Goal: Task Accomplishment & Management: Use online tool/utility

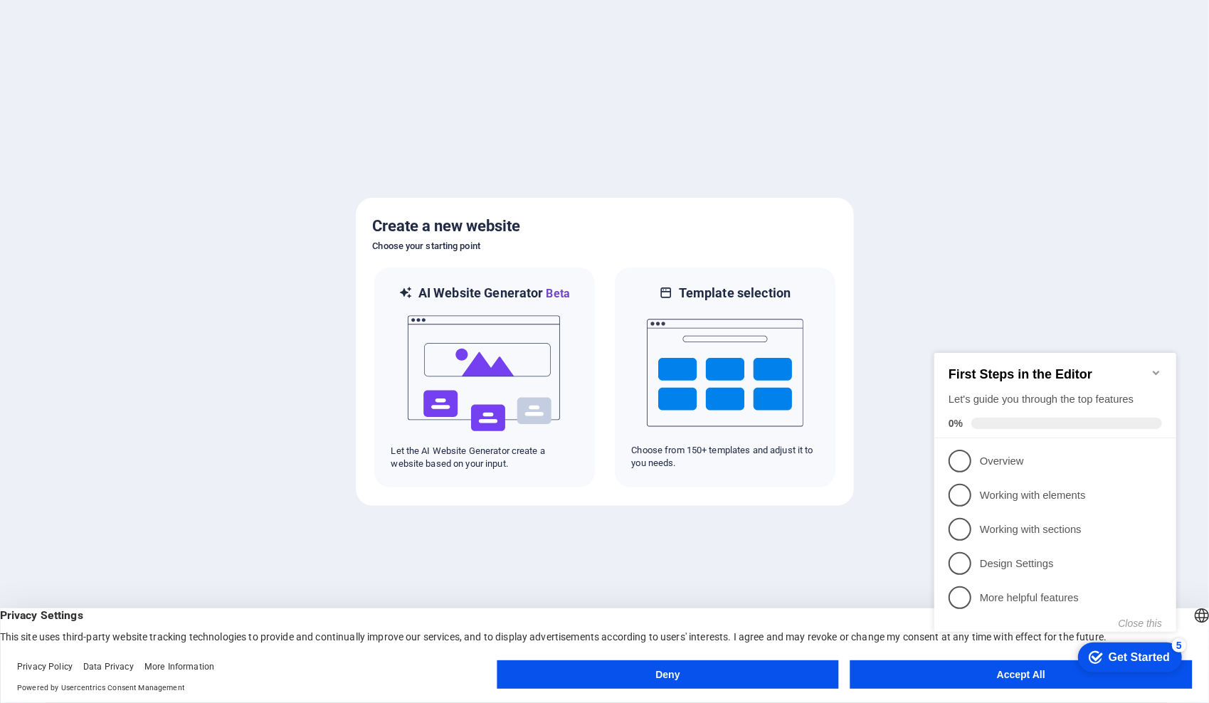
click at [1125, 304] on div at bounding box center [604, 351] width 1209 height 703
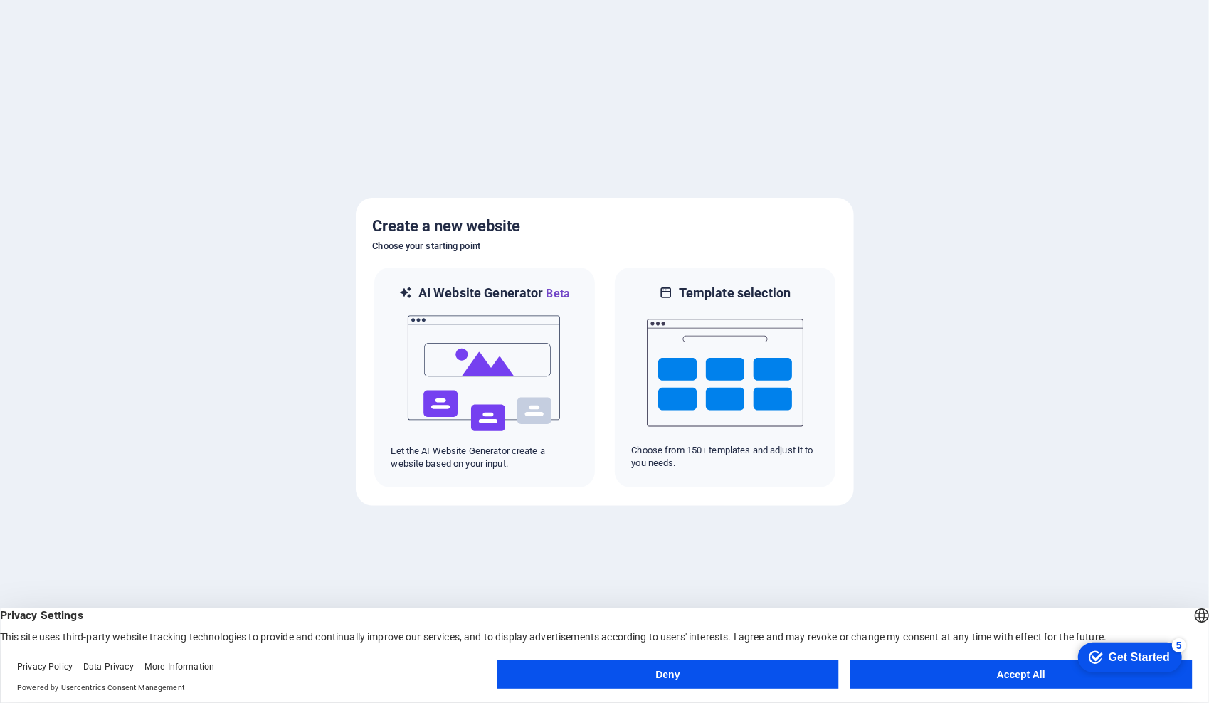
click at [953, 671] on button "Accept All" at bounding box center [1020, 674] width 341 height 28
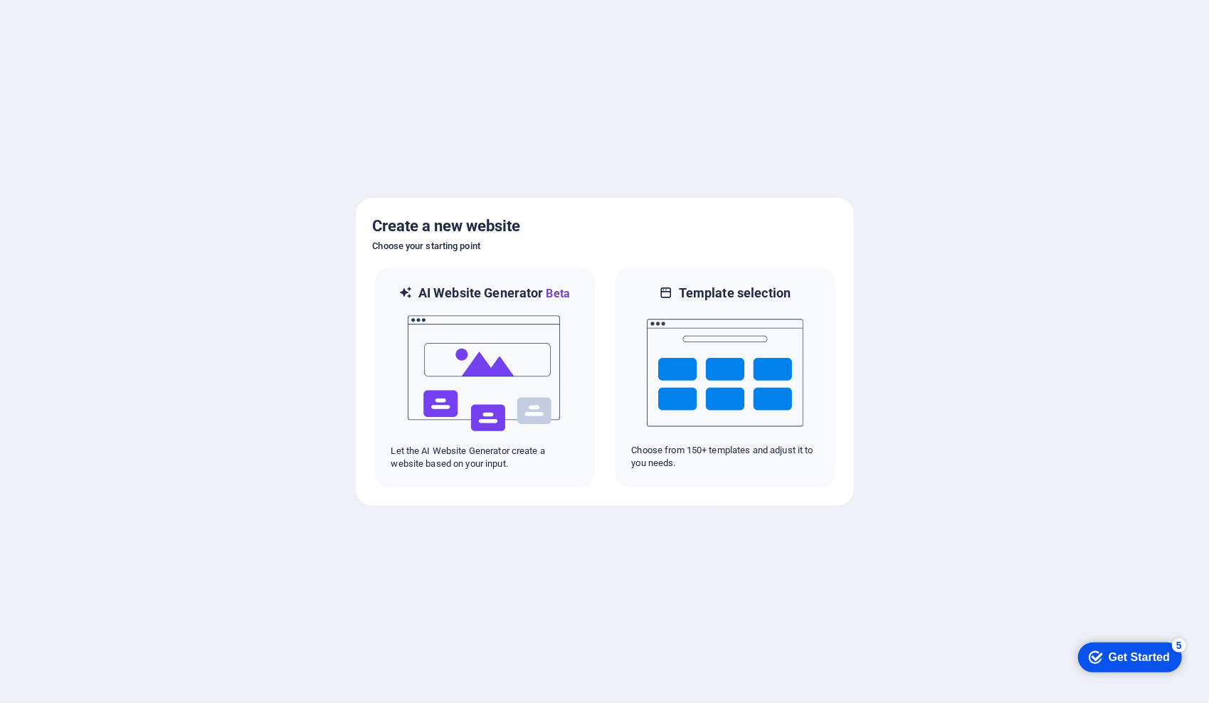
click at [1114, 654] on div "Get Started" at bounding box center [1138, 656] width 61 height 13
click at [1099, 665] on div "checkmark Get Started 5" at bounding box center [1129, 657] width 104 height 30
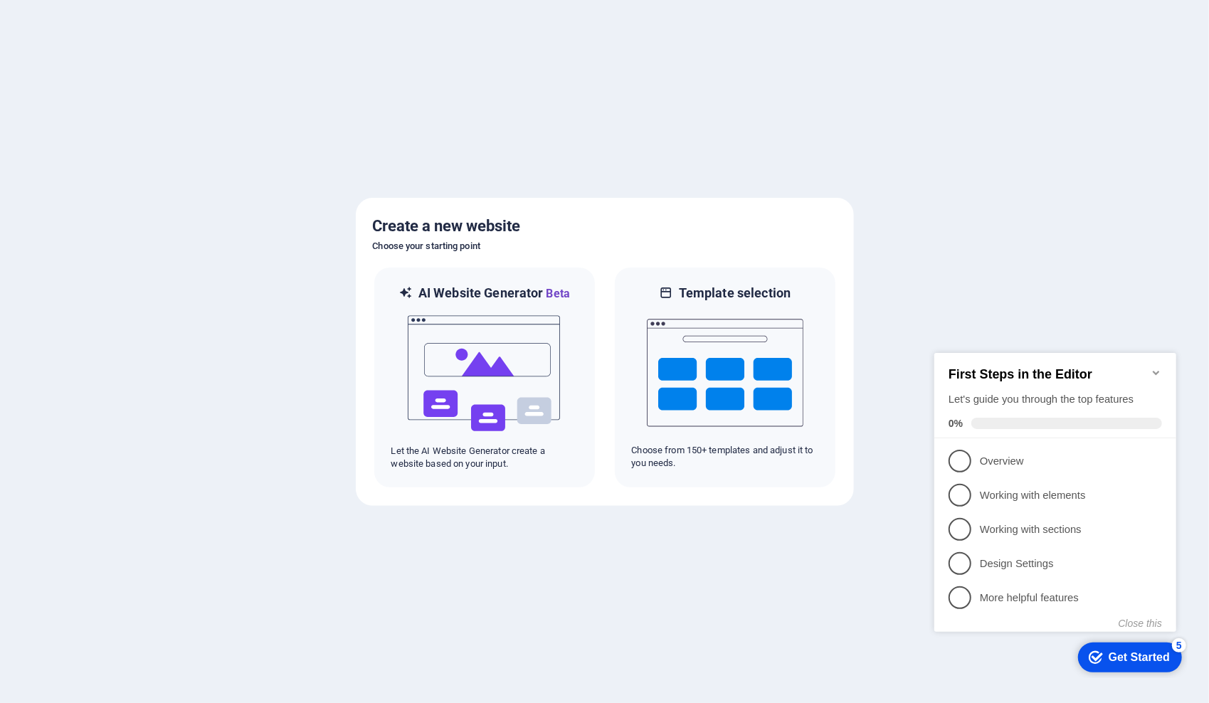
click at [1155, 366] on icon "Minimize checklist" at bounding box center [1154, 371] width 11 height 11
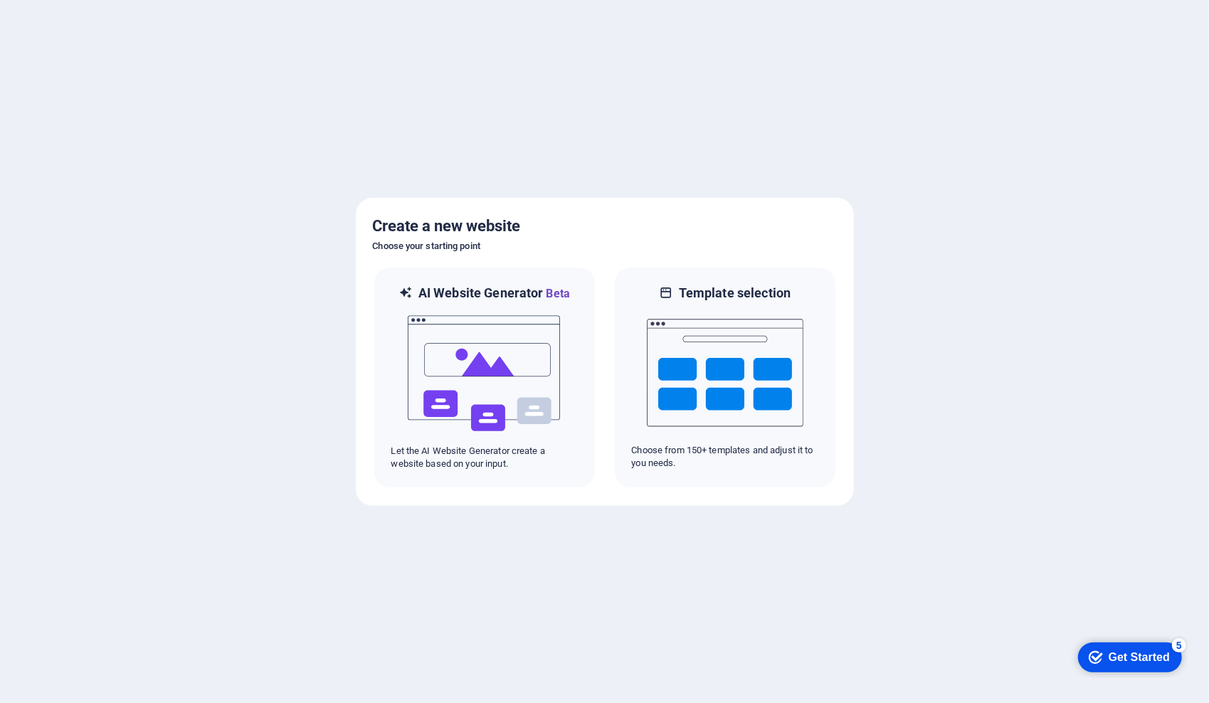
click at [1109, 664] on div "checkmark Get Started 5" at bounding box center [1129, 657] width 104 height 30
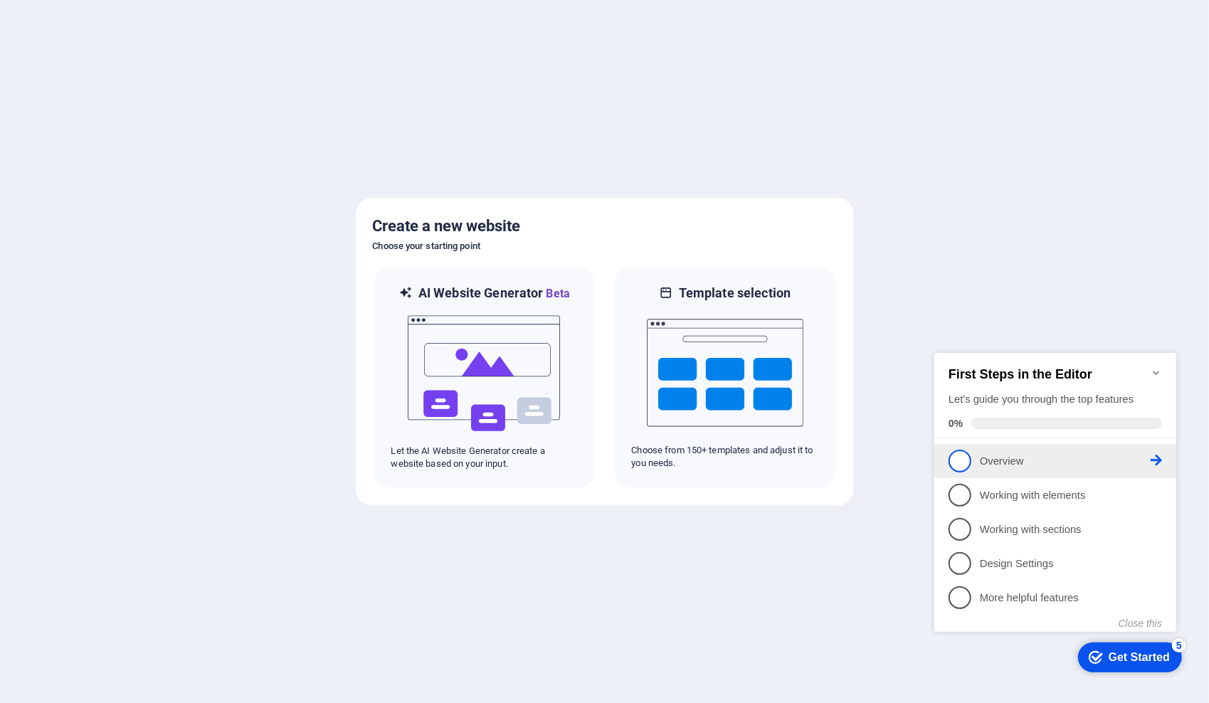
click at [994, 456] on p "Overview - incomplete" at bounding box center [1064, 460] width 171 height 15
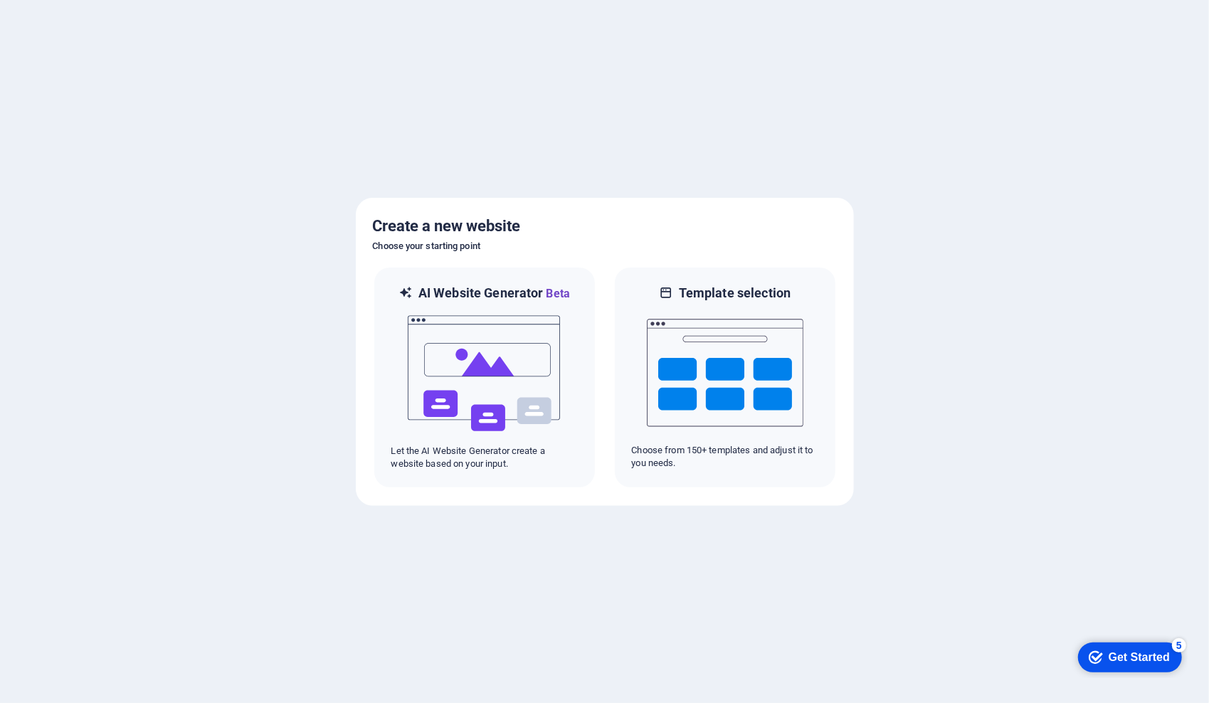
click at [1120, 657] on div "Get Started" at bounding box center [1138, 656] width 61 height 13
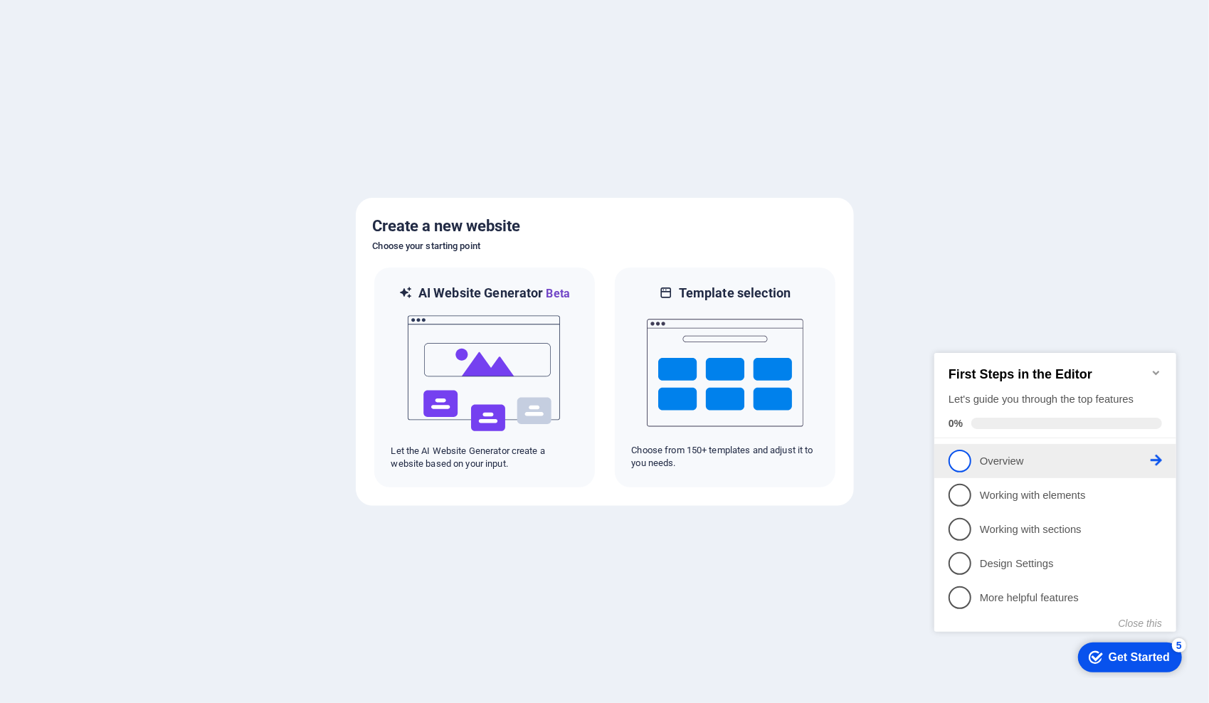
click at [1156, 456] on icon at bounding box center [1154, 459] width 11 height 11
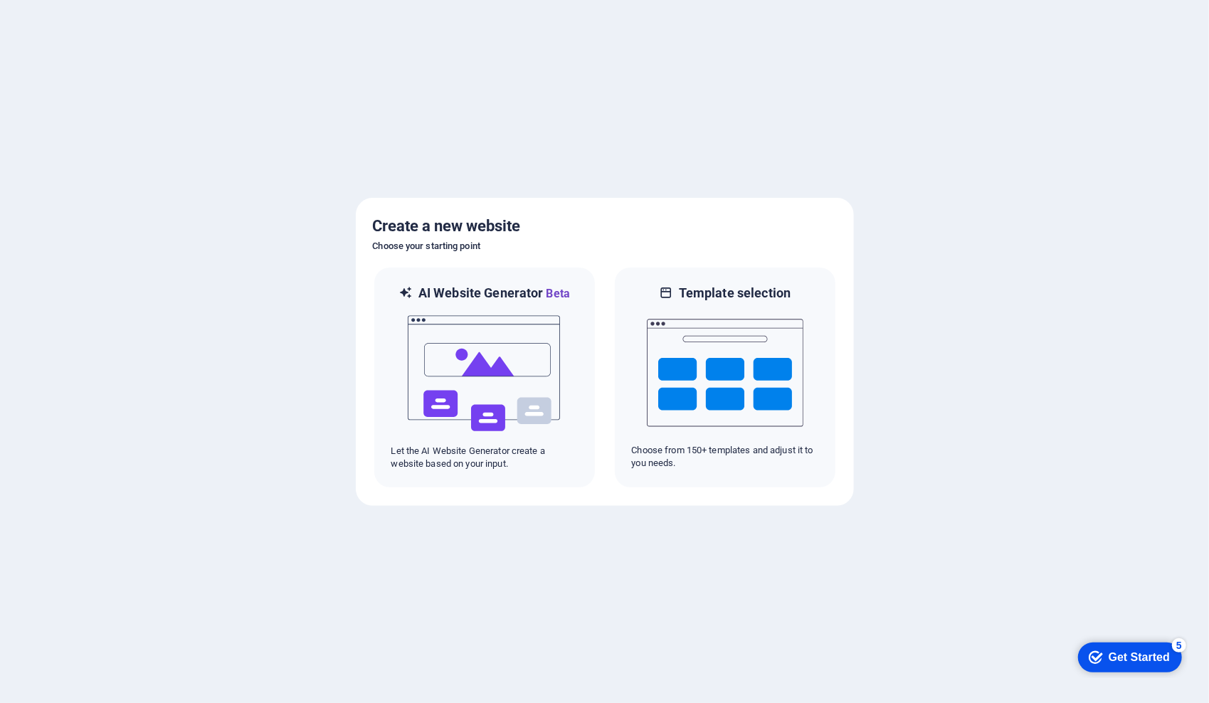
click at [1091, 659] on icon "Get Started 5 items remaining, 0% complete" at bounding box center [1095, 656] width 14 height 13
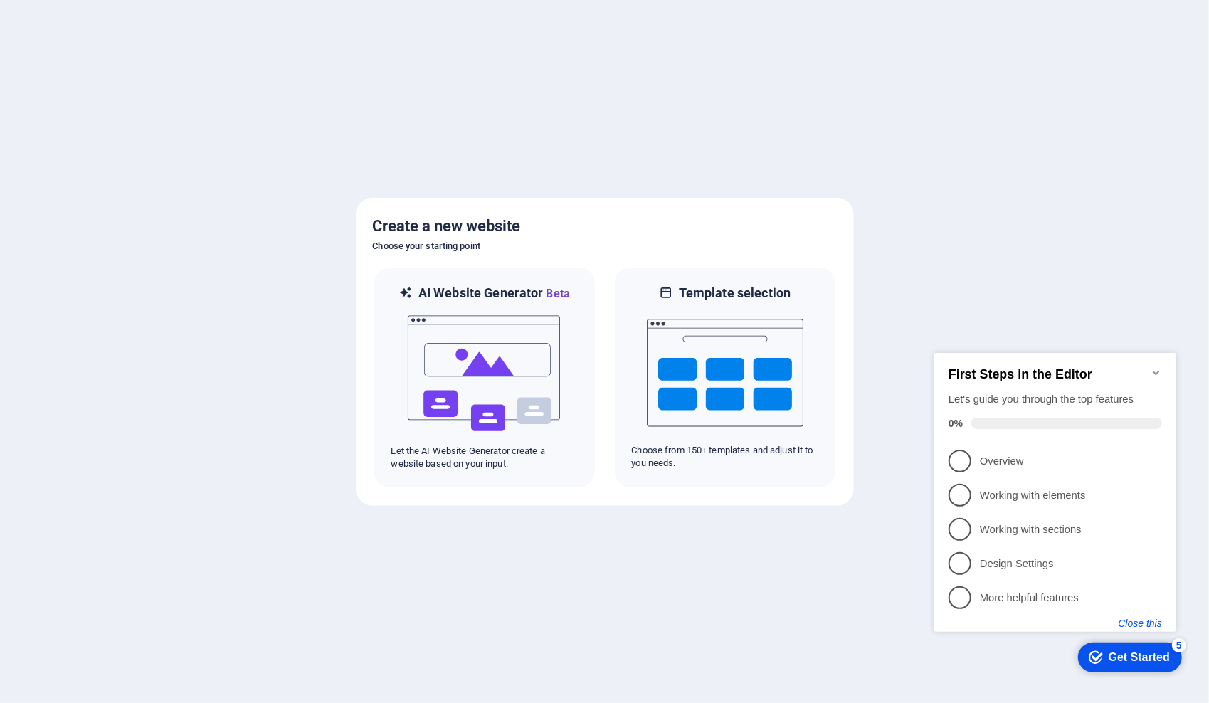
click at [1142, 625] on button "Close this" at bounding box center [1138, 622] width 43 height 11
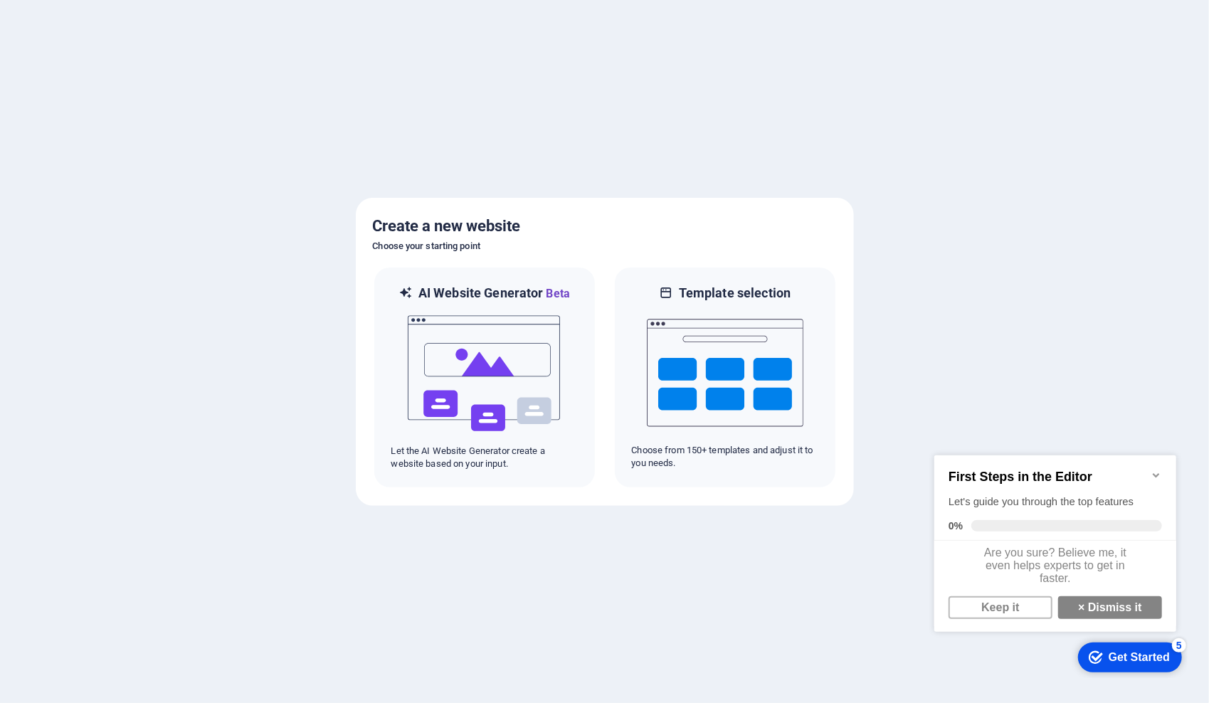
scroll to position [10, 0]
click at [994, 610] on link "Keep it" at bounding box center [999, 606] width 104 height 23
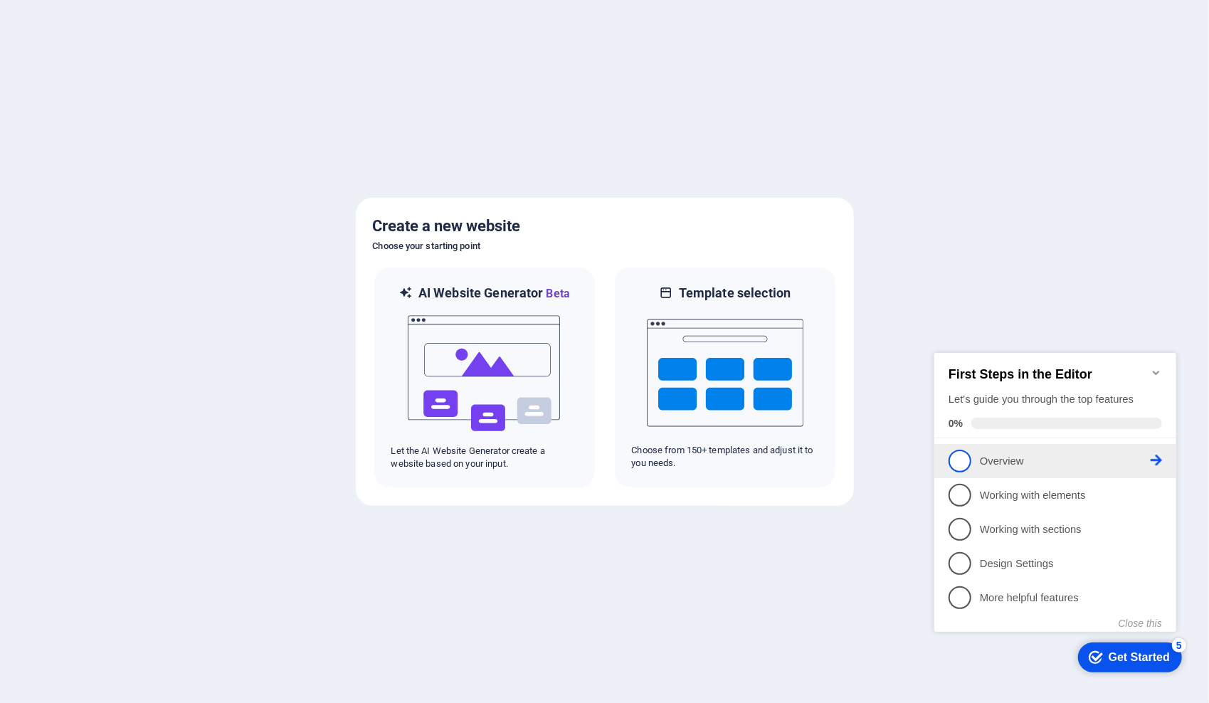
click at [1122, 458] on p "Overview - incomplete" at bounding box center [1064, 460] width 171 height 15
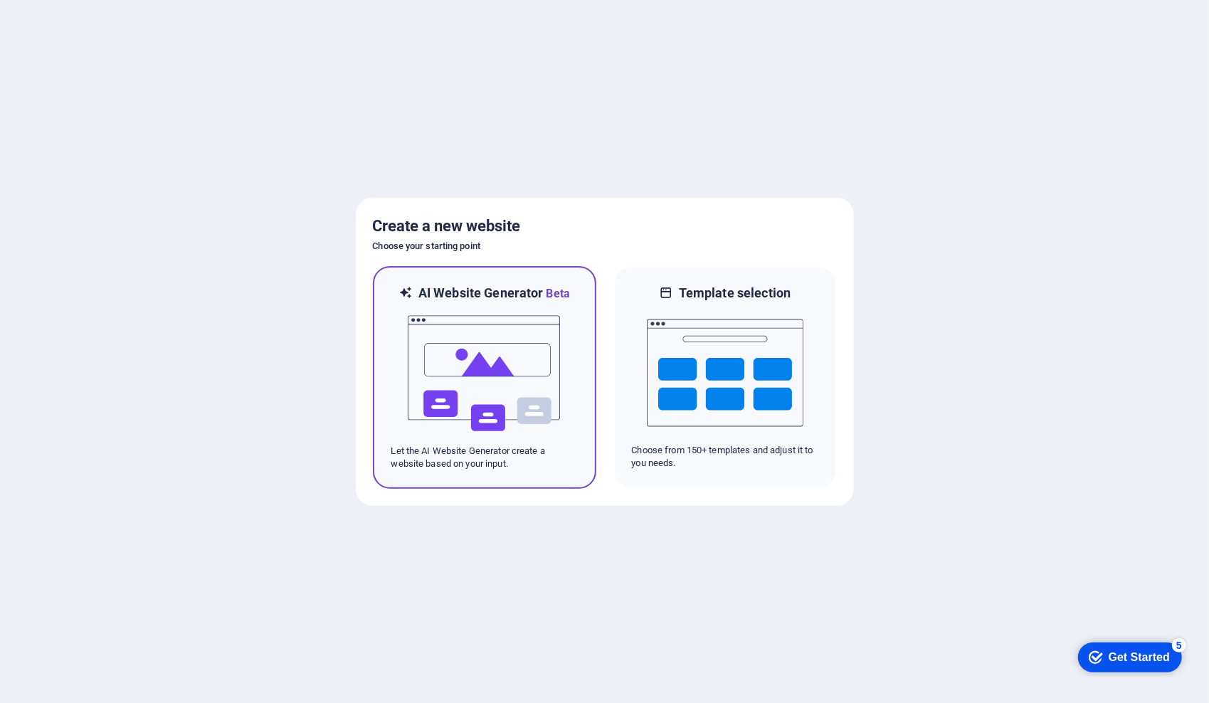
click at [529, 432] on img at bounding box center [484, 373] width 156 height 142
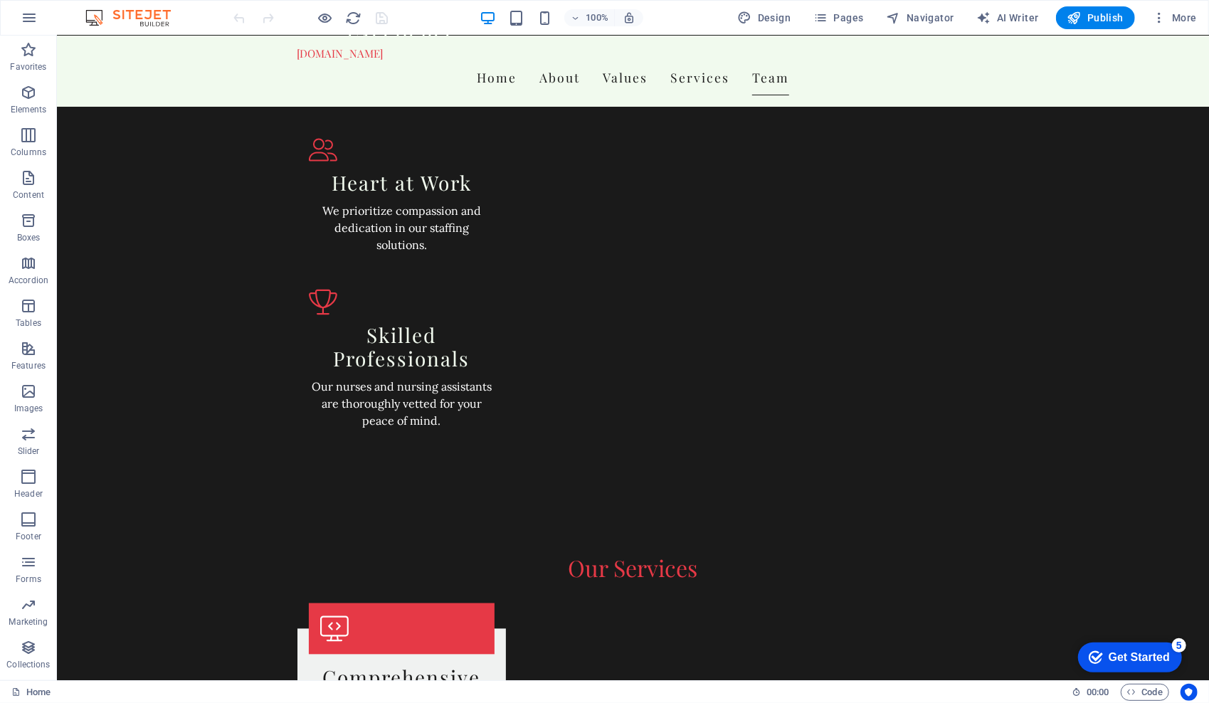
scroll to position [1728, 0]
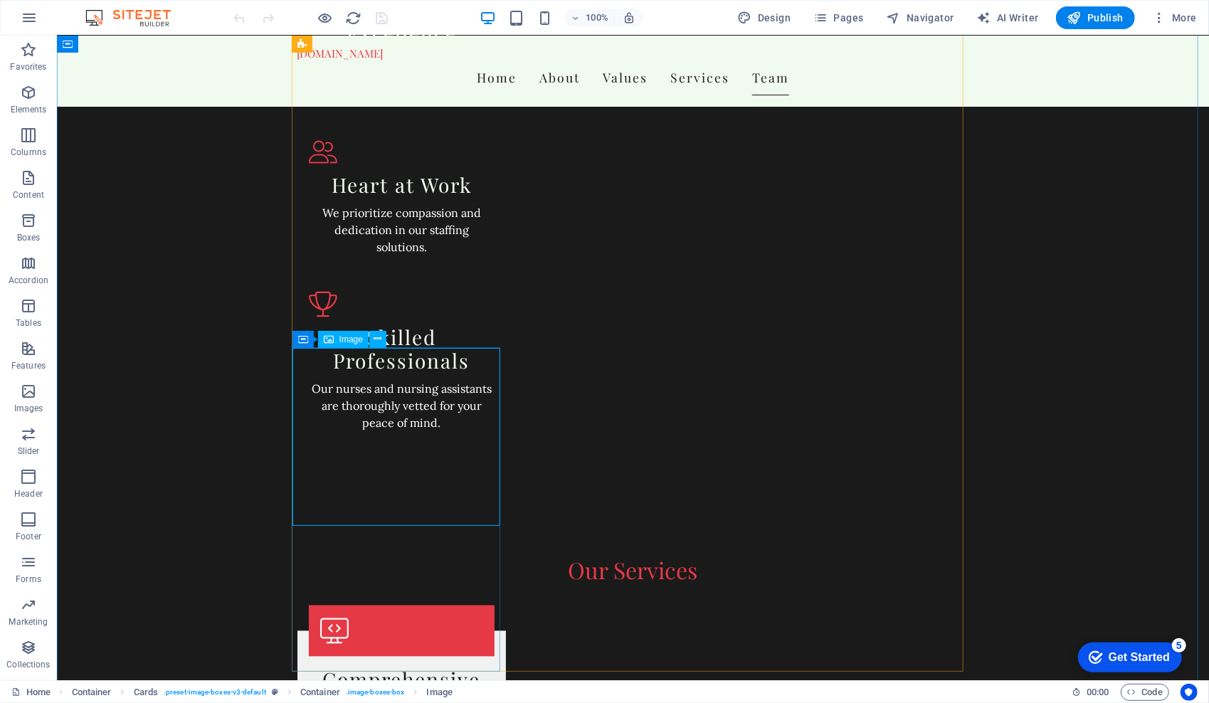
click at [334, 337] on div "Image" at bounding box center [343, 339] width 51 height 17
click at [376, 339] on icon at bounding box center [378, 338] width 8 height 15
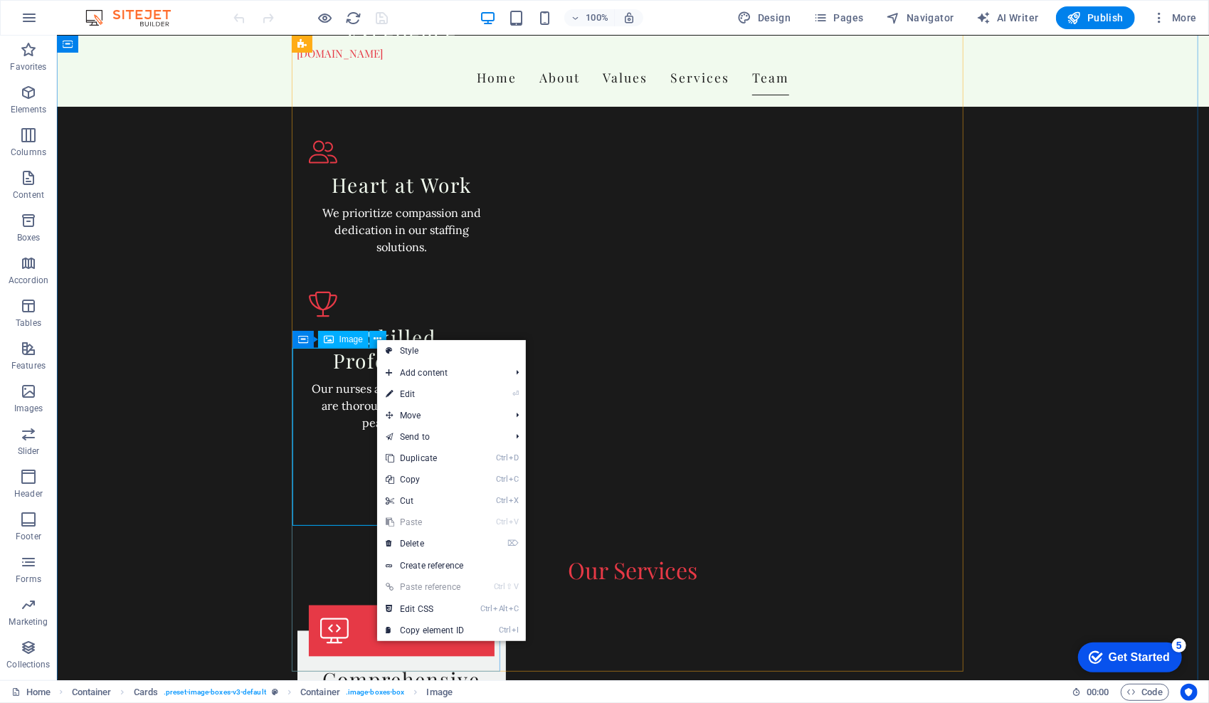
click at [346, 346] on div "Image" at bounding box center [343, 339] width 51 height 17
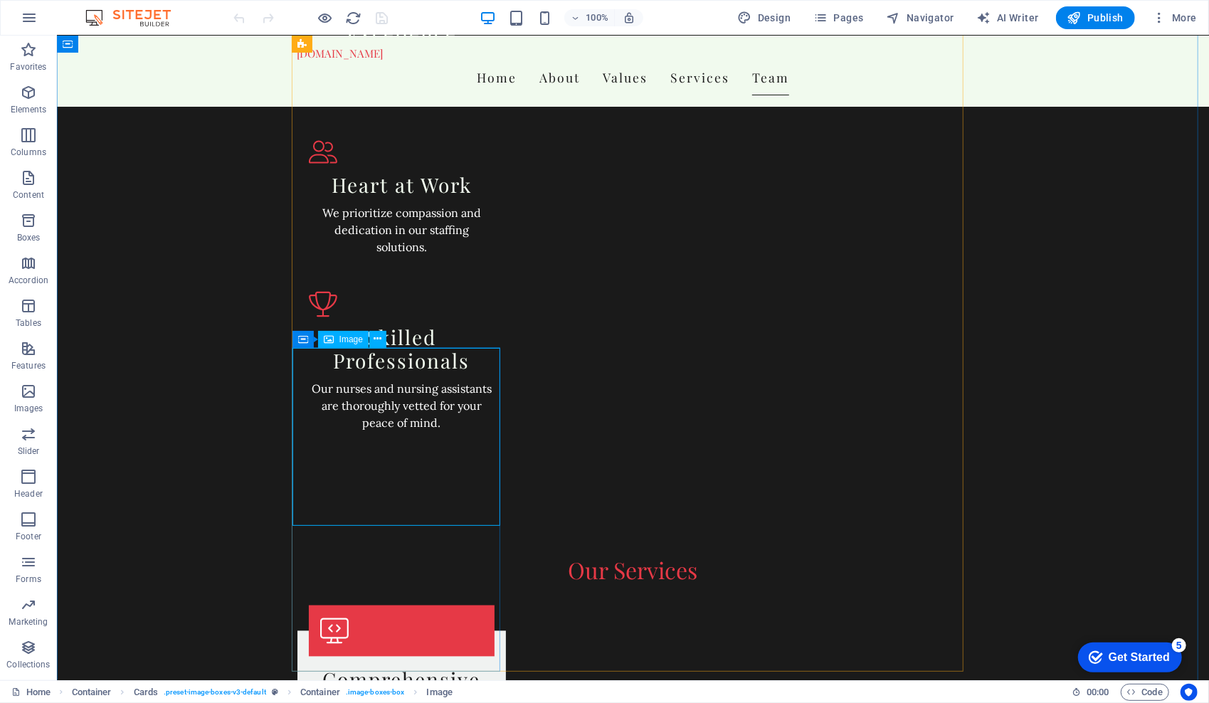
click at [378, 340] on icon at bounding box center [378, 338] width 8 height 15
click at [363, 339] on icon at bounding box center [365, 338] width 8 height 15
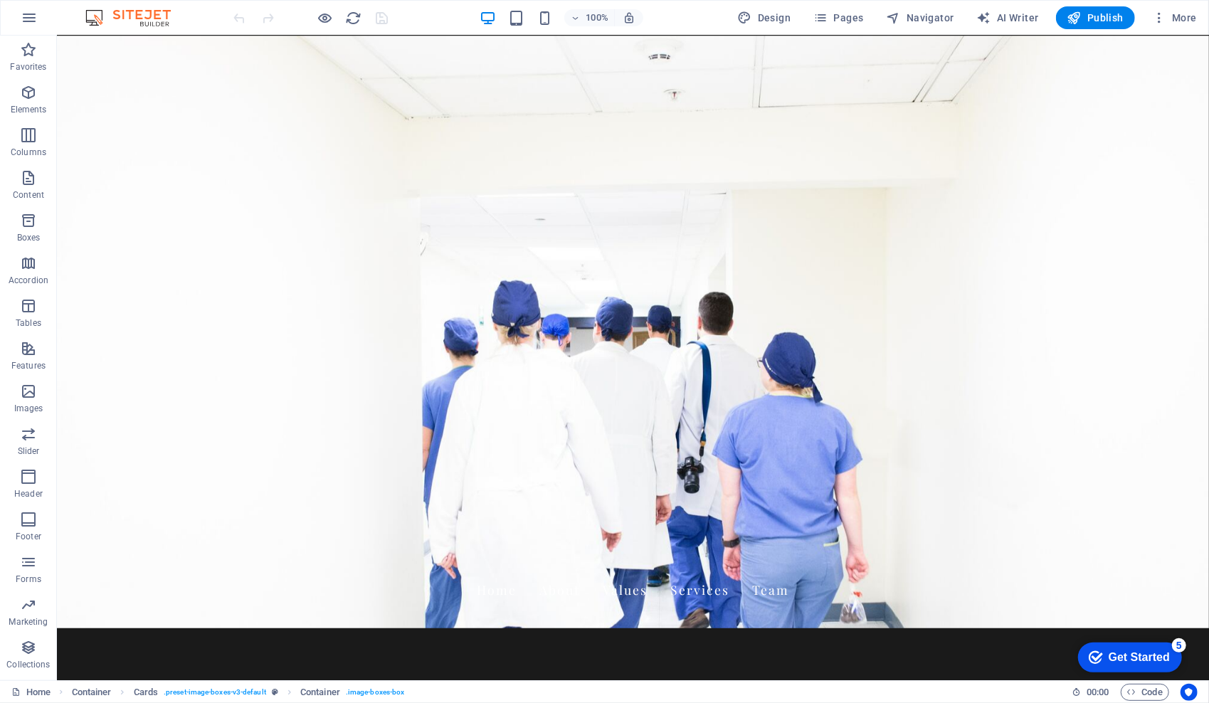
scroll to position [0, 0]
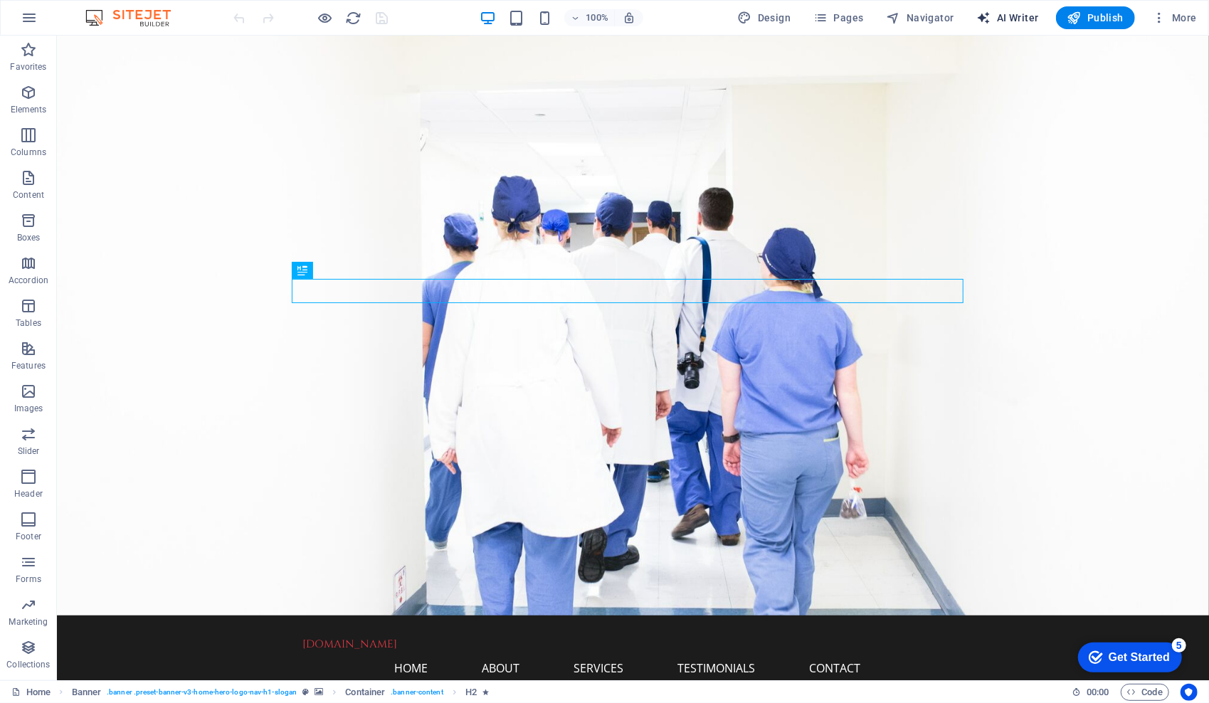
select select "English"
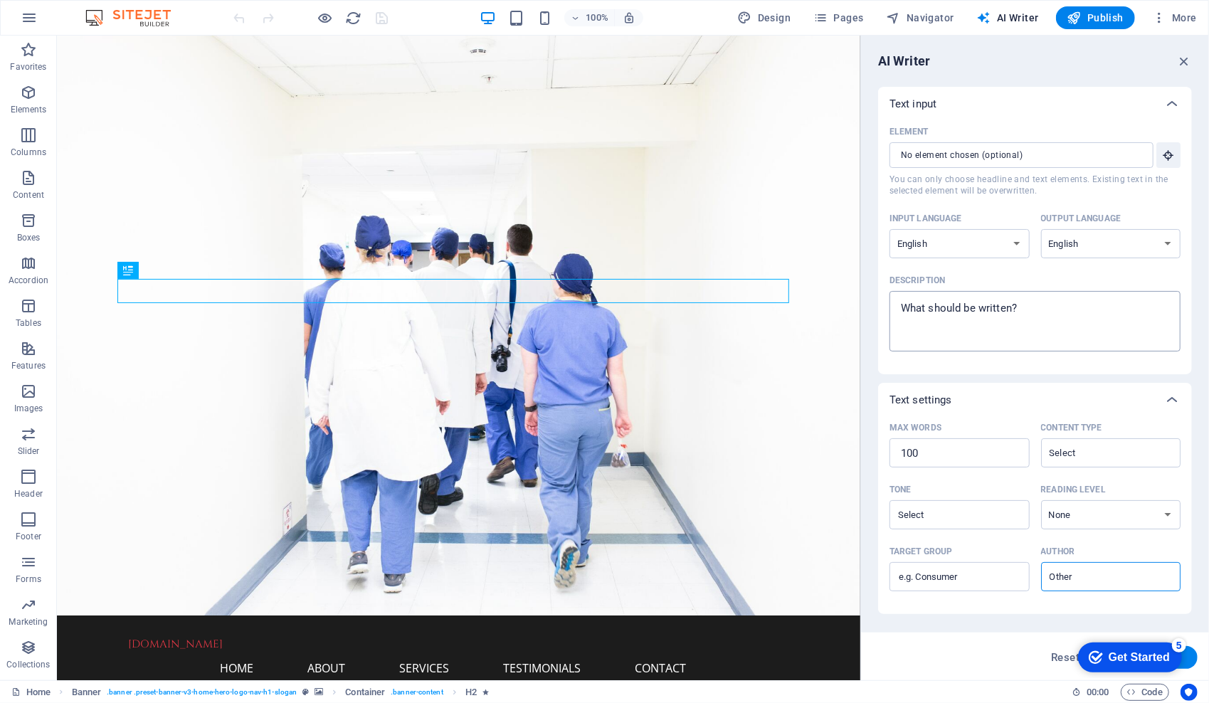
type textarea "x"
click at [1034, 304] on textarea "Description x ​" at bounding box center [1034, 321] width 277 height 46
type textarea "W"
type textarea "x"
type textarea "We"
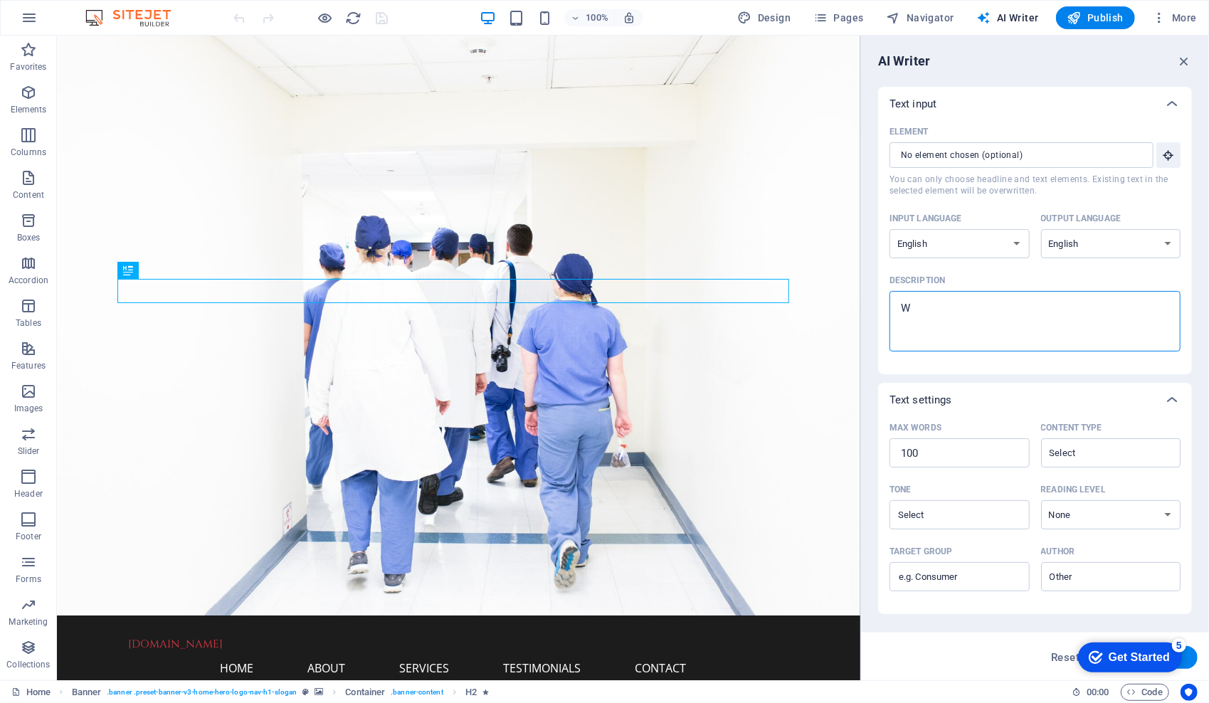
type textarea "x"
type textarea "We"
type textarea "x"
type textarea "We a"
type textarea "x"
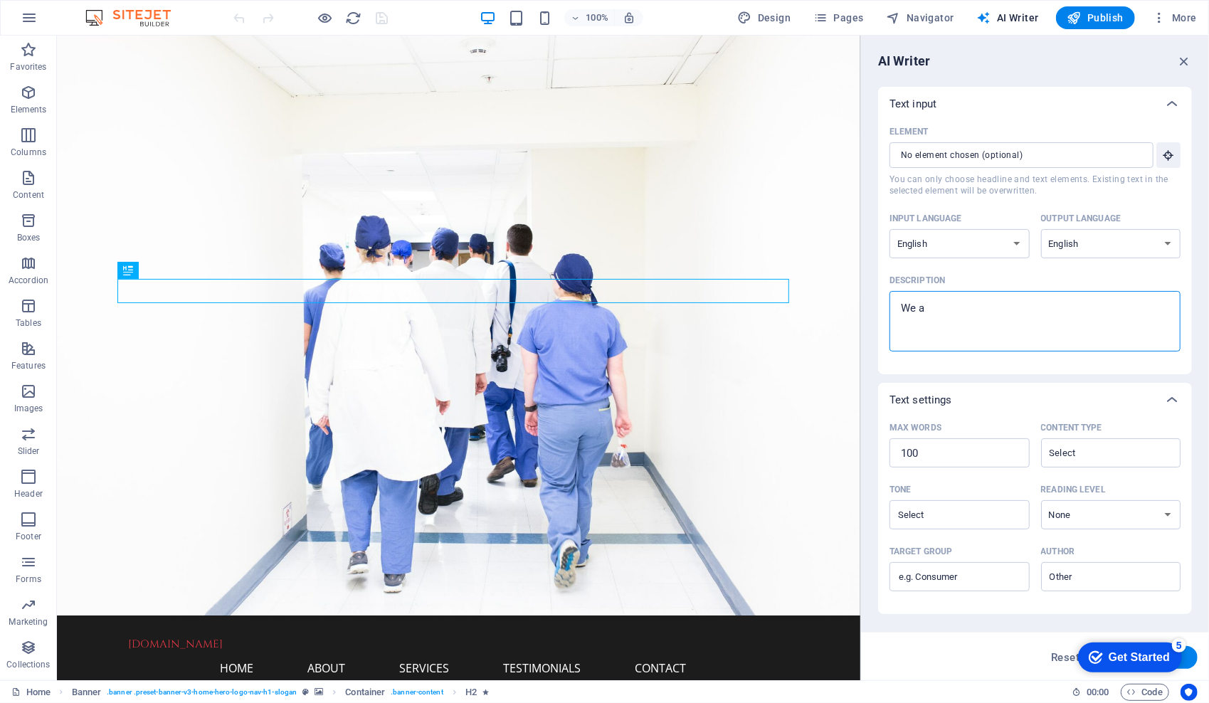
type textarea "We ar"
type textarea "x"
type textarea "We are"
type textarea "x"
type textarea "We are"
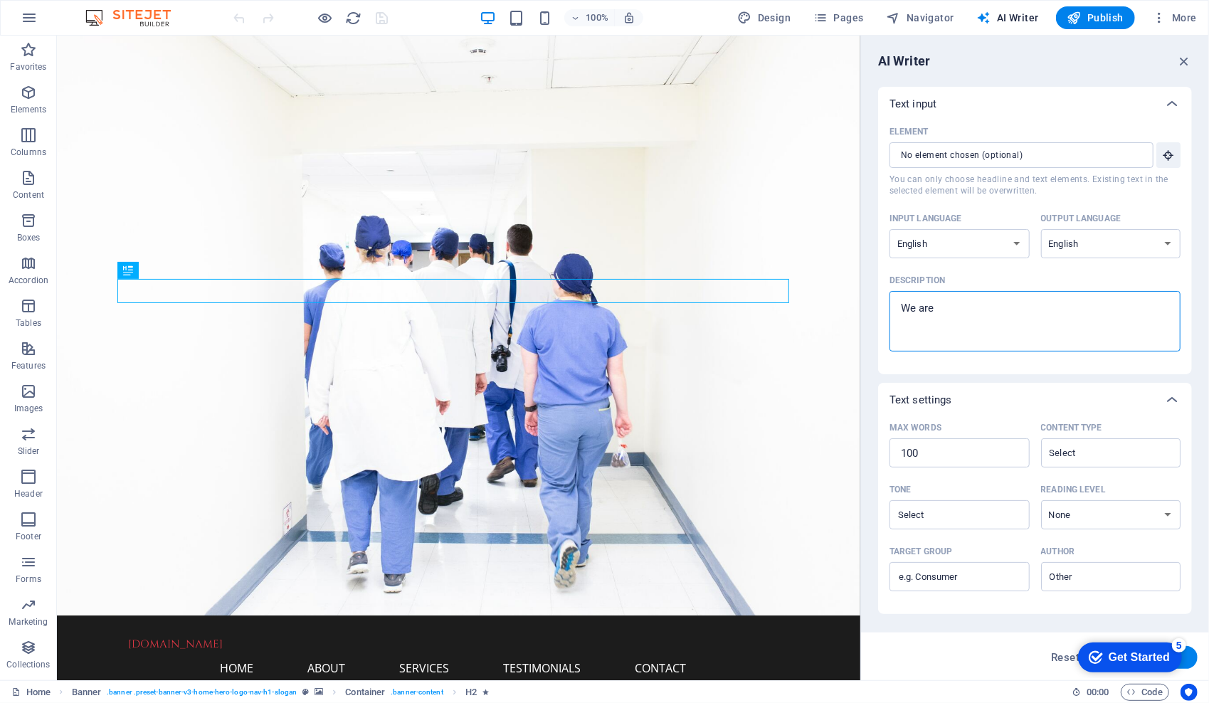
type textarea "x"
type textarea "We are h"
type textarea "x"
type textarea "We are hi"
type textarea "x"
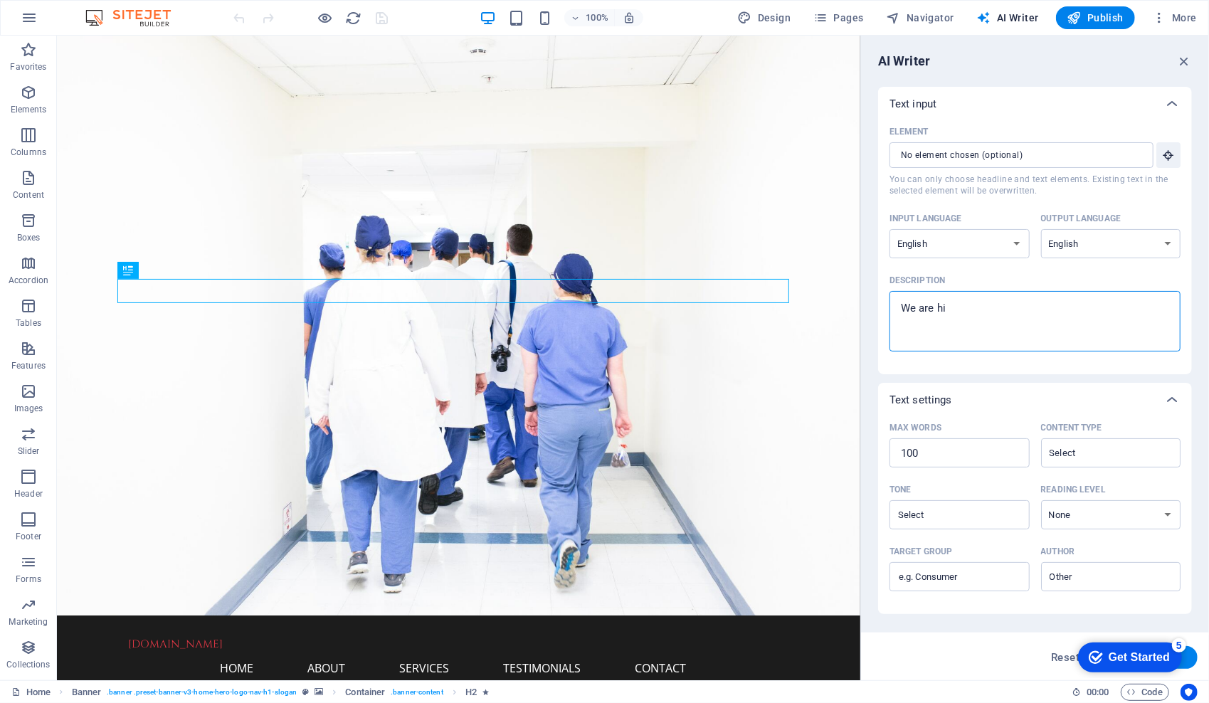
type textarea "We are hir"
type textarea "x"
type textarea "We are hiri"
type textarea "x"
type textarea "We are hirin"
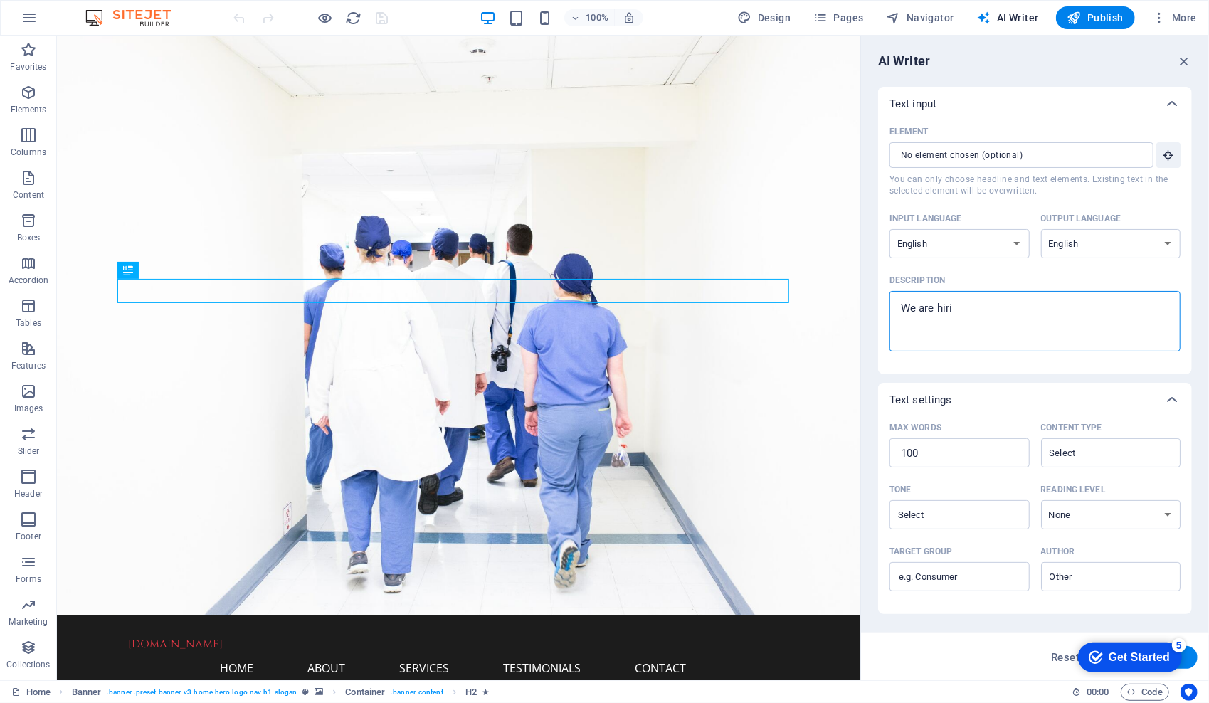
type textarea "x"
type textarea "We are hiring"
type textarea "x"
type textarea "We are hiring"
type textarea "x"
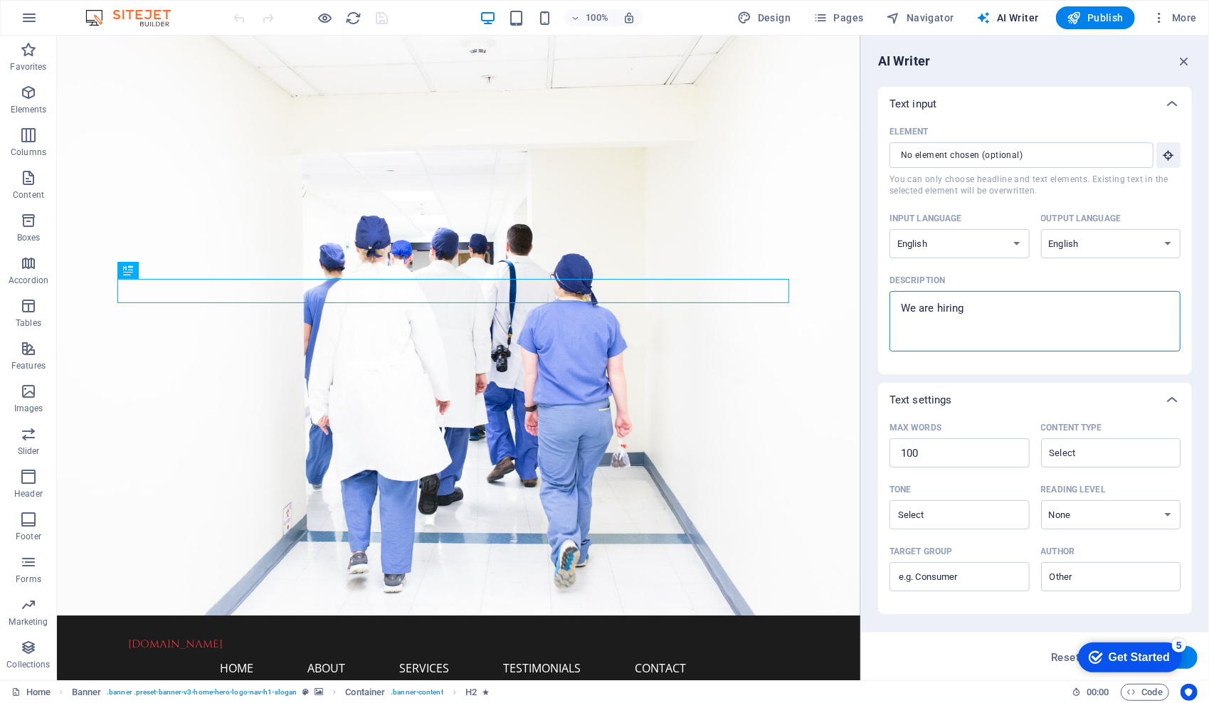
type textarea "We are hiring c"
type textarea "x"
type textarea "We are hiring ce"
type textarea "x"
type textarea "We are hiring cer"
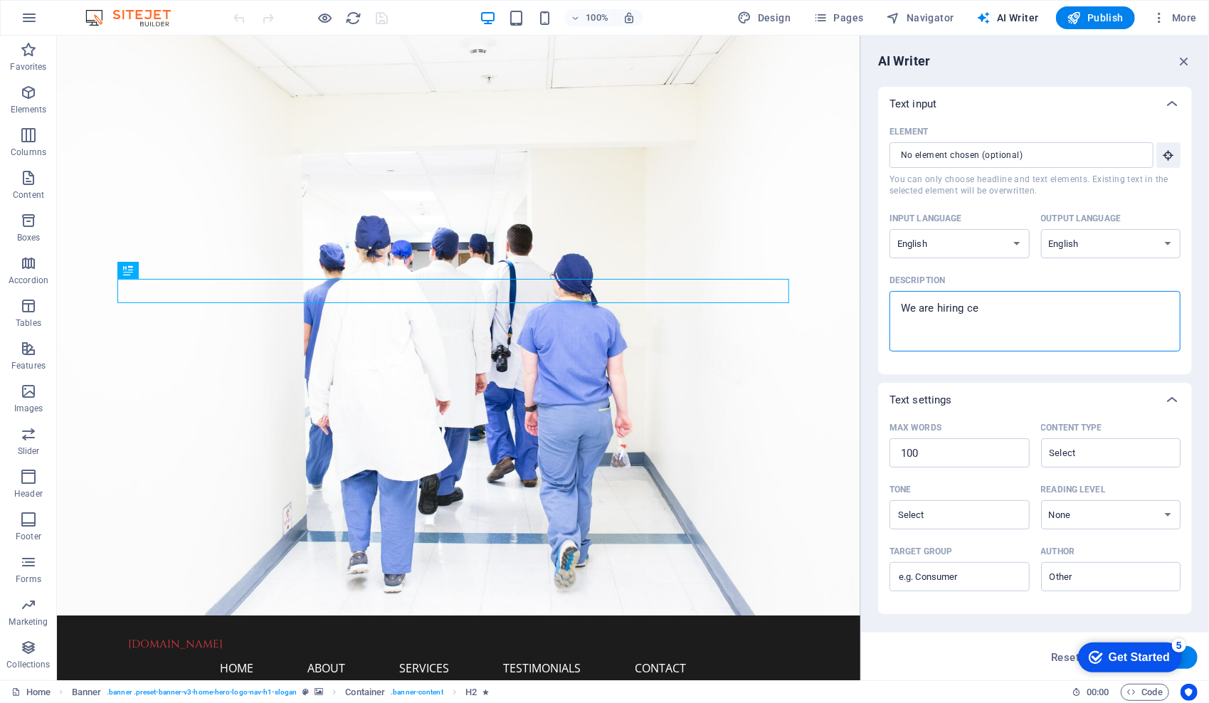
type textarea "x"
type textarea "We are hiring certified"
type textarea "x"
type textarea "We are hiring certified"
type textarea "x"
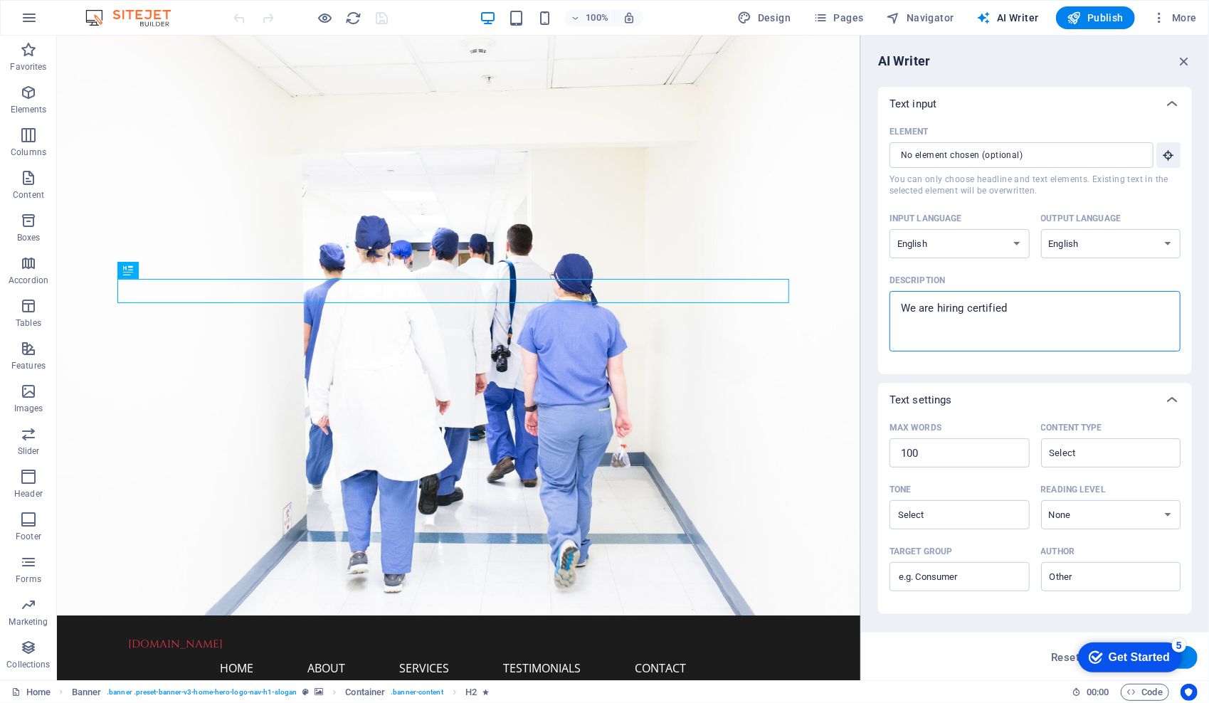
type textarea "We are hiring certified n"
type textarea "x"
type textarea "We are hiring certified nu"
type textarea "x"
type textarea "We are hiring certified nur"
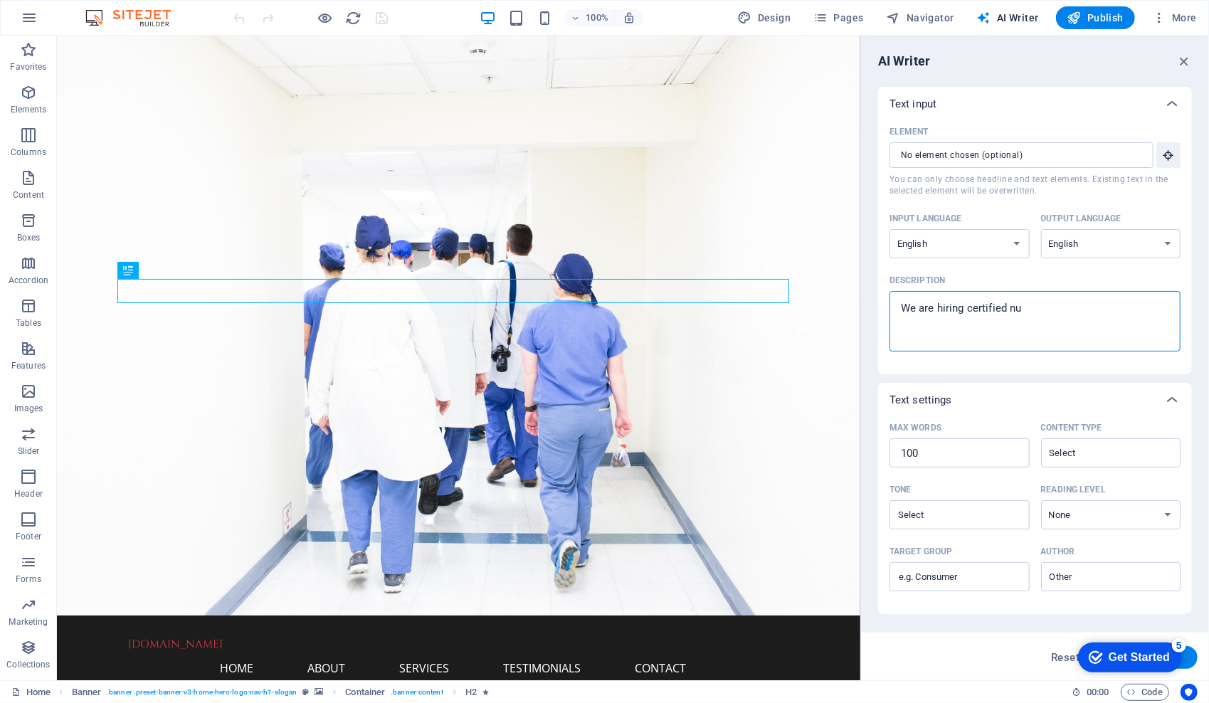
type textarea "x"
type textarea "We are hiring certified nurs"
type textarea "x"
type textarea "We are hiring certified nursi"
type textarea "x"
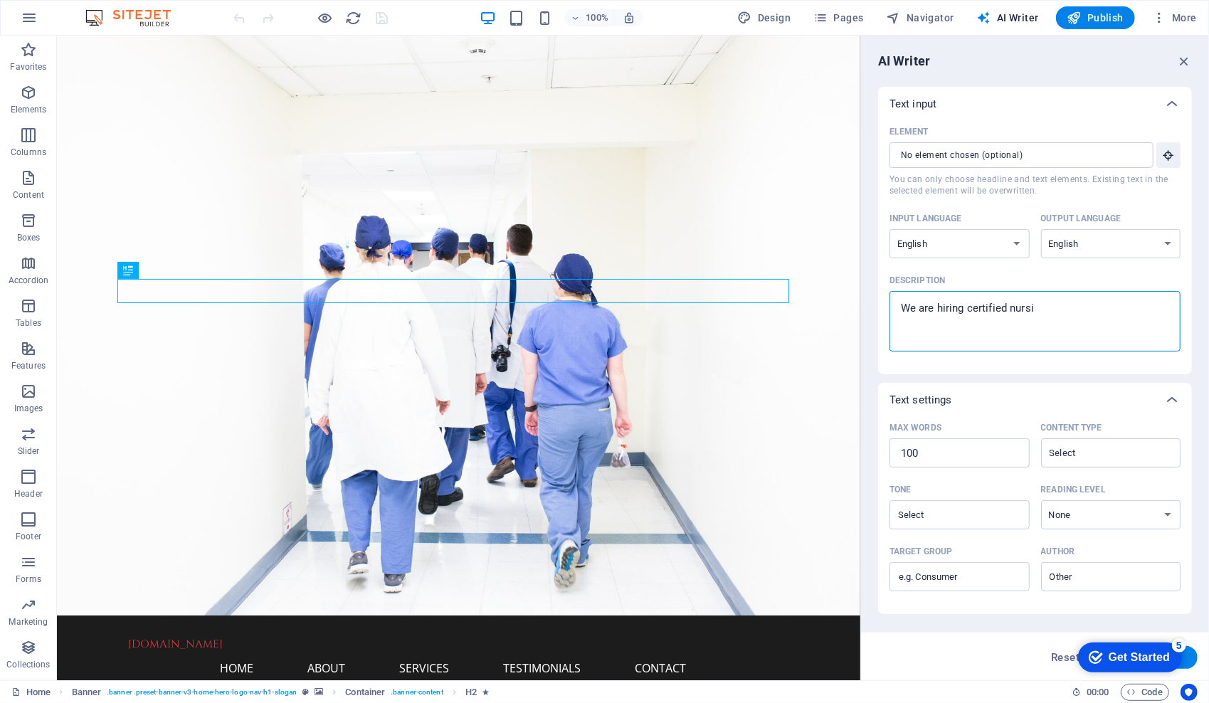
type textarea "We are hiring certified nursin"
type textarea "x"
type textarea "We are hiring certified nursing"
type textarea "x"
type textarea "We are hiring certified nursing"
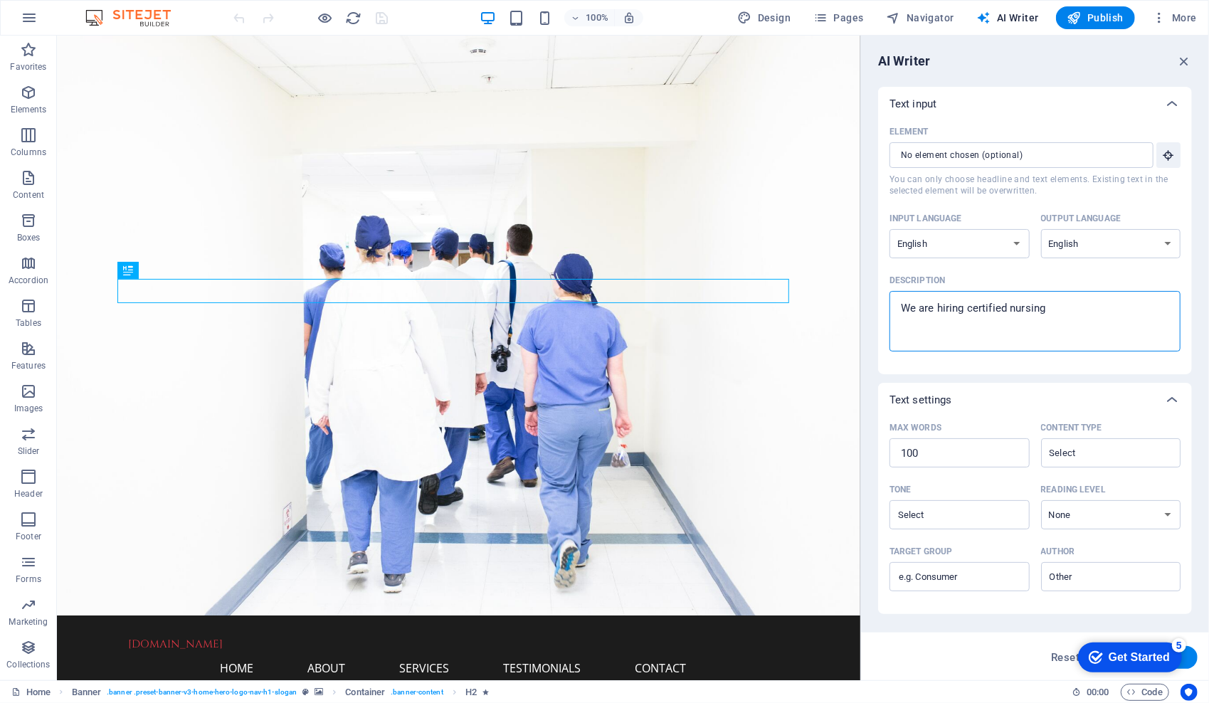
type textarea "x"
type textarea "We are hiring certified nursing a"
type textarea "x"
type textarea "We are hiring certified nursing as"
type textarea "x"
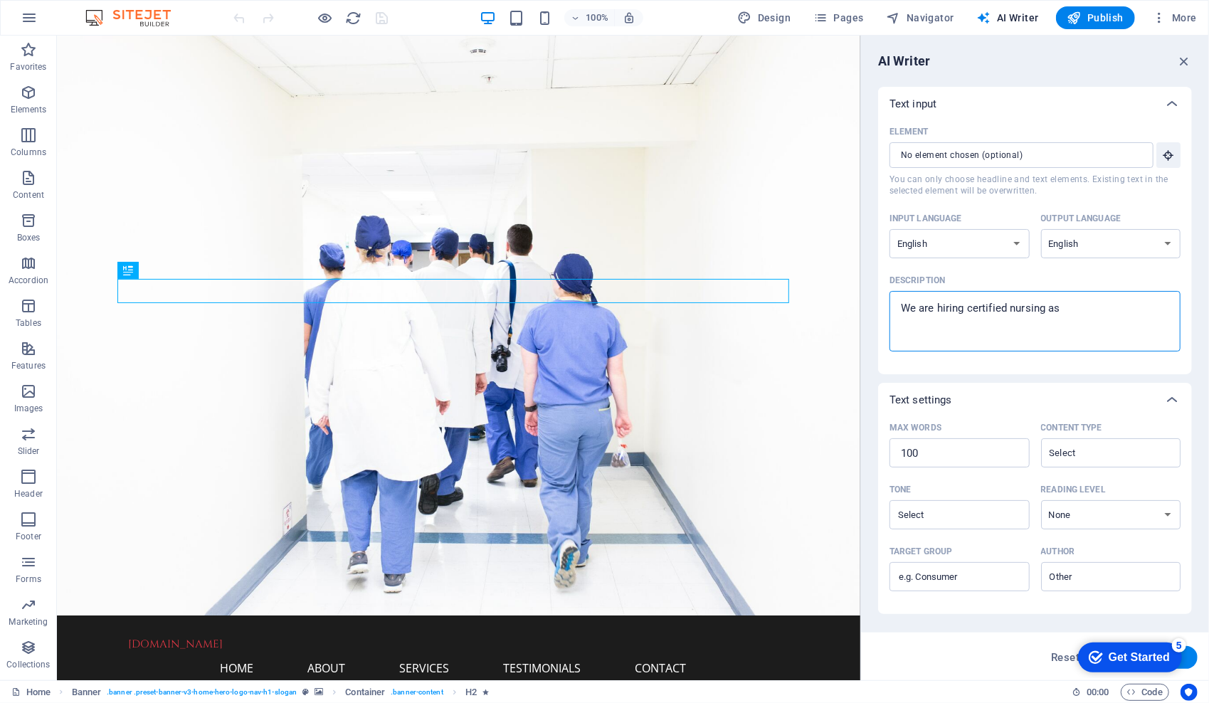
type textarea "We are hiring certified nursing ass"
type textarea "x"
type textarea "We are hiring certified nursing assistant"
type textarea "x"
type textarea "We are hiring certified nursing assistant,"
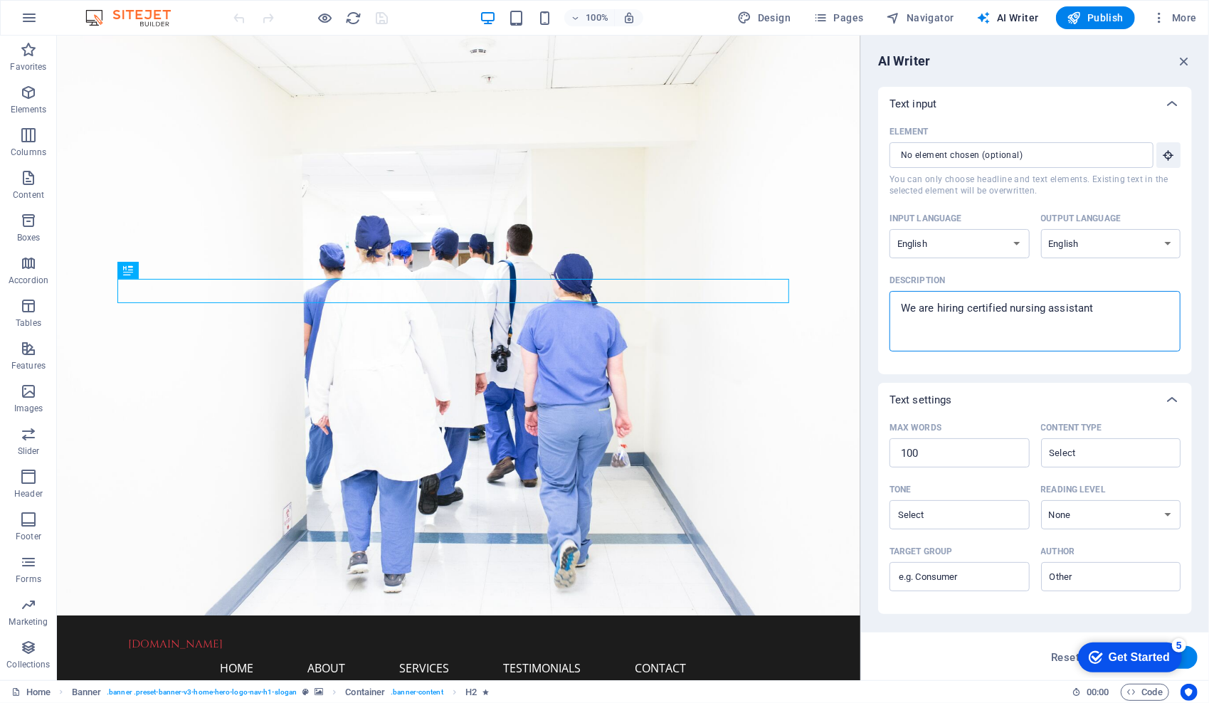
type textarea "x"
type textarea "We are hiring certified nursing assistant"
type textarea "x"
type textarea "We are hiring certified nursing assistants"
type textarea "x"
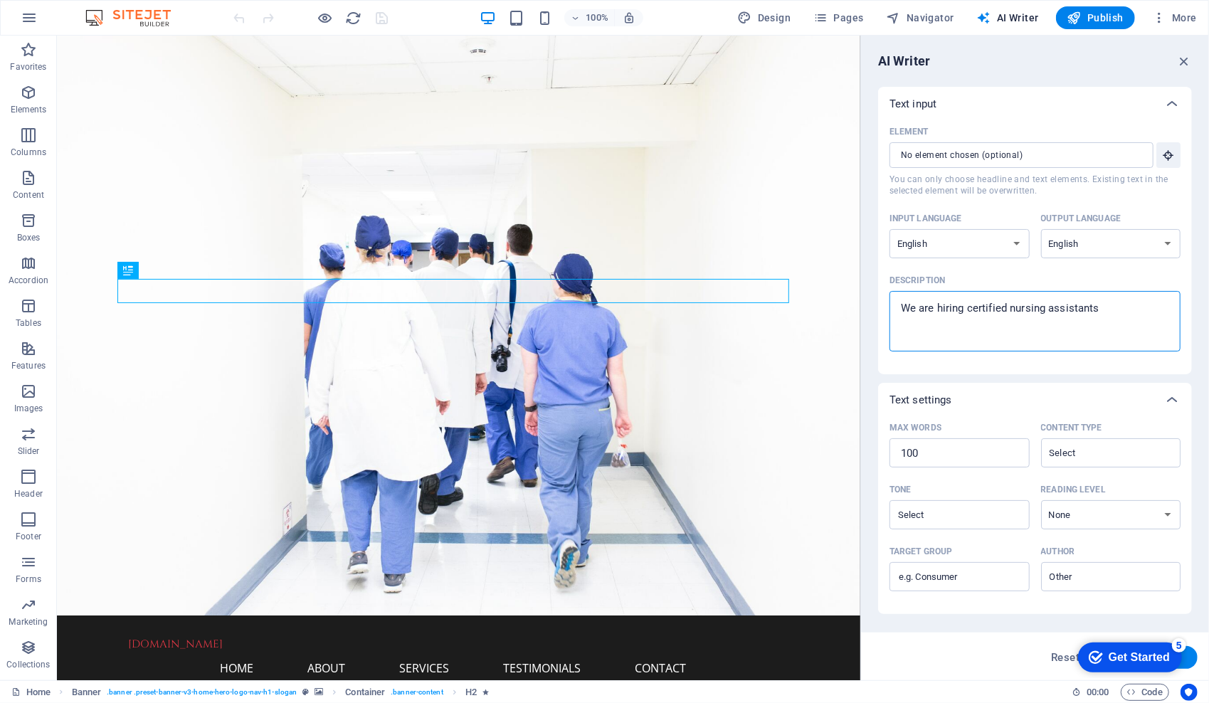
type textarea "We are hiring certified nursing assistants,"
type textarea "x"
type textarea "We are hiring certified nursing assistants,"
type textarea "x"
type textarea "We are hiring certified nursing assistants, l"
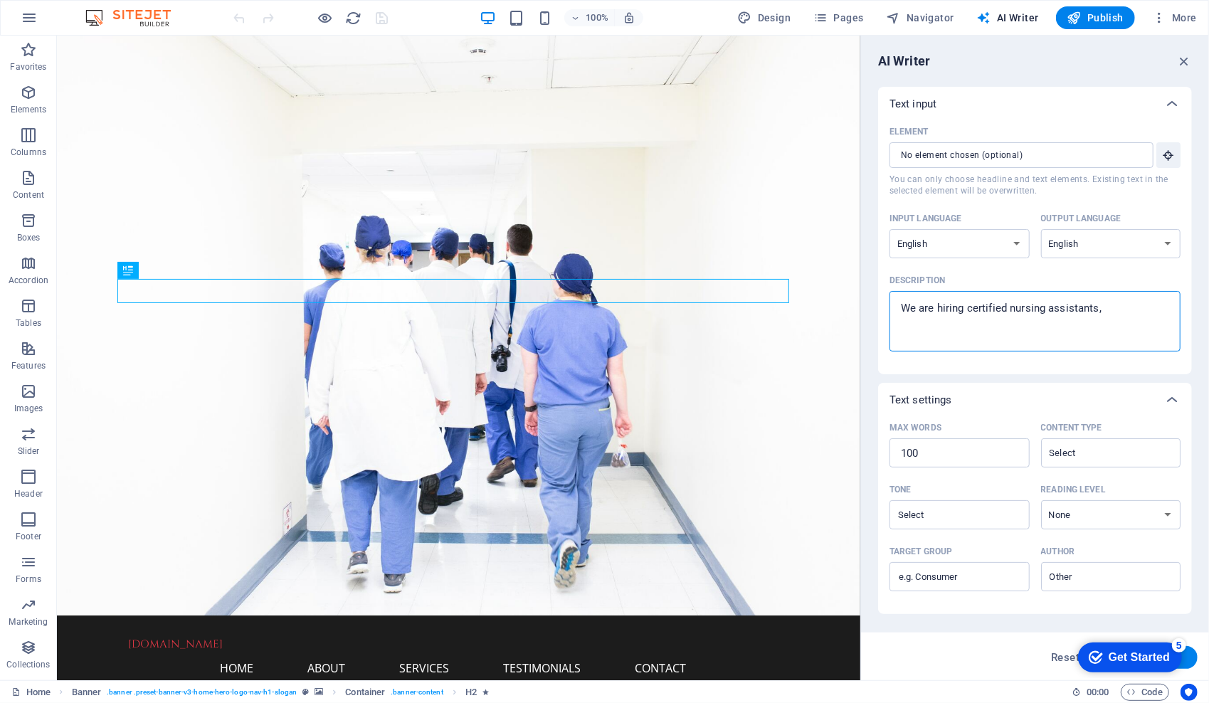
type textarea "x"
type textarea "We are hiring certified nursing assistants, li"
type textarea "x"
type textarea "We are hiring certified nursing assistants, lic"
type textarea "x"
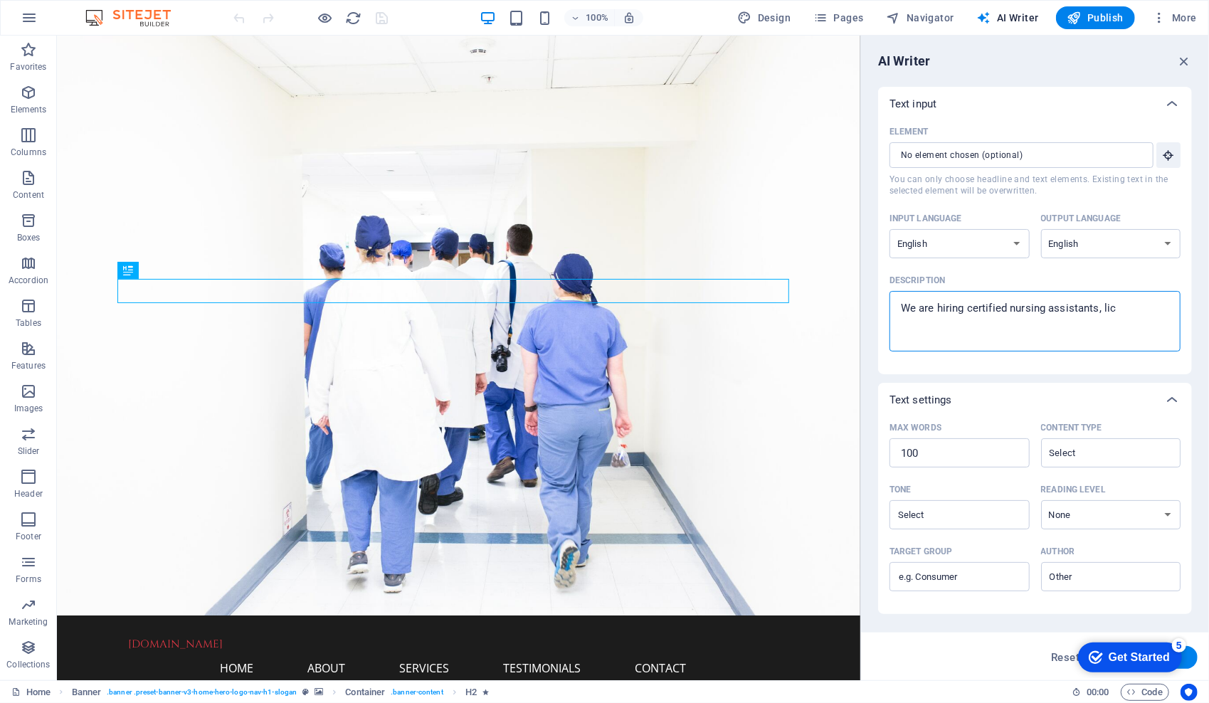
type textarea "We are hiring certified nursing assistants, lice"
type textarea "x"
type textarea "We are hiring certified nursing assistants, lices"
type textarea "x"
type textarea "We are hiring certified nursing assistants, lice"
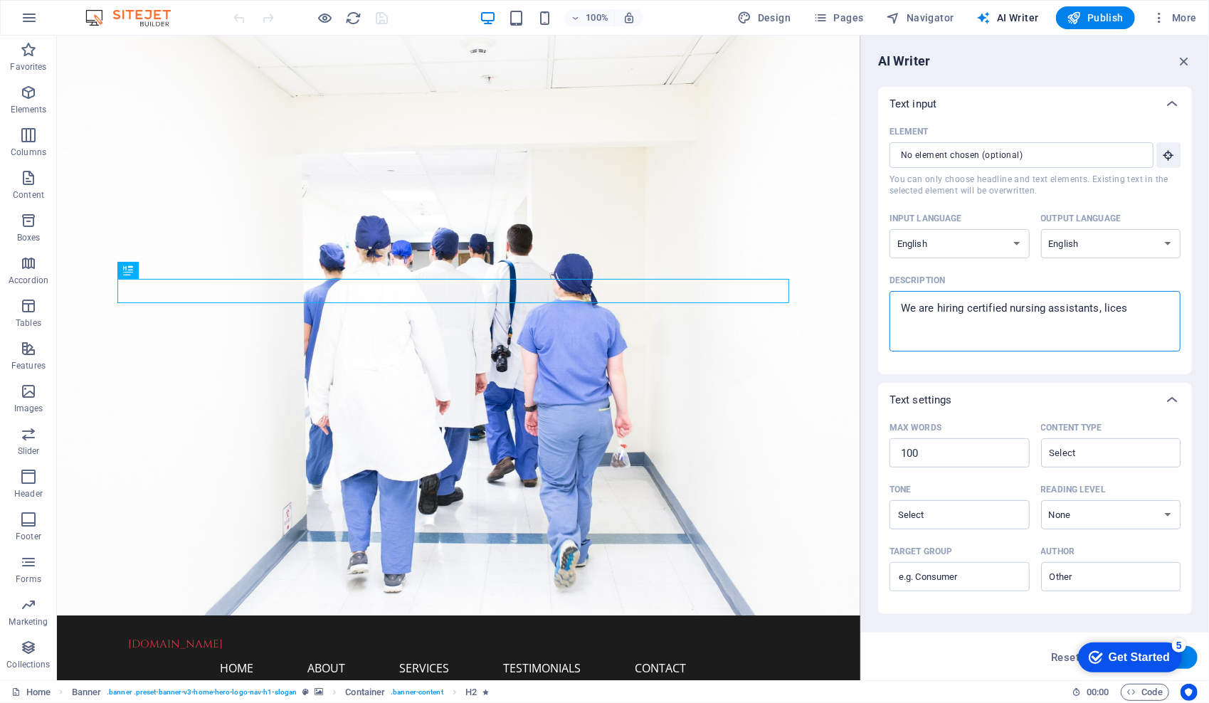
type textarea "x"
type textarea "We are hiring certified nursing assistants, licen"
type textarea "x"
type textarea "We are hiring certified nursing assistants, licens"
type textarea "x"
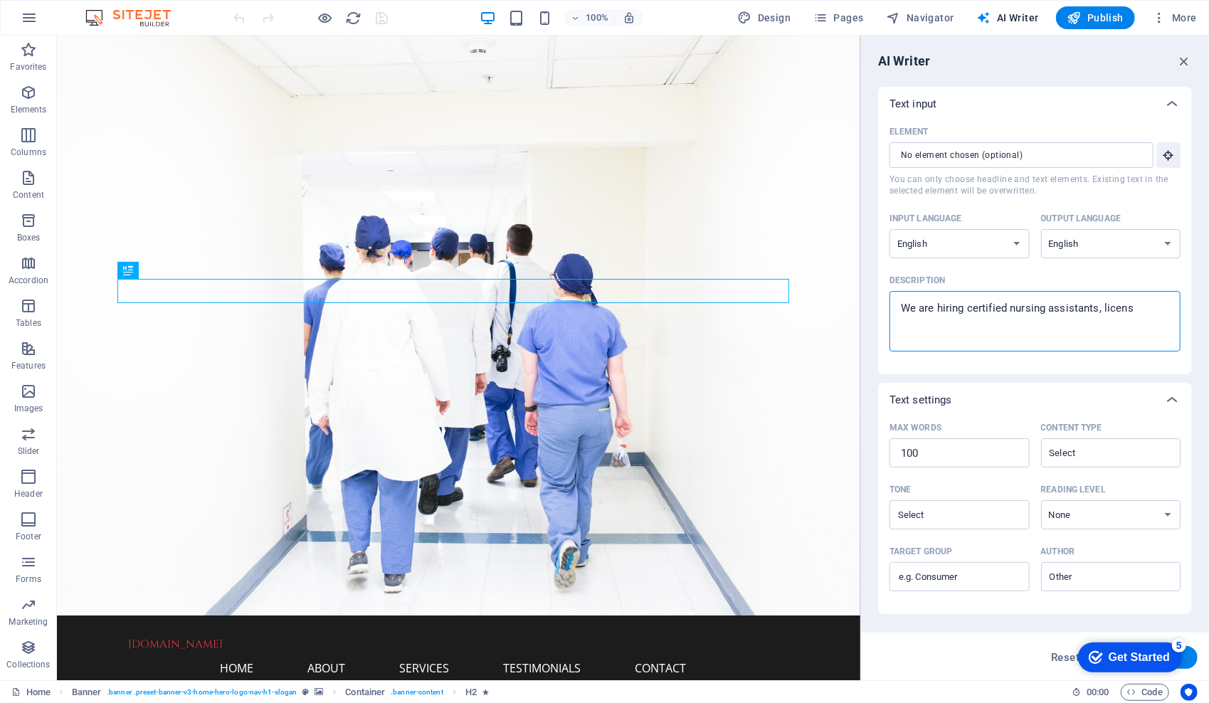
type textarea "We are hiring certified nursing assistants, license"
type textarea "x"
type textarea "We are hiring certified nursing assistants, licensed"
type textarea "x"
type textarea "We are hiring certified nursing assistants, licensed"
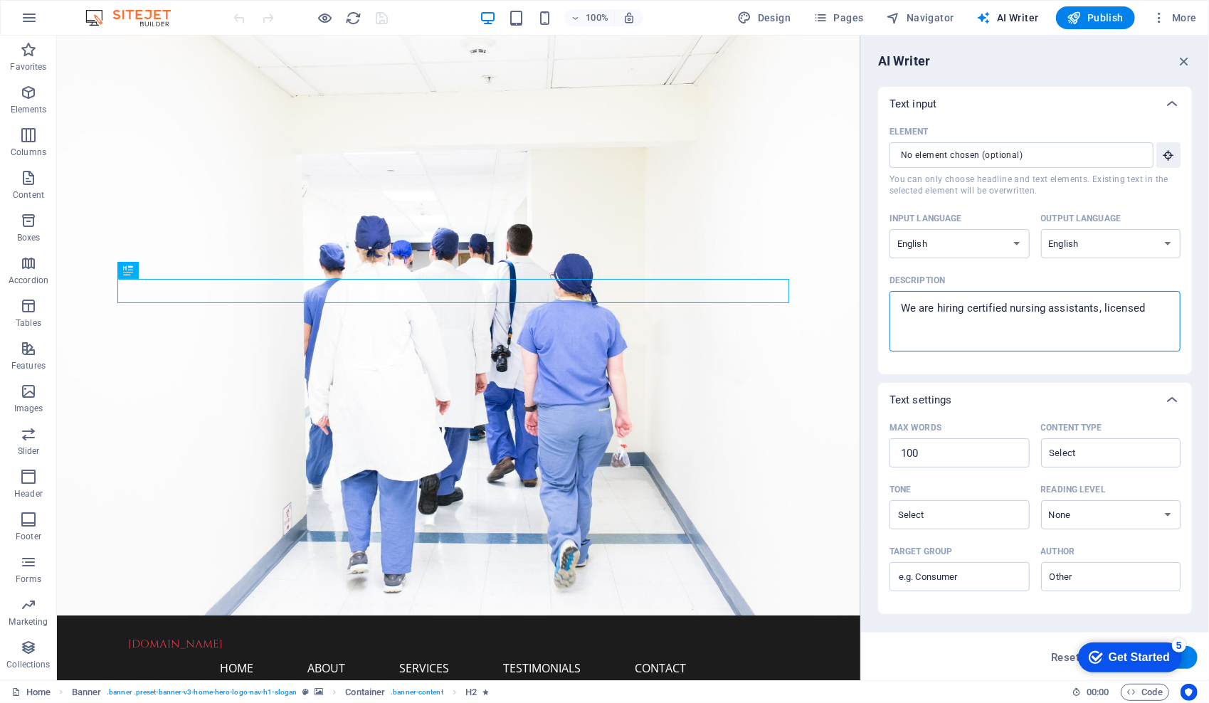
type textarea "x"
type textarea "We are hiring certified nursing assistants, licensed p"
type textarea "x"
type textarea "We are hiring certified nursing assistants, licensed pr"
type textarea "x"
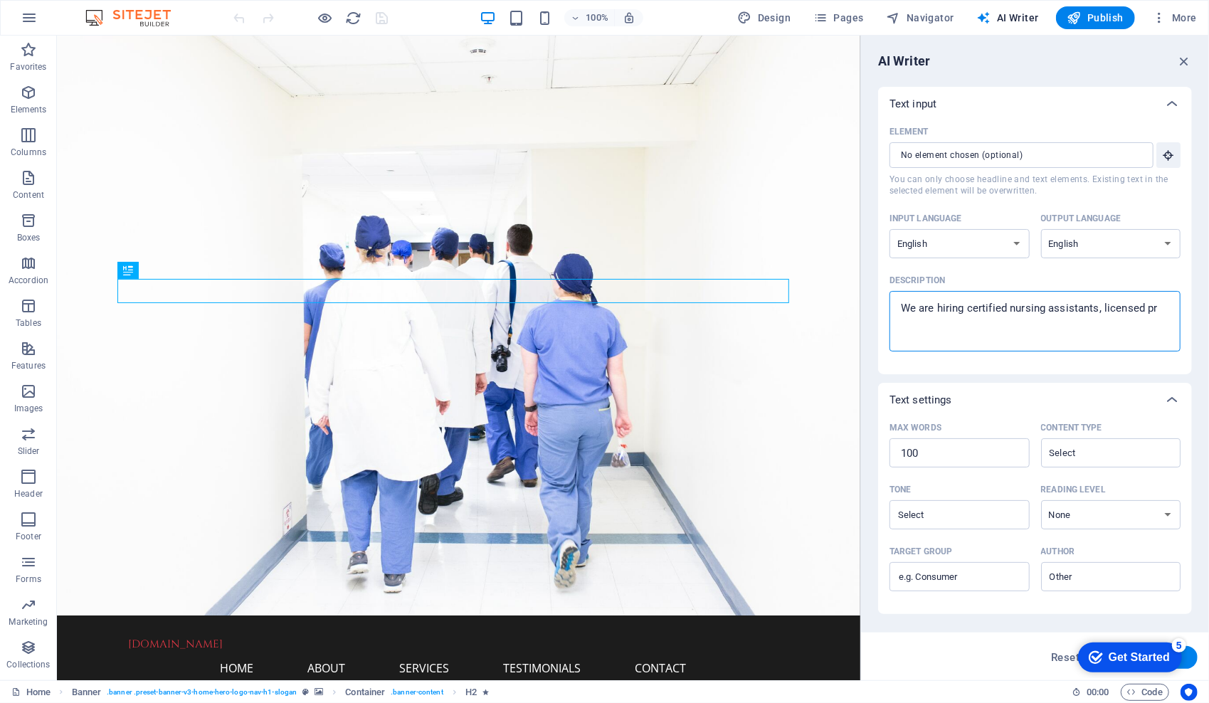
type textarea "We are hiring certified nursing assistants, licensed pra"
type textarea "x"
type textarea "We are hiring certified nursing assistants, licensed prac"
type textarea "x"
type textarea "We are hiring certified nursing assistants, licensed pract"
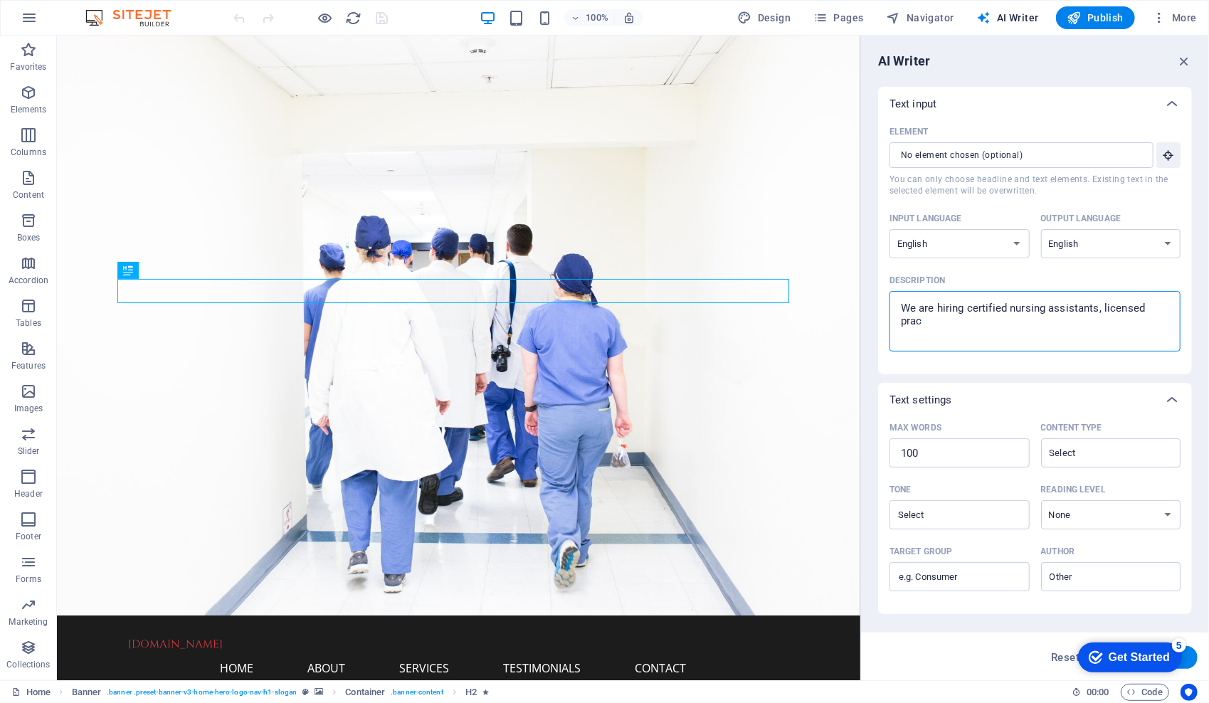
type textarea "x"
type textarea "We are hiring certified nursing assistants, licensed practi"
type textarea "x"
type textarea "We are hiring certified nursing assistants, licensed practic"
type textarea "x"
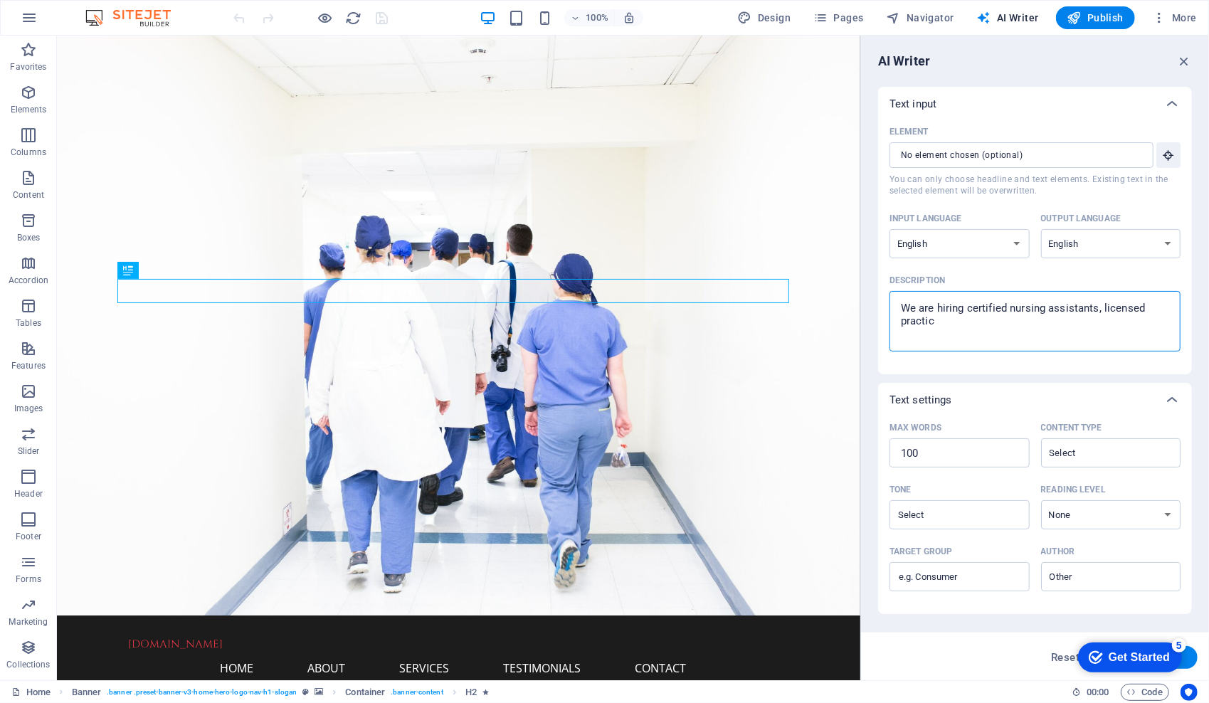
type textarea "We are hiring certified nursing assistants, licensed practica"
type textarea "x"
type textarea "We are hiring certified nursing assistants, licensed practical"
type textarea "x"
type textarea "We are hiring certified nursing assistants, licensed practical"
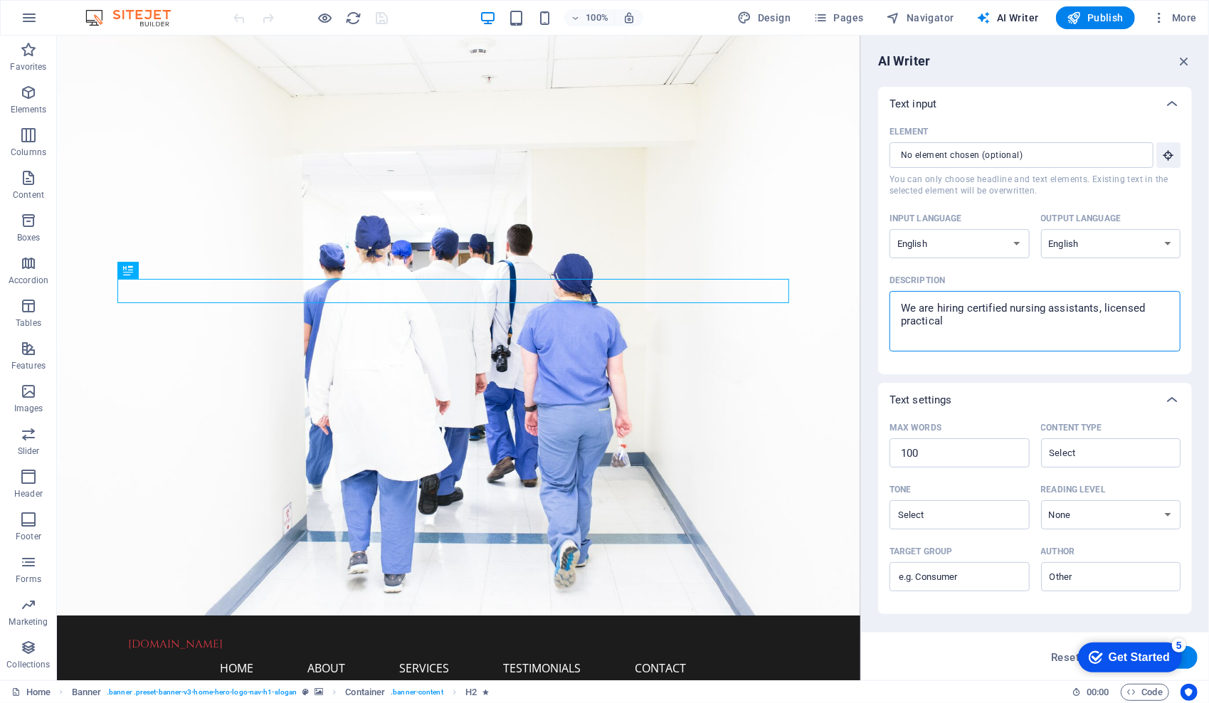
type textarea "x"
type textarea "We are hiring certified nursing assistants, licensed practical n"
type textarea "x"
type textarea "We are hiring certified nursing assistants, licensed practical nu"
type textarea "x"
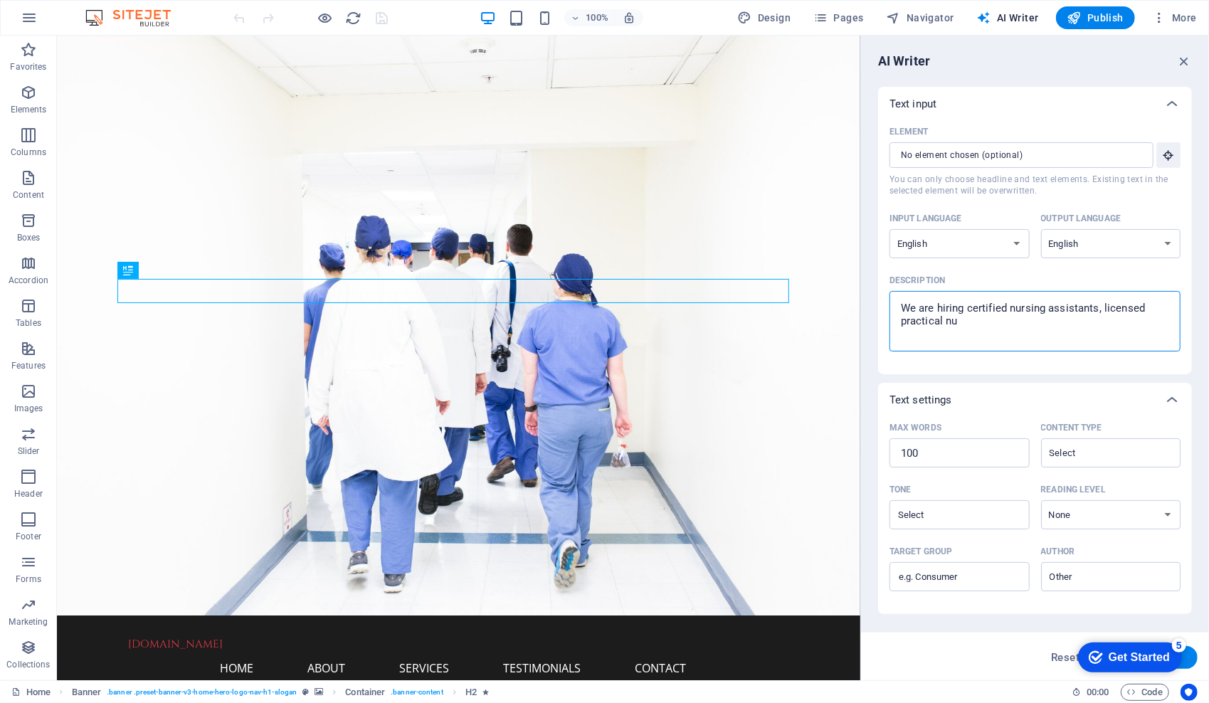
type textarea "We are hiring certified nursing assistants, licensed practical nur"
type textarea "x"
type textarea "We are hiring certified nursing assistants, licensed practical nurs"
type textarea "x"
type textarea "We are hiring certified nursing assistants, licensed practical nurse"
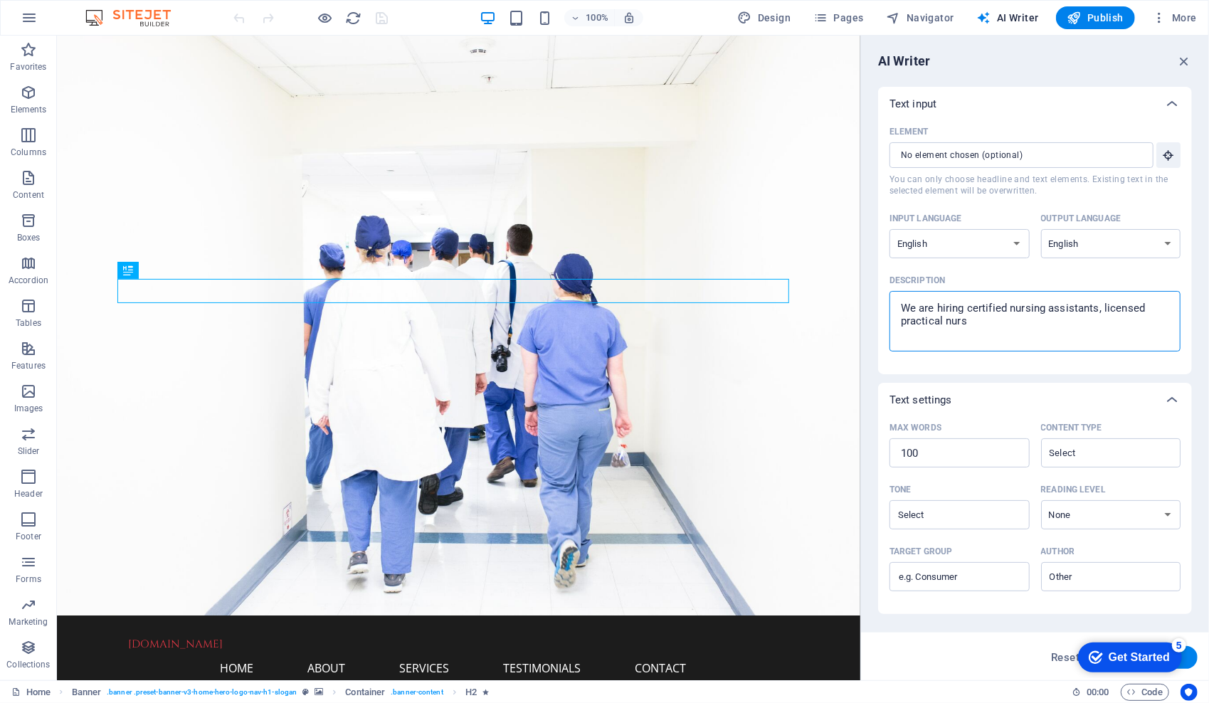
type textarea "x"
type textarea "We are hiring certified nursing assistants, licensed practical nurses"
type textarea "x"
type textarea "We are hiring certified nursing assistants, licensed practical nurses,"
type textarea "x"
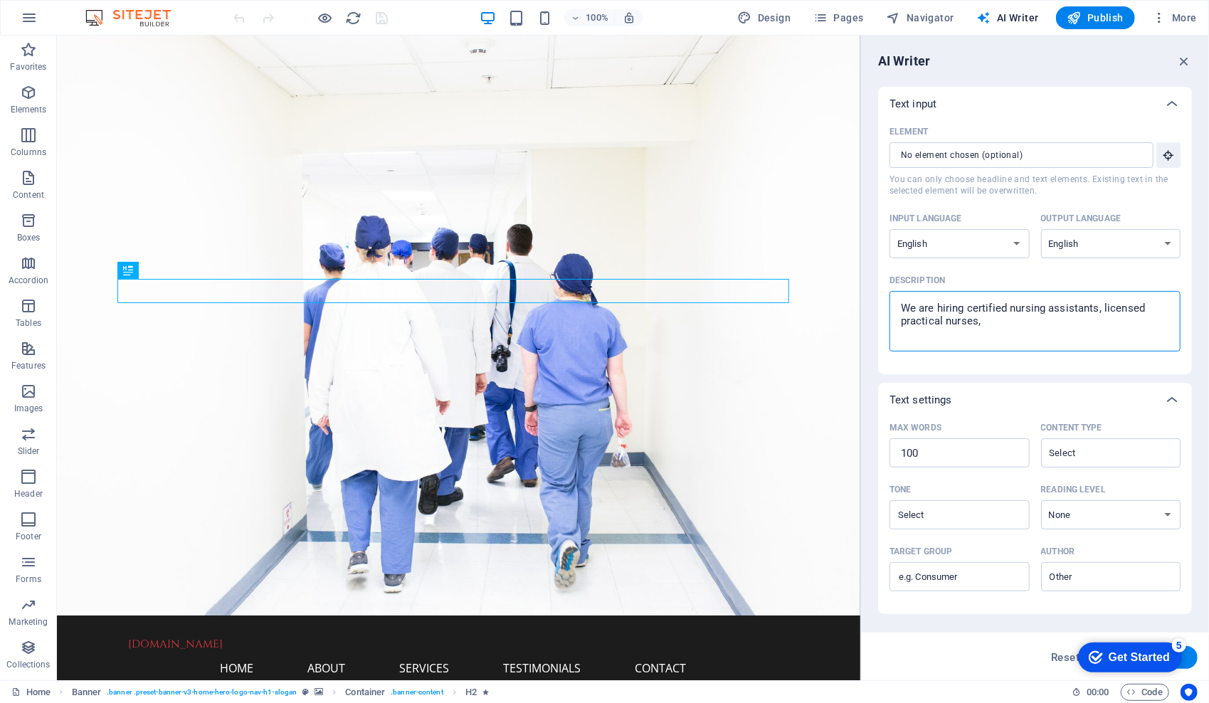
type textarea "We are hiring certified nursing assistants, licensed practical nurses,"
type textarea "x"
type textarea "We are hiring certified nursing assistants, licensed practical nurses, a"
type textarea "x"
type textarea "We are hiring certified nursing assistants, licensed practical nurses, an"
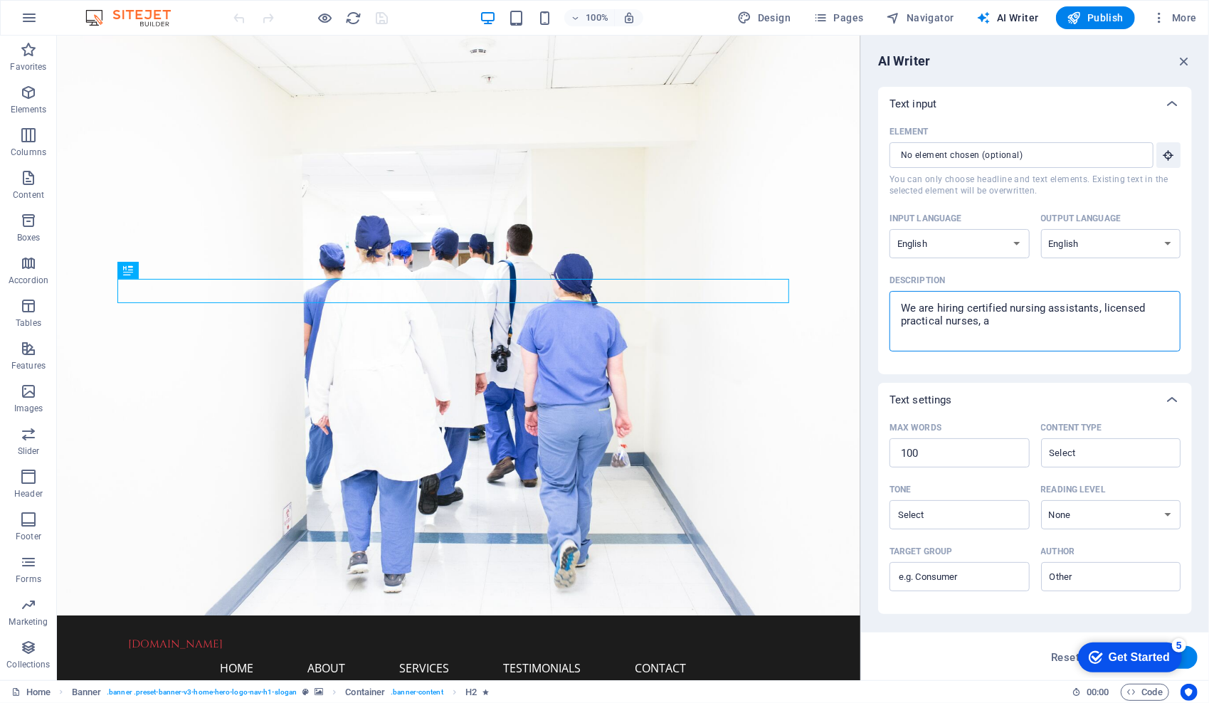
type textarea "x"
type textarea "We are hiring certified nursing assistants, licensed practical nurses, and"
type textarea "x"
type textarea "We are hiring certified nursing assistants, licensed practical nurses, and"
type textarea "x"
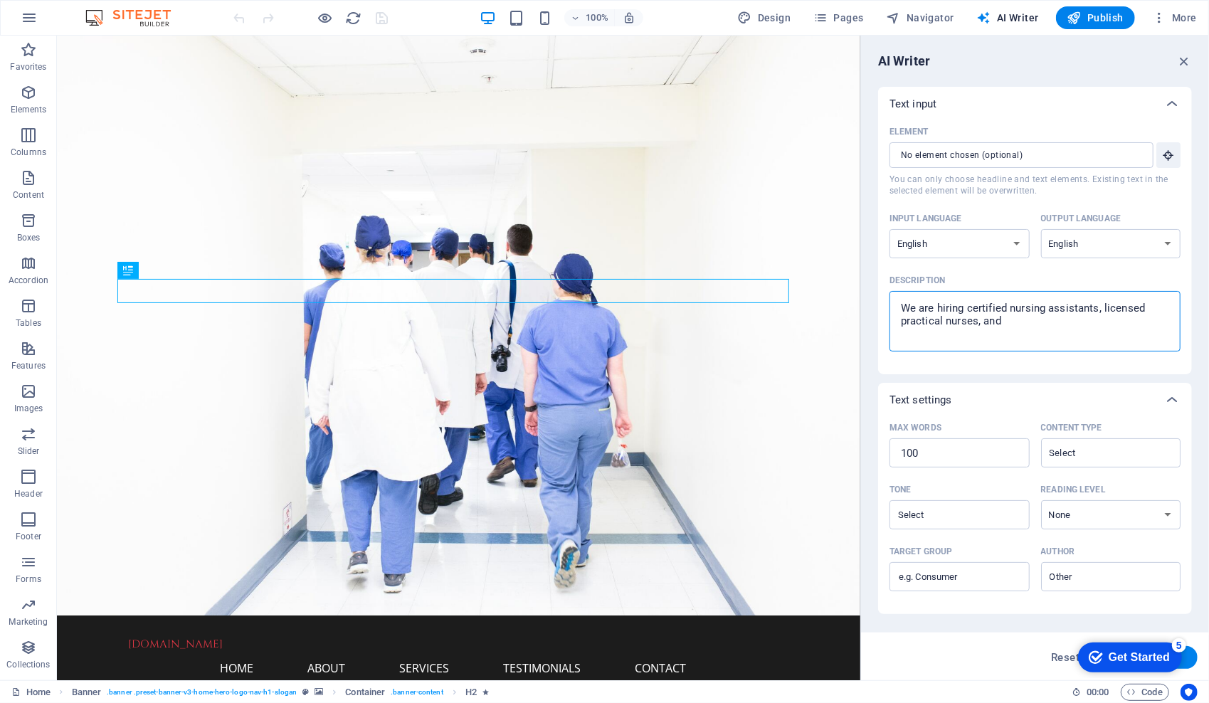
type textarea "We are hiring certified nursing assistants, licensed practical nurses, and r"
type textarea "x"
type textarea "We are hiring certified nursing assistants, licensed practical nurses, and re"
type textarea "x"
type textarea "We are hiring certified nursing assistants, licensed practical nurses, and reg"
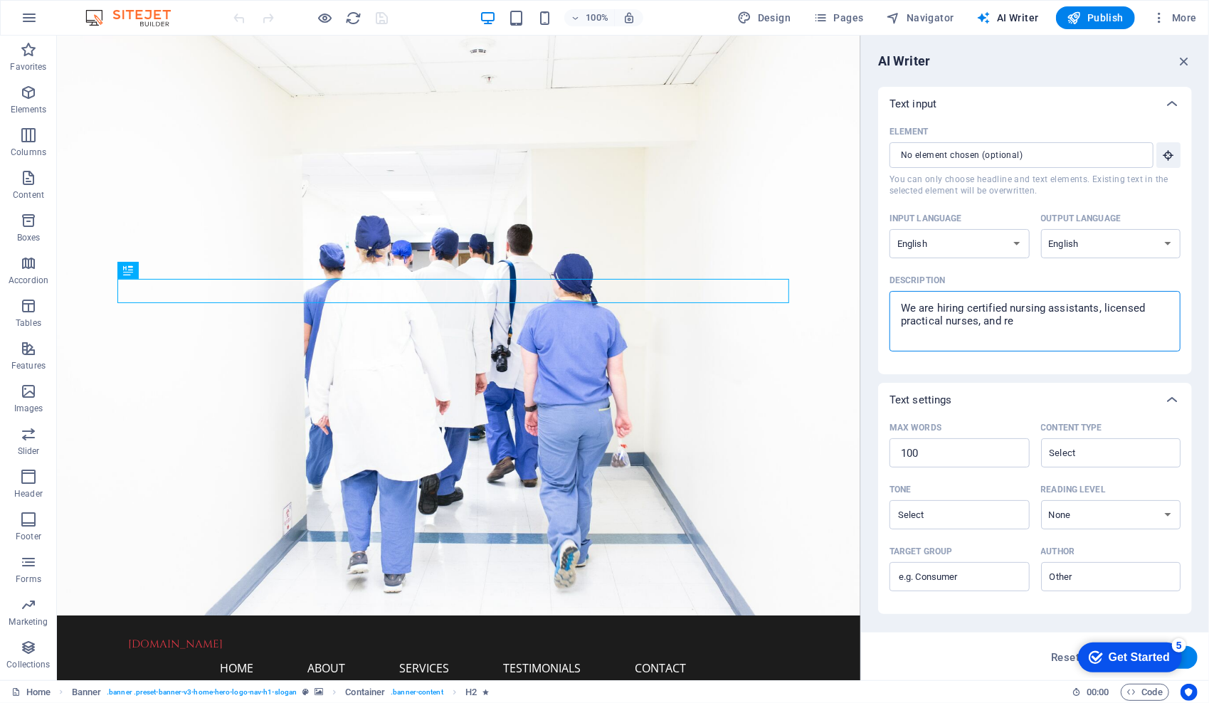
type textarea "x"
type textarea "We are hiring certified nursing assistants, licensed practical nurses, and regi"
type textarea "x"
type textarea "We are hiring certified nursing assistants, licensed practical nurses, and regis"
type textarea "x"
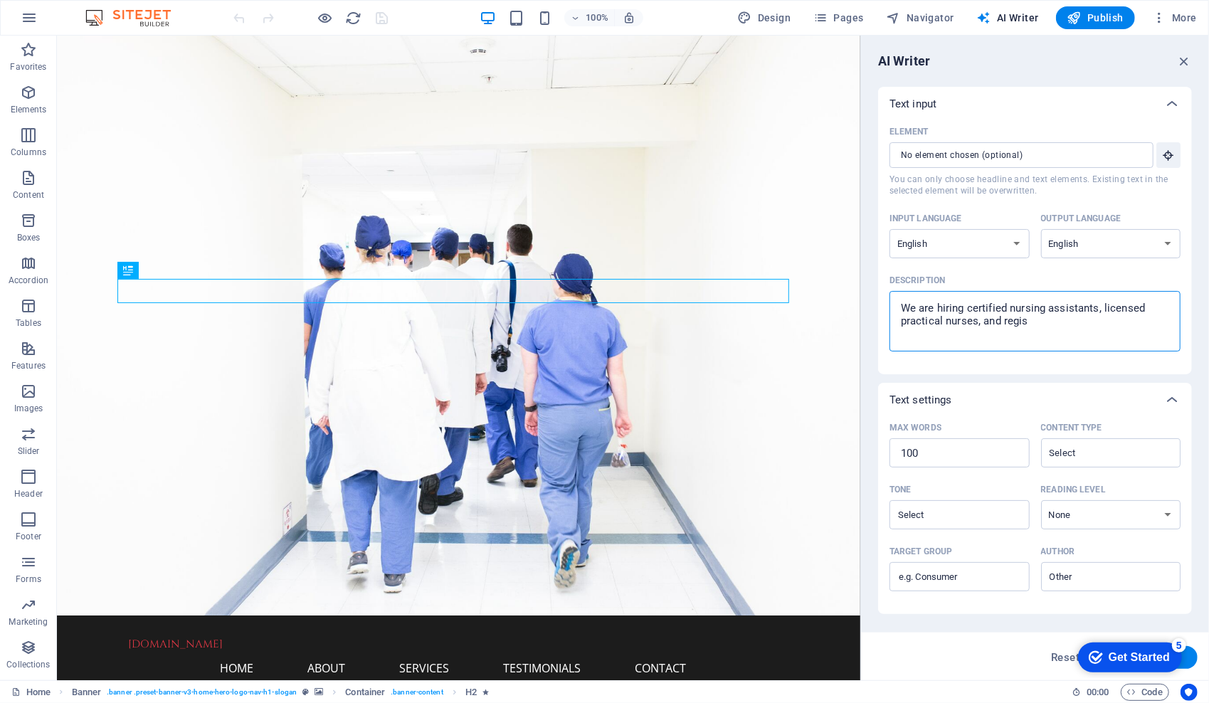
type textarea "We are hiring certified nursing assistants, licensed practical nurses, and regi…"
type textarea "x"
type textarea "We are hiring certified nursing assistants, licensed practical nurses, and regi…"
type textarea "x"
type textarea "We are hiring certified nursing assistants, licensed practical nurses, and regi…"
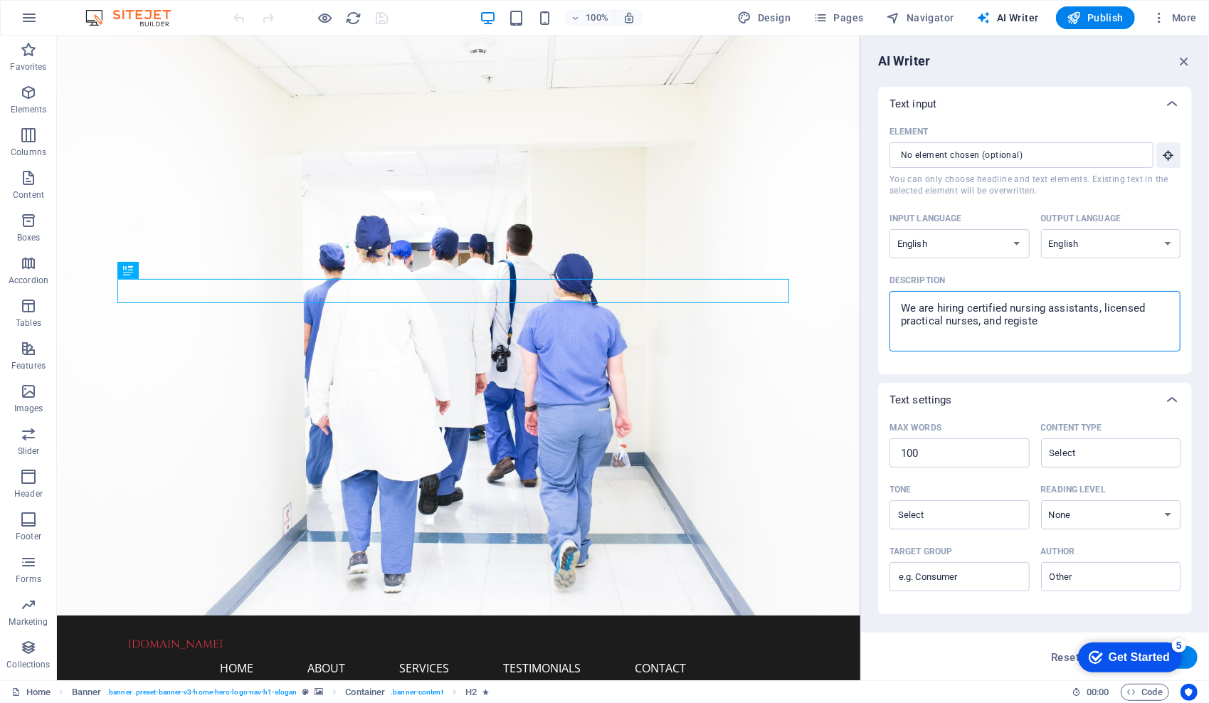
type textarea "x"
type textarea "We are hiring certified nursing assistants, licensed practical nurses, and regi…"
type textarea "x"
type textarea "We are hiring certified nursing assistants, licensed practical nurses, and regi…"
type textarea "x"
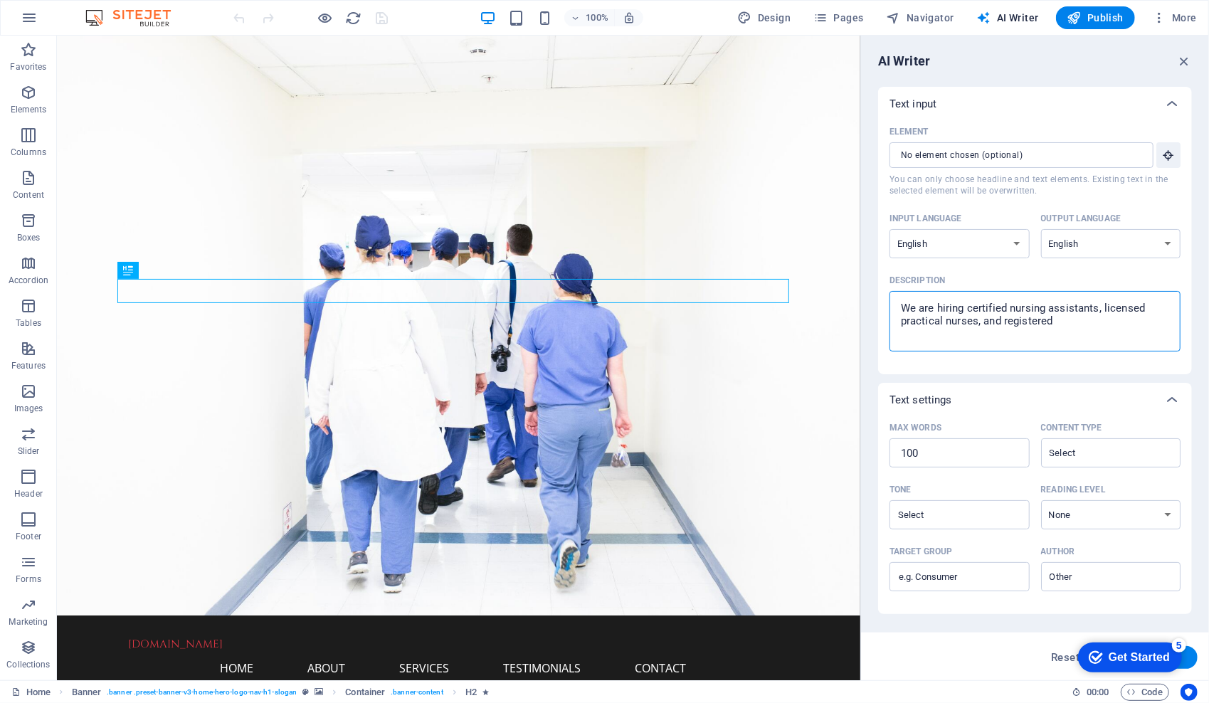
type textarea "We are hiring certified nursing assistants, licensed practical nurses, and regi…"
type textarea "x"
type textarea "We are hiring certified nursing assistants, licensed practical nurses, and regi…"
type textarea "x"
type textarea "We are hiring certified nursing assistants, licensed practical nurses, and regi…"
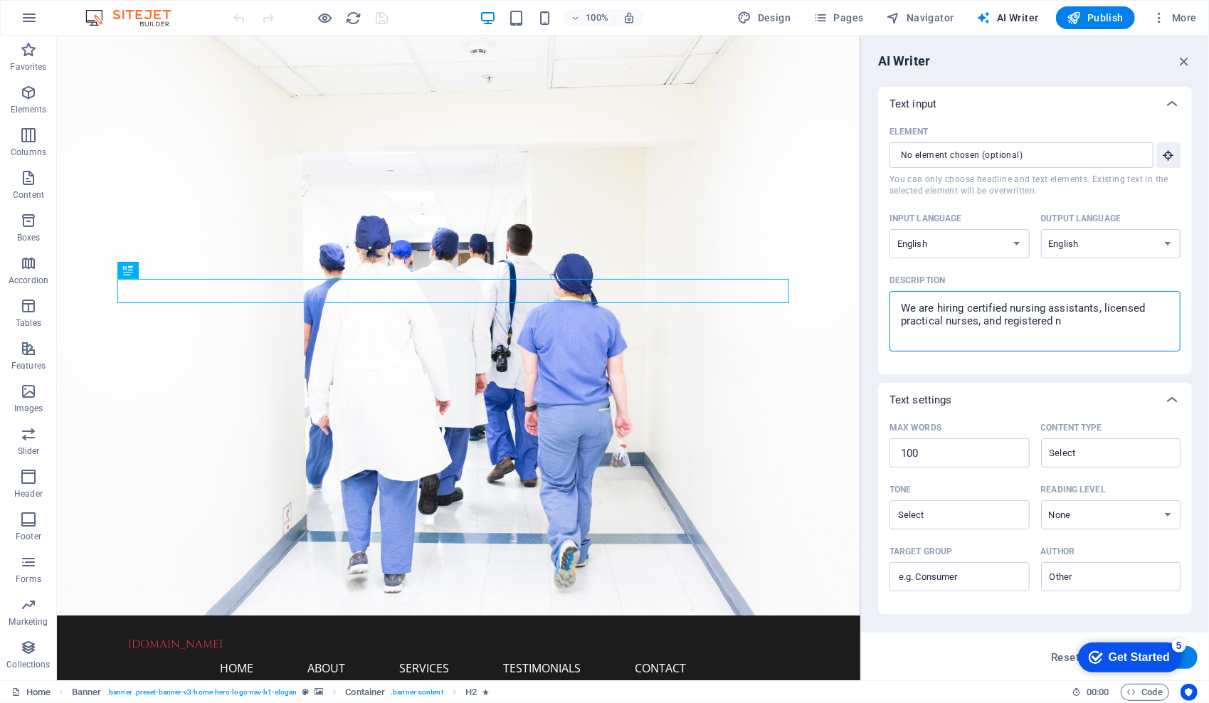
type textarea "x"
type textarea "We are hiring certified nursing assistants, licensed practical nurses, and regi…"
type textarea "x"
type textarea "We are hiring certified nursing assistants, licensed practical nurses, and regi…"
type textarea "x"
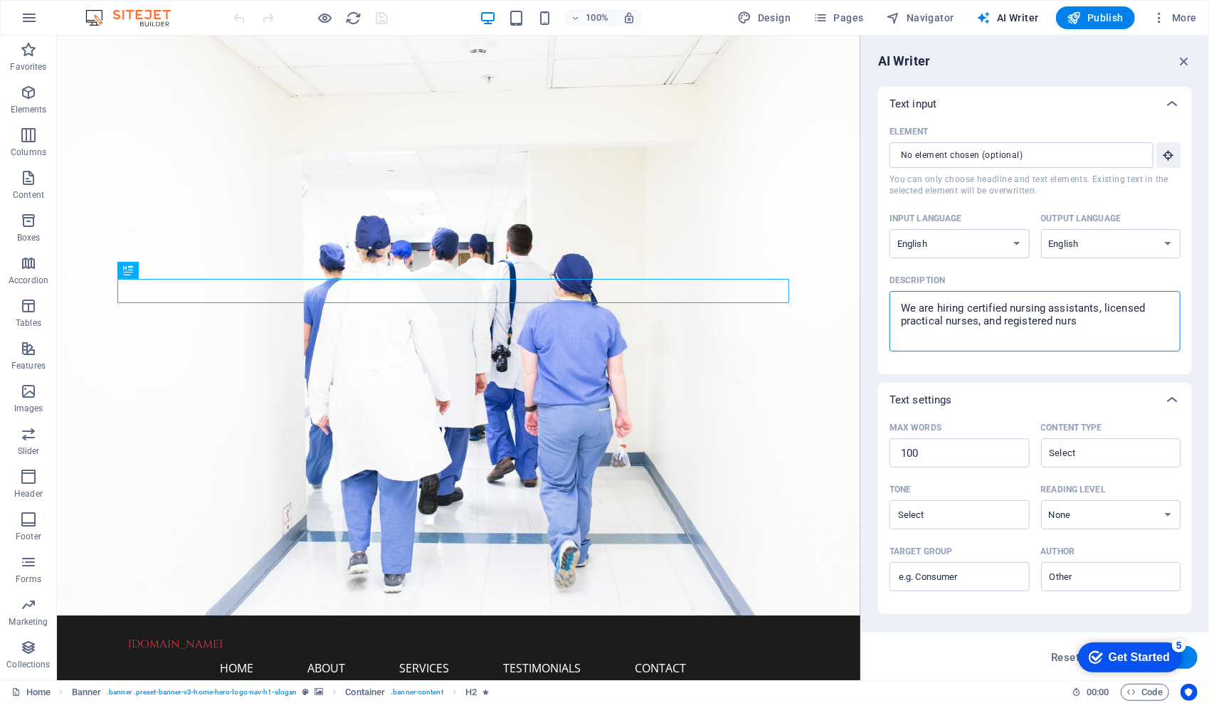
type textarea "We are hiring certified nursing assistants, licensed practical nurses, and regi…"
type textarea "x"
type textarea "We are hiring certified nursing assistants, licensed practical nurses, and regi…"
type textarea "x"
type textarea "We are hiring certified nursing assistants, licensed practical nurses, and regi…"
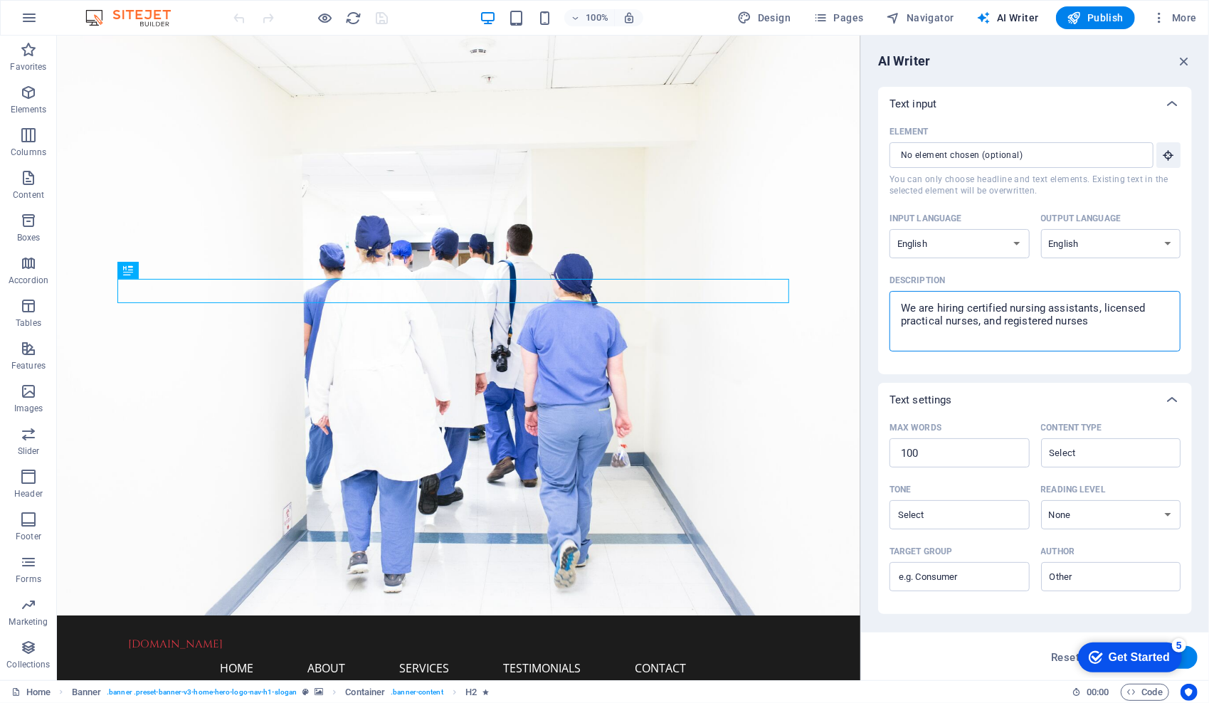
type textarea "x"
type textarea "We are hiring certified nursing assistants, licensed practical nurses, and regi…"
type textarea "x"
type textarea "We are hiring certified nursing assistants, licensed practical nurses, and regi…"
drag, startPoint x: 1201, startPoint y: 488, endPoint x: 1206, endPoint y: 566, distance: 77.7
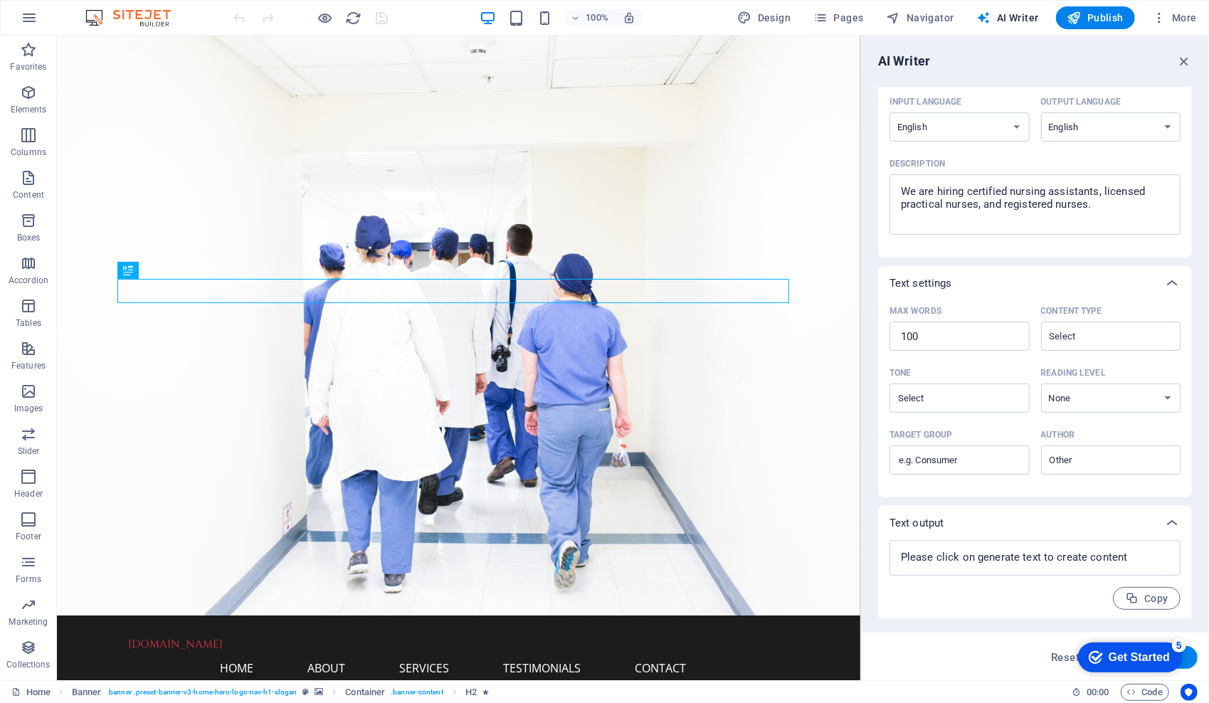
scroll to position [120, 0]
drag, startPoint x: 1208, startPoint y: 120, endPoint x: 1208, endPoint y: 287, distance: 167.2
click at [1208, 287] on html "ihearthealthcarestaffing.com Home Favorites Elements Columns Content Boxes Acco…" at bounding box center [604, 351] width 1209 height 703
drag, startPoint x: 1208, startPoint y: 306, endPoint x: 1208, endPoint y: 370, distance: 64.0
click at [1208, 370] on html "ihearthealthcarestaffing.com Home Favorites Elements Columns Content Boxes Acco…" at bounding box center [604, 351] width 1209 height 703
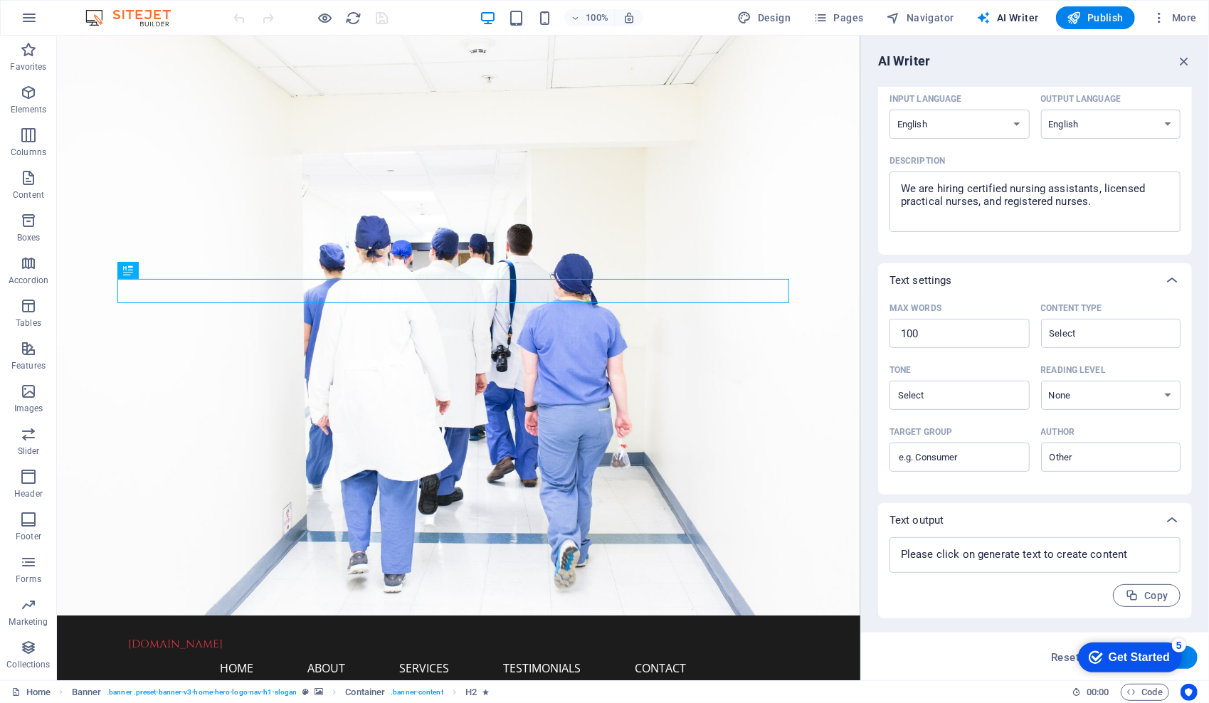
drag, startPoint x: 987, startPoint y: 650, endPoint x: 1011, endPoint y: 706, distance: 60.8
click at [1011, 702] on html "ihearthealthcarestaffing.com Home Favorites Elements Columns Content Boxes Acco…" at bounding box center [604, 351] width 1209 height 703
drag, startPoint x: 1192, startPoint y: 257, endPoint x: 1196, endPoint y: 178, distance: 79.1
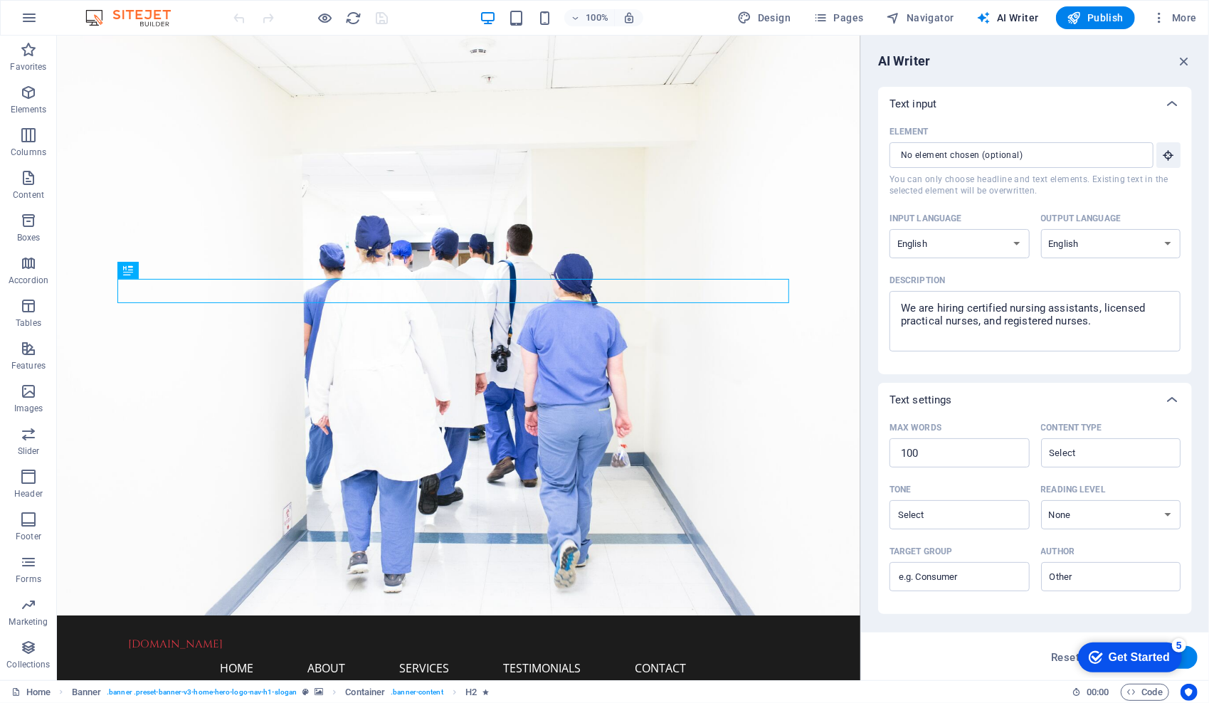
type textarea "x"
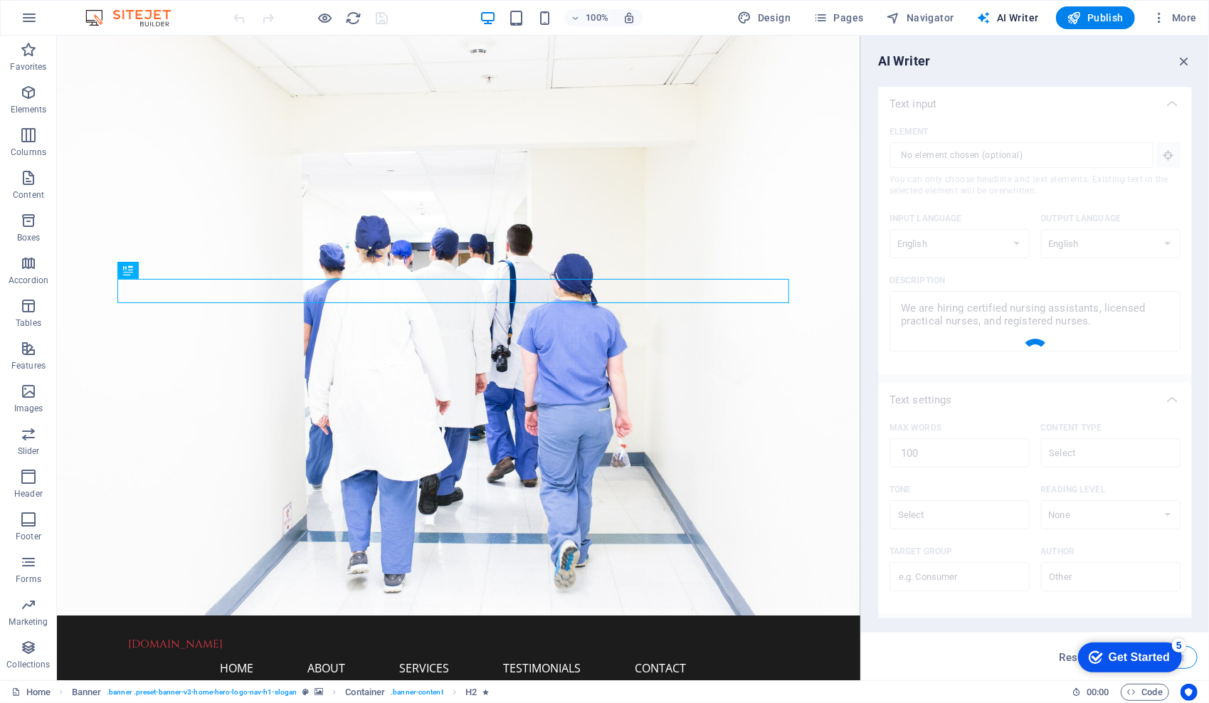
type textarea "x"
type textarea "Join our dedicated healthcare team! We are currently seeking certified nursing …"
type textarea "x"
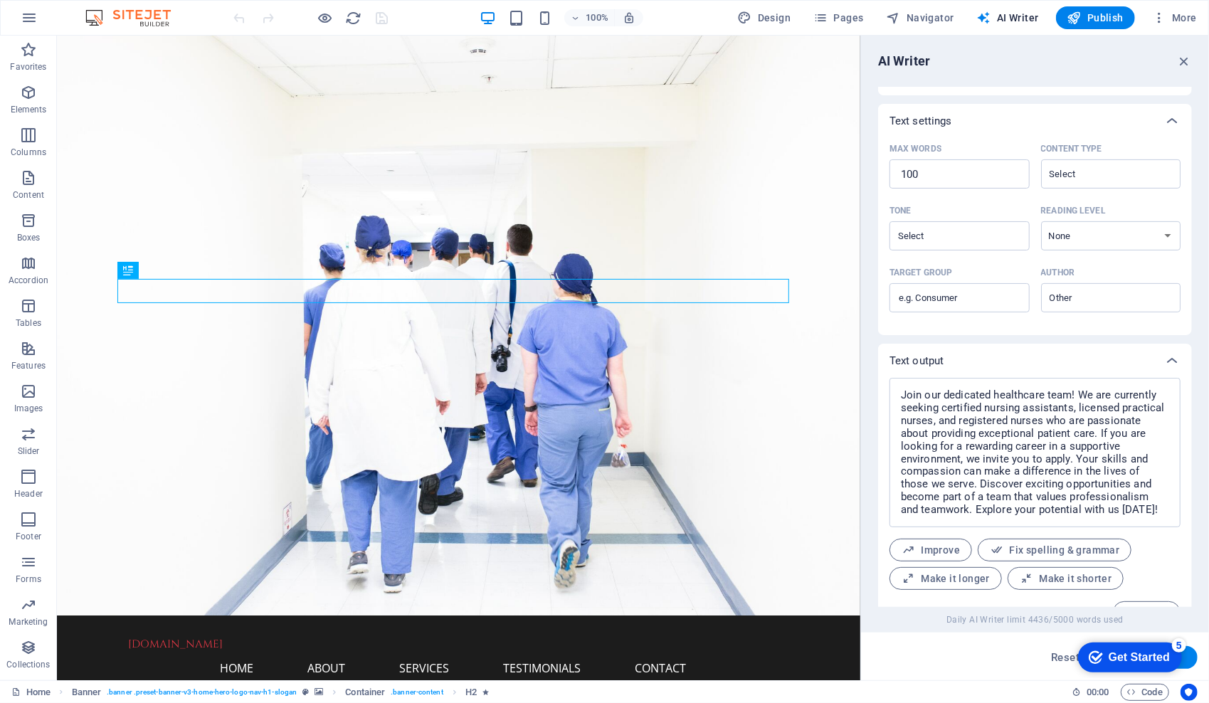
scroll to position [307, 0]
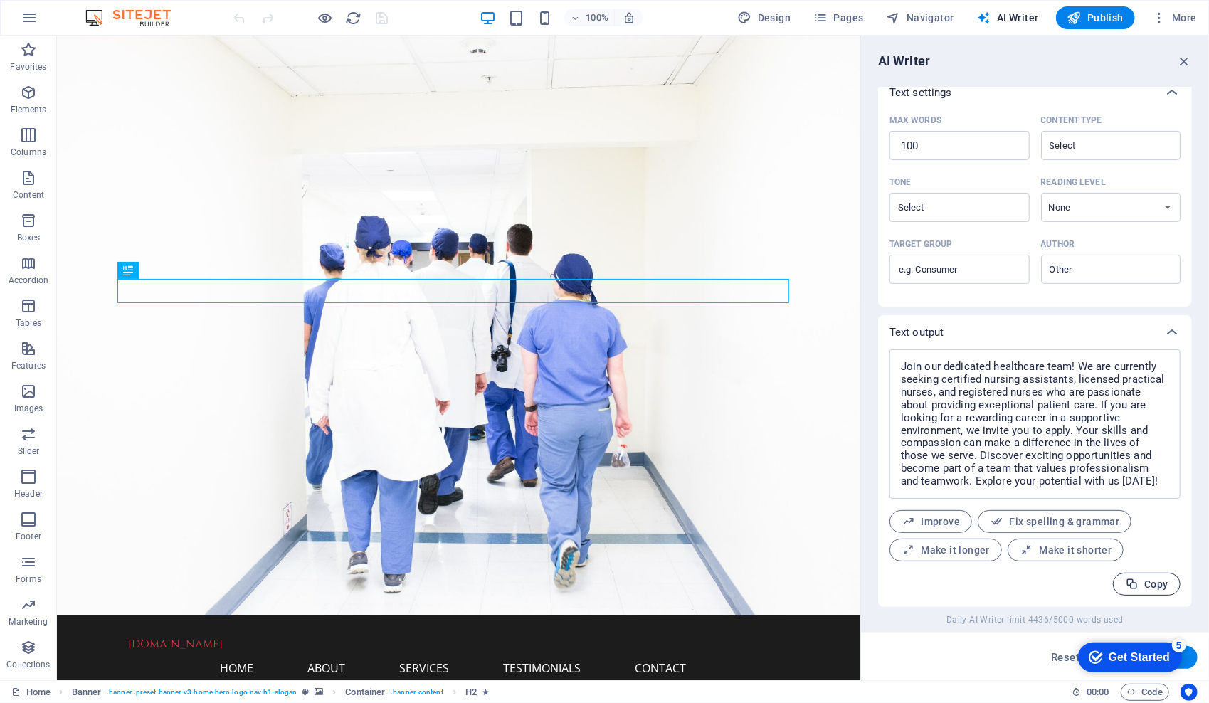
click at [1138, 587] on span "Copy" at bounding box center [1146, 585] width 43 height 14
type textarea "x"
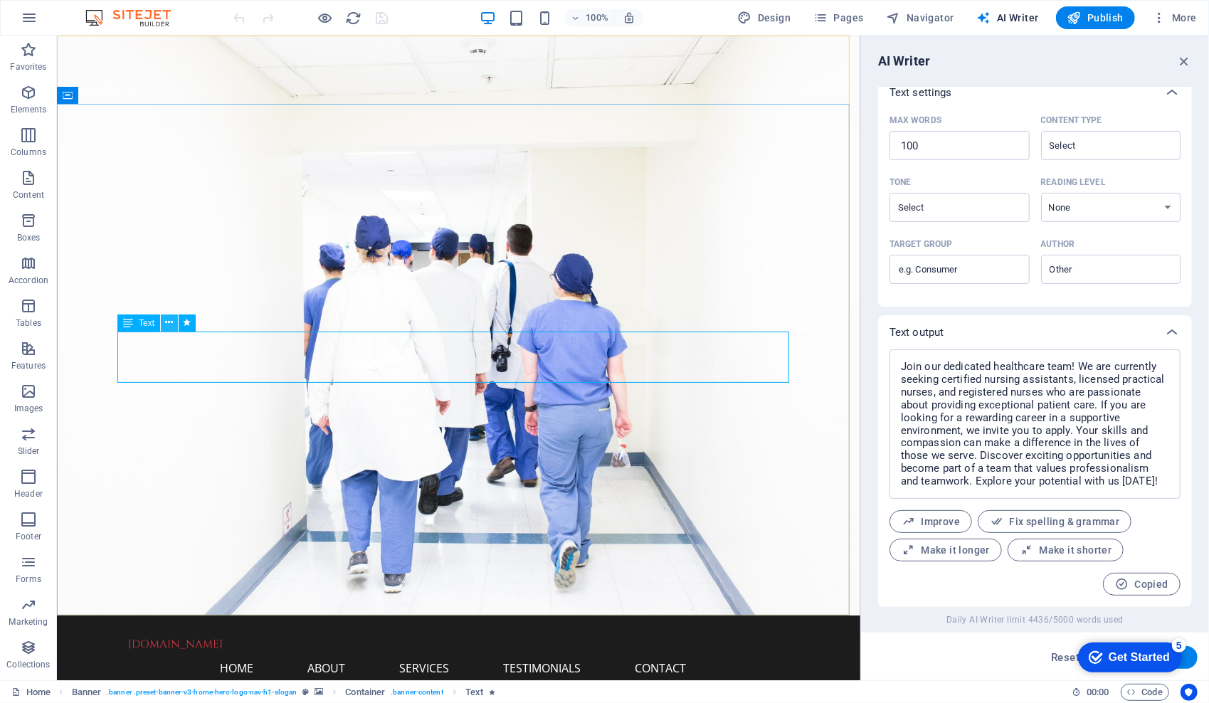
click at [171, 323] on icon at bounding box center [170, 322] width 8 height 15
select select "px"
select select "200"
select select "px"
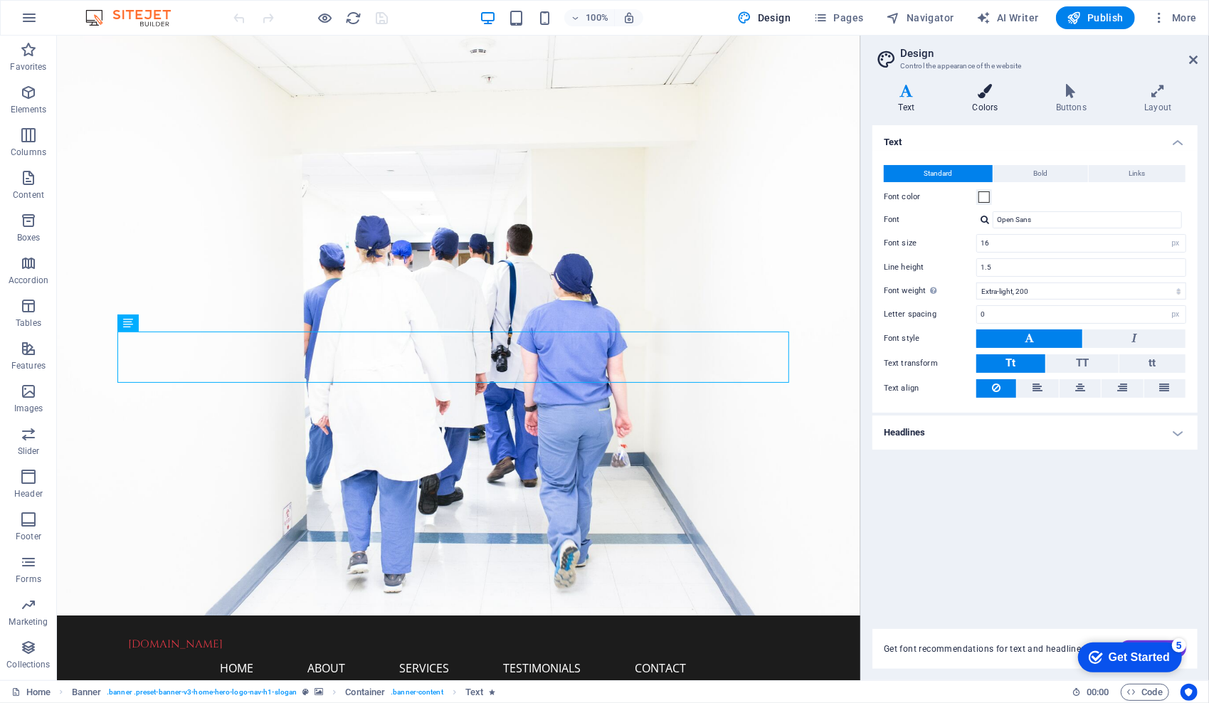
click at [983, 101] on h4 "Colors" at bounding box center [987, 99] width 83 height 30
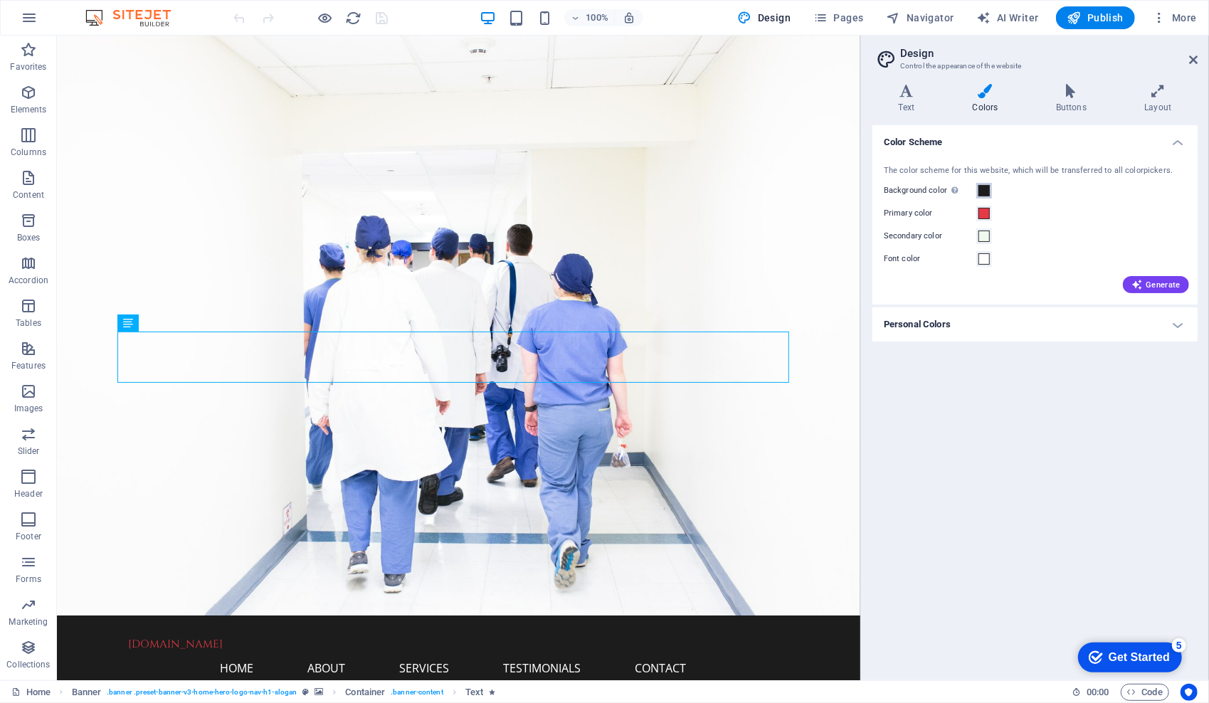
click at [984, 189] on span at bounding box center [983, 190] width 11 height 11
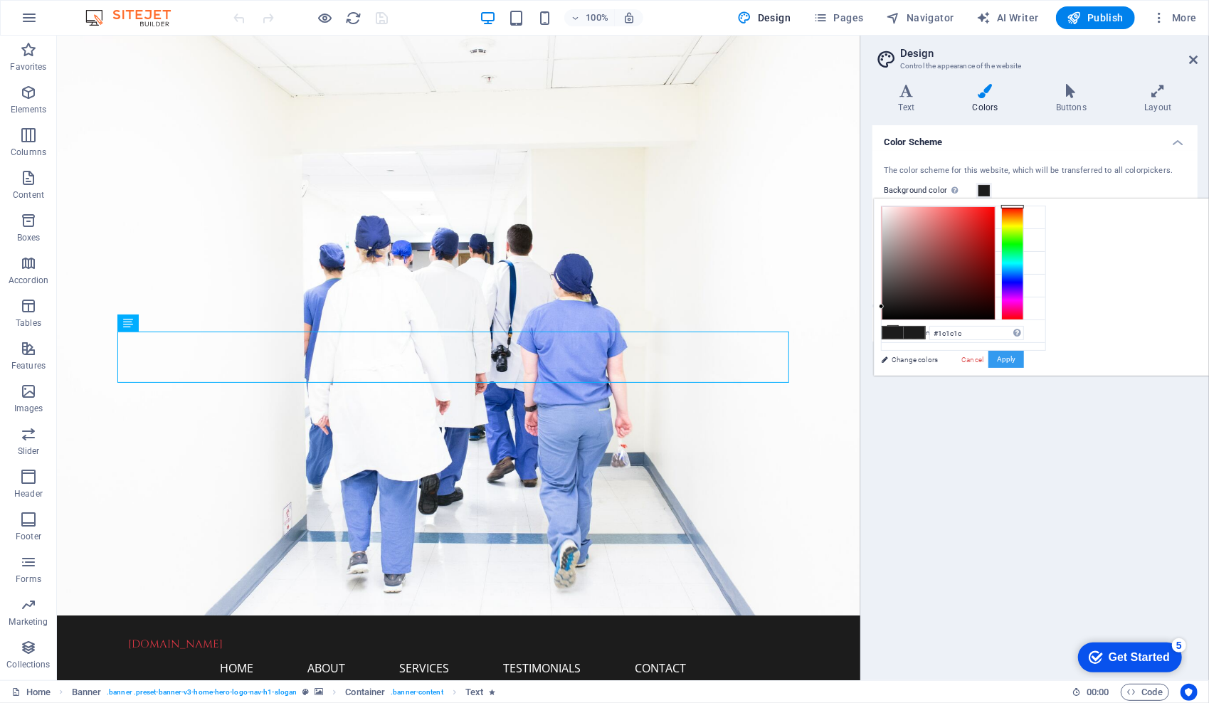
click at [1024, 357] on button "Apply" at bounding box center [1006, 359] width 36 height 17
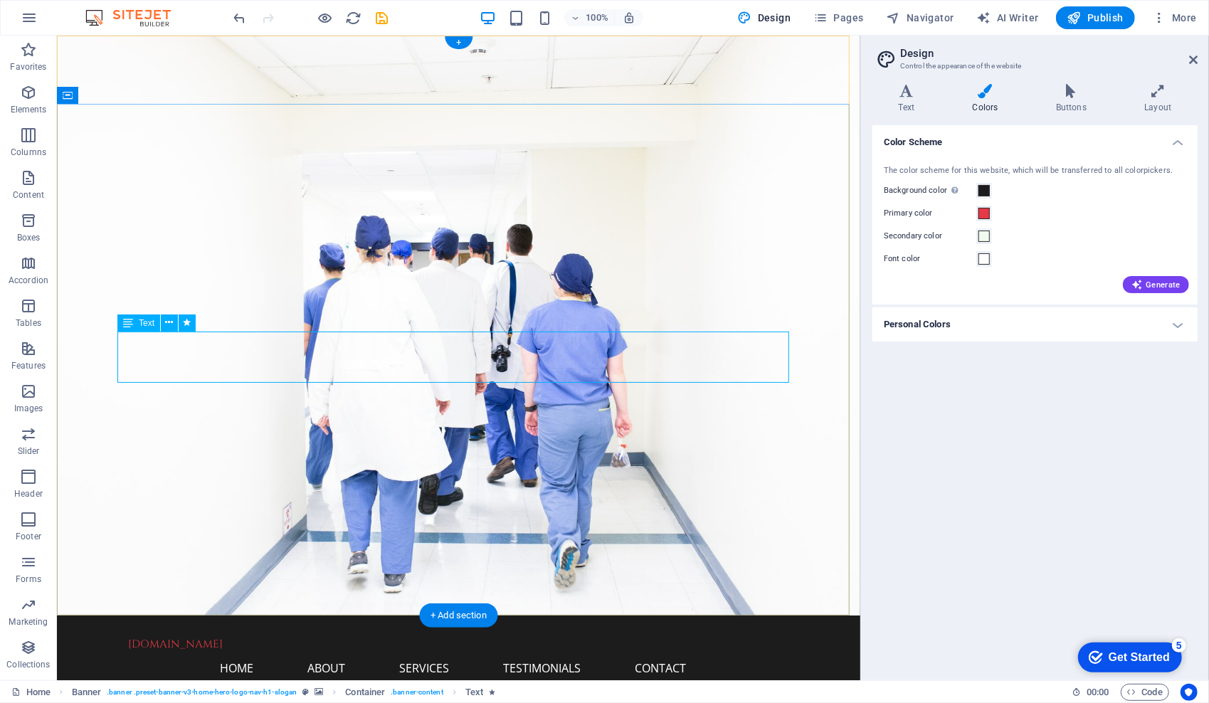
click at [169, 322] on icon at bounding box center [170, 322] width 8 height 15
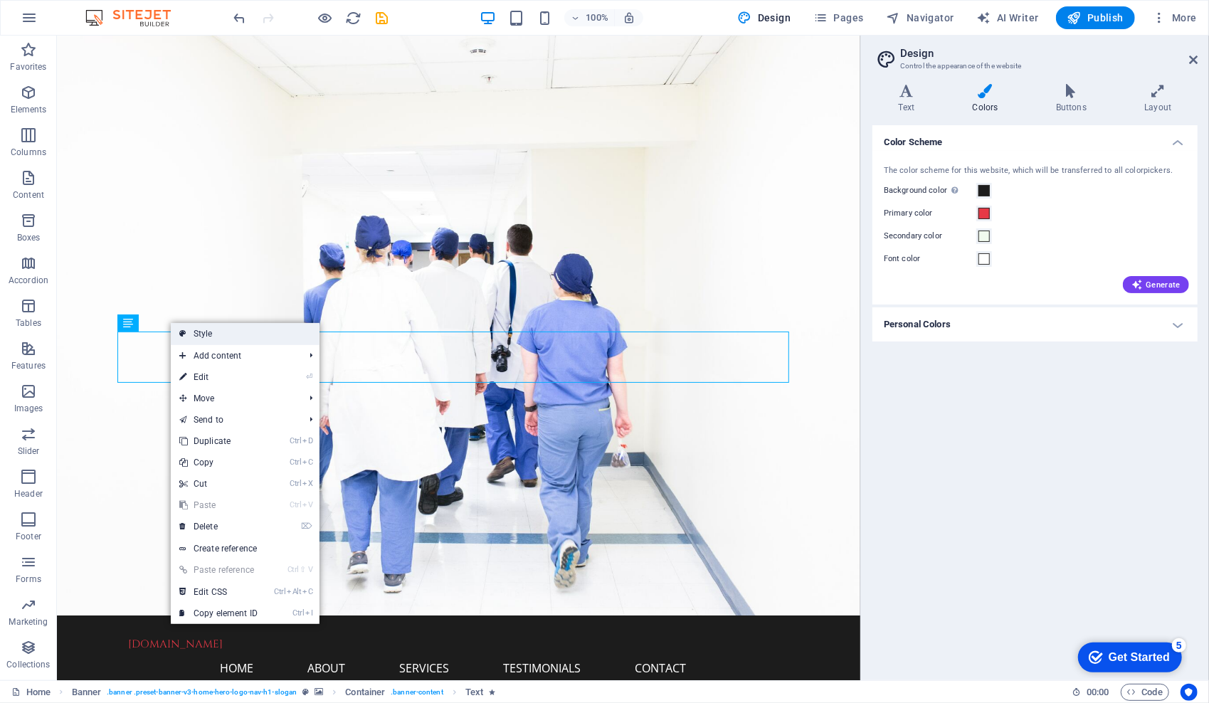
click at [205, 331] on link "Style" at bounding box center [245, 333] width 149 height 21
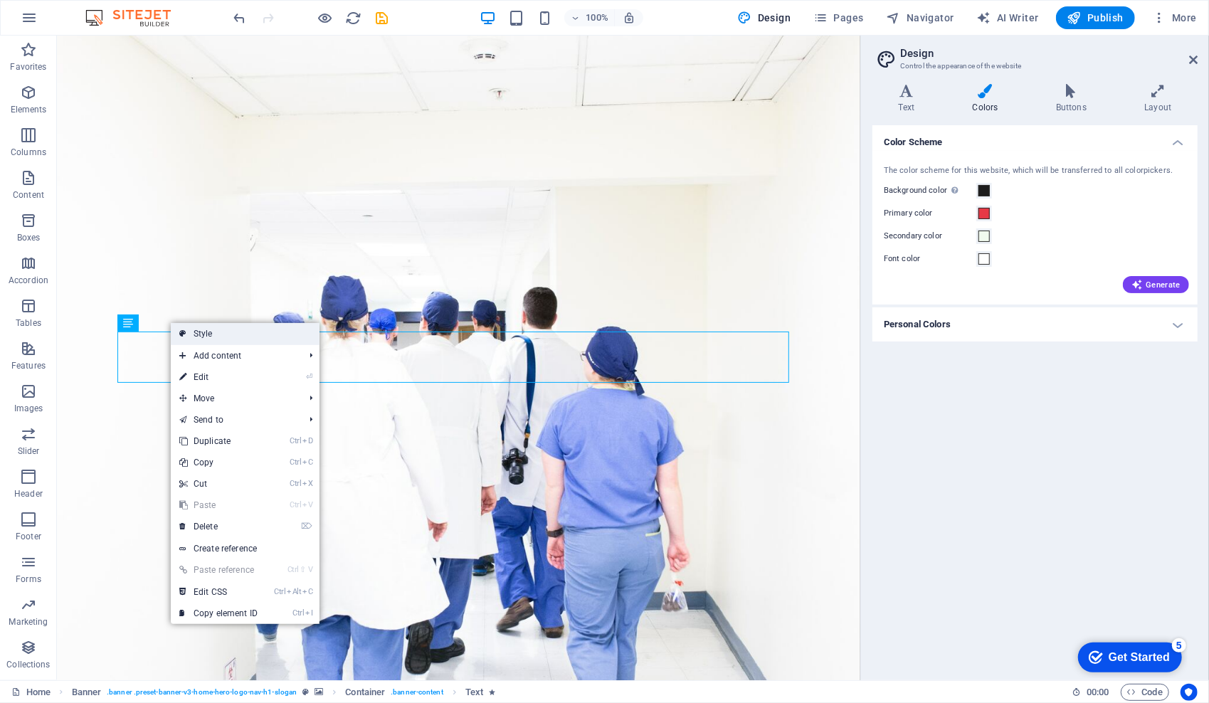
select select "preset-banner-v3-home-hero-logo-nav-h1-slogan"
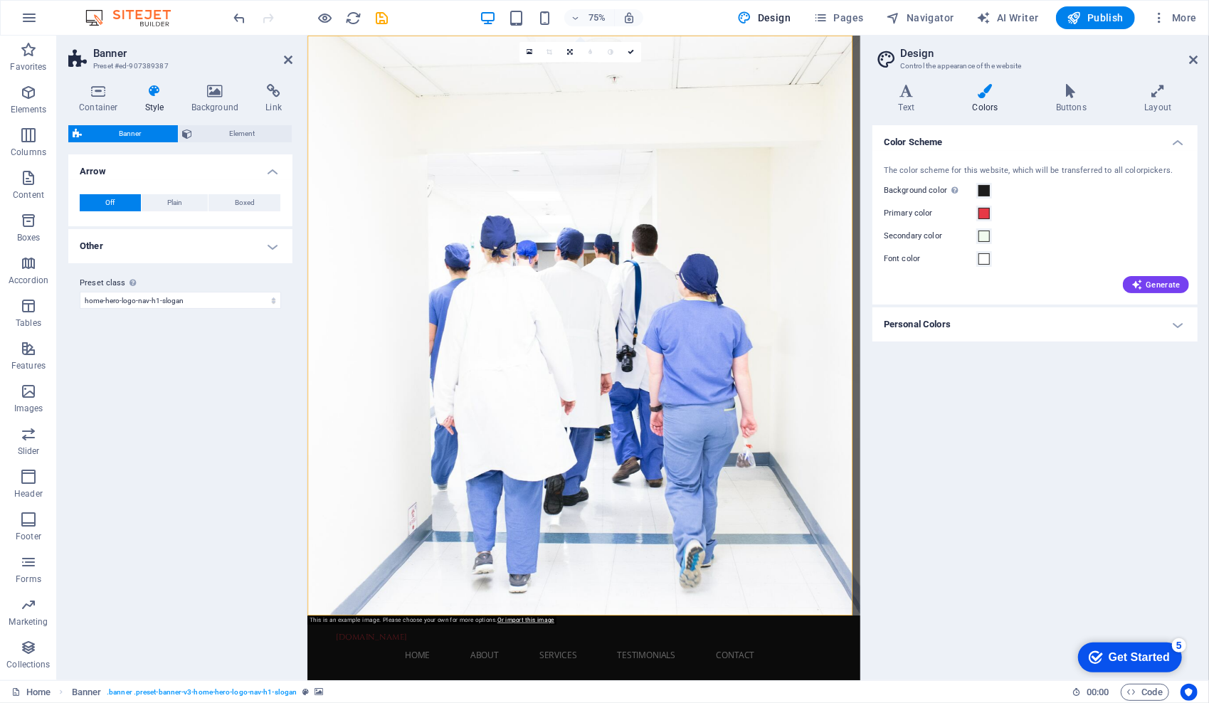
click at [152, 95] on icon at bounding box center [154, 91] width 41 height 14
click at [233, 135] on span "Element" at bounding box center [242, 133] width 91 height 17
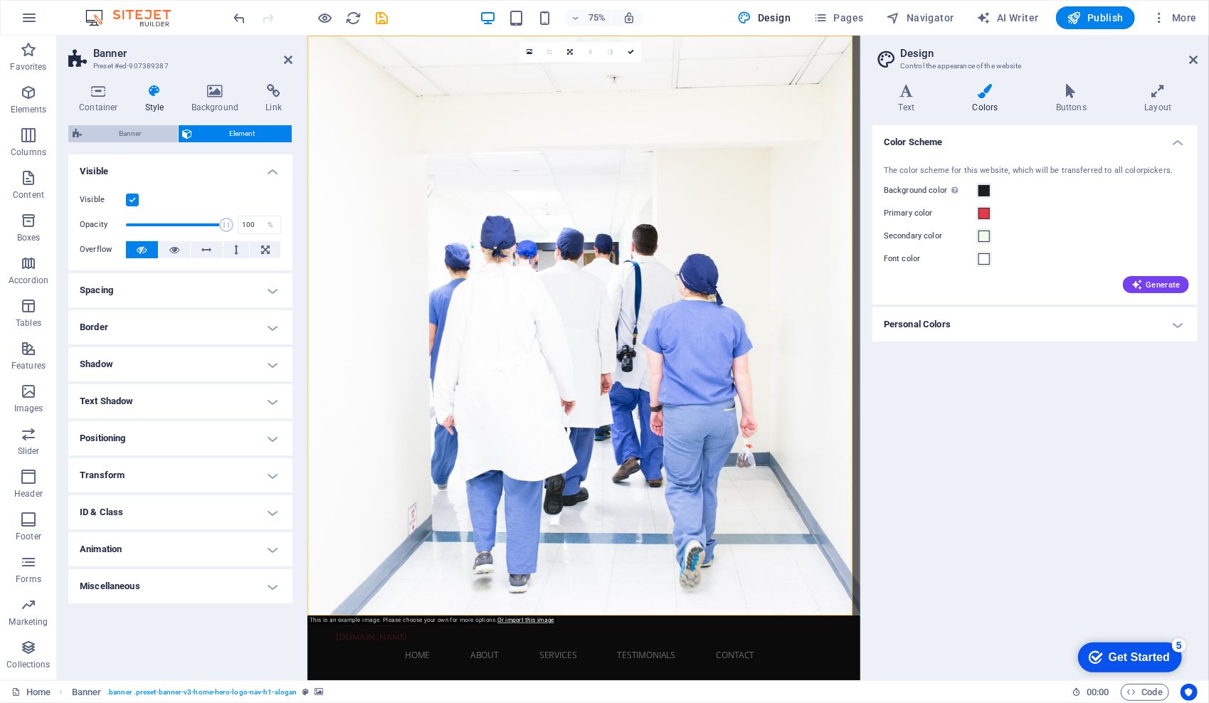
click at [123, 137] on span "Banner" at bounding box center [129, 133] width 87 height 17
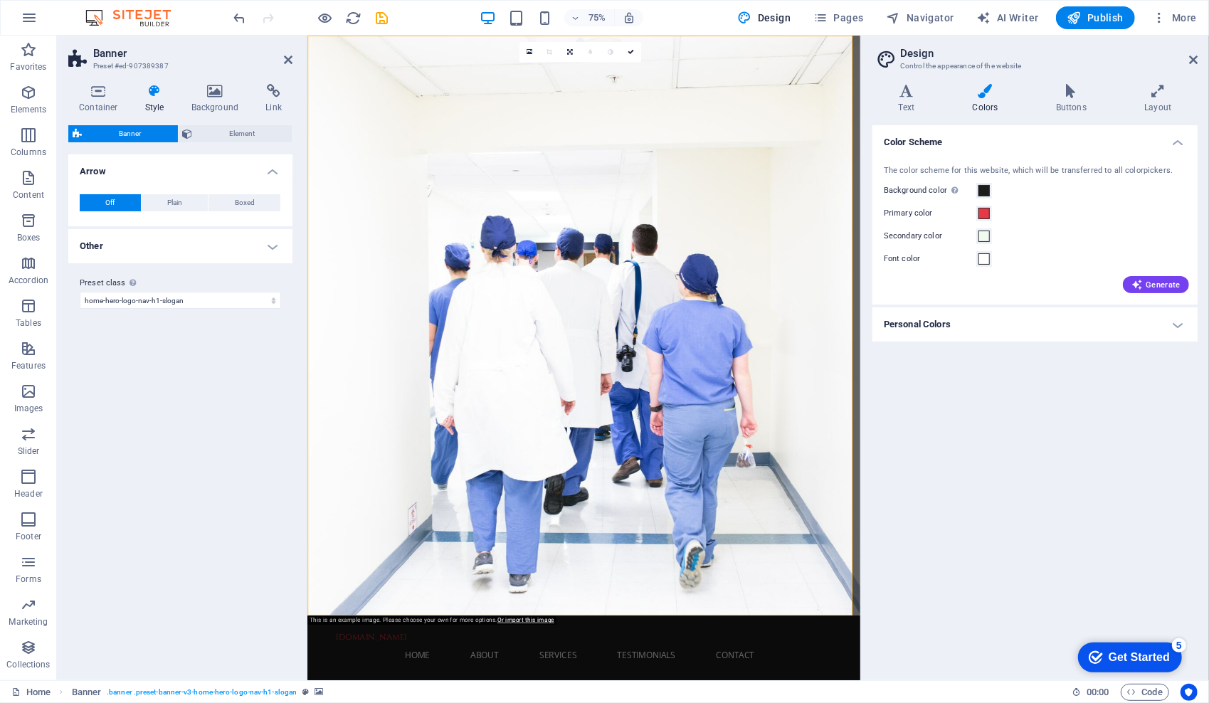
click at [277, 249] on h4 "Other" at bounding box center [180, 246] width 224 height 34
click at [156, 101] on h4 "Style" at bounding box center [157, 99] width 46 height 30
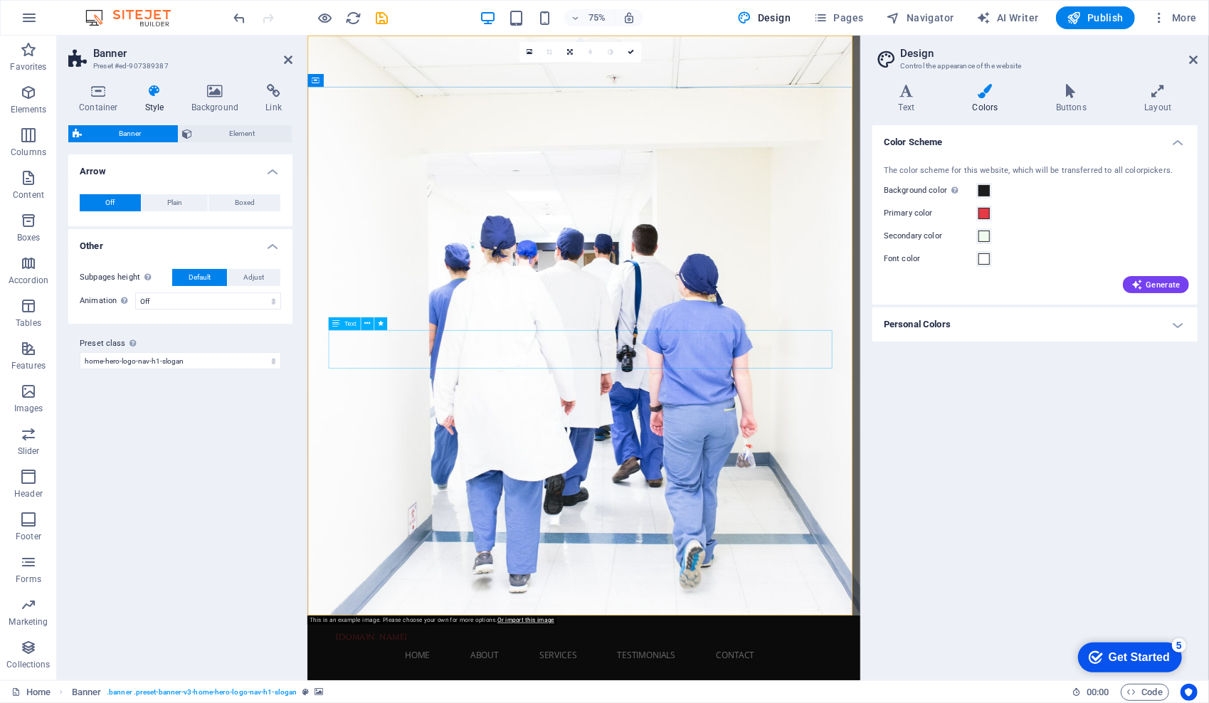
click at [215, 141] on span "Element" at bounding box center [242, 133] width 91 height 17
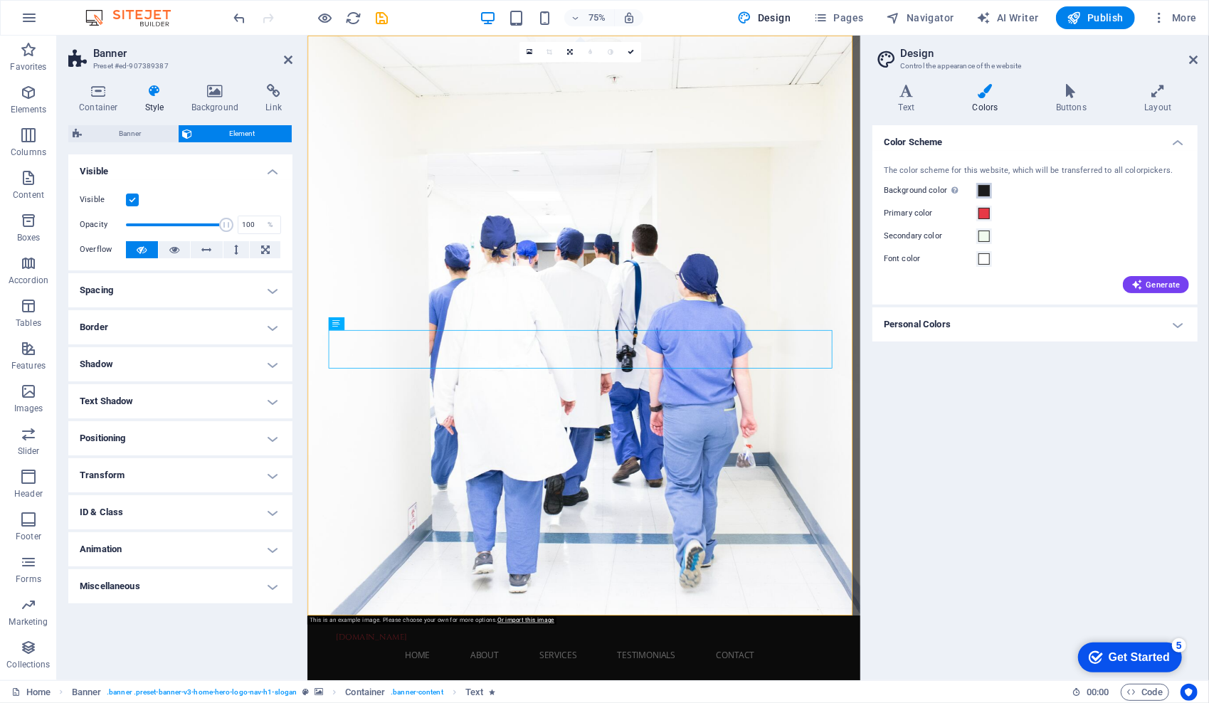
click at [983, 191] on span at bounding box center [983, 190] width 11 height 11
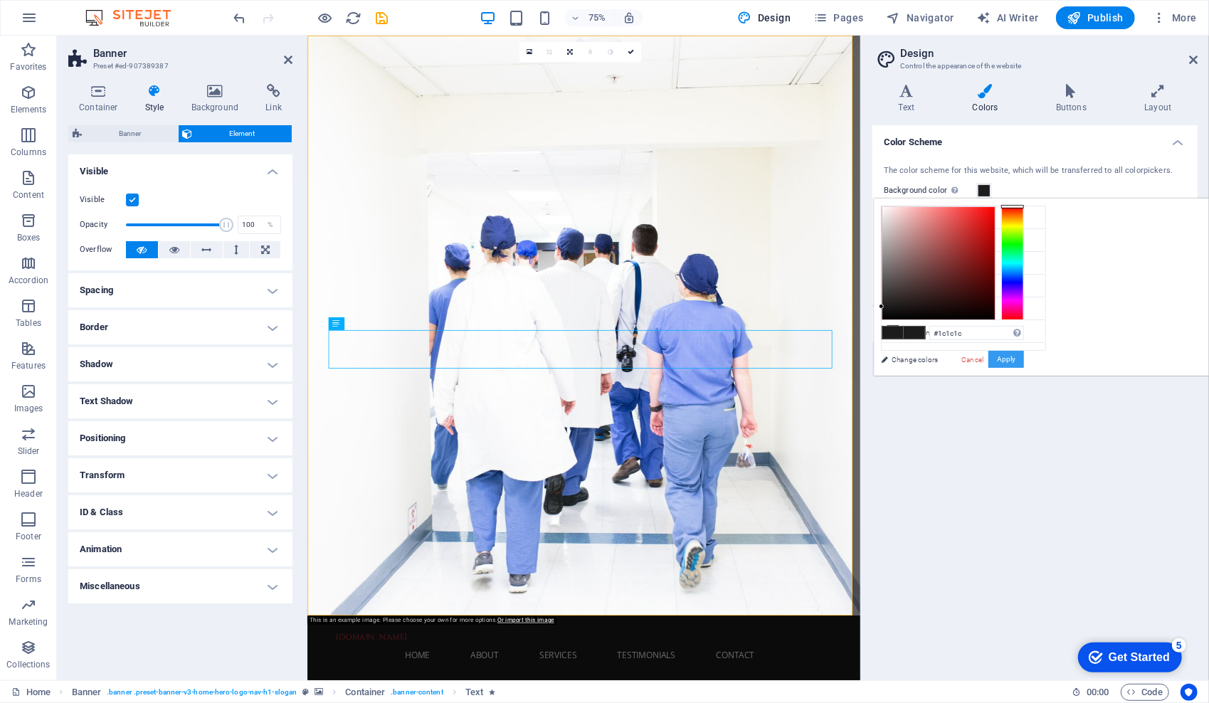
click at [1024, 359] on button "Apply" at bounding box center [1006, 359] width 36 height 17
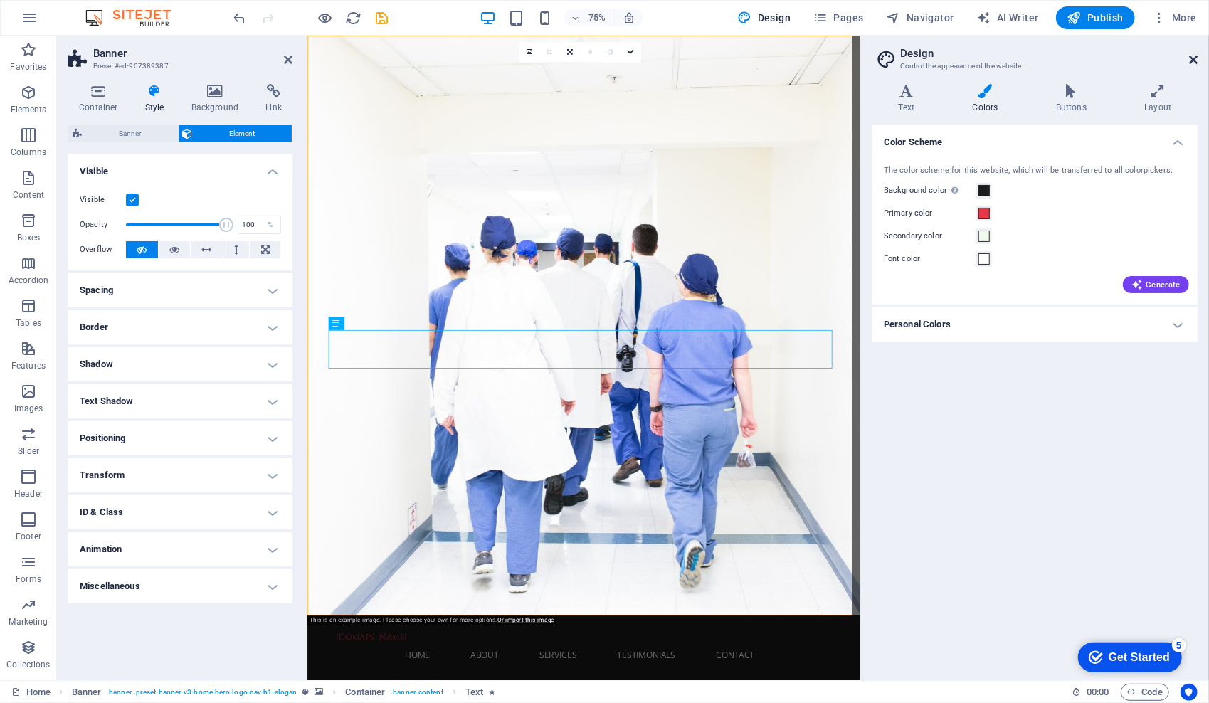
click at [1196, 63] on icon at bounding box center [1193, 59] width 9 height 11
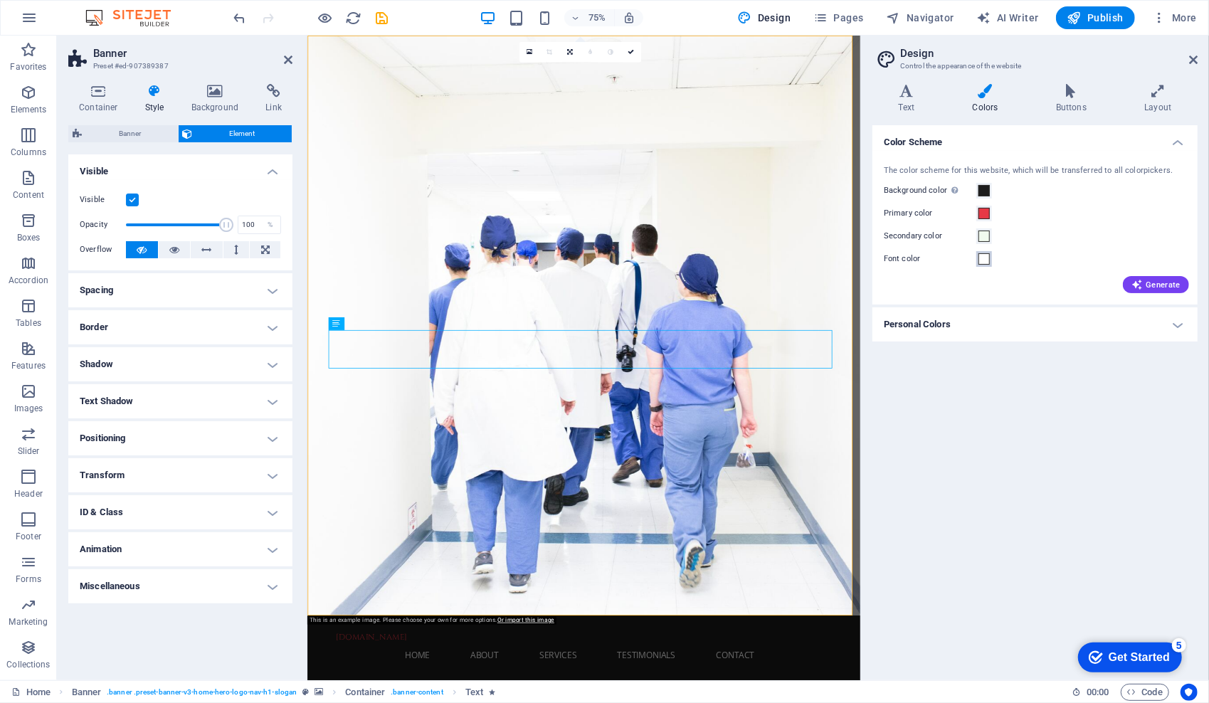
click at [982, 257] on span at bounding box center [983, 258] width 11 height 11
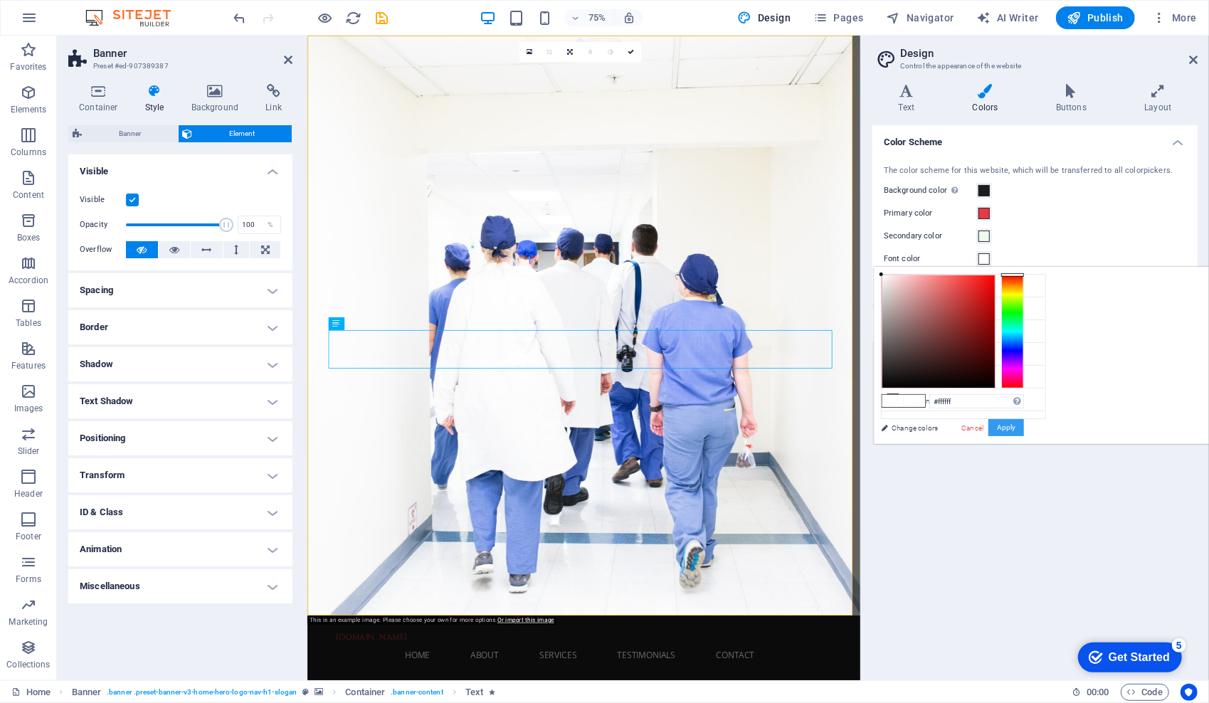
click at [1024, 422] on button "Apply" at bounding box center [1006, 427] width 36 height 17
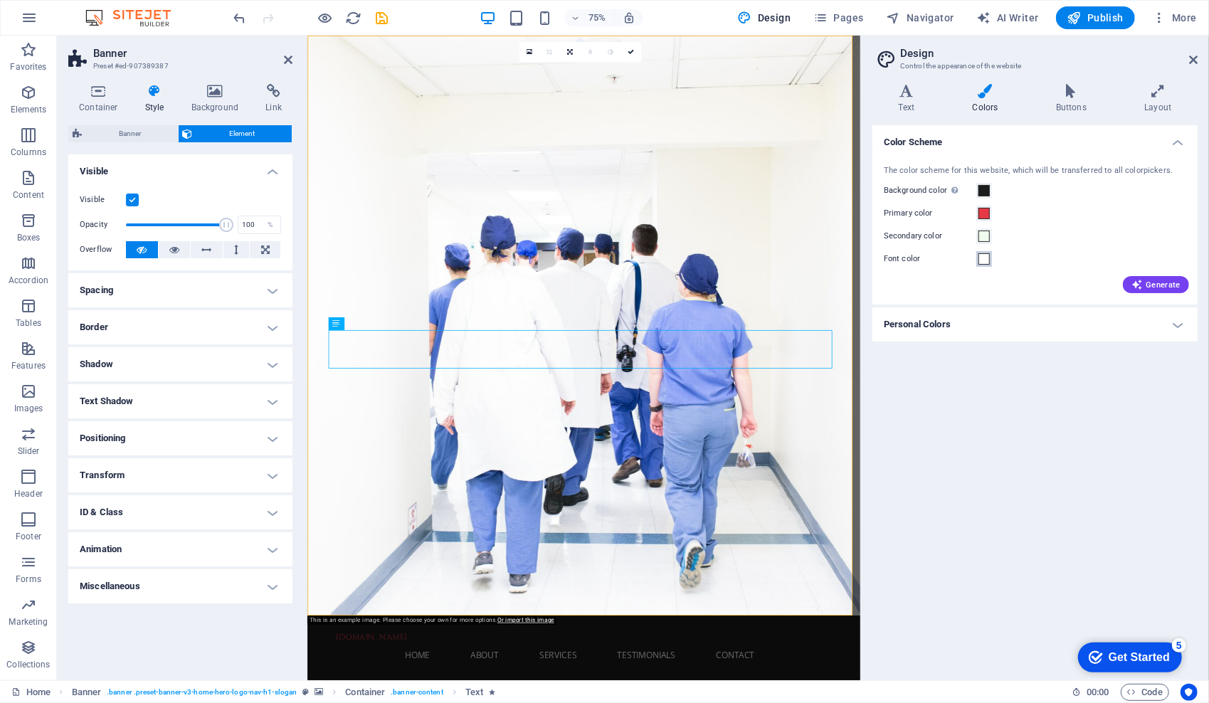
click at [983, 260] on span at bounding box center [983, 258] width 11 height 11
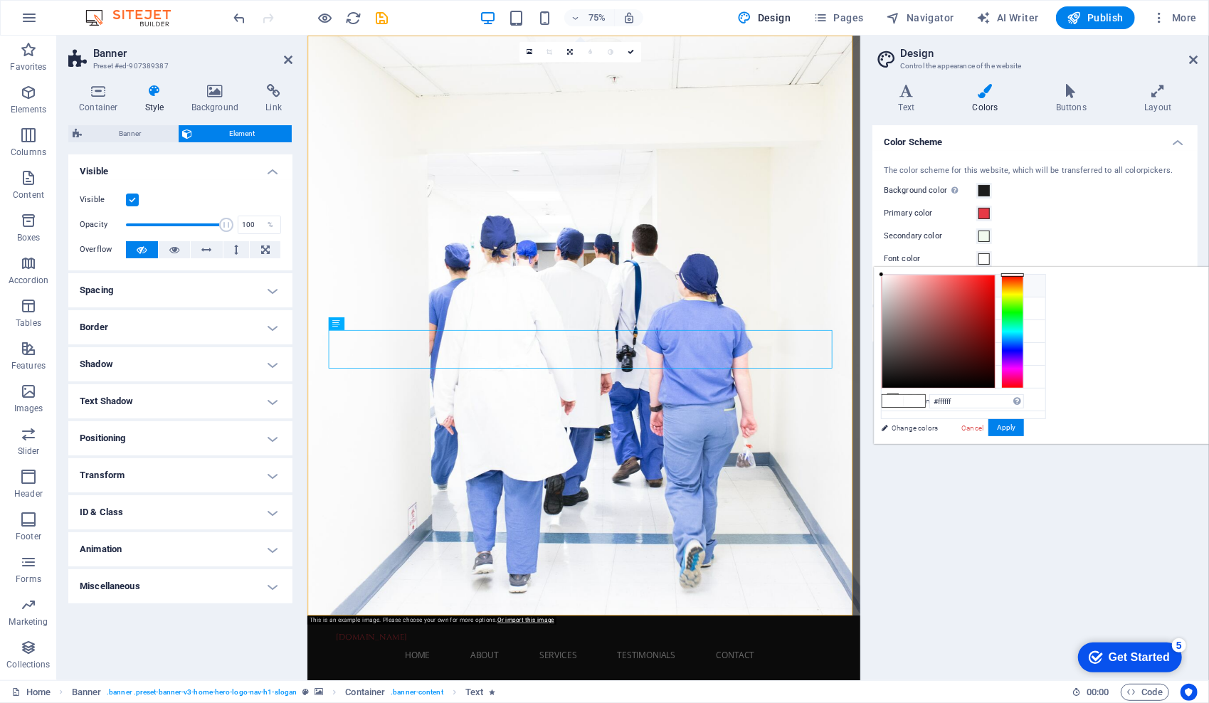
click at [939, 286] on li "Background color #1c1c1c" at bounding box center [963, 286] width 164 height 23
type input "#1c1c1c"
drag, startPoint x: 1183, startPoint y: 430, endPoint x: 922, endPoint y: 474, distance: 264.8
click at [922, 474] on div "Color Scheme The color scheme for this website, which will be transferred to al…" at bounding box center [1034, 396] width 325 height 543
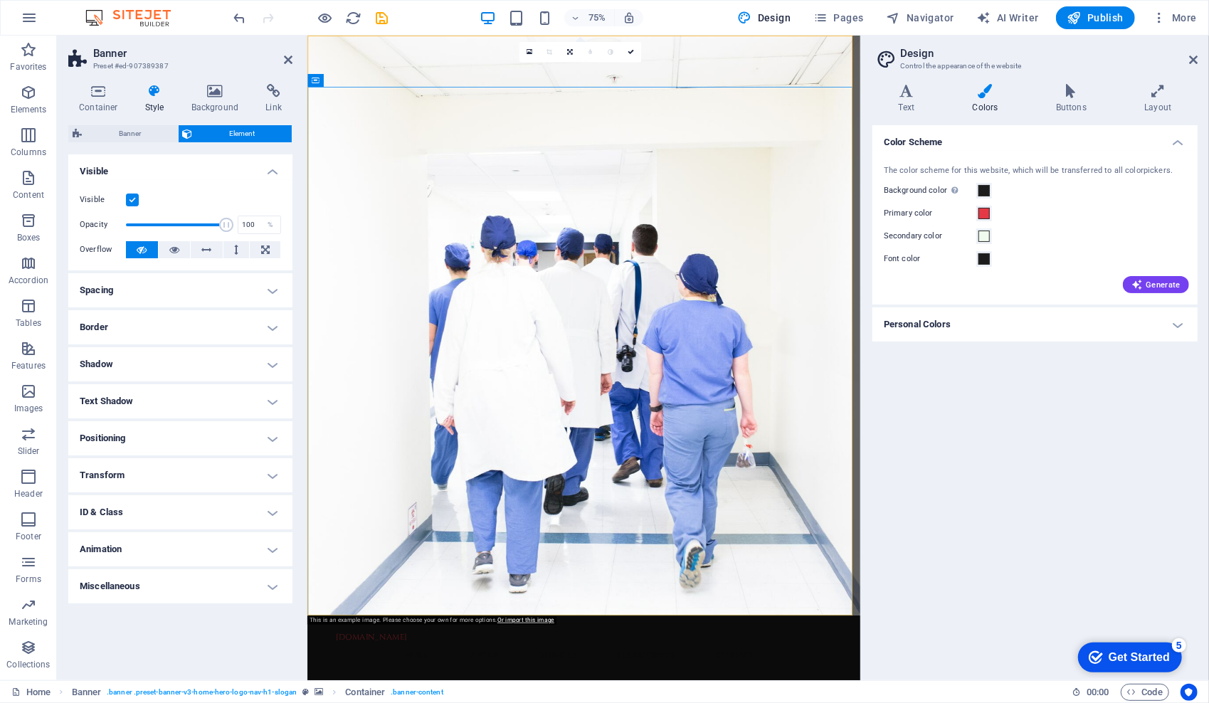
drag, startPoint x: 1037, startPoint y: 144, endPoint x: 1167, endPoint y: 186, distance: 136.8
drag, startPoint x: 733, startPoint y: 112, endPoint x: 1190, endPoint y: 55, distance: 460.3
drag, startPoint x: 1190, startPoint y: 55, endPoint x: 1177, endPoint y: 45, distance: 16.2
drag, startPoint x: 1177, startPoint y: 45, endPoint x: 967, endPoint y: 462, distance: 467.6
drag, startPoint x: 967, startPoint y: 462, endPoint x: 1192, endPoint y: 59, distance: 462.1
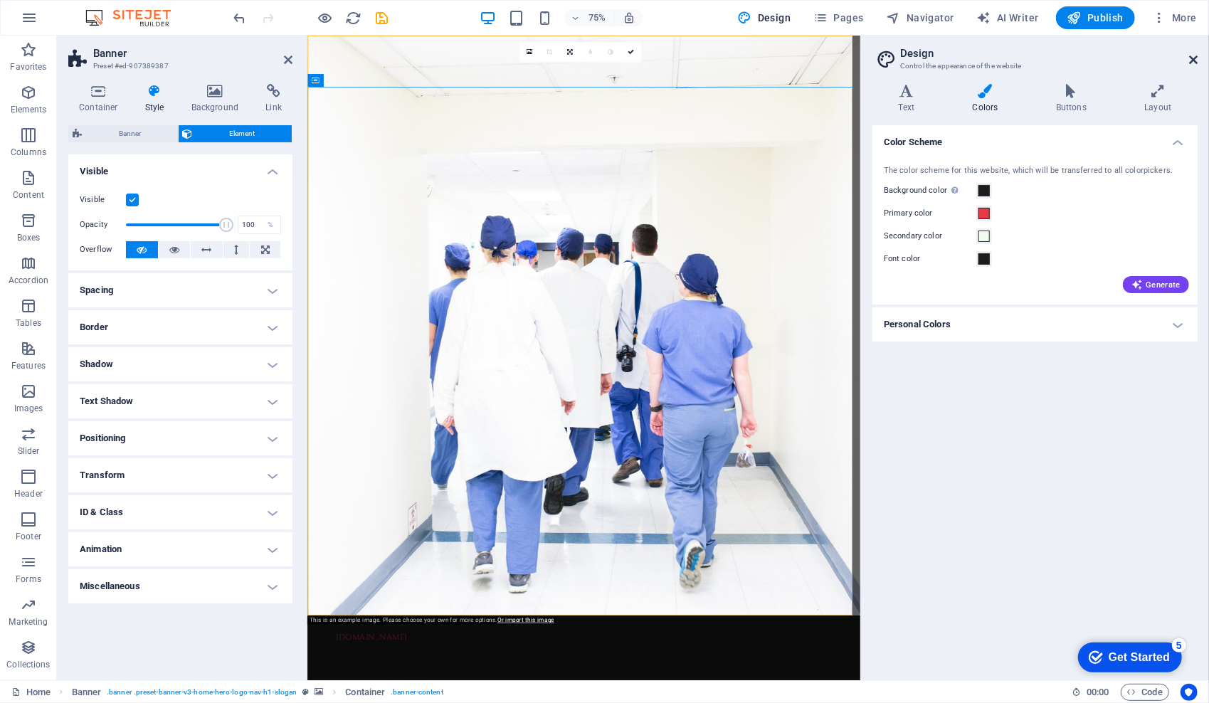
click at [1192, 59] on icon at bounding box center [1193, 59] width 9 height 11
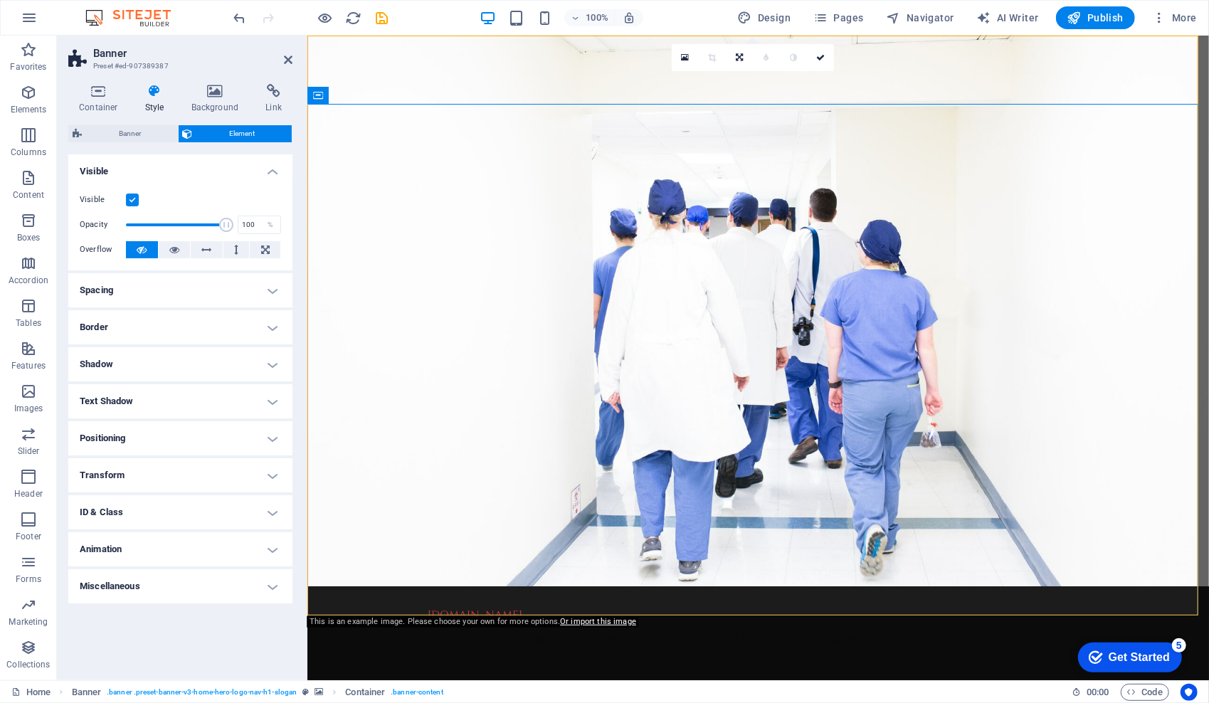
scroll to position [0, 0]
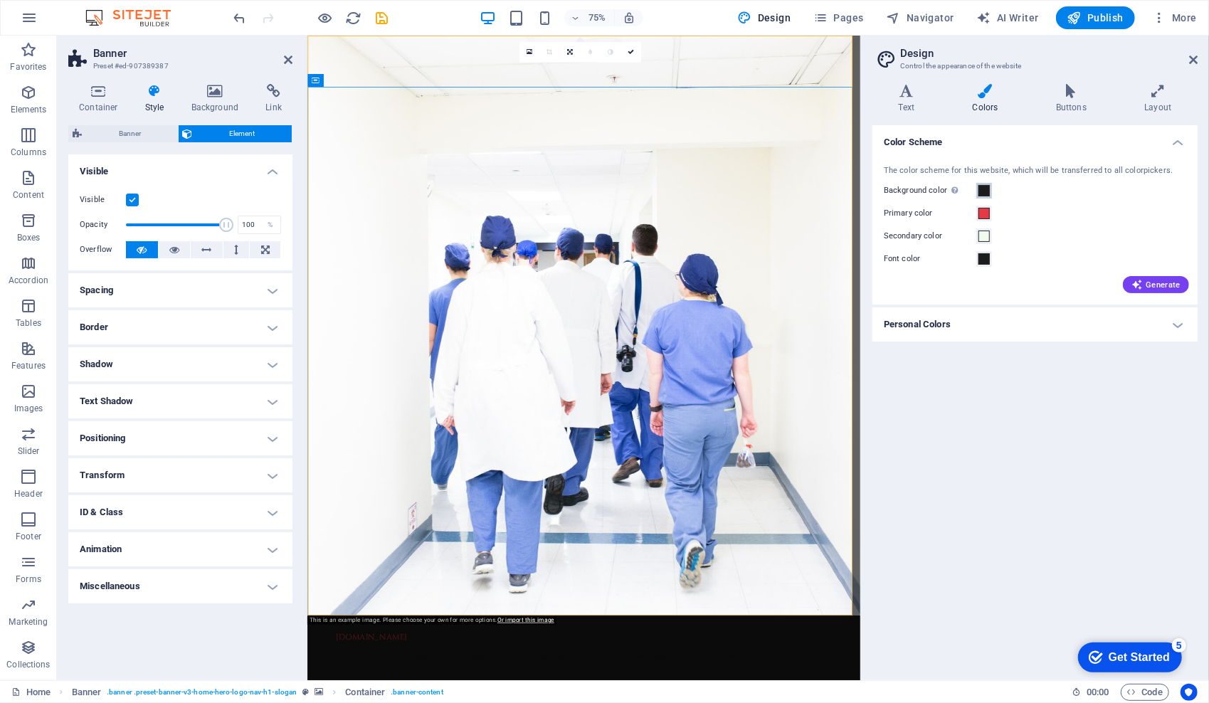
click at [984, 189] on span at bounding box center [983, 190] width 11 height 11
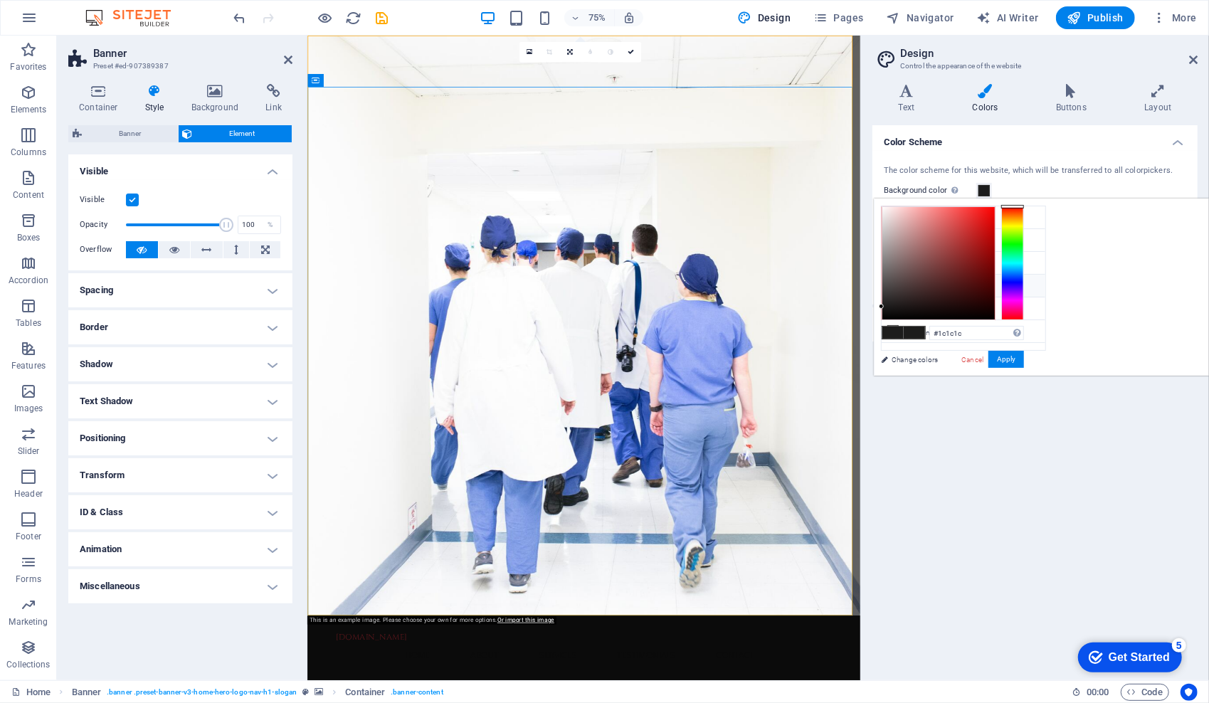
click at [928, 286] on li "Font color #FFFFFF" at bounding box center [963, 286] width 164 height 23
click at [1024, 363] on button "Apply" at bounding box center [1006, 359] width 36 height 17
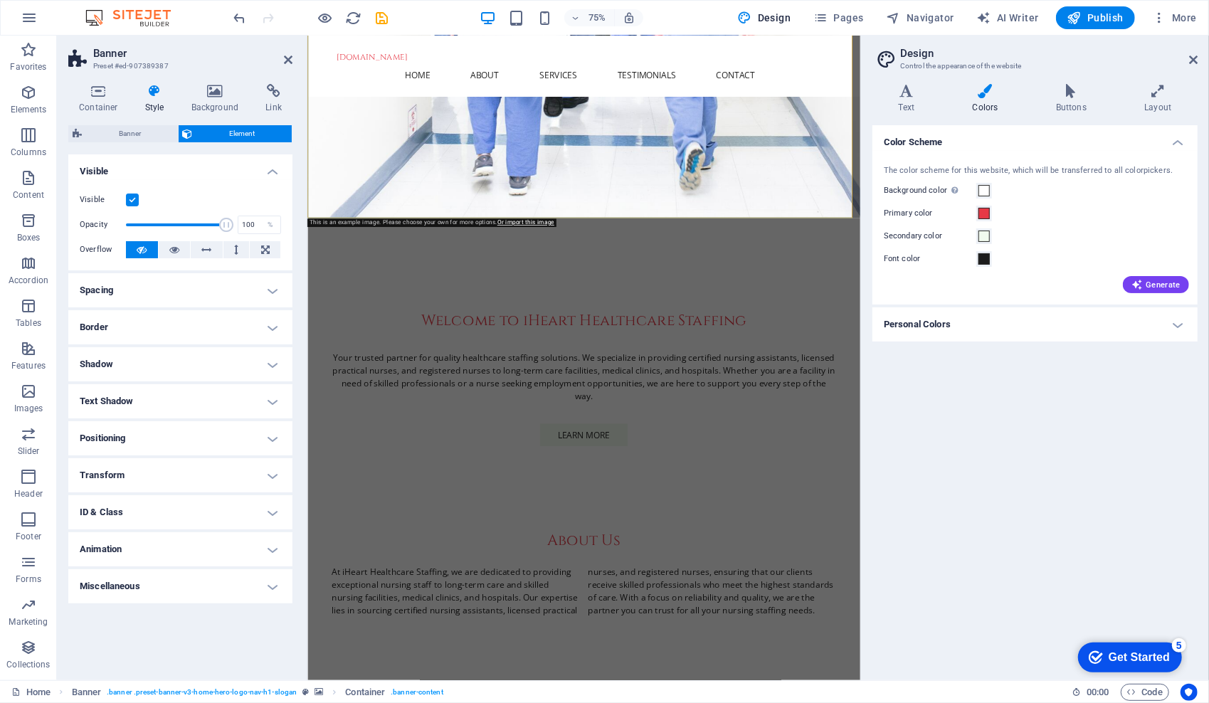
scroll to position [471, 0]
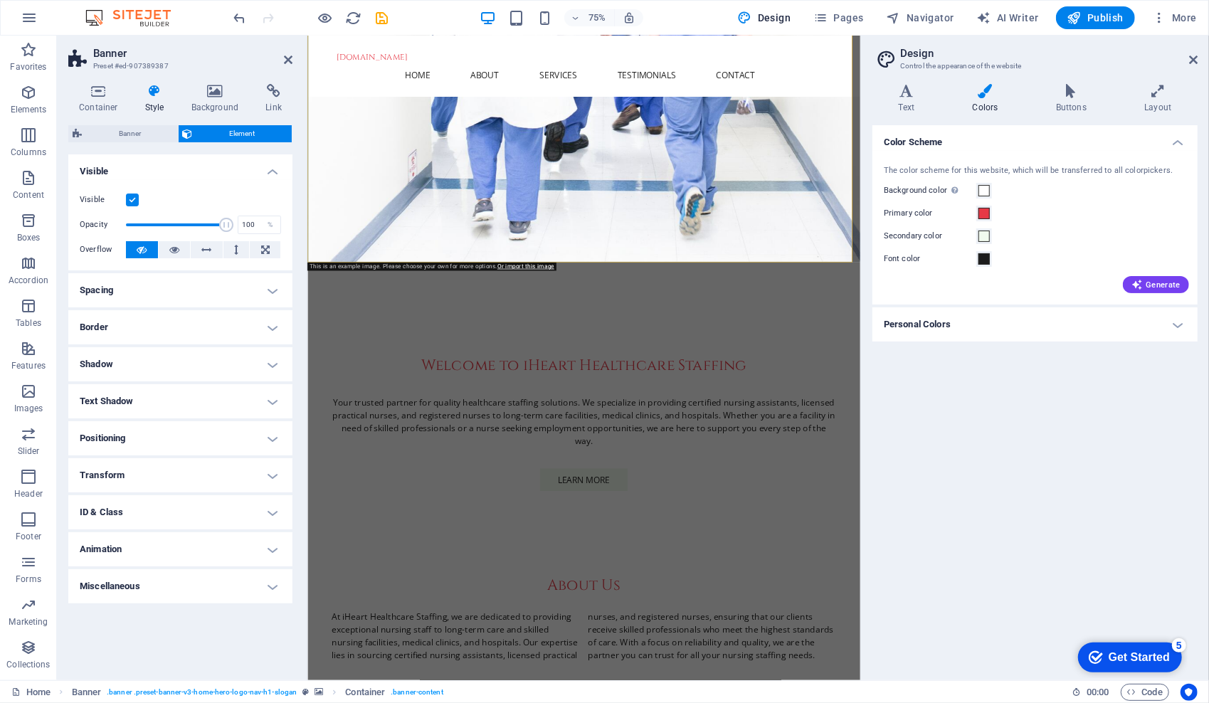
click at [875, 364] on div "Color Scheme The color scheme for this website, which will be transferred to al…" at bounding box center [1034, 396] width 325 height 543
click at [1193, 55] on icon at bounding box center [1193, 59] width 9 height 11
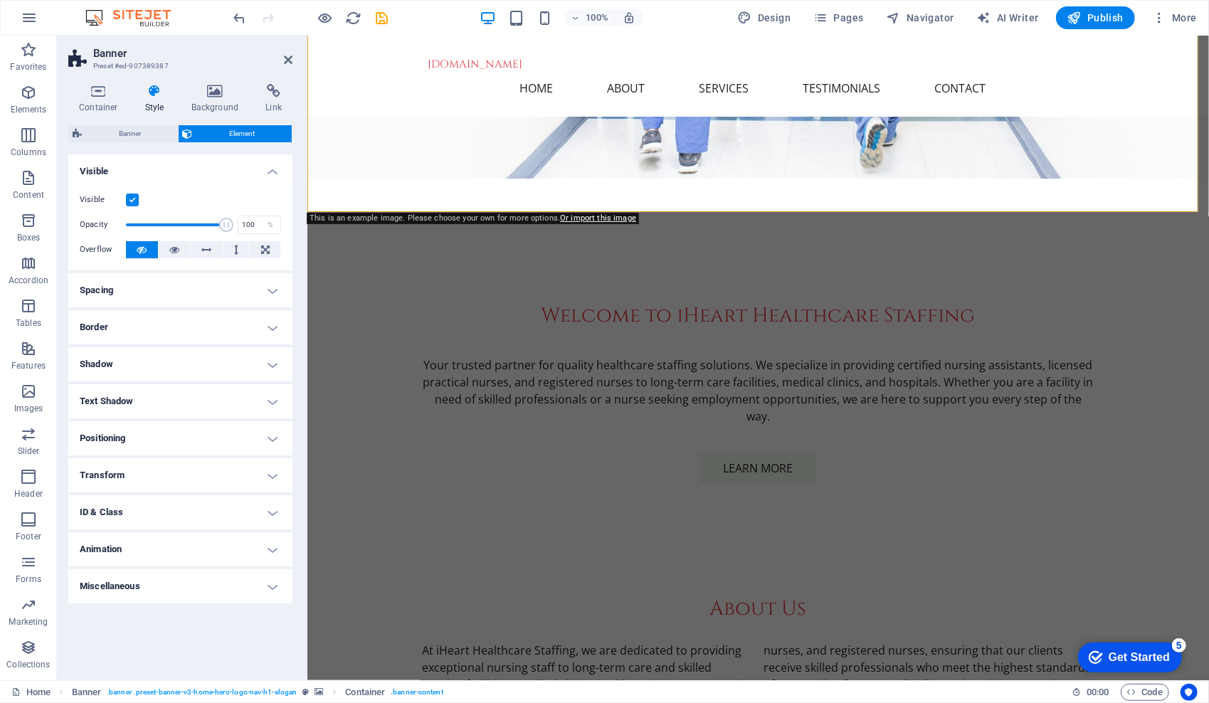
scroll to position [457, 0]
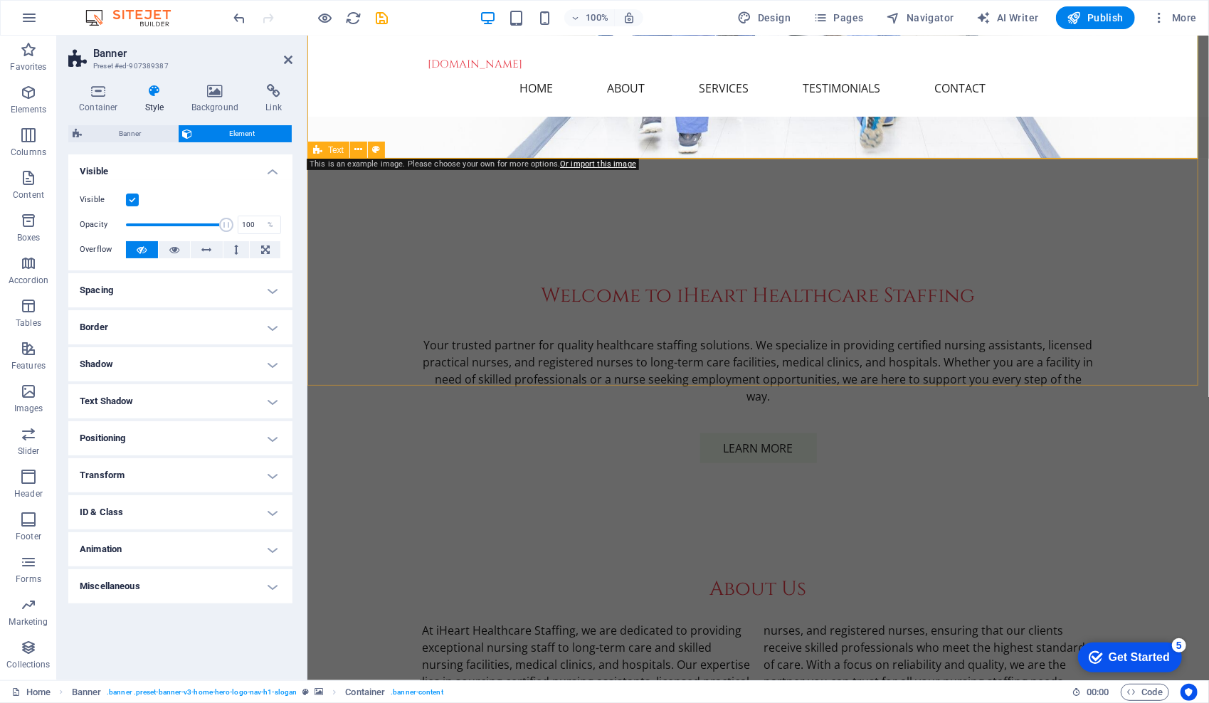
click at [857, 519] on div "About Us At iHeart Healthcare Staffing, we are dedicated to providing exception…" at bounding box center [757, 633] width 901 height 228
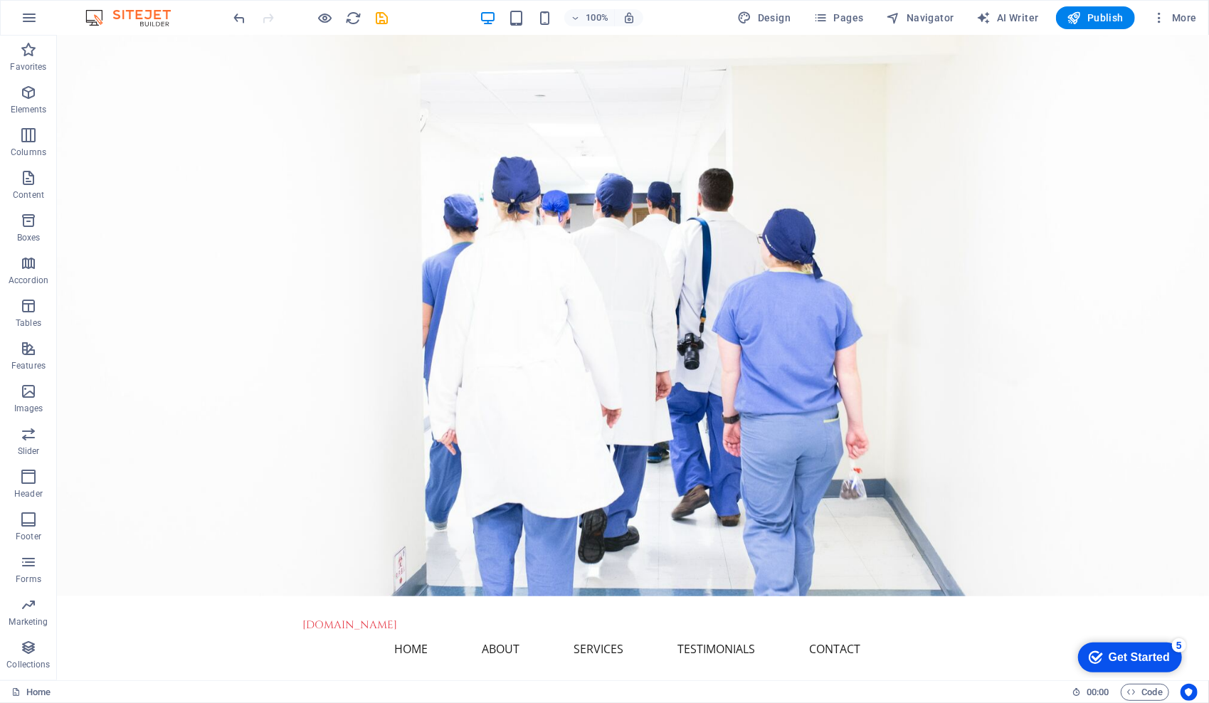
scroll to position [0, 0]
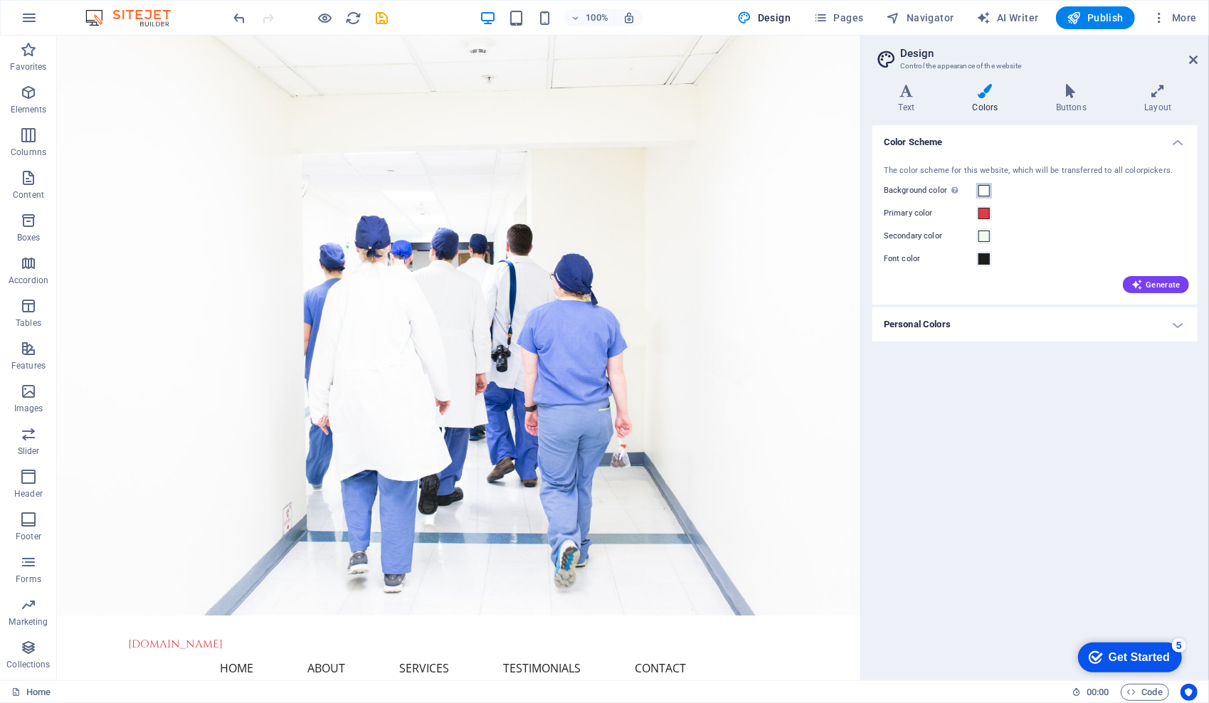
click at [982, 188] on span at bounding box center [983, 190] width 11 height 11
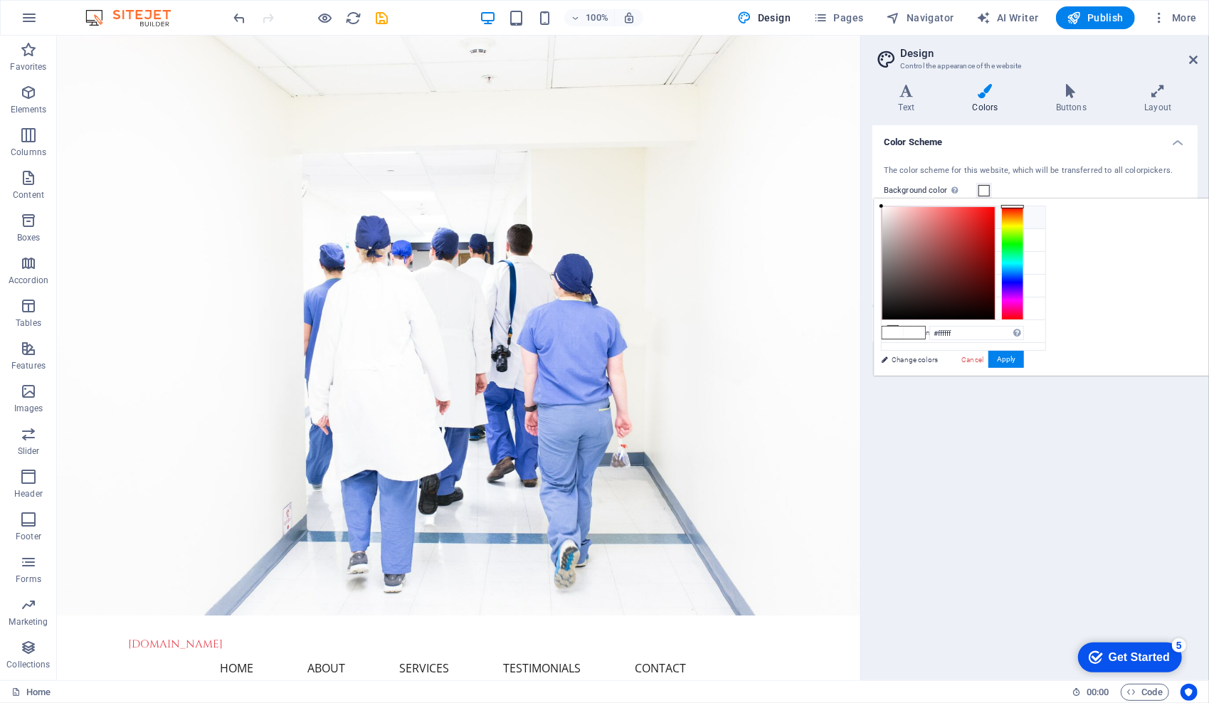
click at [953, 226] on li "Background color #1c1c1c" at bounding box center [963, 217] width 164 height 23
type input "#1c1c1c"
click at [1024, 353] on button "Apply" at bounding box center [1006, 359] width 36 height 17
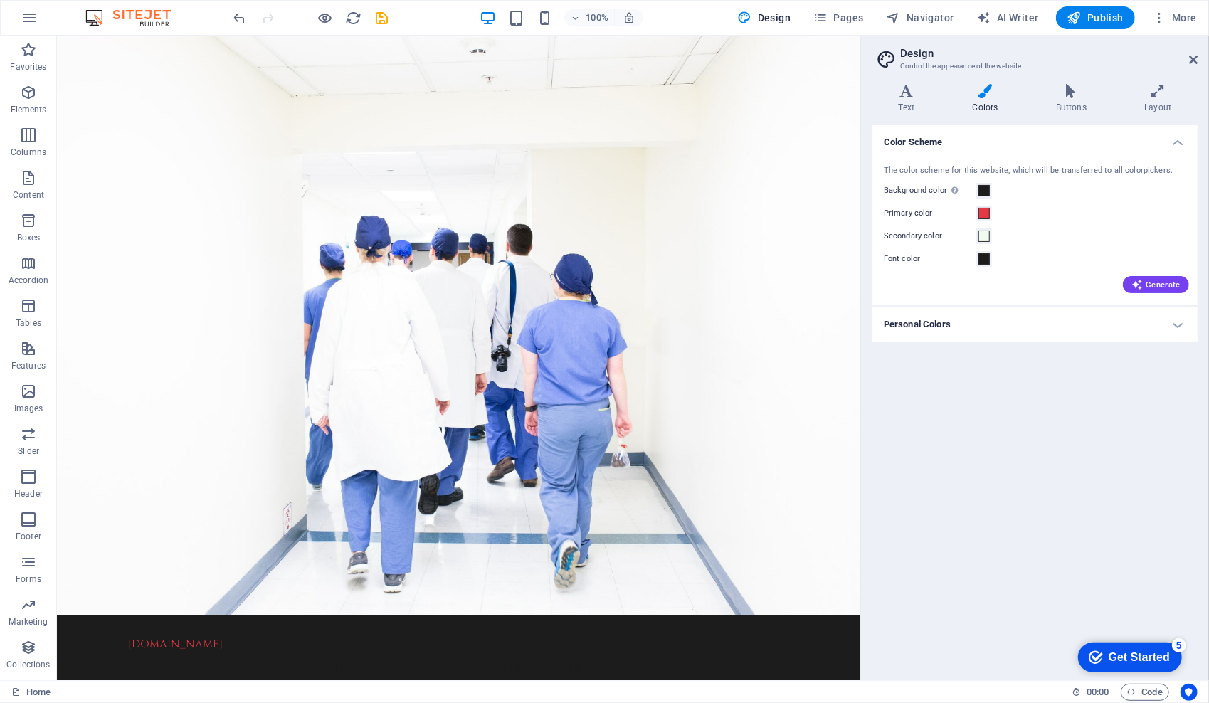
click at [1188, 54] on h2 "Design" at bounding box center [1048, 53] width 297 height 13
click at [1193, 61] on icon at bounding box center [1193, 59] width 9 height 11
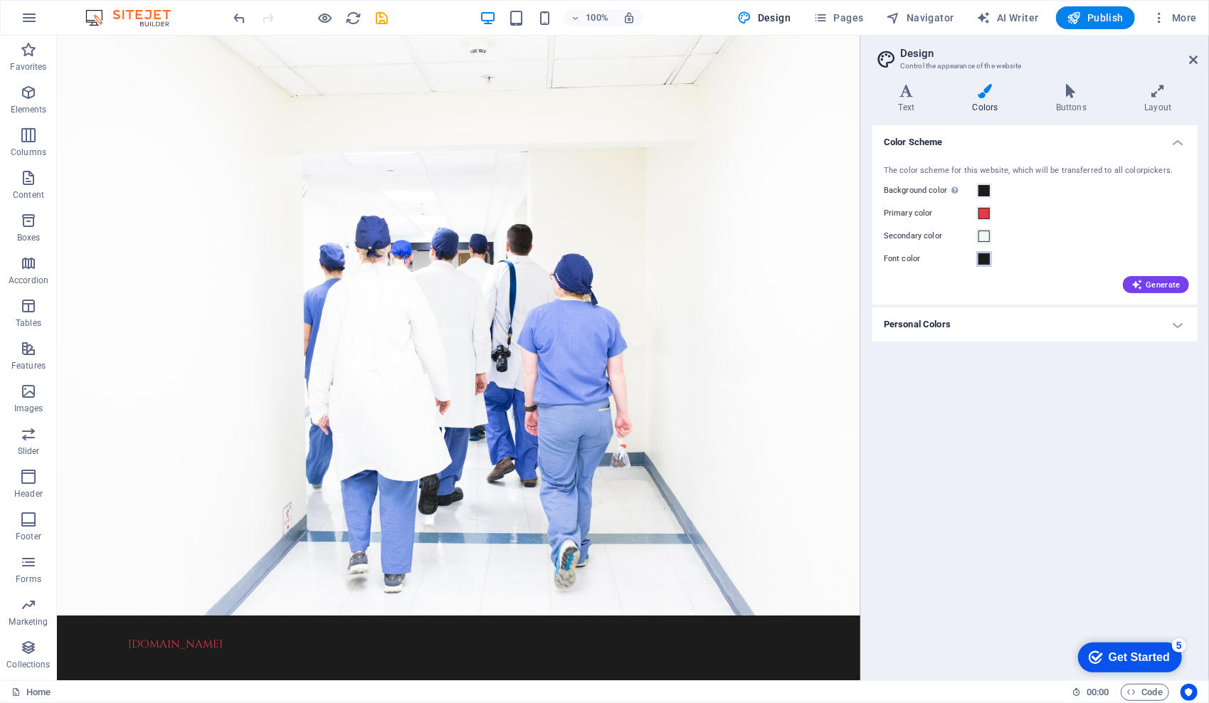
click at [980, 259] on span at bounding box center [983, 258] width 11 height 11
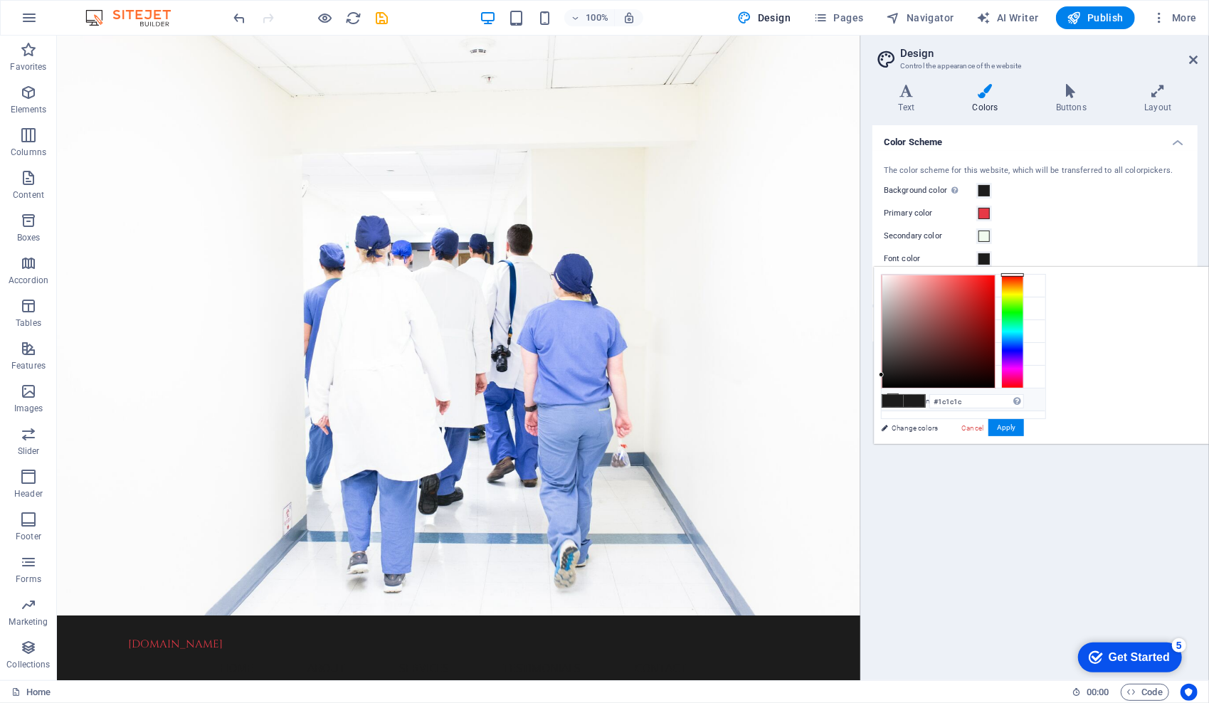
click at [903, 399] on li "Custom color 2 #f0f2f1" at bounding box center [963, 399] width 164 height 23
type input "#f0f2f1"
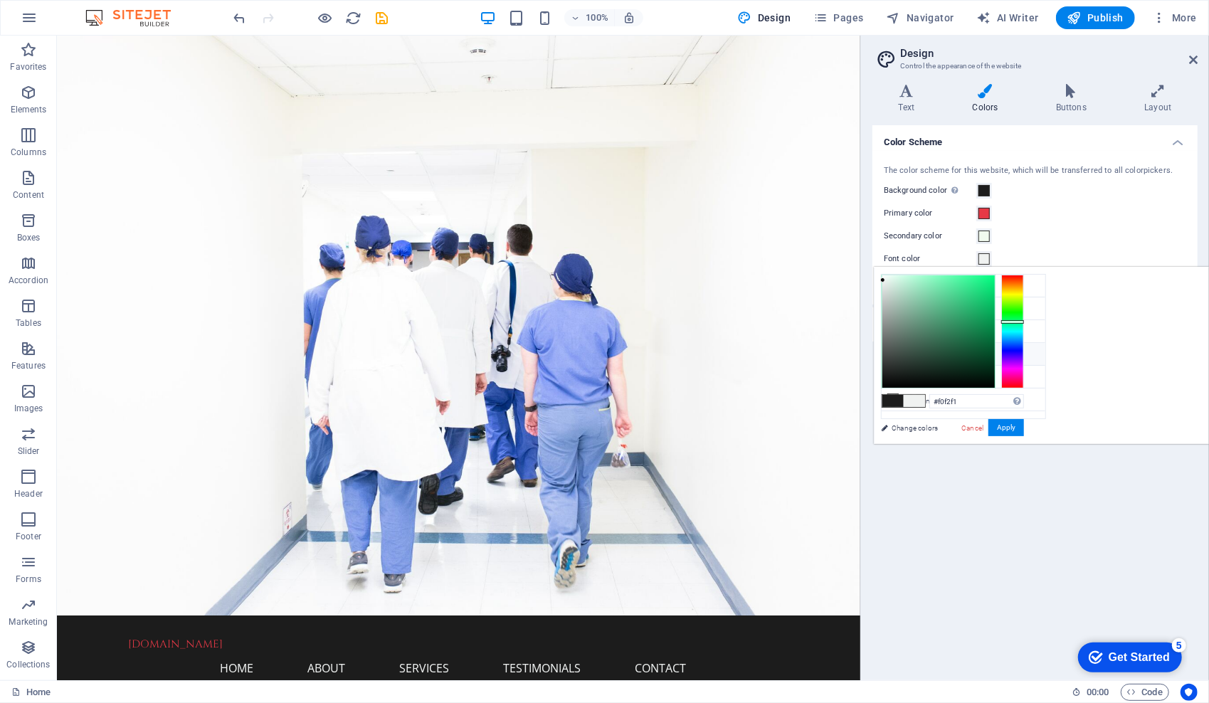
click at [931, 353] on li "Font color #f0f2f1" at bounding box center [963, 354] width 164 height 23
click at [1024, 423] on button "Apply" at bounding box center [1006, 427] width 36 height 17
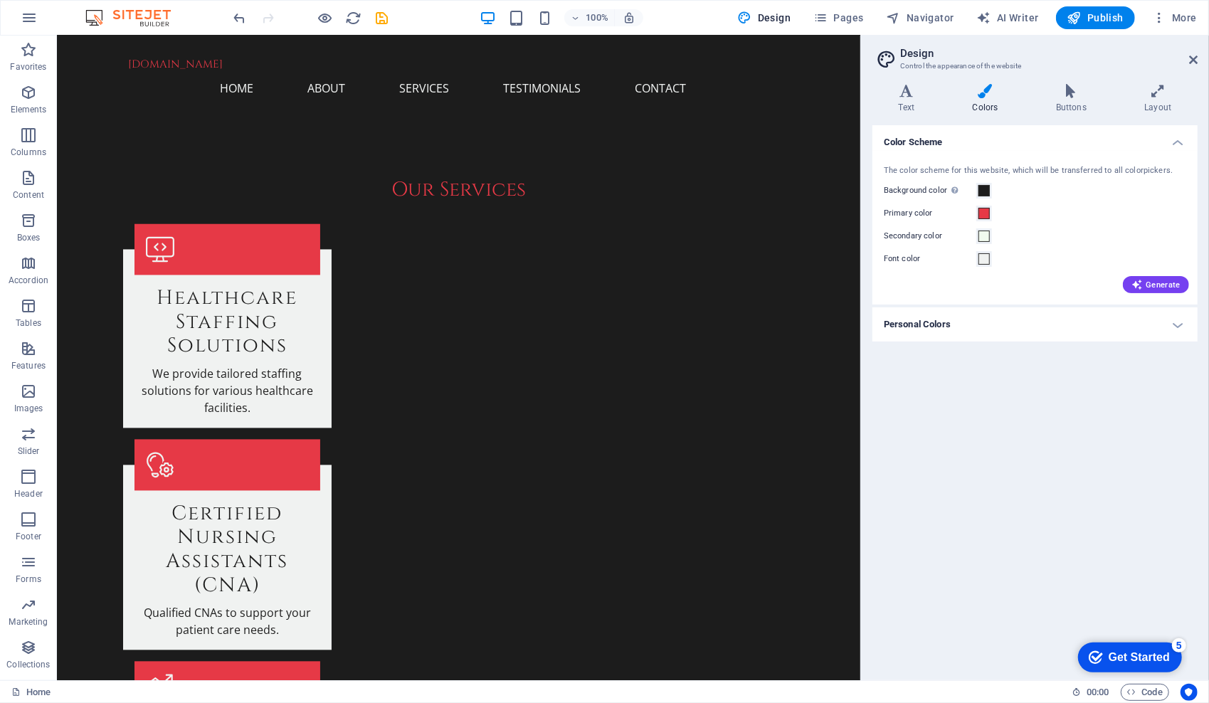
scroll to position [1755, 0]
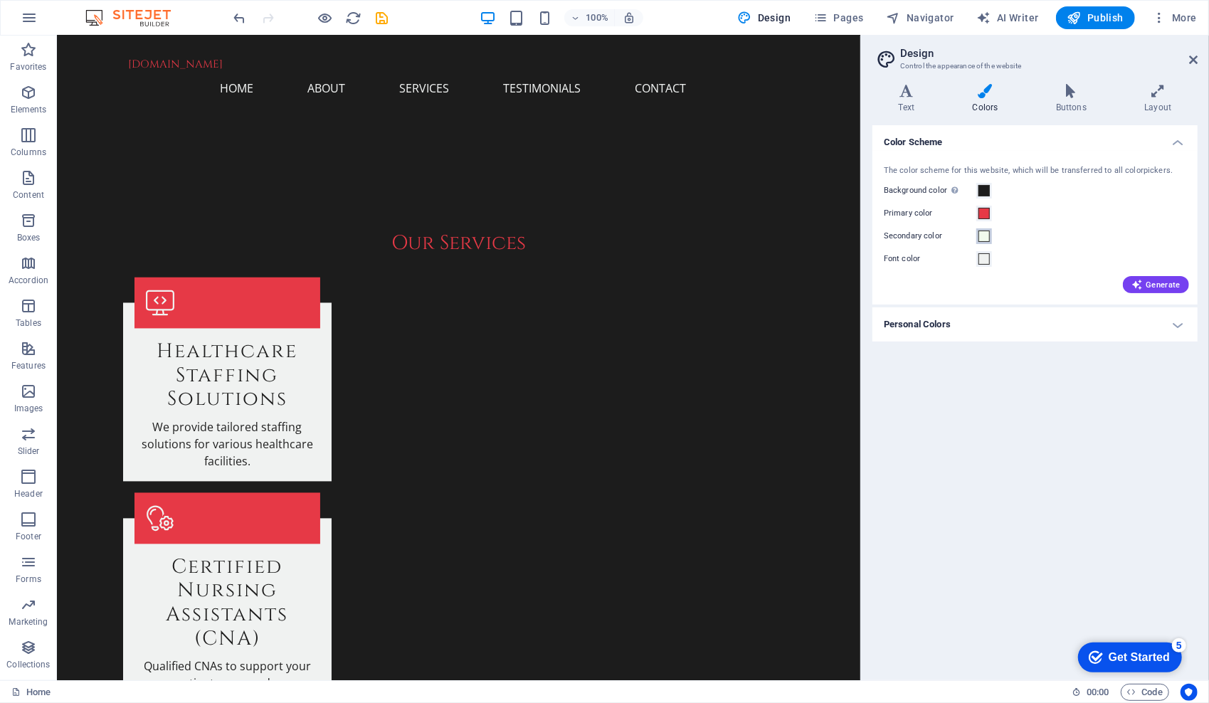
click at [981, 236] on span at bounding box center [983, 235] width 11 height 11
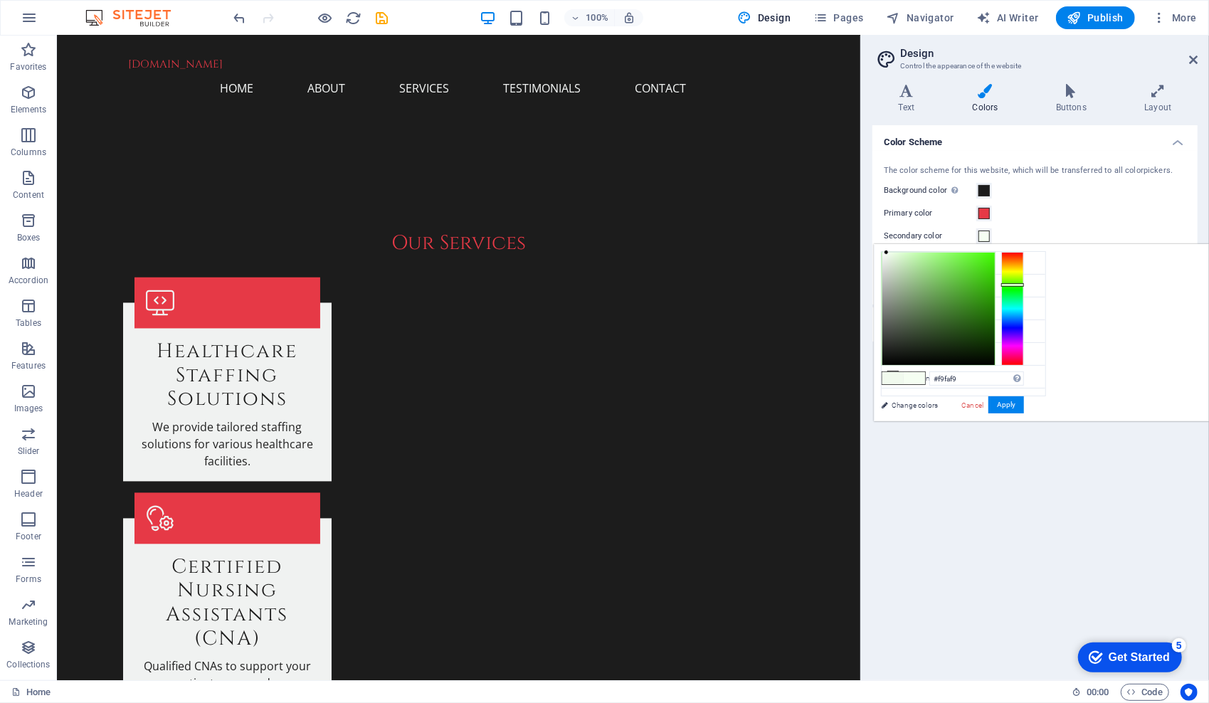
type input "#fafafa"
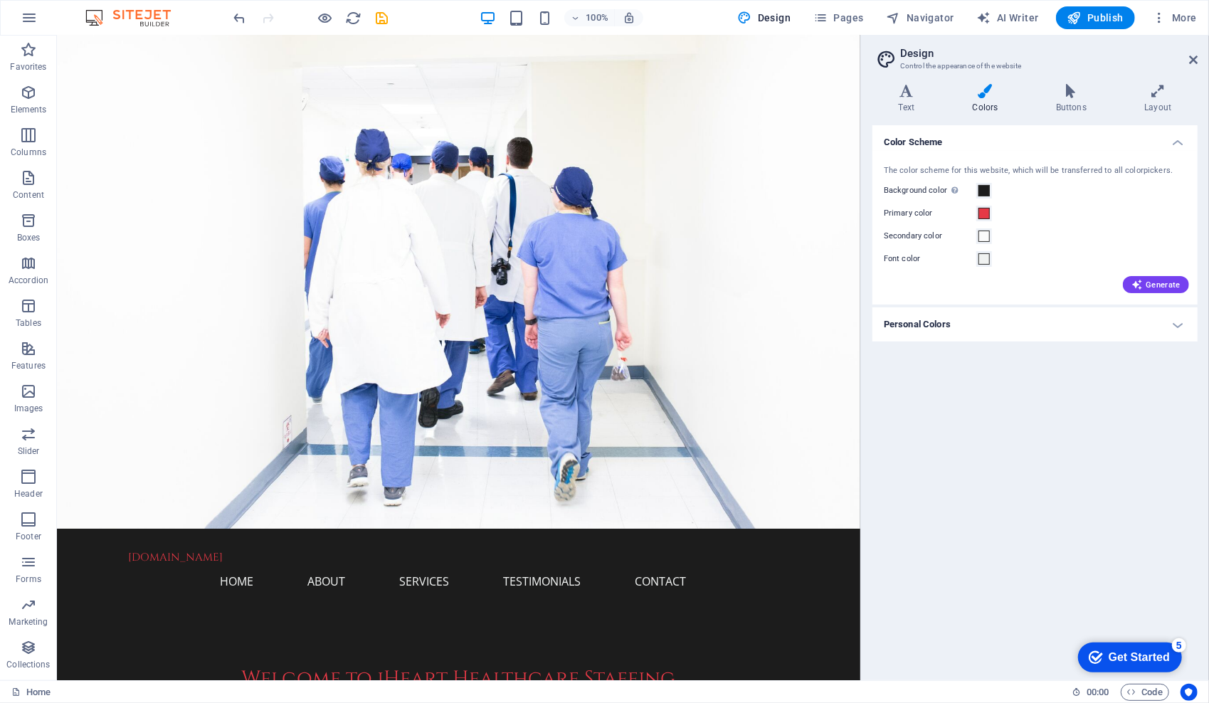
scroll to position [0, 0]
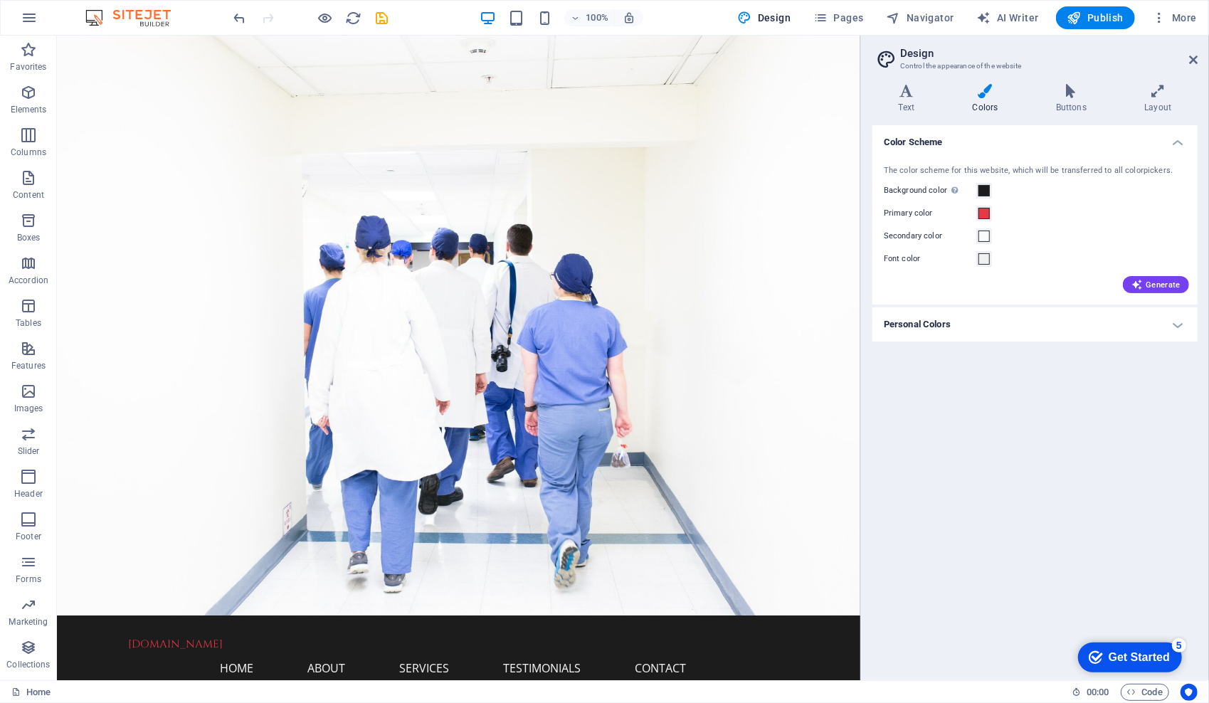
drag, startPoint x: 854, startPoint y: 257, endPoint x: 923, endPoint y: 112, distance: 160.7
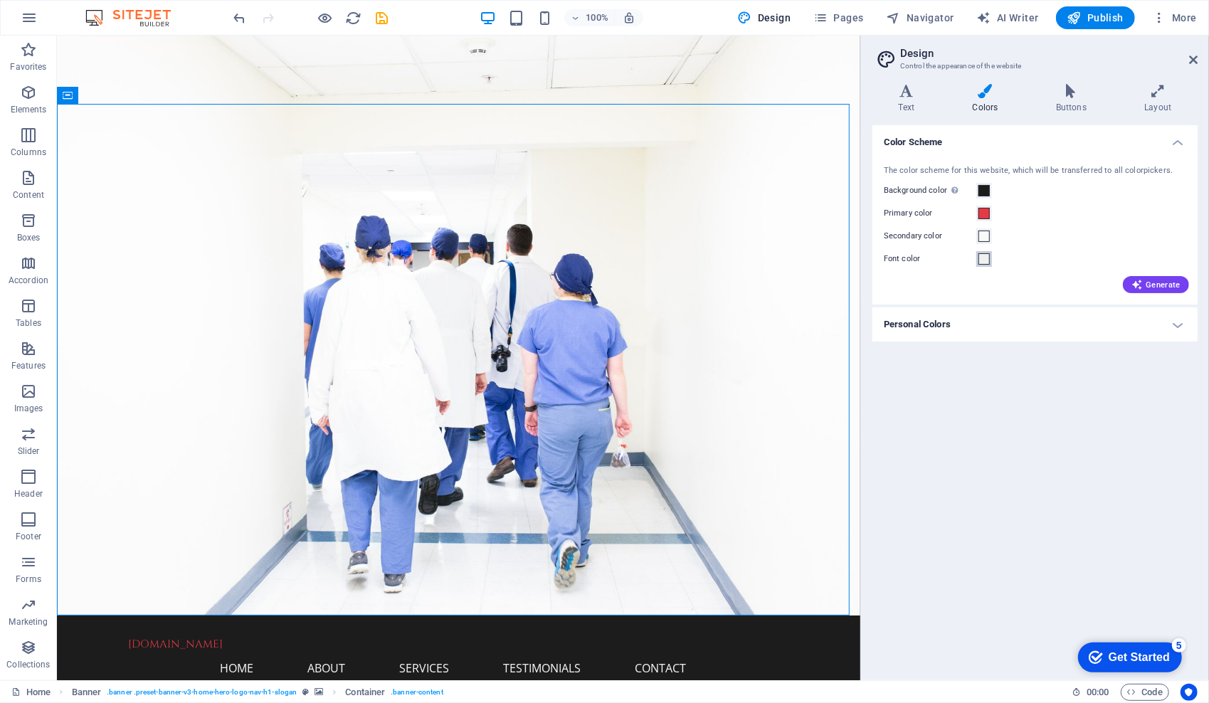
click at [989, 262] on span at bounding box center [983, 258] width 11 height 11
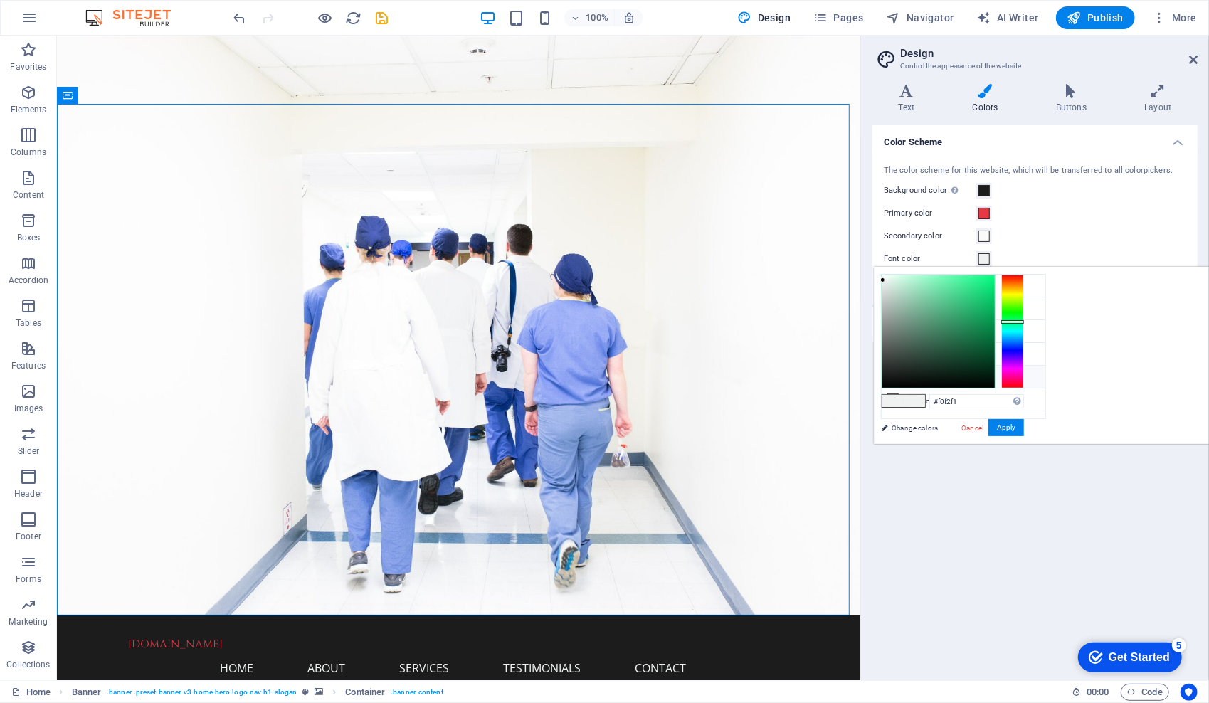
click at [910, 378] on li "Custom color 1 #cacccb" at bounding box center [963, 377] width 164 height 23
click at [1024, 430] on button "Apply" at bounding box center [1006, 427] width 36 height 17
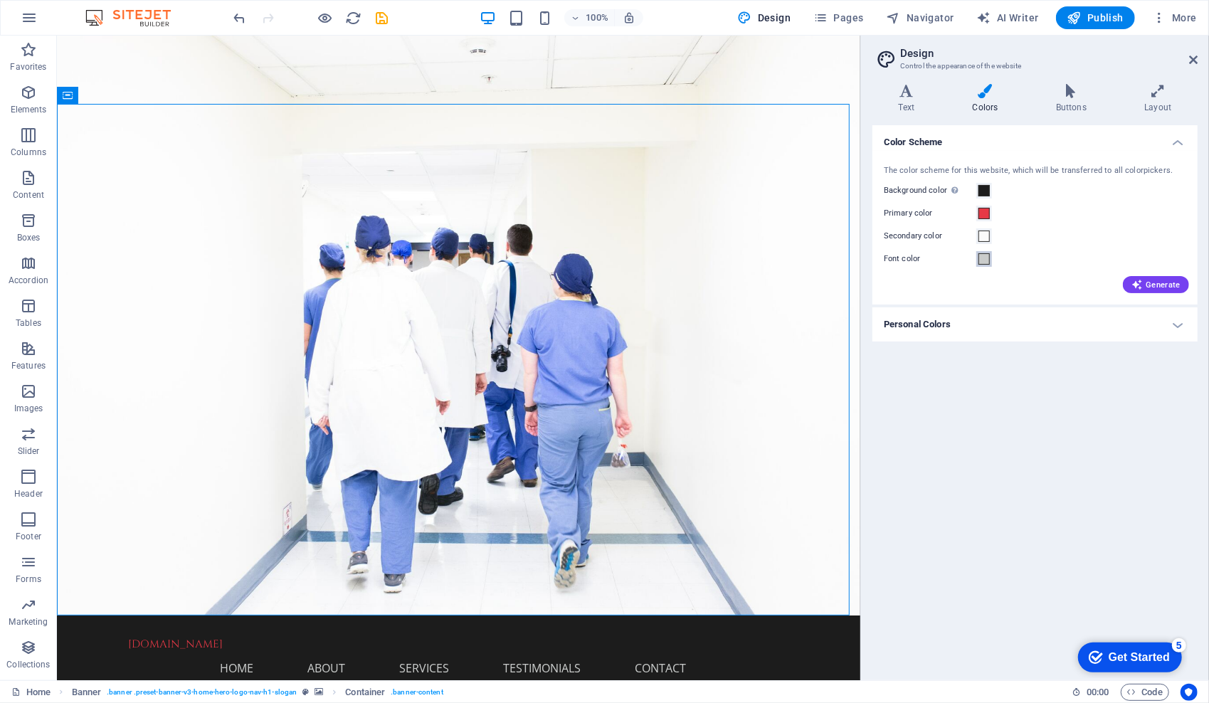
click at [984, 264] on span at bounding box center [983, 258] width 11 height 11
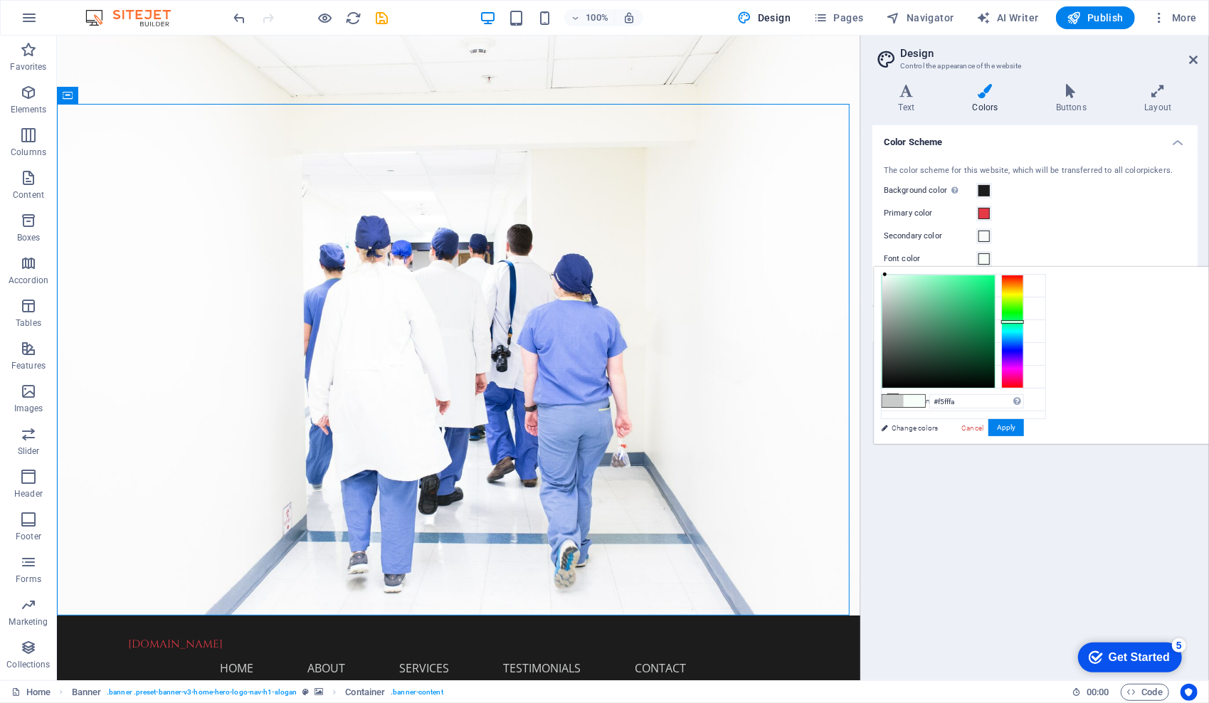
drag, startPoint x: 1061, startPoint y: 294, endPoint x: 1063, endPoint y: 271, distance: 23.6
click at [887, 272] on div at bounding box center [884, 274] width 5 height 5
click at [884, 273] on div at bounding box center [881, 274] width 5 height 5
click at [1024, 424] on button "Apply" at bounding box center [1006, 427] width 36 height 17
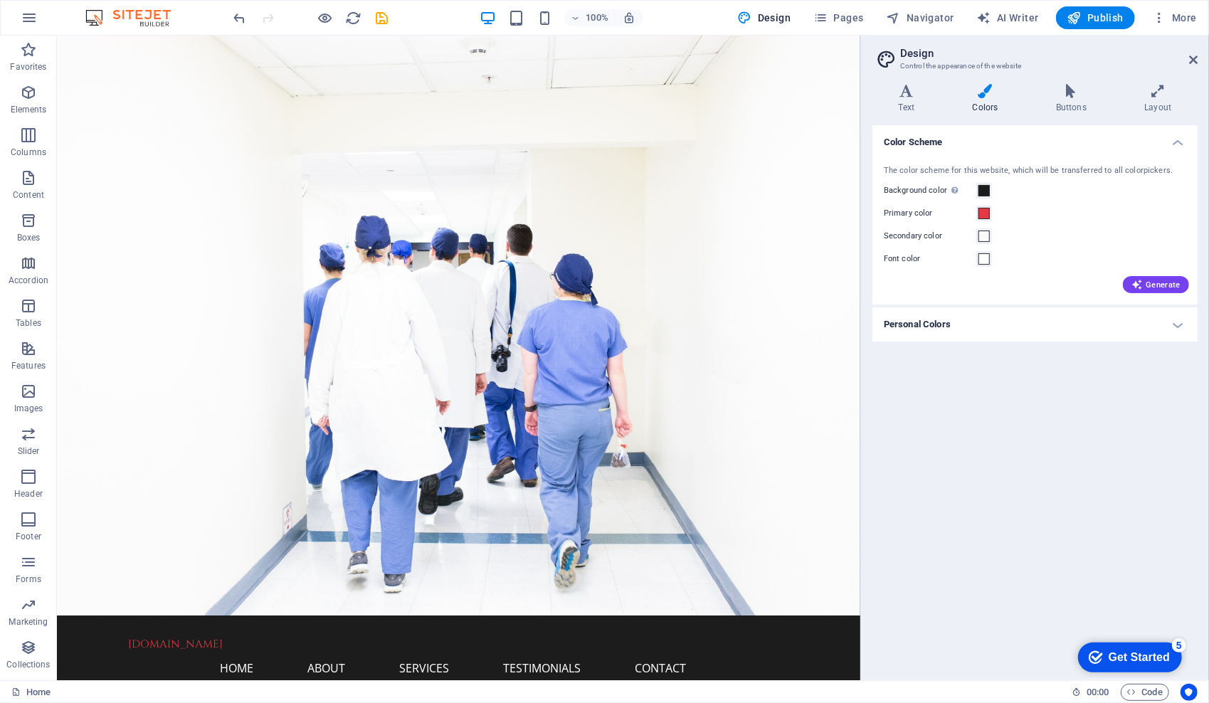
drag, startPoint x: 851, startPoint y: 90, endPoint x: 920, endPoint y: 115, distance: 72.7
click at [979, 260] on span at bounding box center [983, 258] width 11 height 11
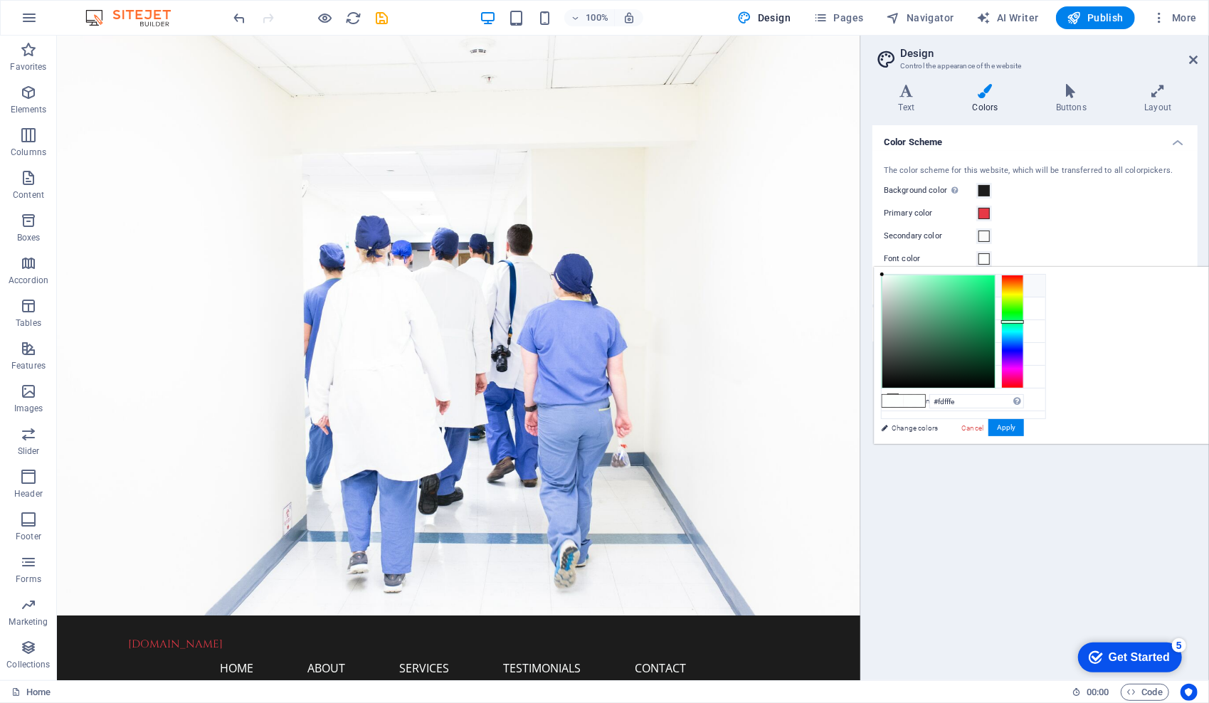
click at [955, 283] on li "Background color #1c1c1c" at bounding box center [963, 286] width 164 height 23
type input "#1c1c1c"
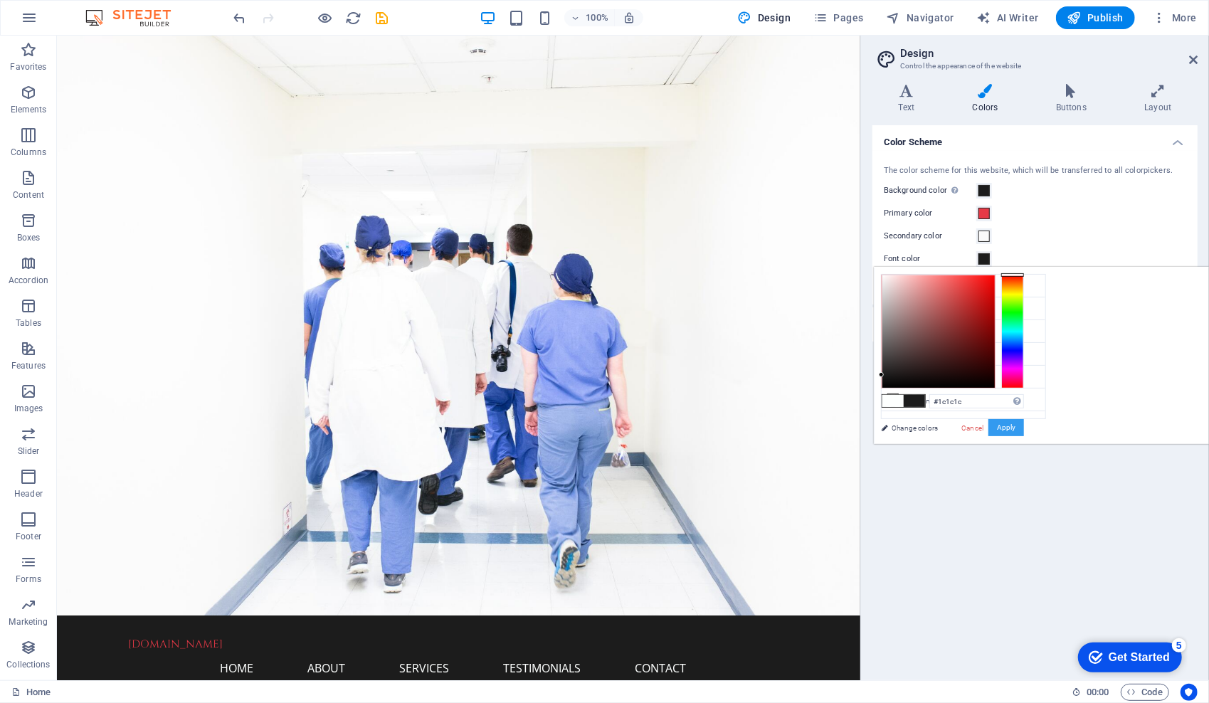
click at [1024, 431] on button "Apply" at bounding box center [1006, 427] width 36 height 17
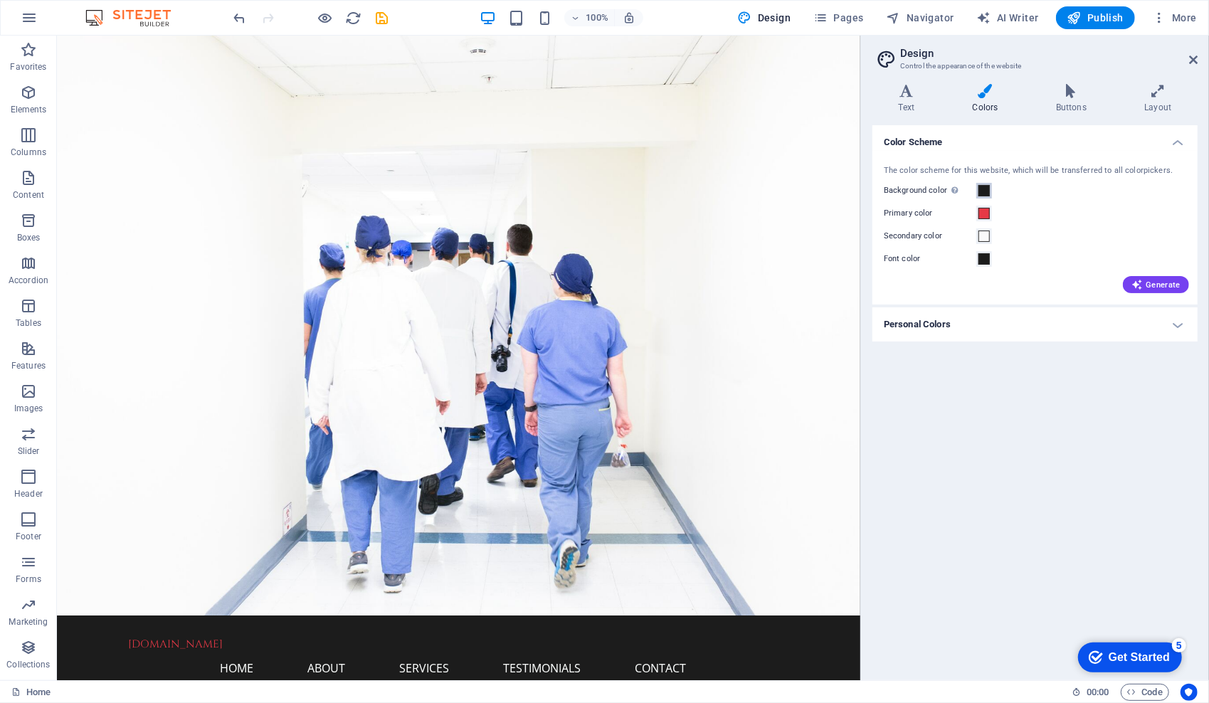
click at [986, 189] on span at bounding box center [983, 190] width 11 height 11
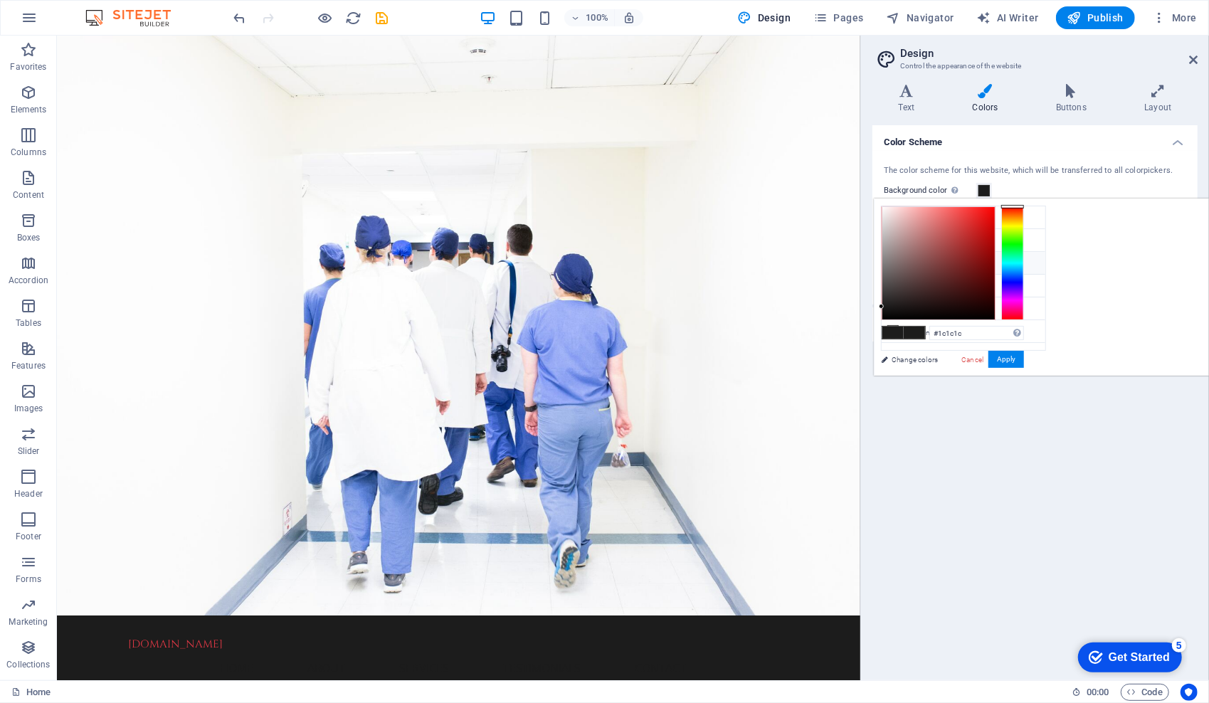
click at [922, 267] on li "Secondary color #fafafa" at bounding box center [963, 263] width 164 height 23
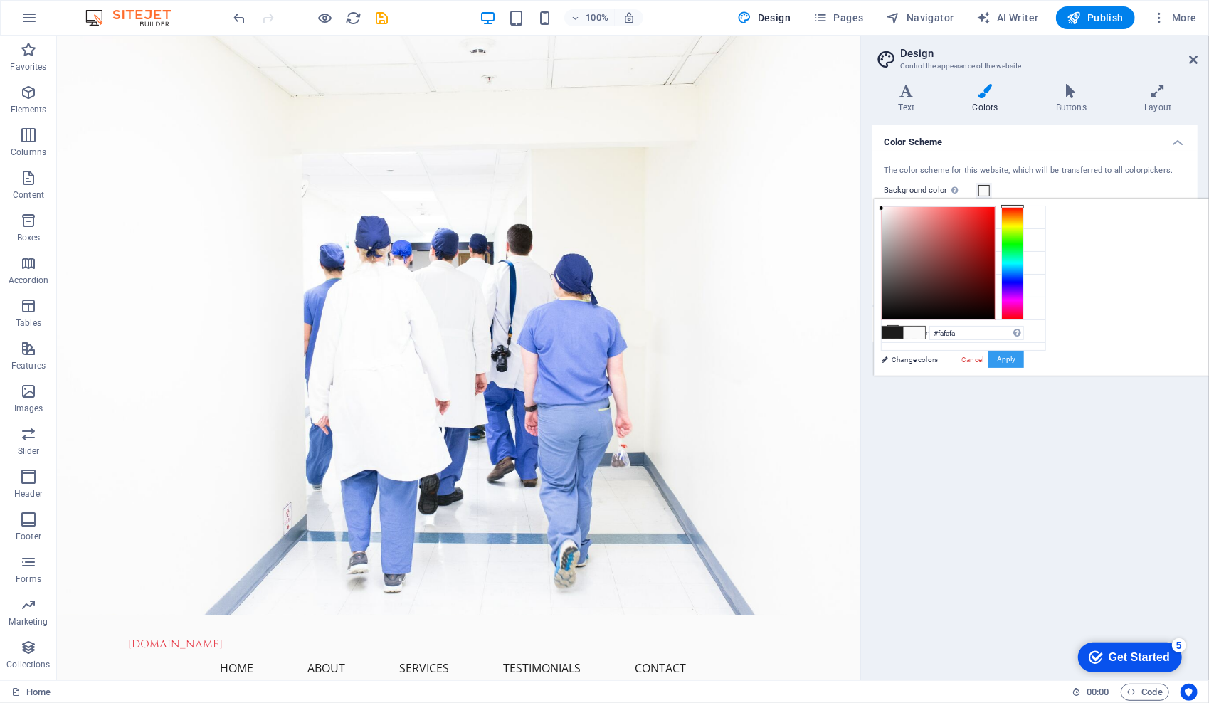
click at [1024, 361] on button "Apply" at bounding box center [1006, 359] width 36 height 17
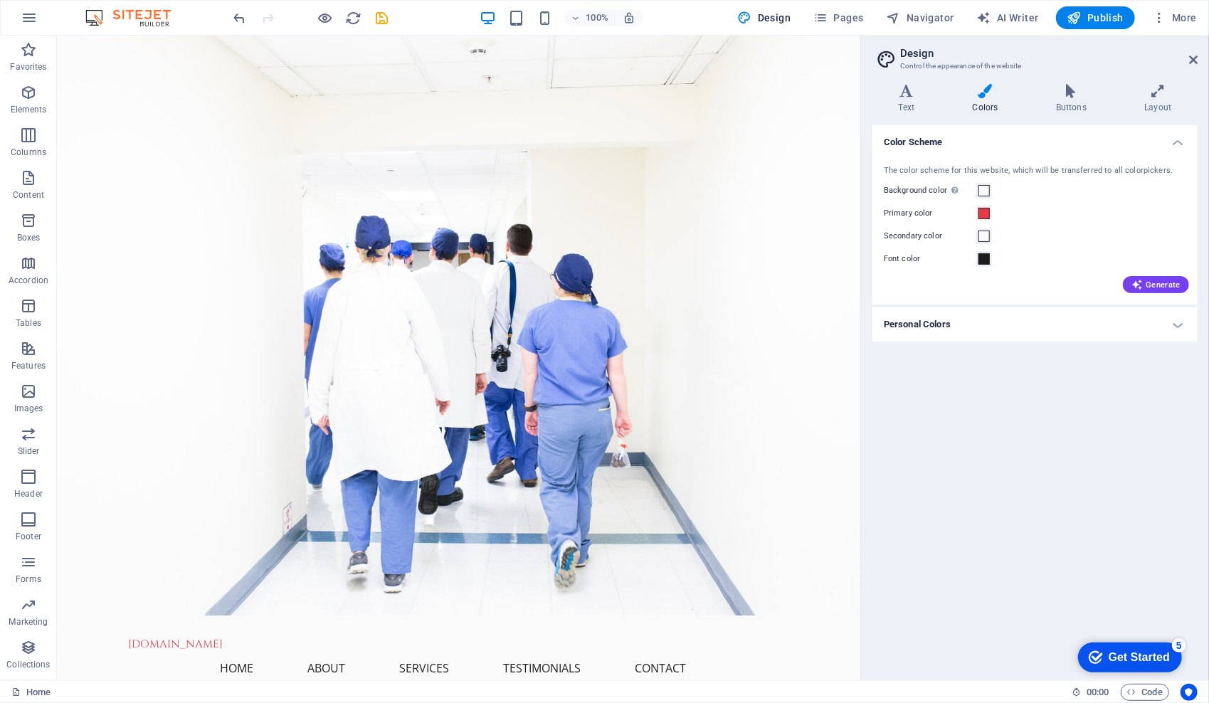
drag, startPoint x: 850, startPoint y: 97, endPoint x: 939, endPoint y: 120, distance: 92.0
click at [987, 191] on span at bounding box center [983, 190] width 11 height 11
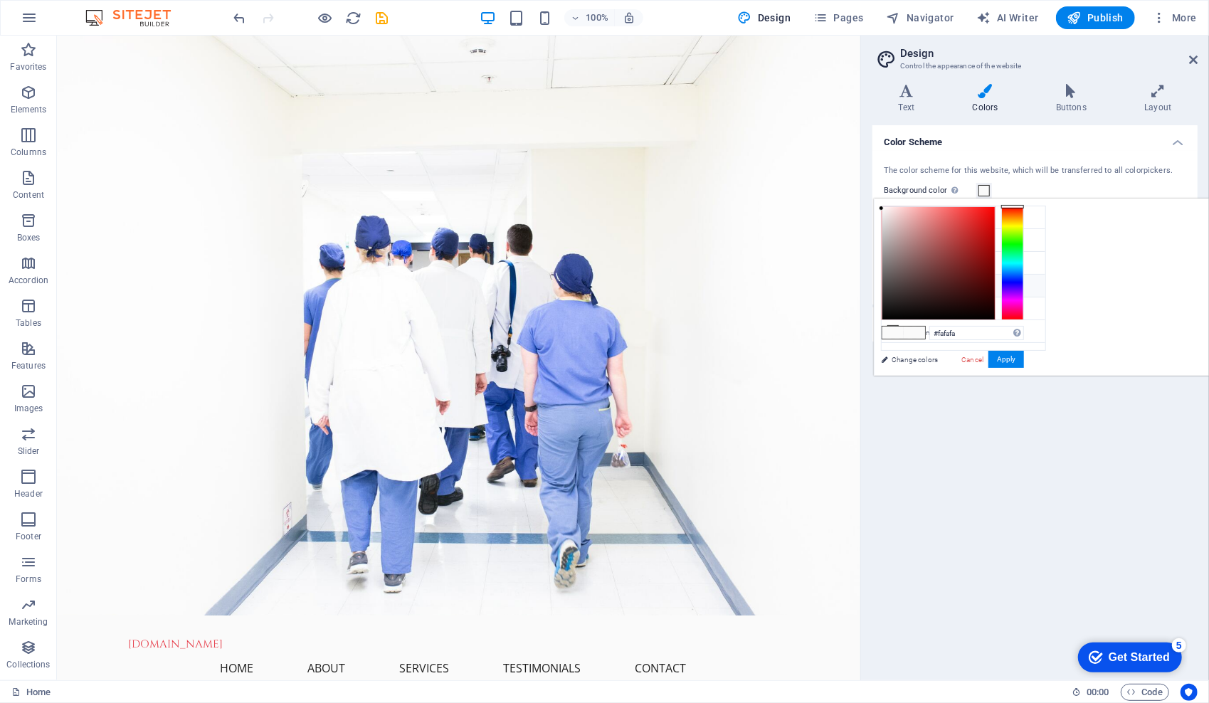
click at [901, 282] on li "Font color #1c1c1c" at bounding box center [963, 286] width 164 height 23
type input "#1c1c1c"
click at [1024, 354] on button "Apply" at bounding box center [1006, 359] width 36 height 17
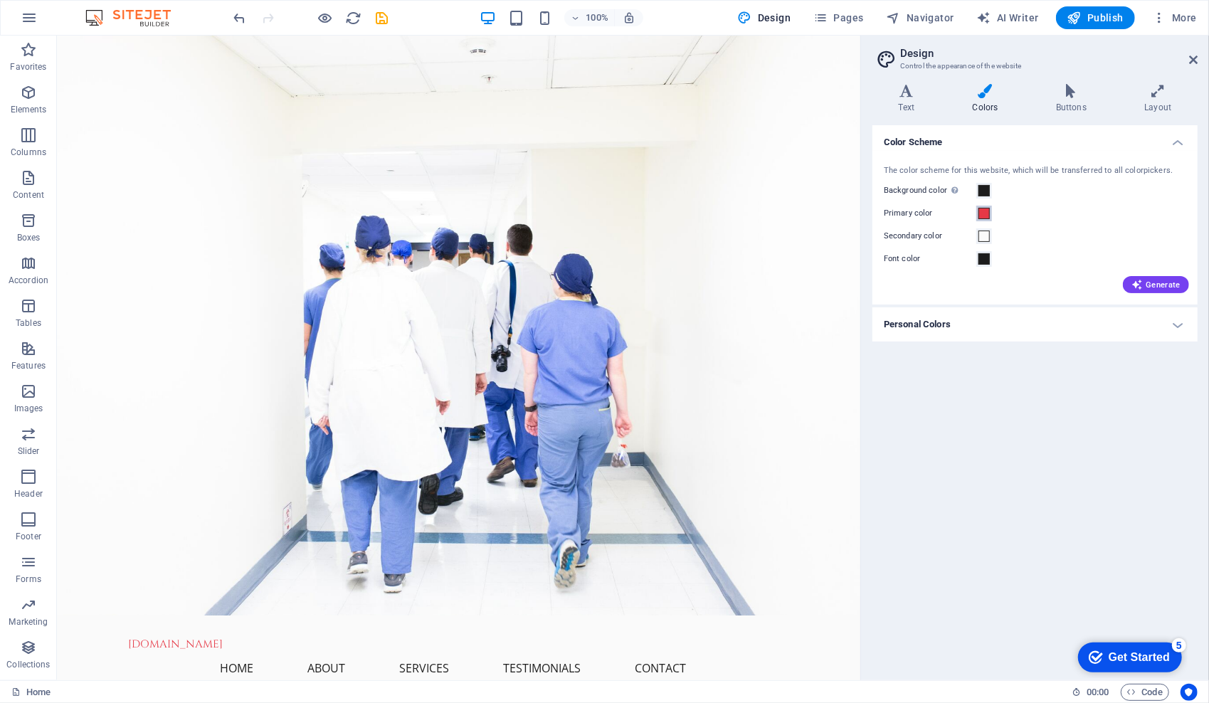
click at [982, 213] on span at bounding box center [983, 213] width 11 height 11
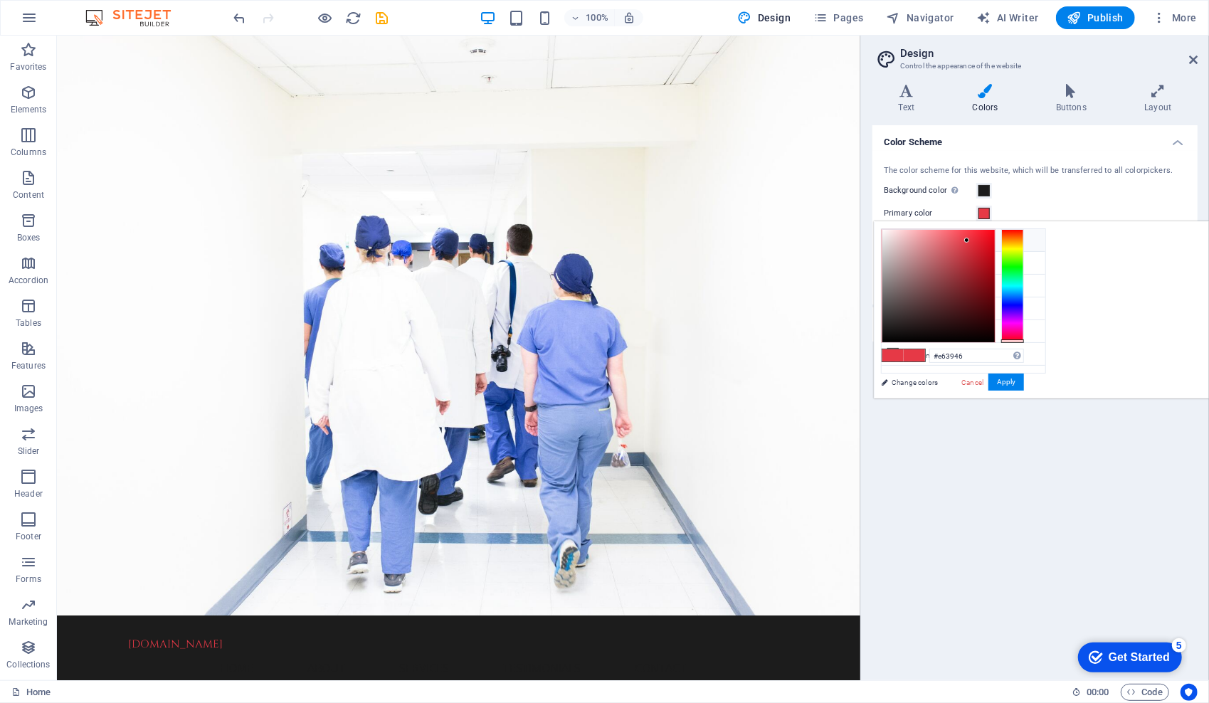
click at [959, 243] on li "Background color #1c1c1c" at bounding box center [963, 240] width 164 height 23
type input "#1c1c1c"
click at [983, 187] on span at bounding box center [983, 190] width 11 height 11
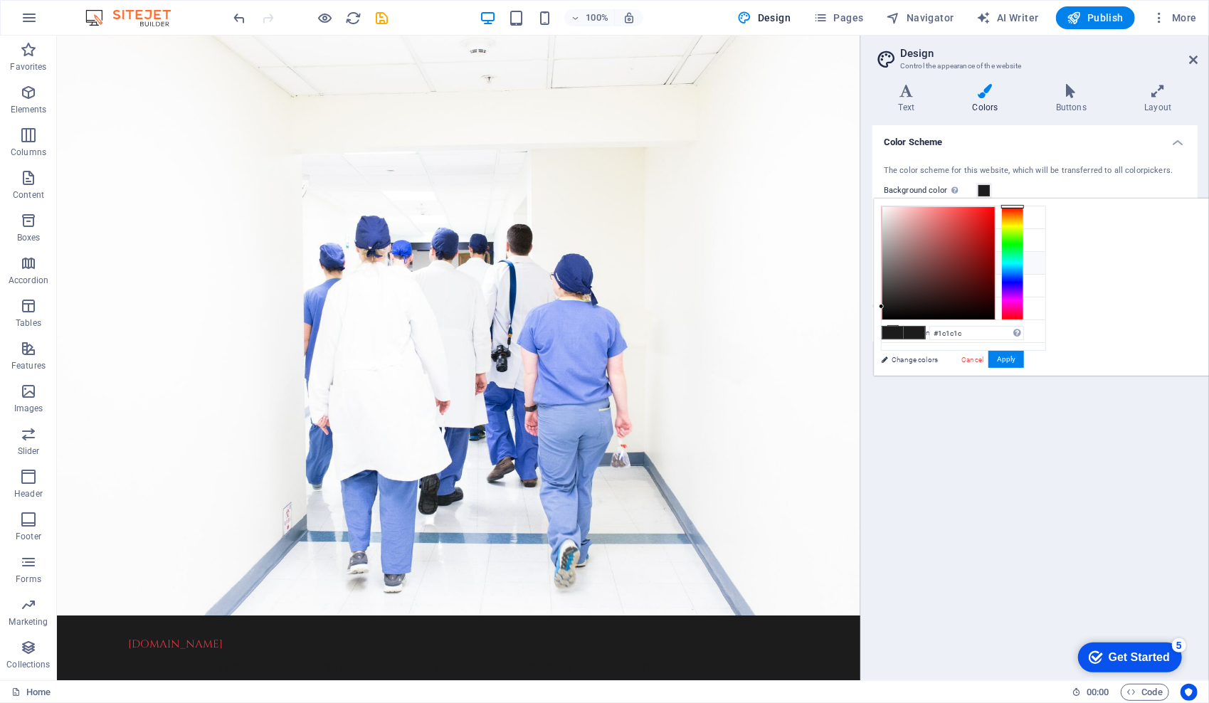
click at [930, 260] on li "Secondary color #fafafa" at bounding box center [963, 263] width 164 height 23
type input "#fafafa"
click at [1024, 360] on button "Apply" at bounding box center [1006, 359] width 36 height 17
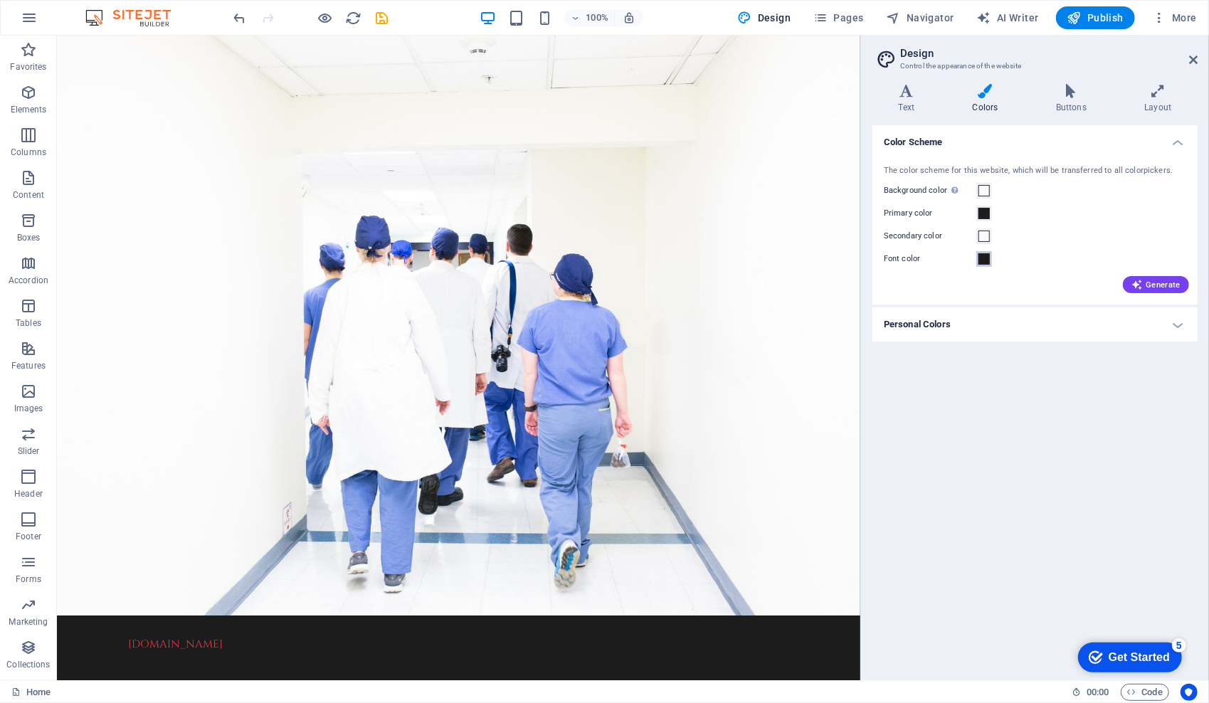
click at [985, 260] on span at bounding box center [983, 258] width 11 height 11
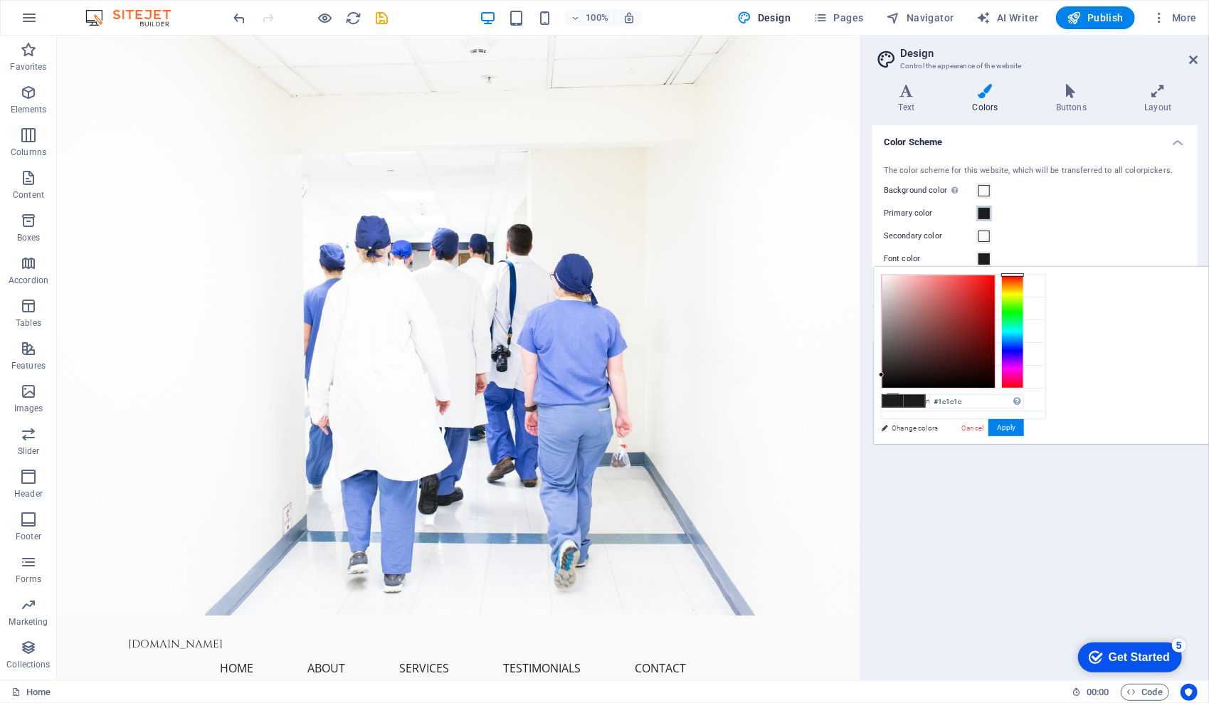
click at [987, 215] on span at bounding box center [983, 213] width 11 height 11
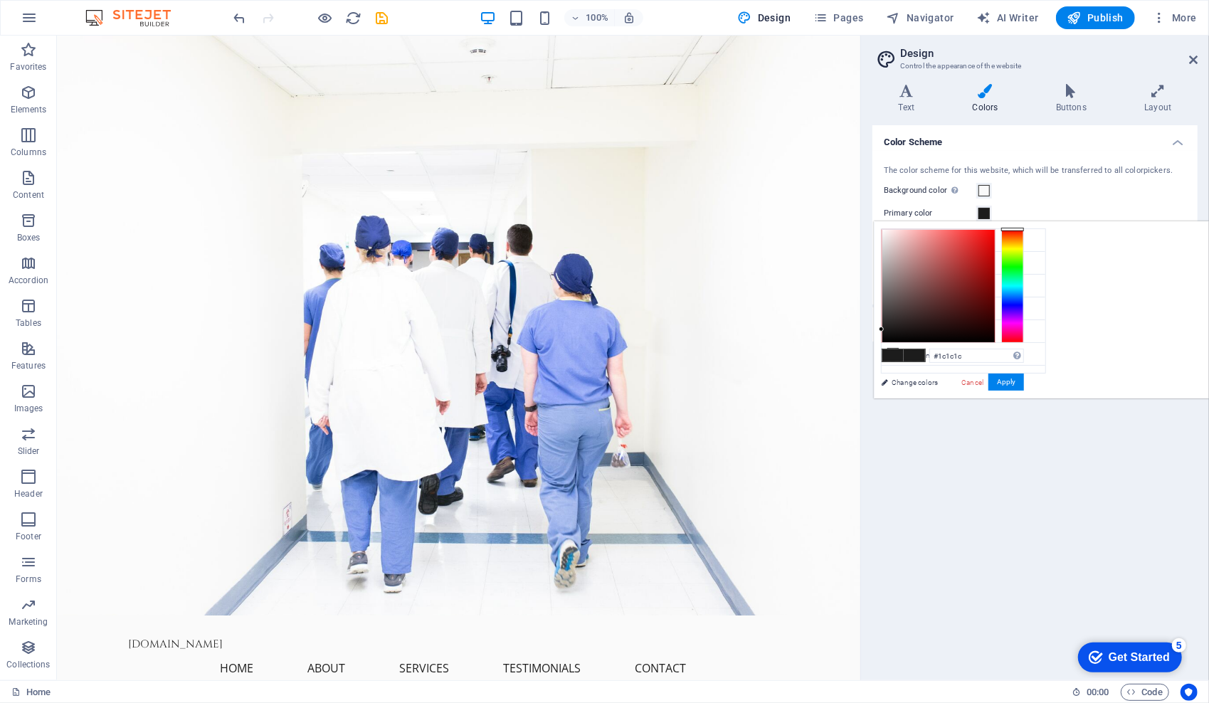
type input "#f40404"
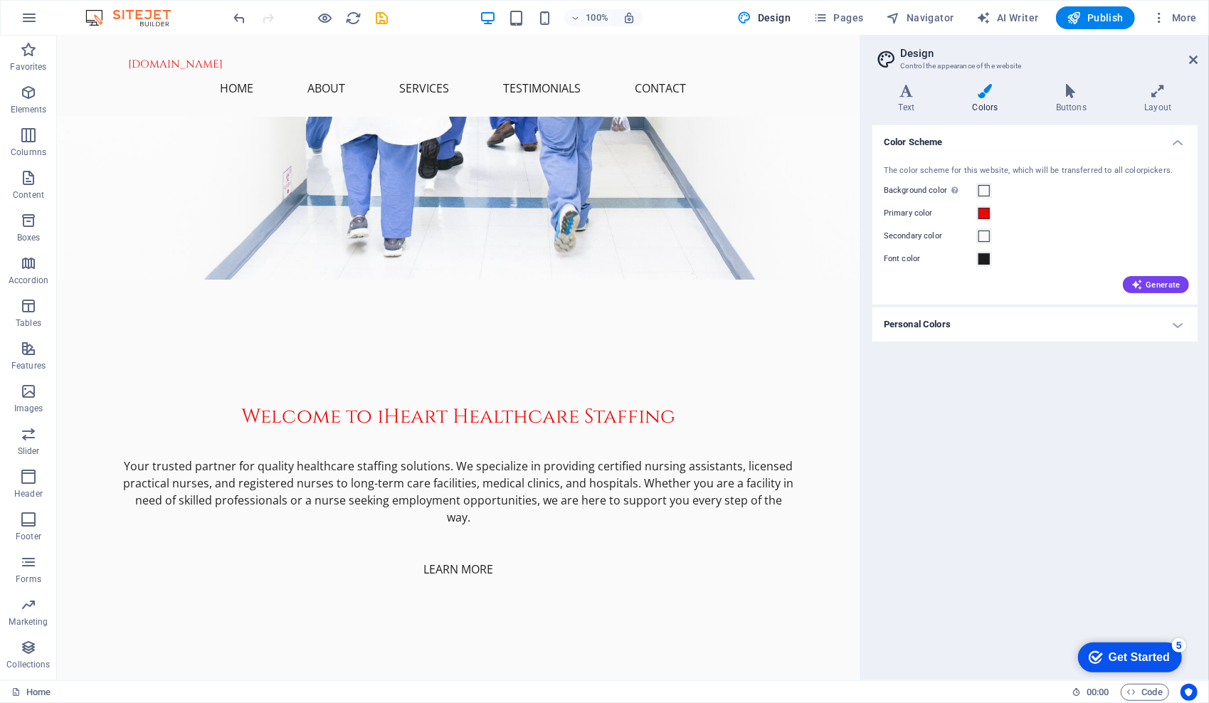
scroll to position [253, 0]
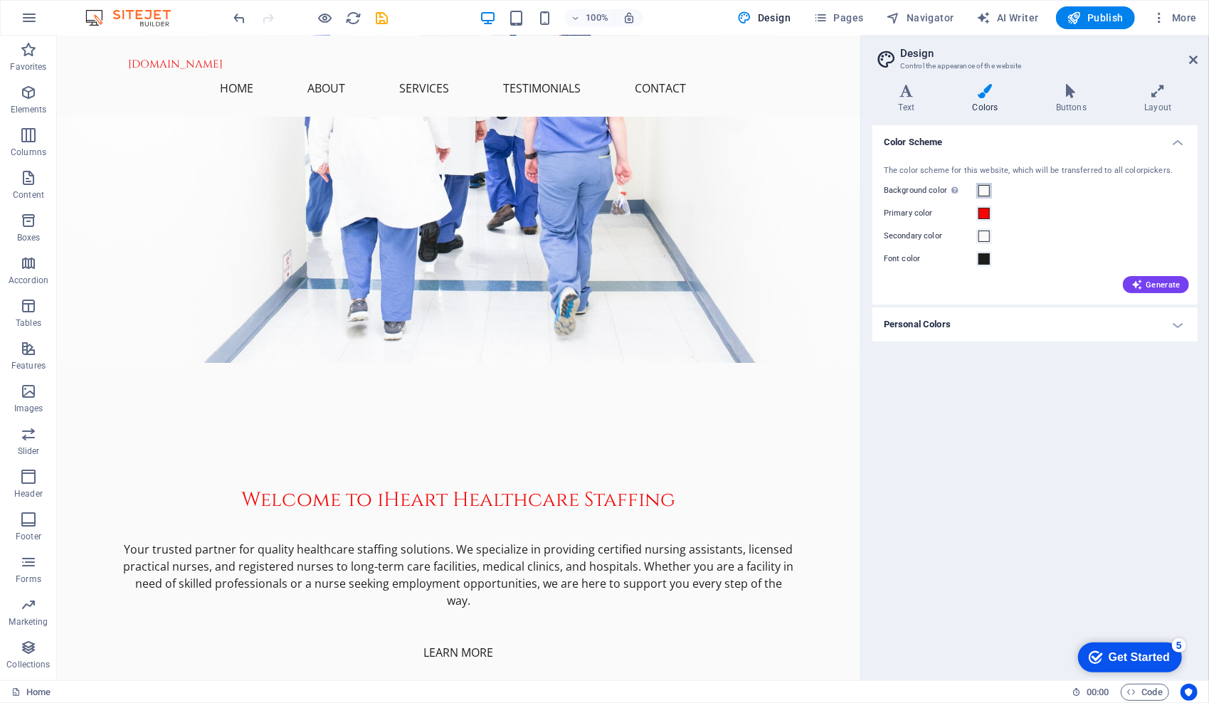
click at [987, 189] on span at bounding box center [983, 190] width 11 height 11
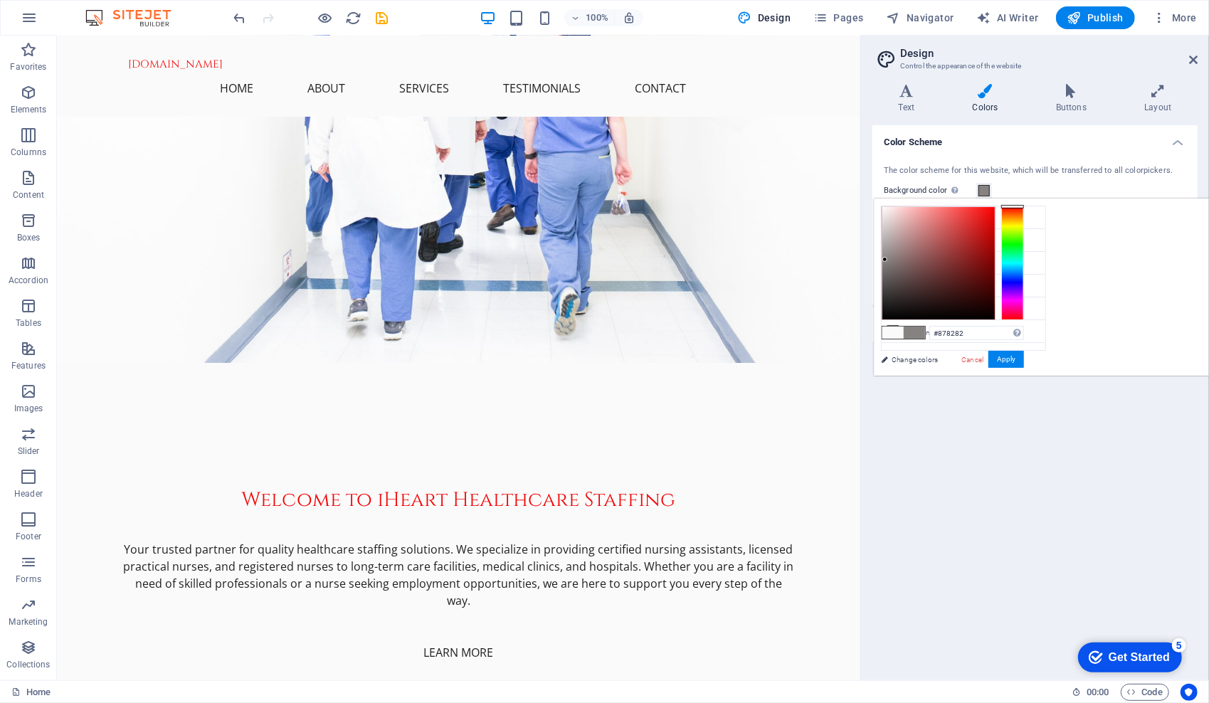
click at [994, 259] on div at bounding box center [938, 263] width 112 height 112
click at [1024, 359] on button "Apply" at bounding box center [1006, 359] width 36 height 17
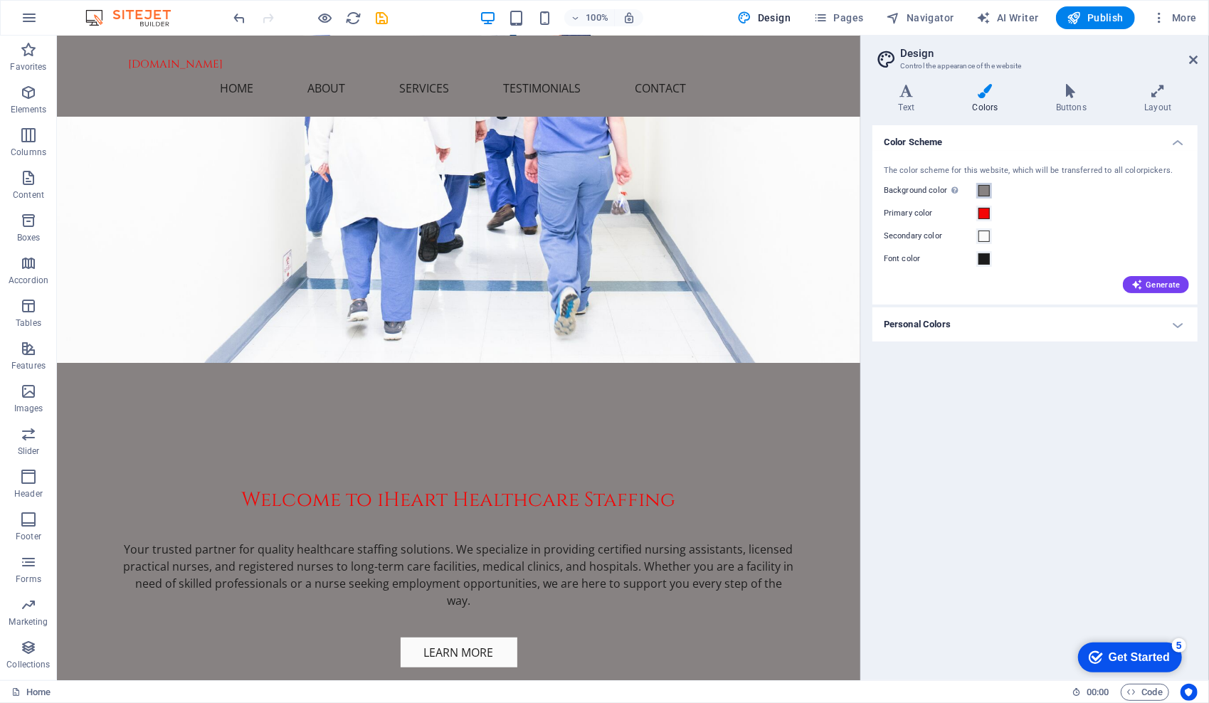
click at [981, 189] on span at bounding box center [983, 190] width 11 height 11
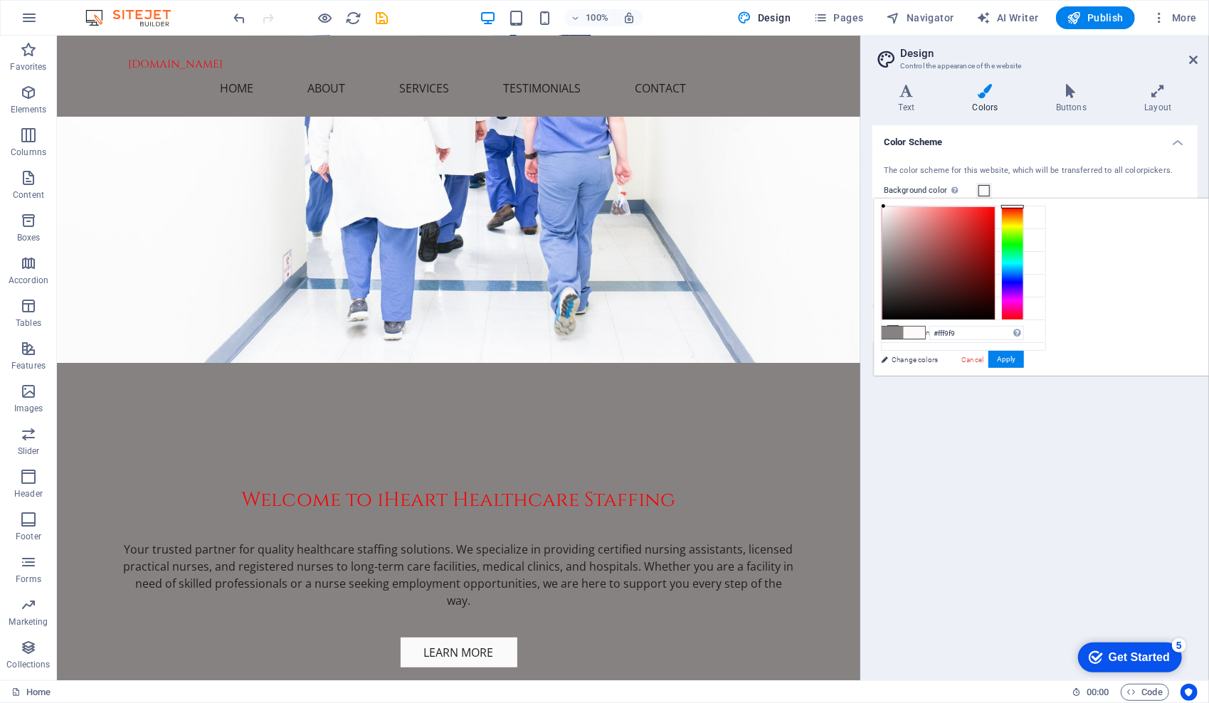
drag, startPoint x: 1063, startPoint y: 257, endPoint x: 1062, endPoint y: 193, distance: 64.0
click at [1062, 193] on body "ihearthealthcarestaffing.com Home Favorites Elements Columns Content Boxes Acco…" at bounding box center [604, 351] width 1209 height 703
click at [1024, 351] on button "Apply" at bounding box center [1006, 359] width 36 height 17
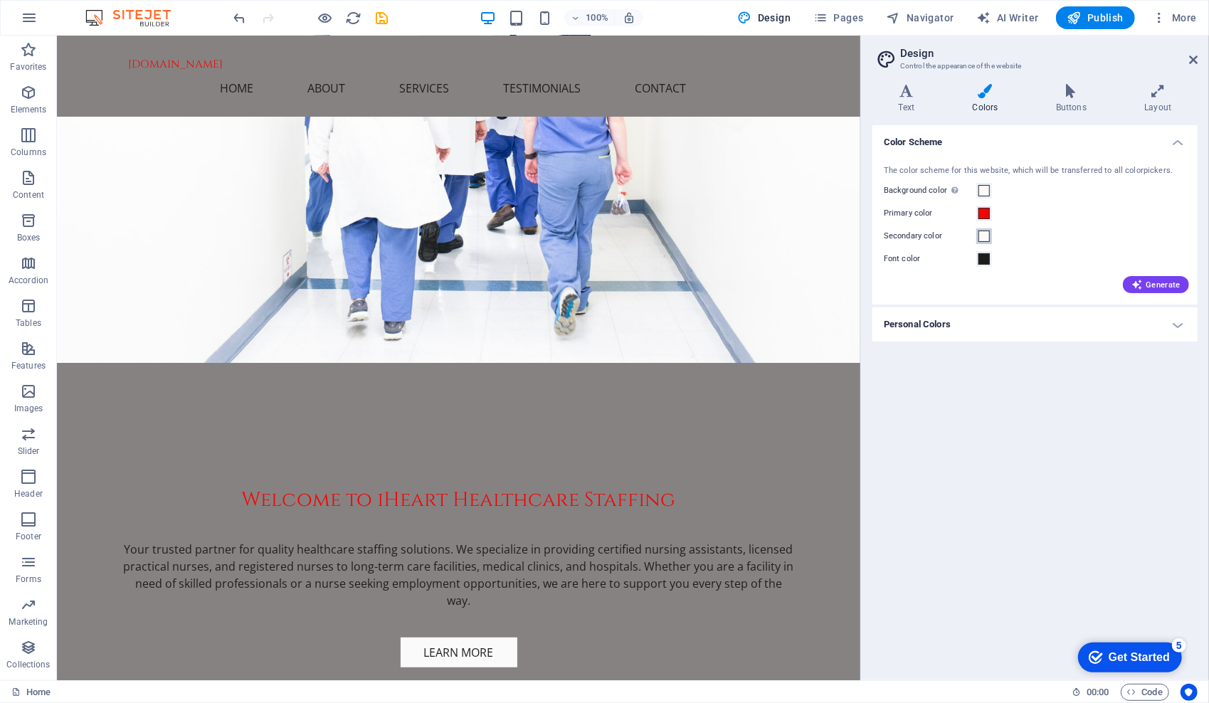
click at [984, 233] on span at bounding box center [983, 235] width 11 height 11
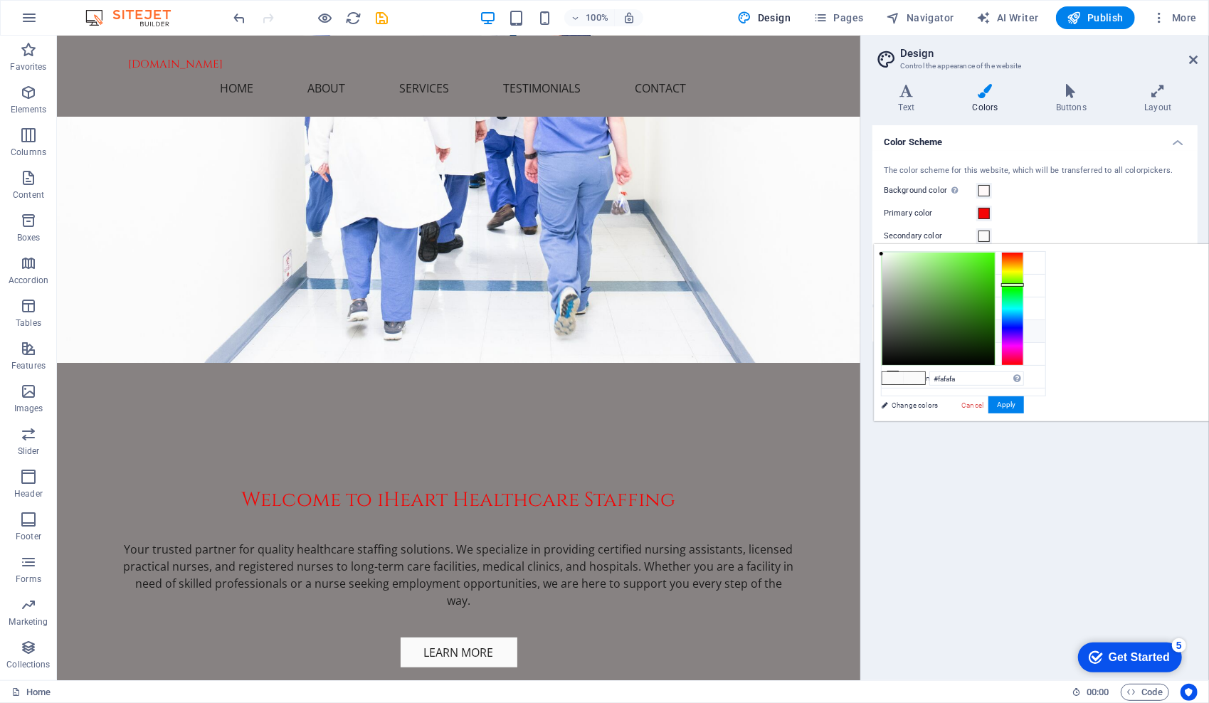
click at [895, 326] on icon at bounding box center [893, 331] width 10 height 10
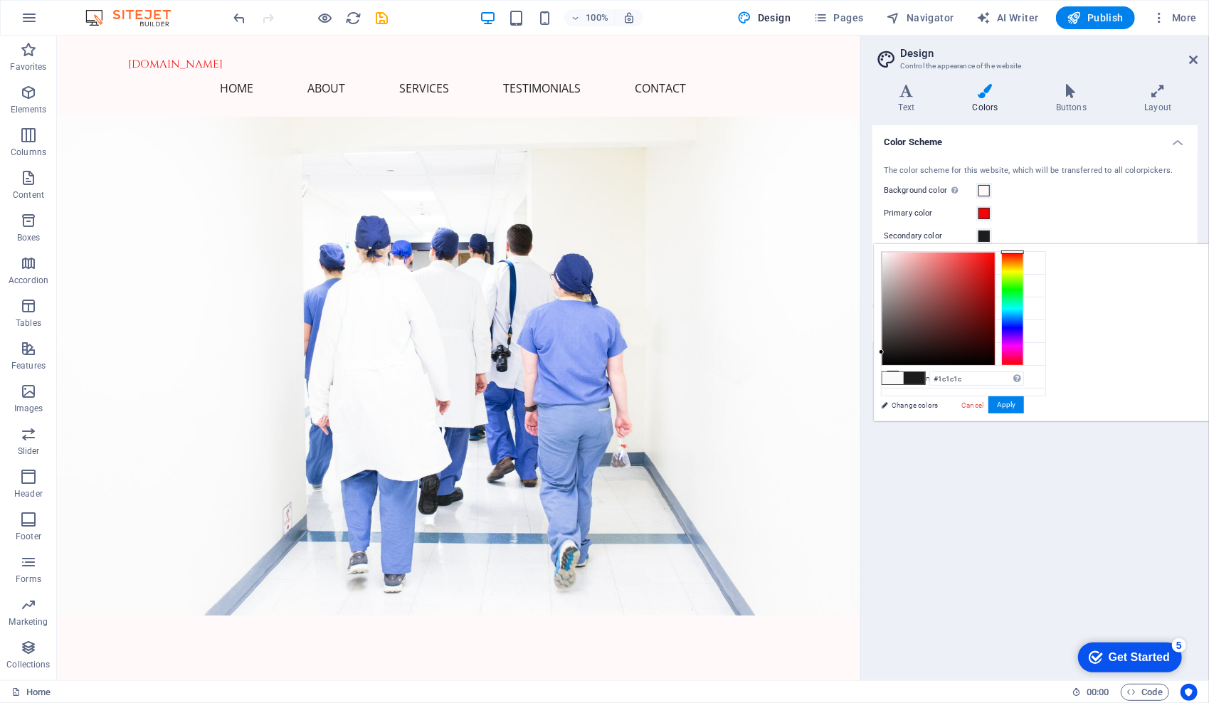
scroll to position [253, 0]
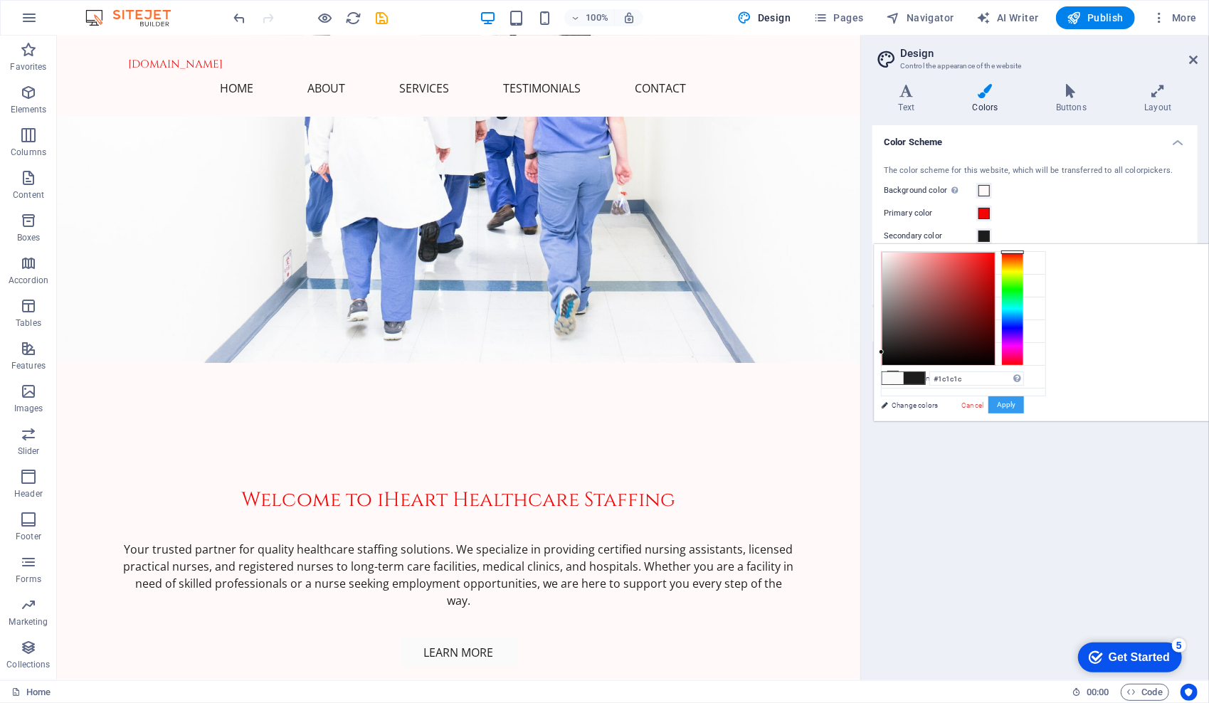
click at [1024, 400] on button "Apply" at bounding box center [1006, 404] width 36 height 17
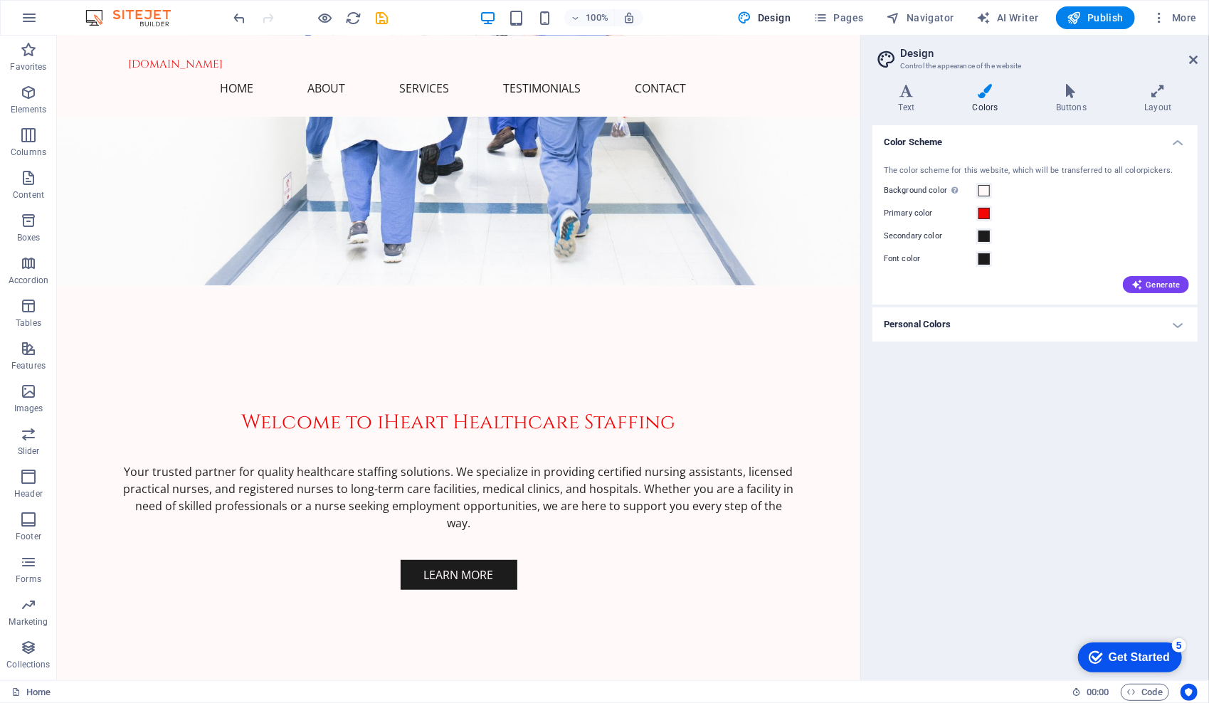
scroll to position [0, 0]
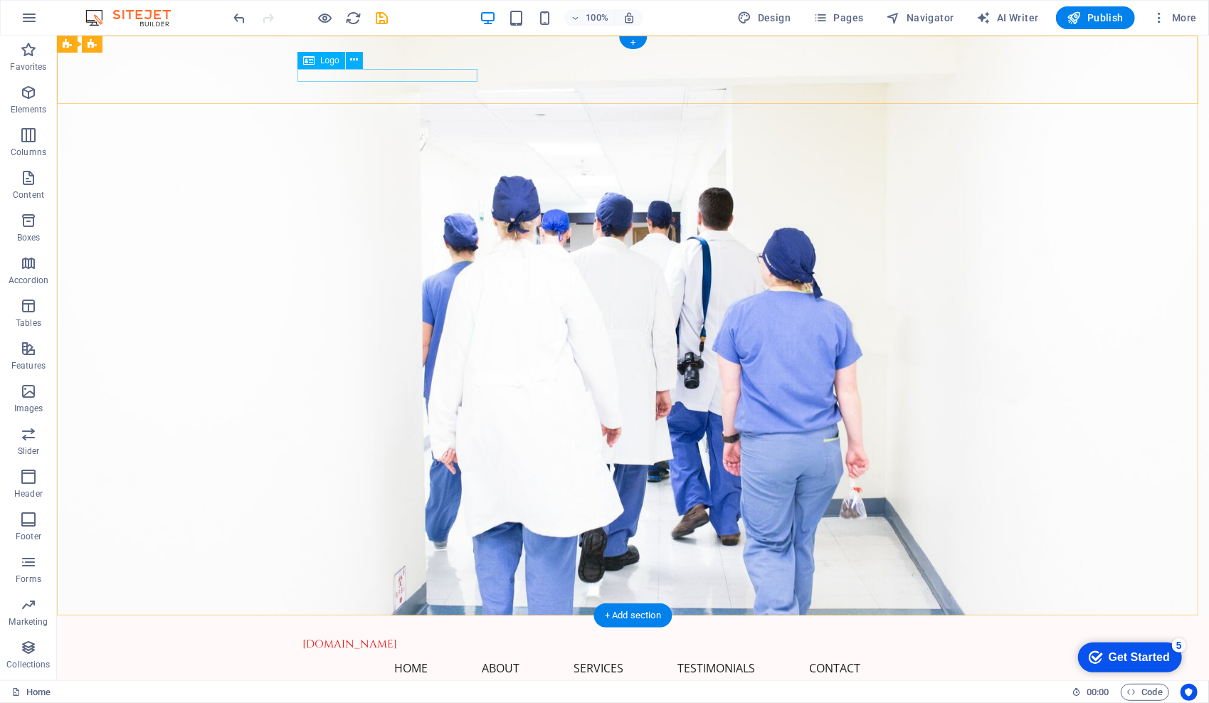
click at [456, 637] on div "[DOMAIN_NAME]" at bounding box center [632, 643] width 660 height 13
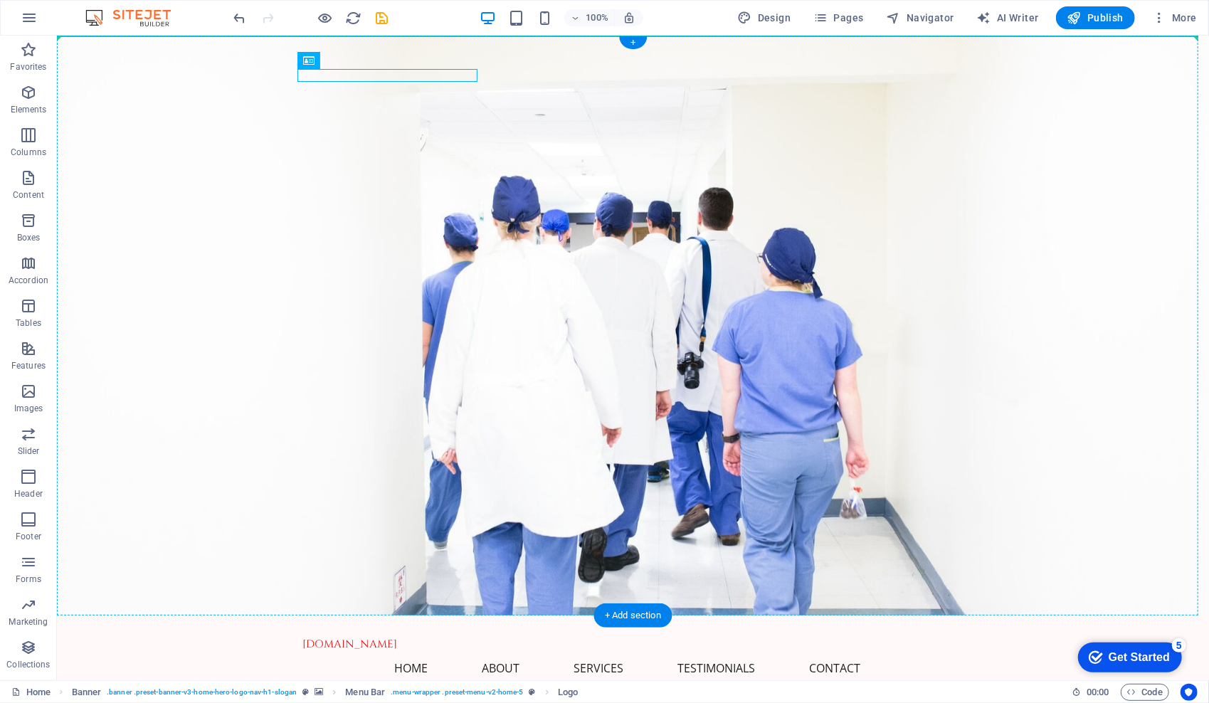
drag, startPoint x: 368, startPoint y: 97, endPoint x: 213, endPoint y: 48, distance: 162.0
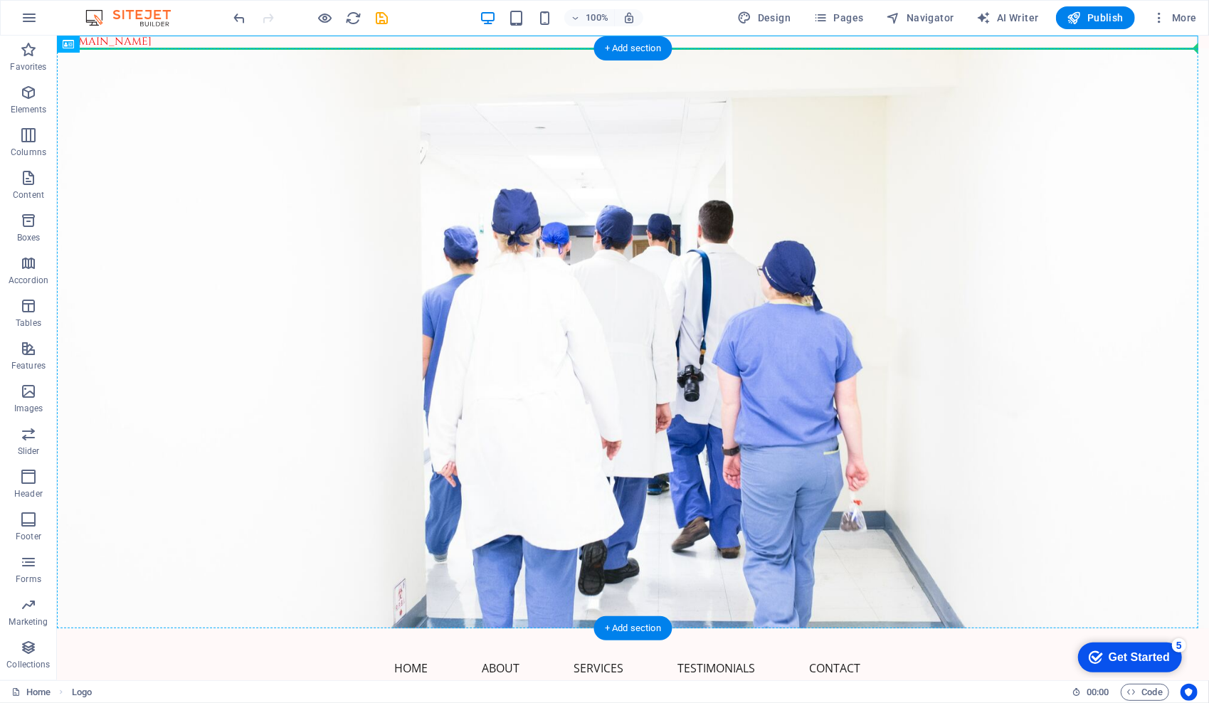
drag, startPoint x: 139, startPoint y: 85, endPoint x: 134, endPoint y: 79, distance: 7.6
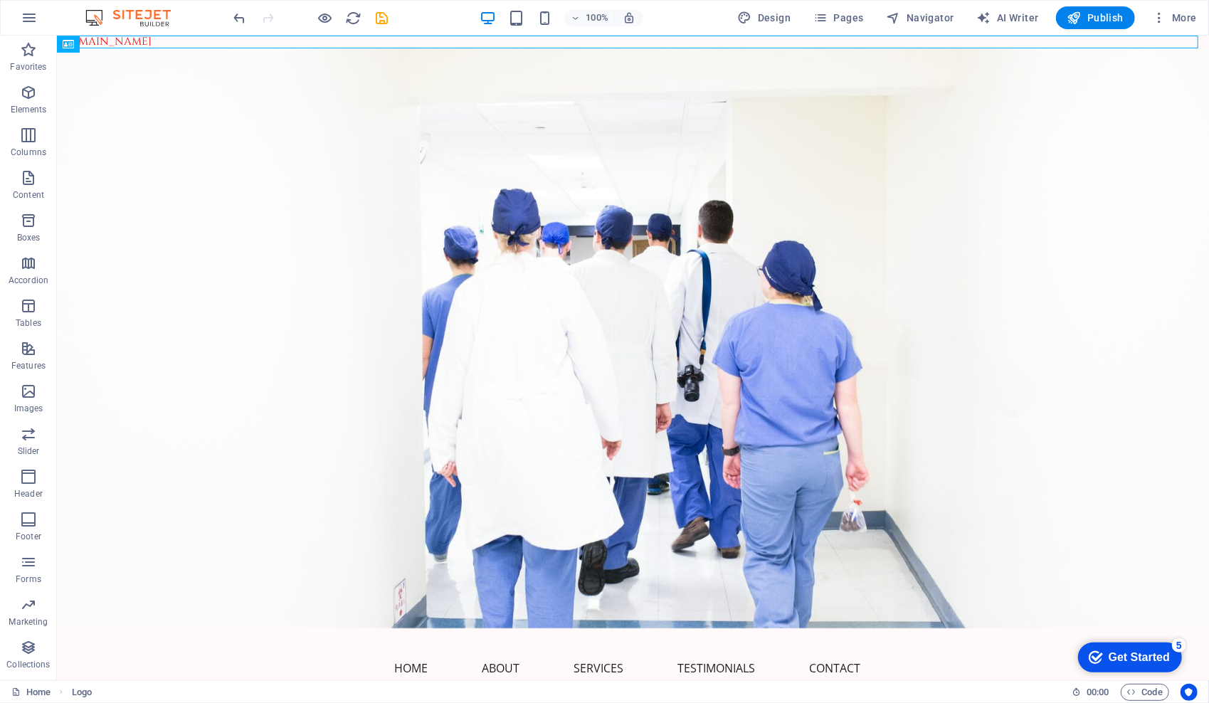
click at [131, 35] on section "Home Favorites Elements Columns Content Boxes Accordion Tables Features Images …" at bounding box center [604, 351] width 1209 height 703
click at [130, 41] on div "Logo" at bounding box center [94, 45] width 75 height 18
click at [238, 14] on icon "undo" at bounding box center [240, 18] width 16 height 16
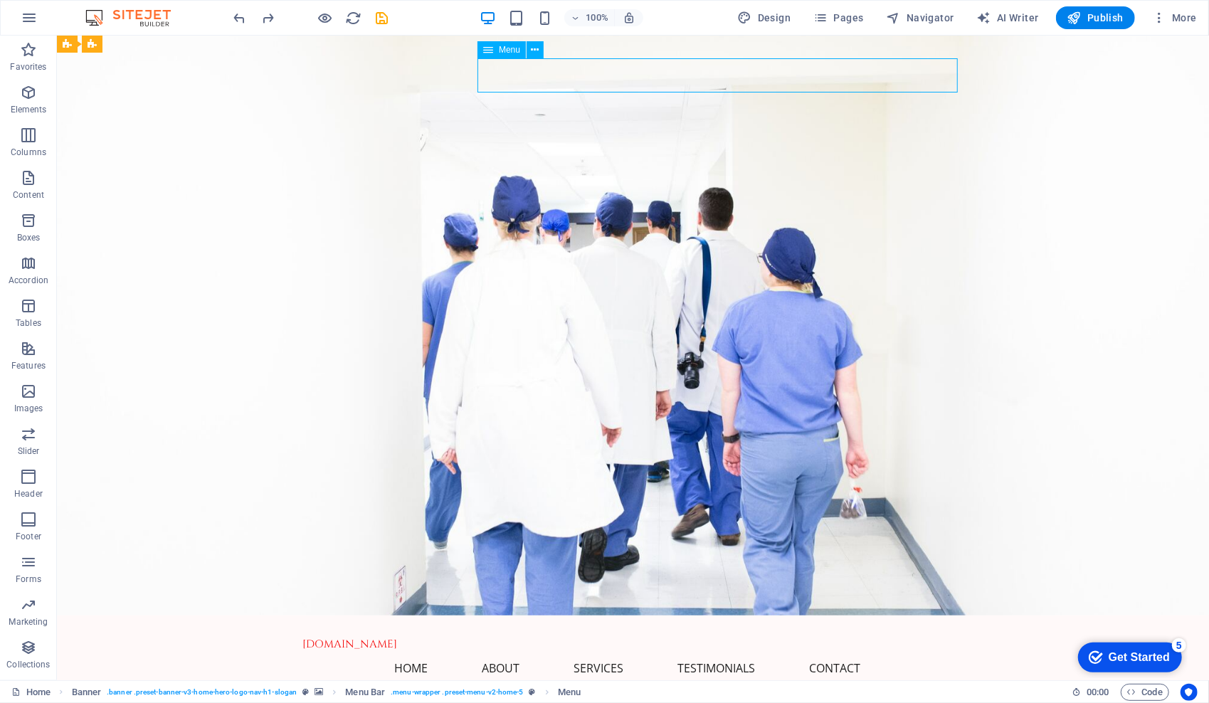
drag, startPoint x: 491, startPoint y: 54, endPoint x: 545, endPoint y: 54, distance: 54.1
drag, startPoint x: 548, startPoint y: 88, endPoint x: 625, endPoint y: 73, distance: 78.3
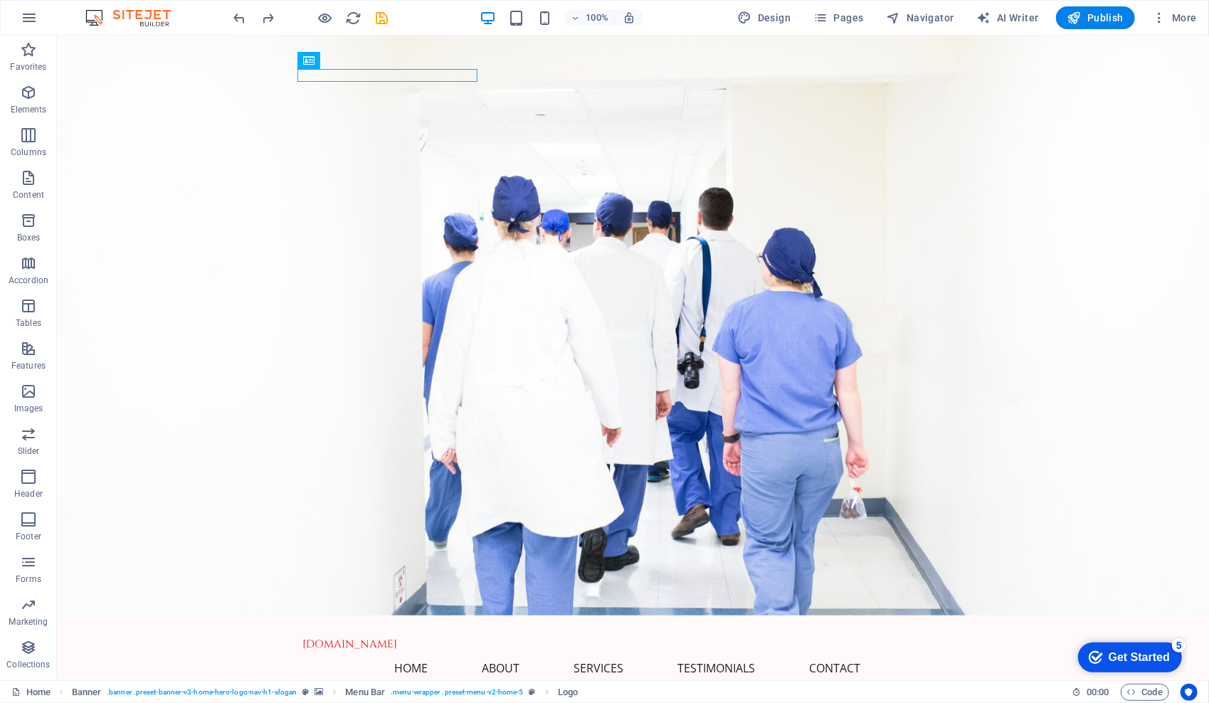
drag, startPoint x: 335, startPoint y: 65, endPoint x: 312, endPoint y: 68, distance: 23.6
click at [312, 68] on div "Logo" at bounding box center [308, 60] width 23 height 17
click at [316, 63] on div "Logo" at bounding box center [321, 60] width 48 height 17
click at [317, 63] on div "Logo" at bounding box center [321, 60] width 48 height 17
click at [356, 57] on icon at bounding box center [354, 60] width 8 height 15
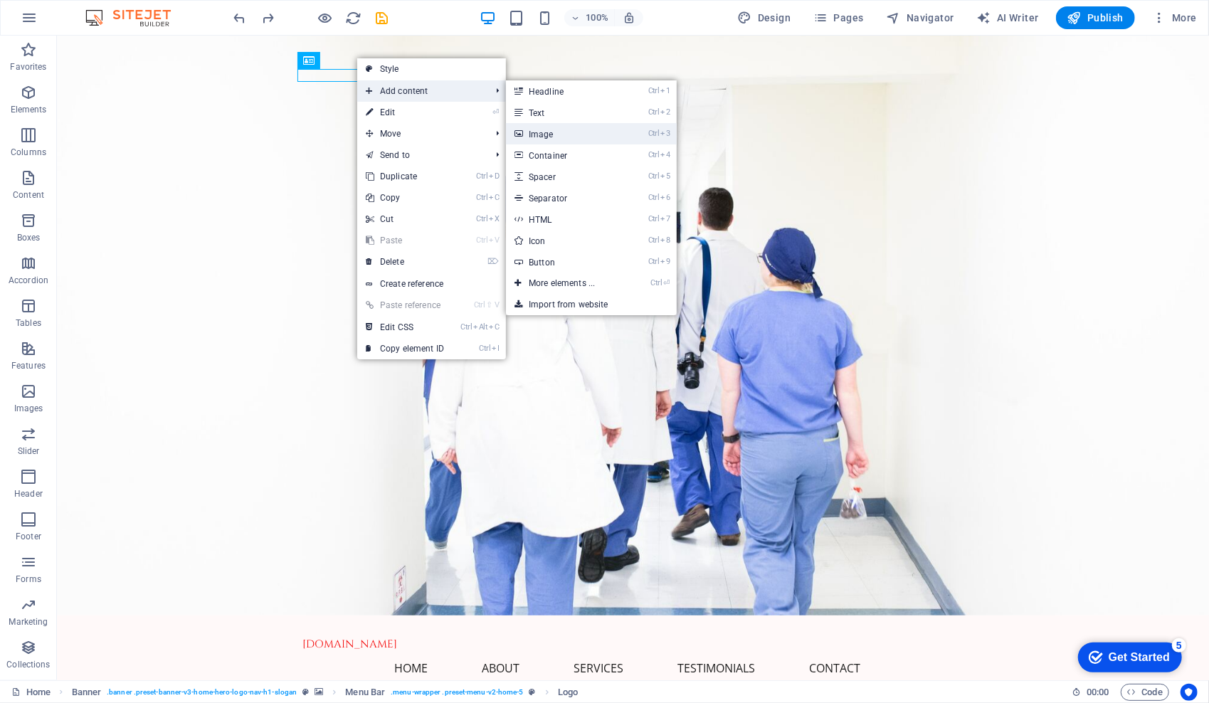
click at [536, 133] on link "Ctrl 3 Image" at bounding box center [564, 133] width 117 height 21
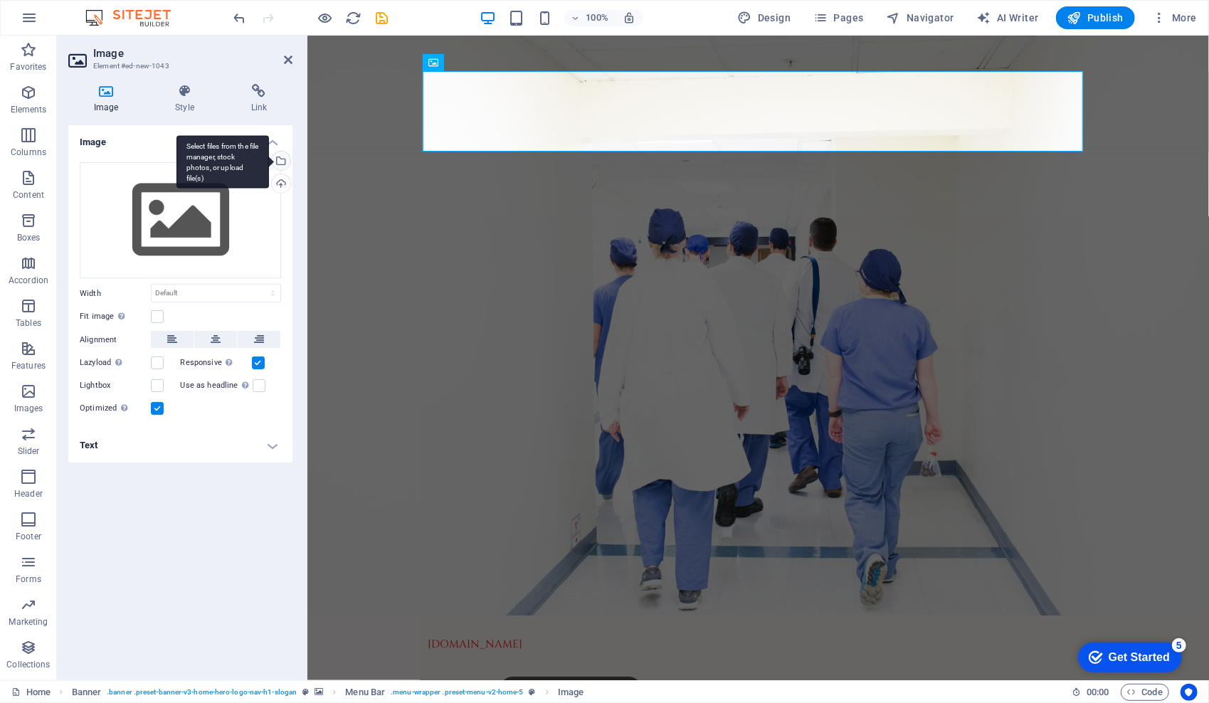
click at [269, 161] on div "Select files from the file manager, stock photos, or upload file(s)" at bounding box center [222, 161] width 92 height 53
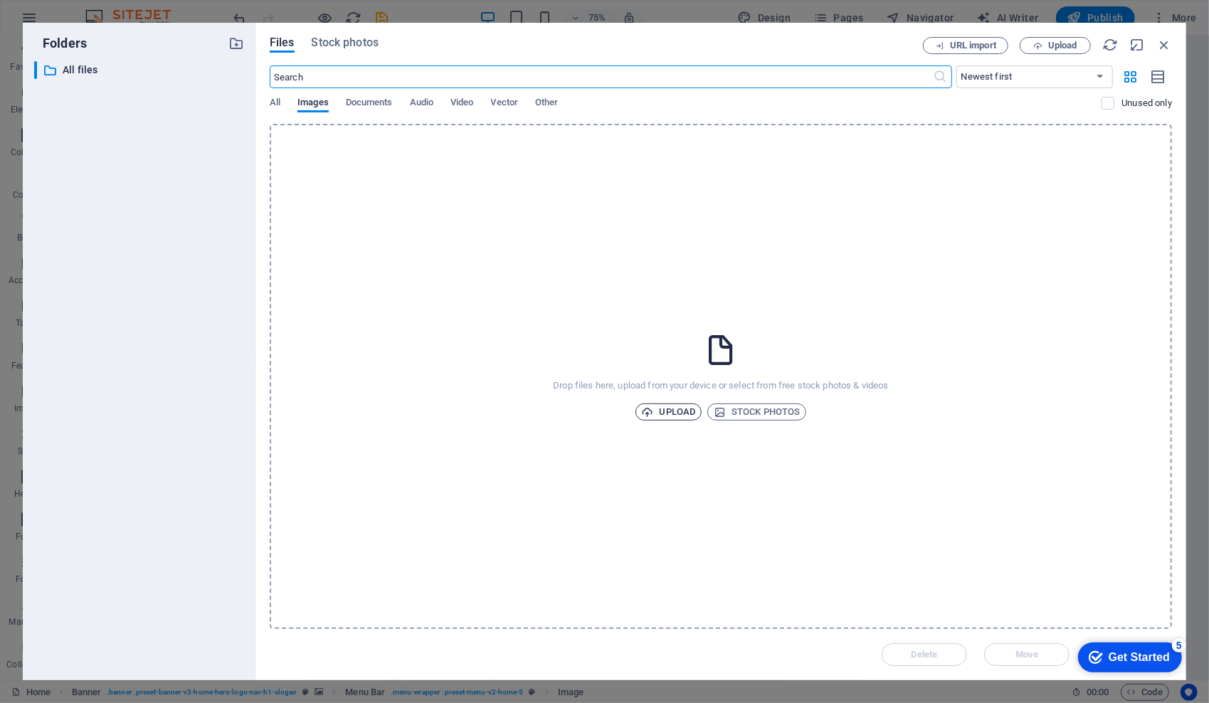
click at [671, 411] on span "Upload" at bounding box center [669, 411] width 54 height 17
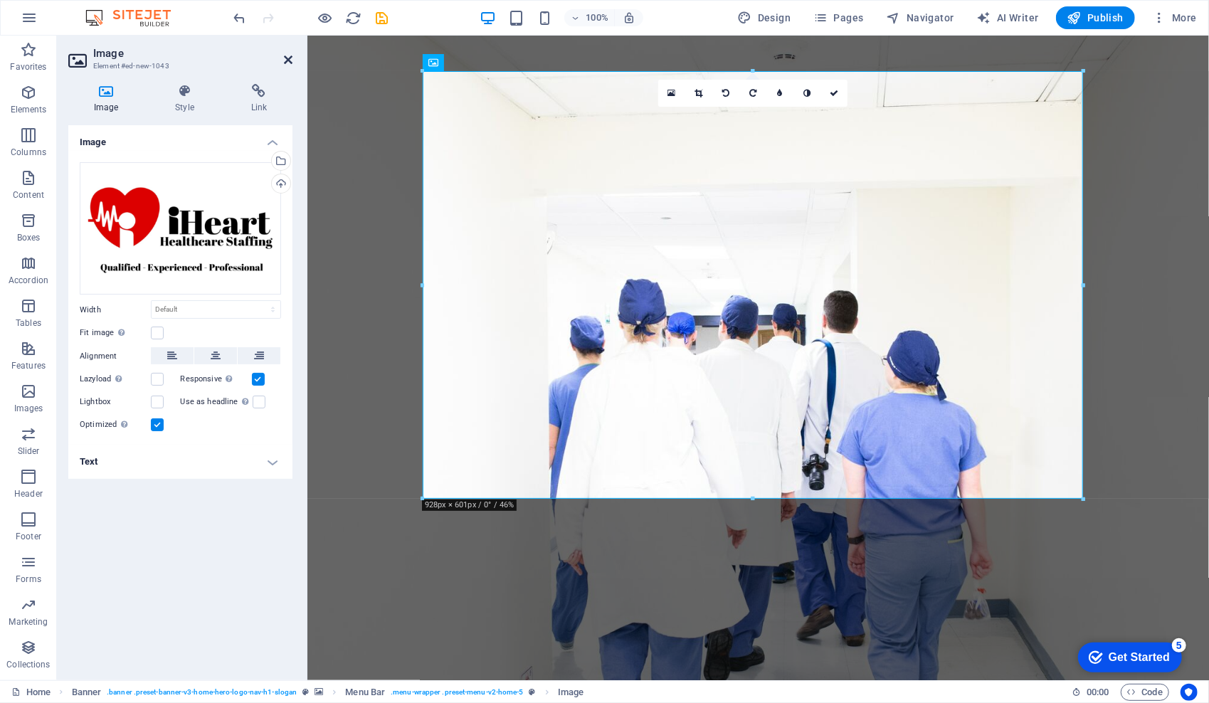
click at [290, 58] on icon at bounding box center [288, 59] width 9 height 11
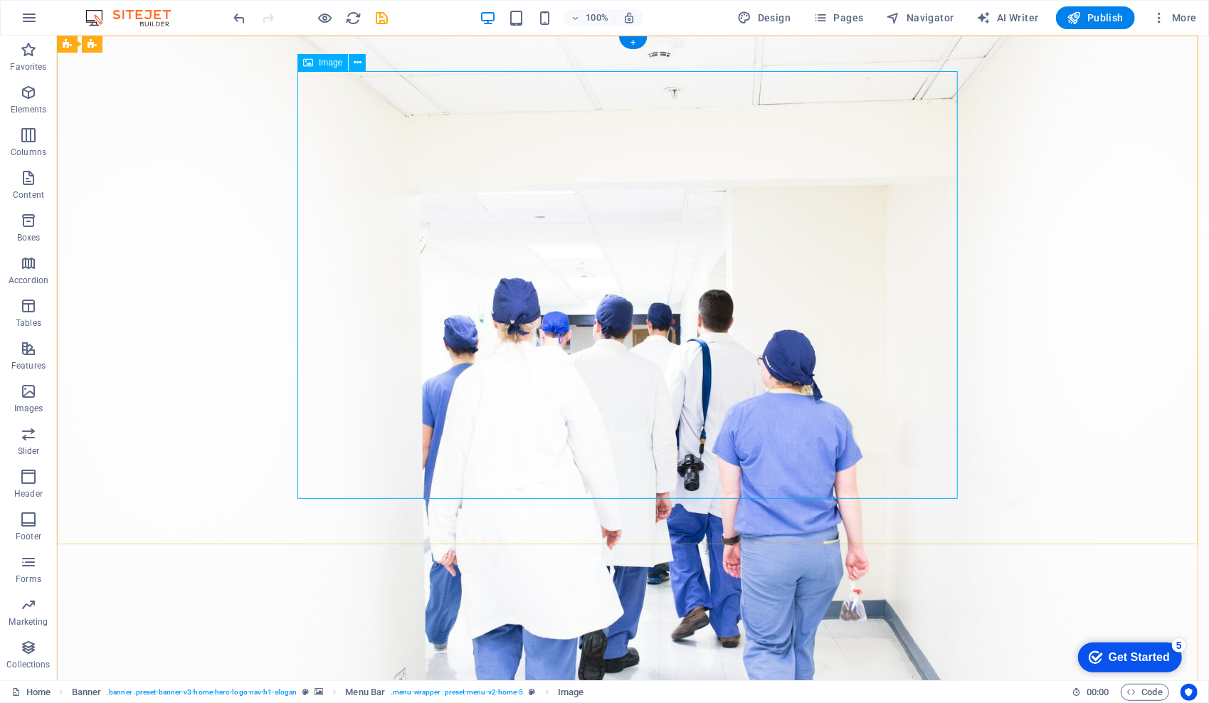
click at [326, 67] on span "Image" at bounding box center [330, 62] width 23 height 9
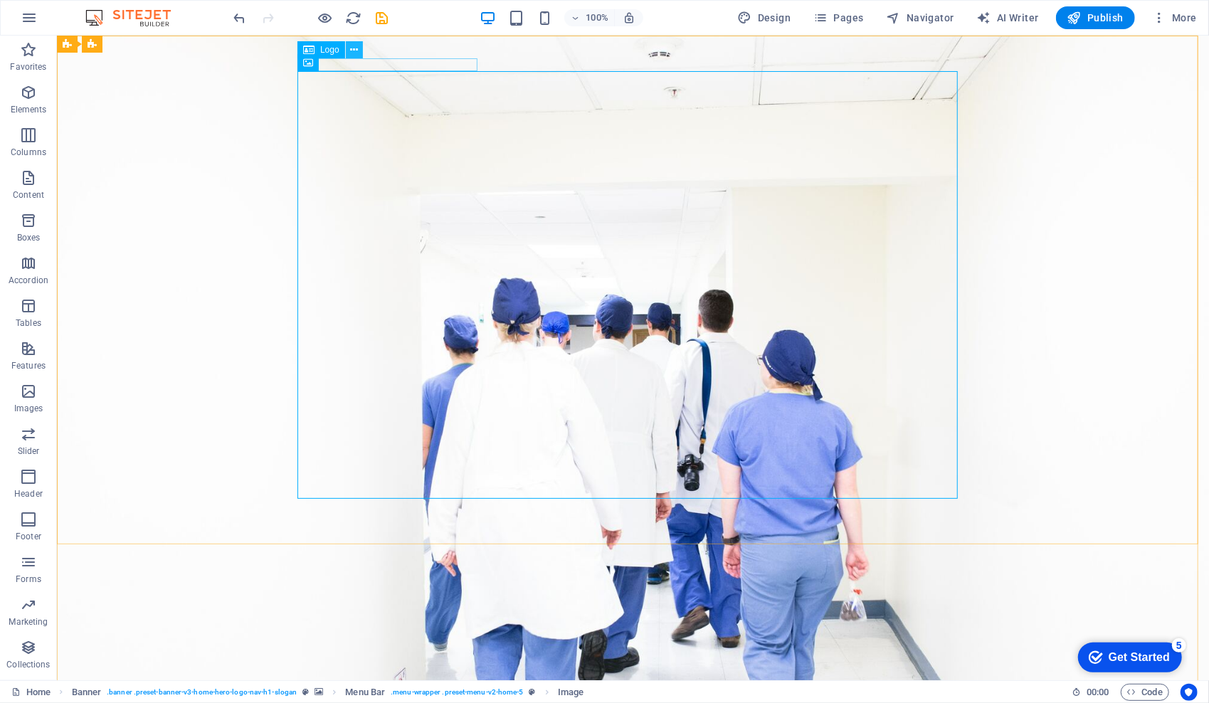
click at [351, 51] on icon at bounding box center [354, 50] width 8 height 15
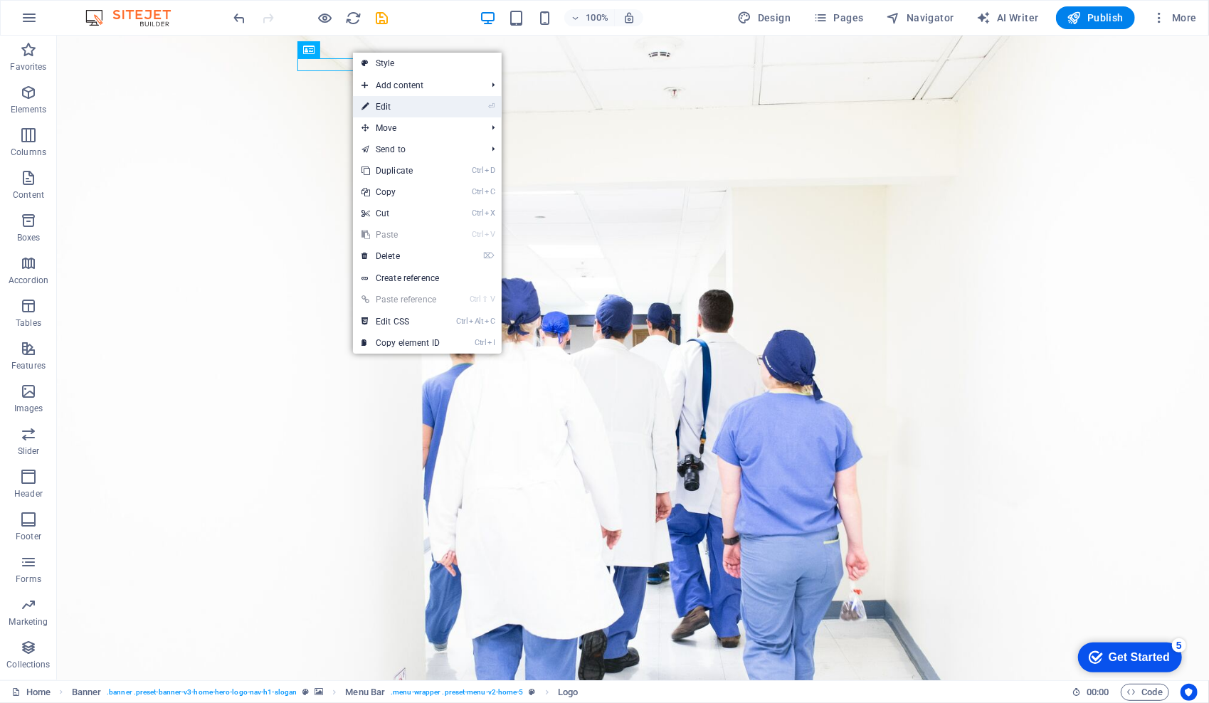
click at [440, 105] on link "⏎ Edit" at bounding box center [400, 106] width 95 height 21
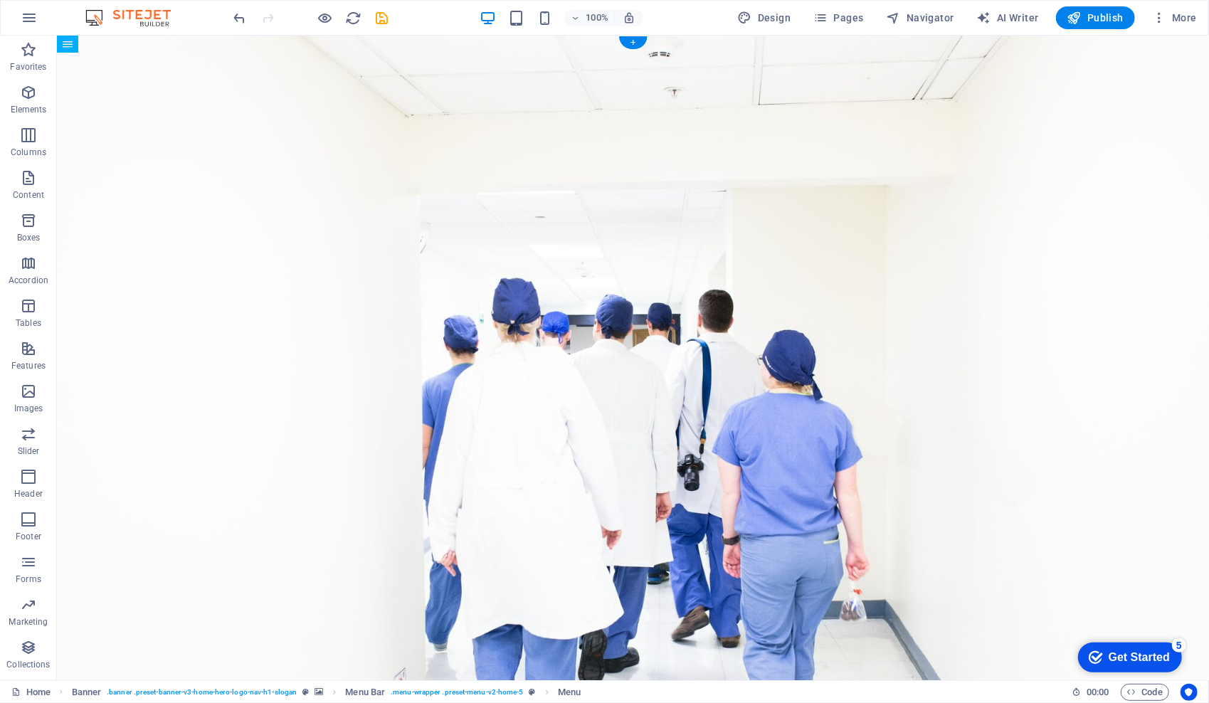
drag, startPoint x: 355, startPoint y: 524, endPoint x: 384, endPoint y: 383, distance: 143.8
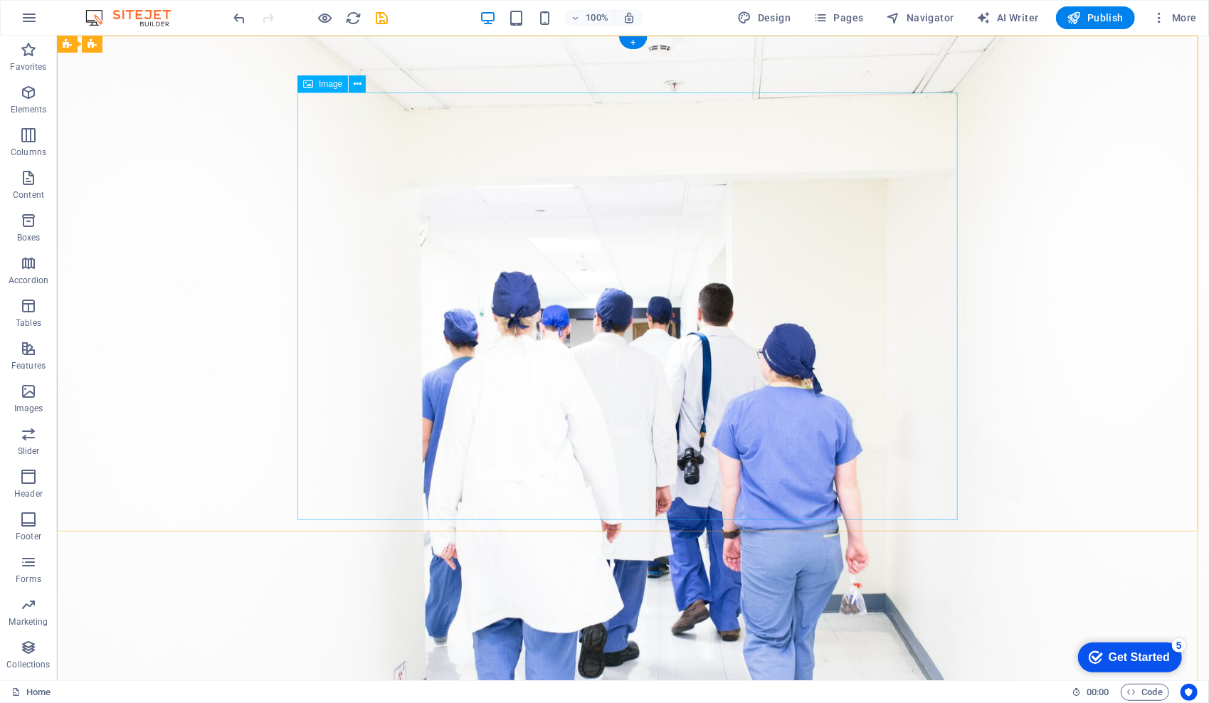
scroll to position [17, 0]
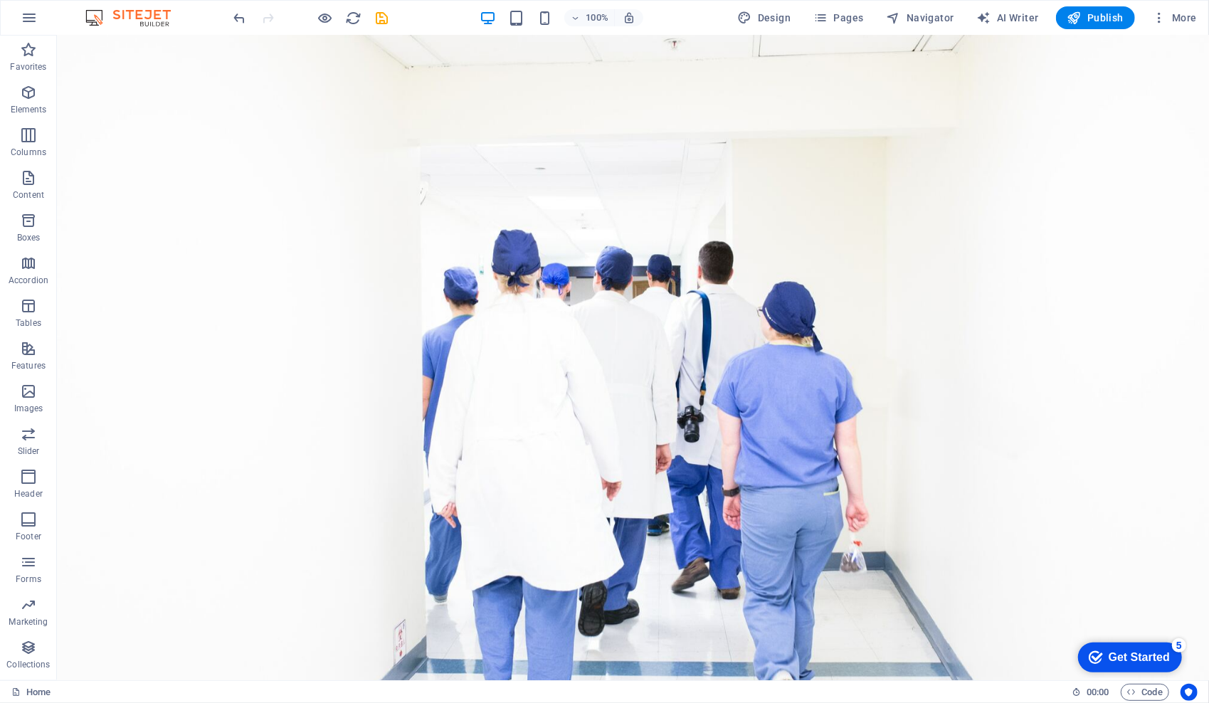
scroll to position [0, 0]
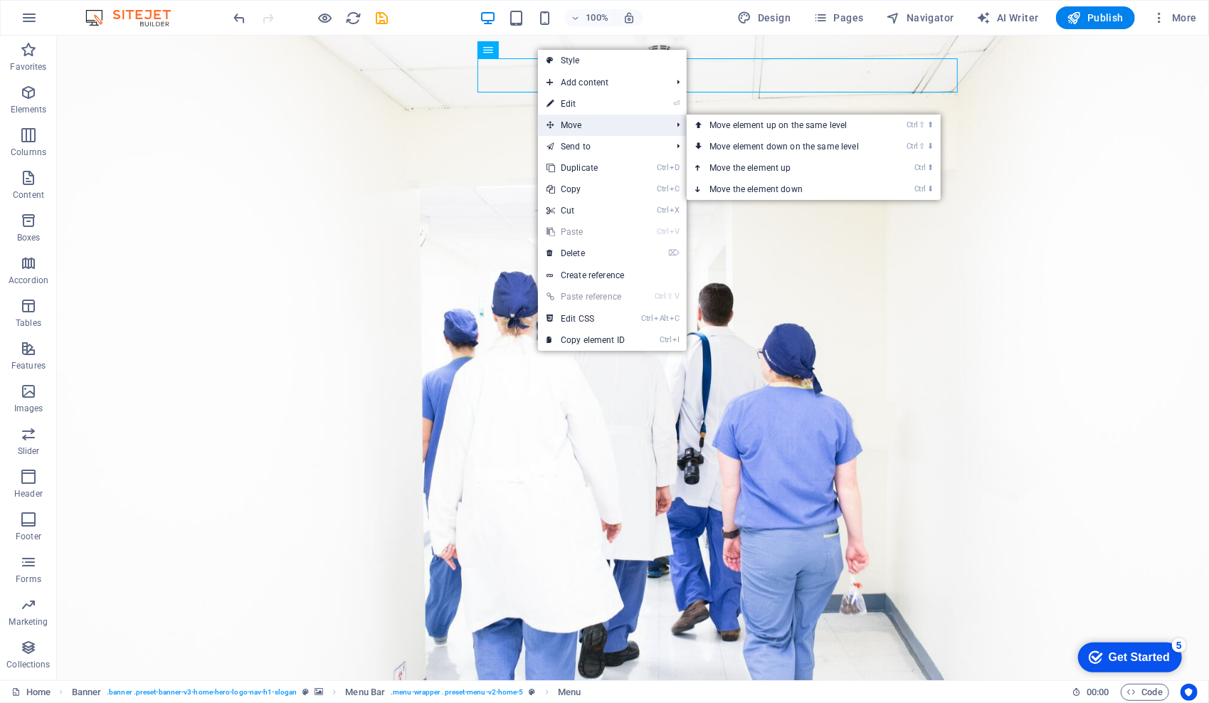
click at [560, 125] on span "Move" at bounding box center [601, 125] width 127 height 21
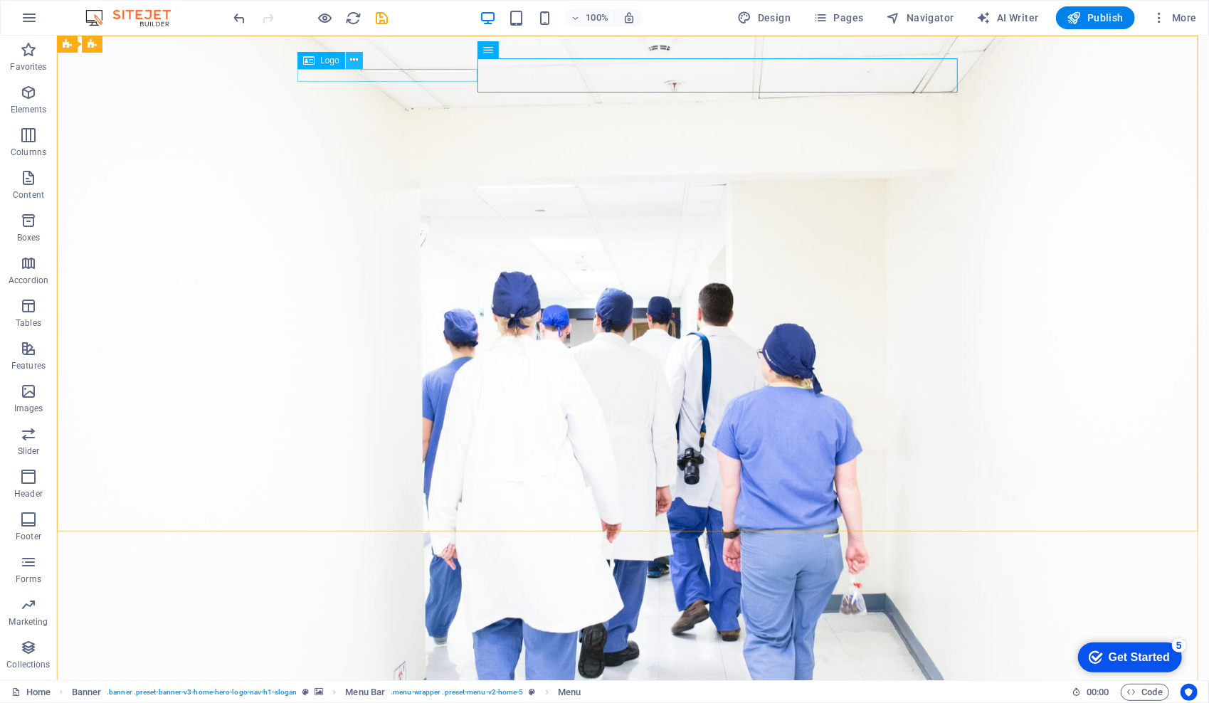
click at [351, 63] on icon at bounding box center [354, 60] width 8 height 15
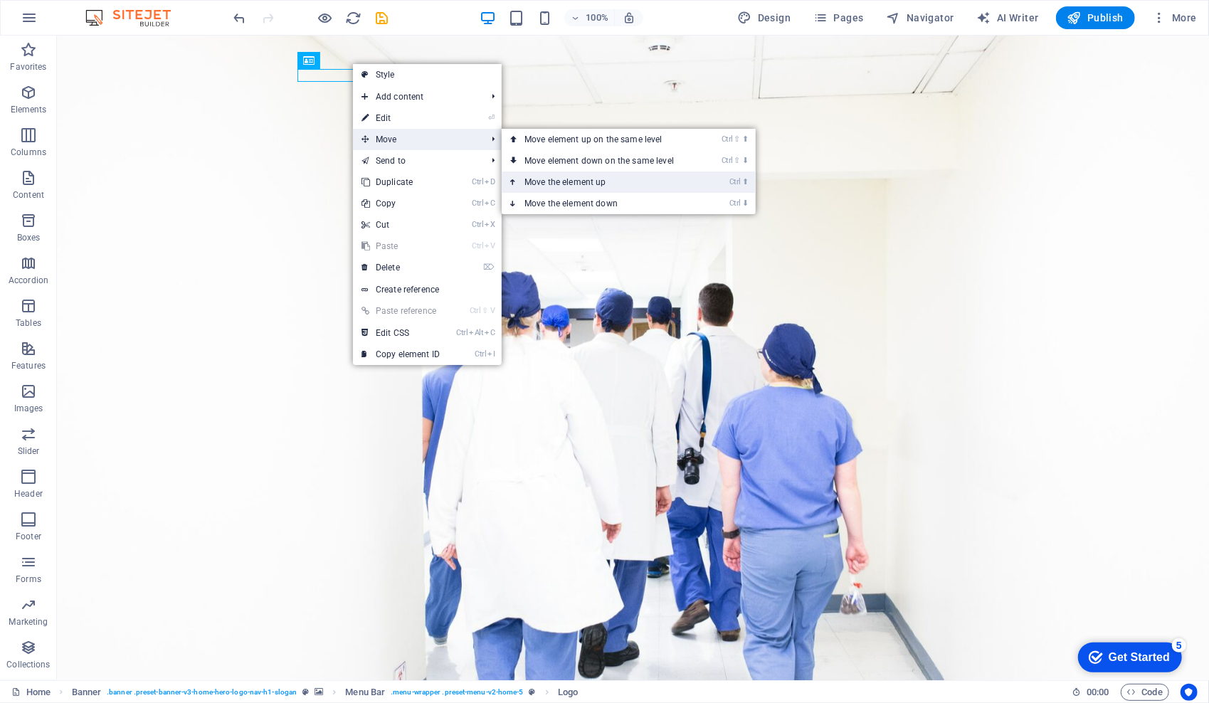
click at [576, 181] on link "Ctrl ⬆ Move the element up" at bounding box center [601, 181] width 201 height 21
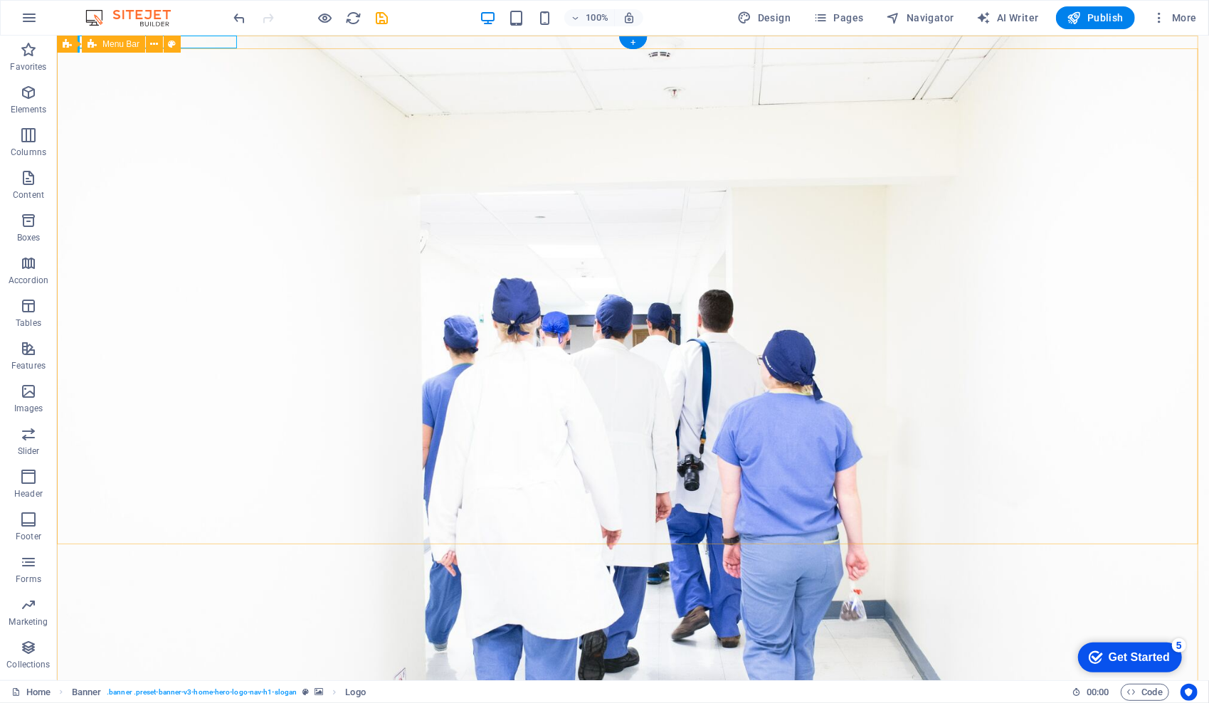
drag, startPoint x: 1204, startPoint y: 90, endPoint x: 1251, endPoint y: 62, distance: 54.9
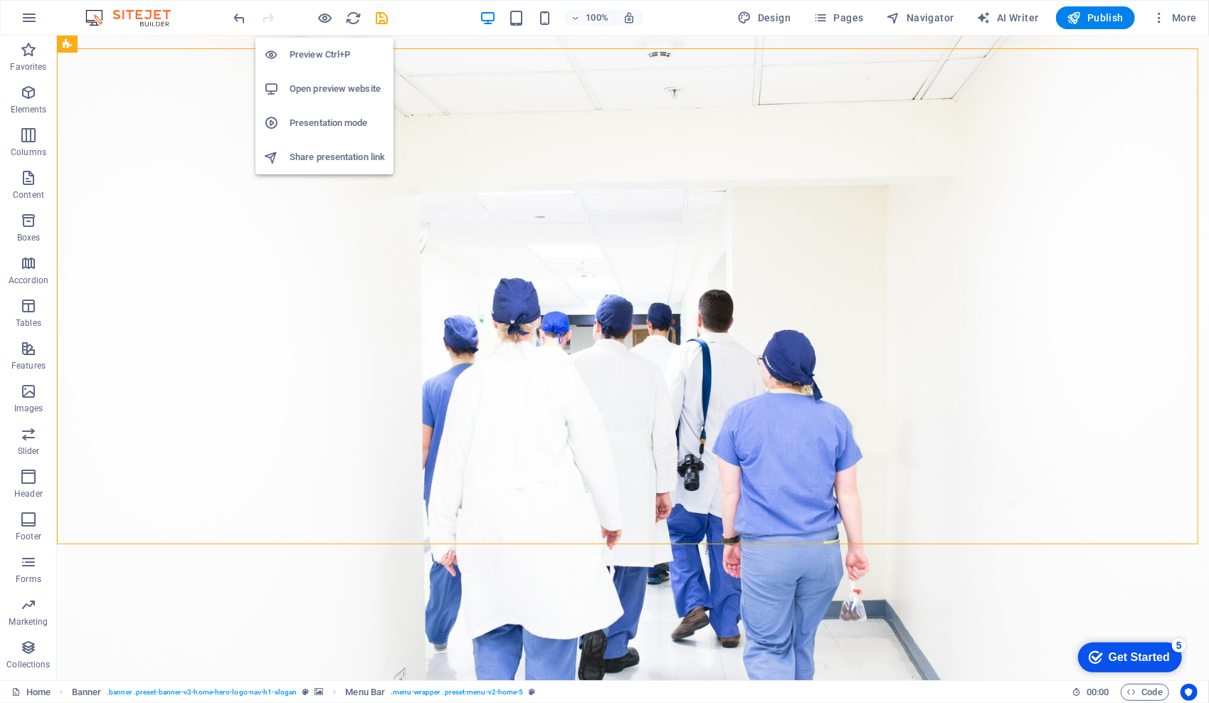
click at [322, 55] on h6 "Preview Ctrl+P" at bounding box center [337, 54] width 95 height 17
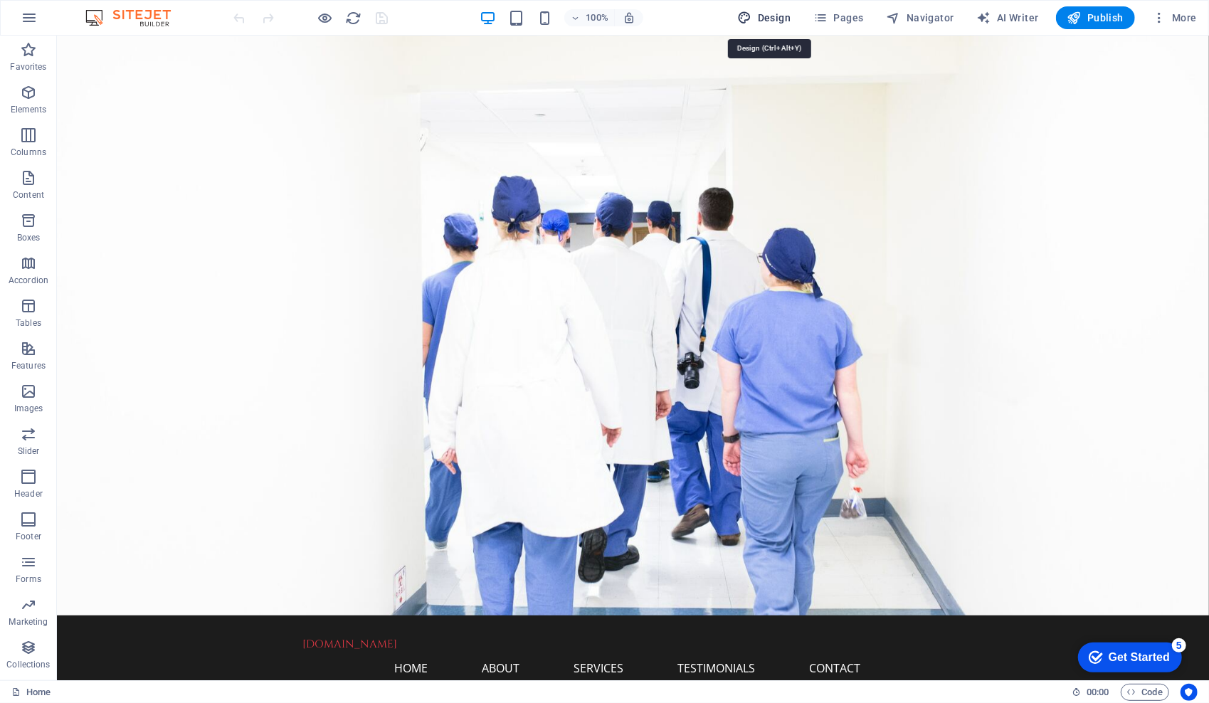
drag, startPoint x: 770, startPoint y: 19, endPoint x: 799, endPoint y: 23, distance: 28.7
select select "px"
select select "200"
select select "px"
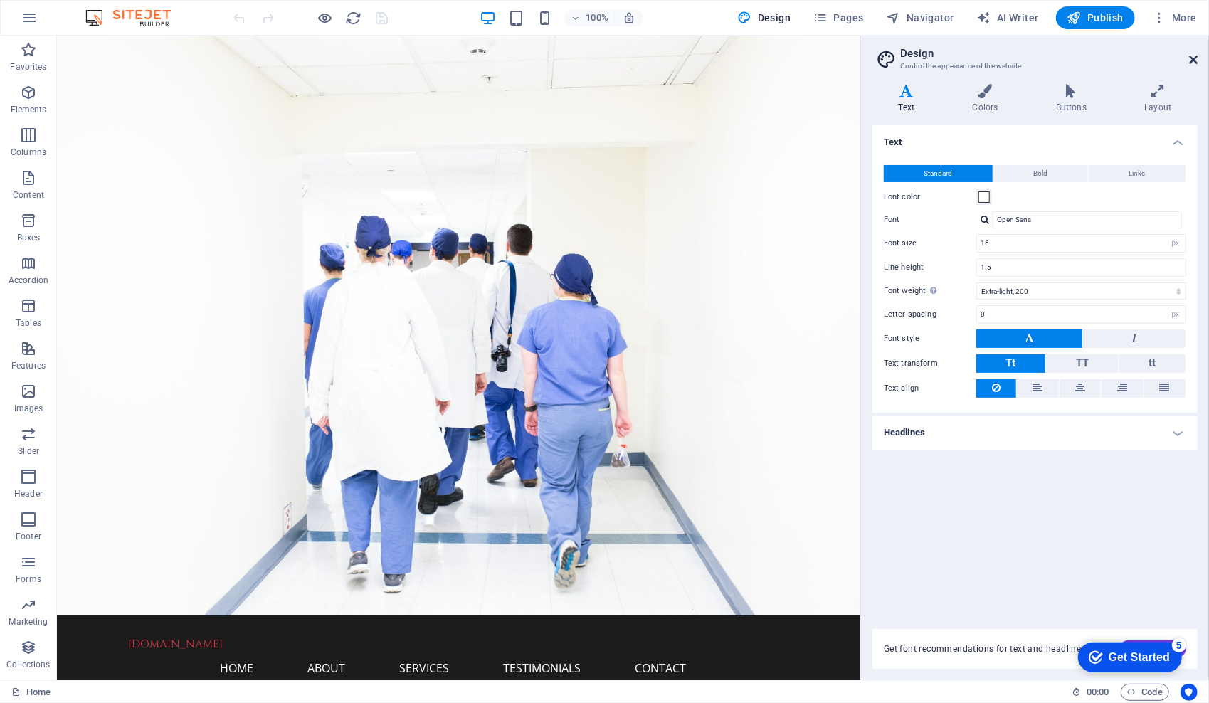
click at [1191, 60] on icon at bounding box center [1193, 59] width 9 height 11
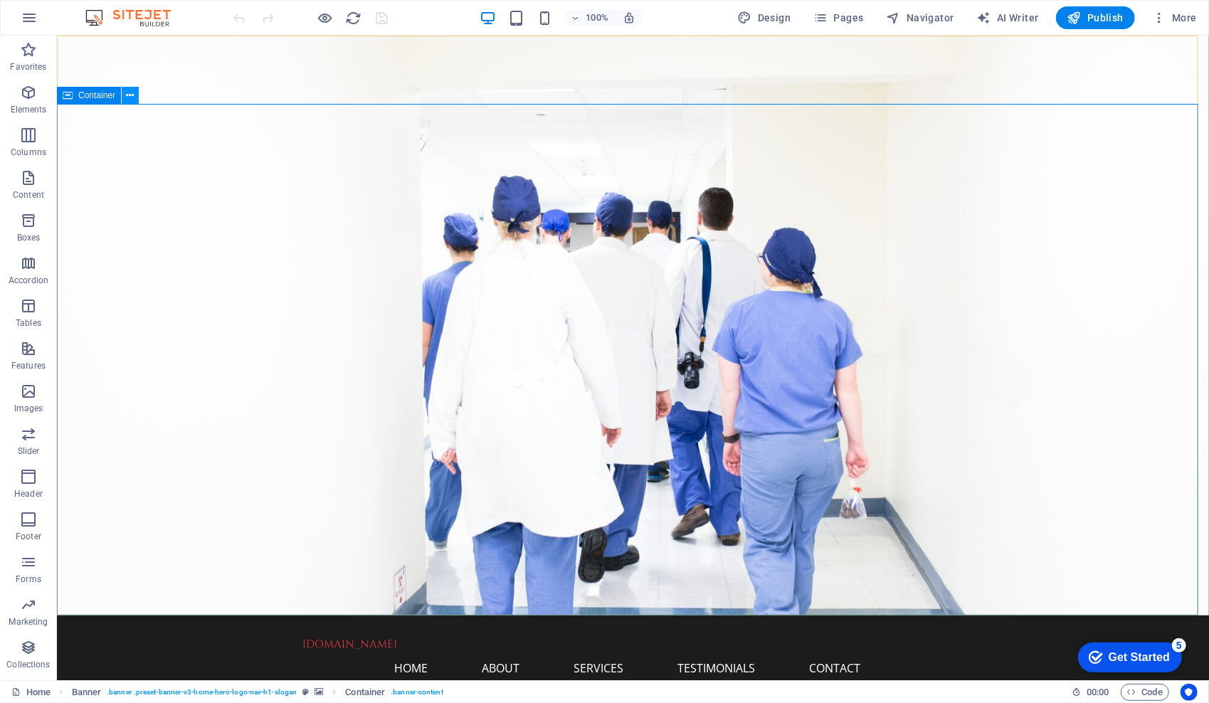
click at [129, 100] on icon at bounding box center [131, 95] width 8 height 15
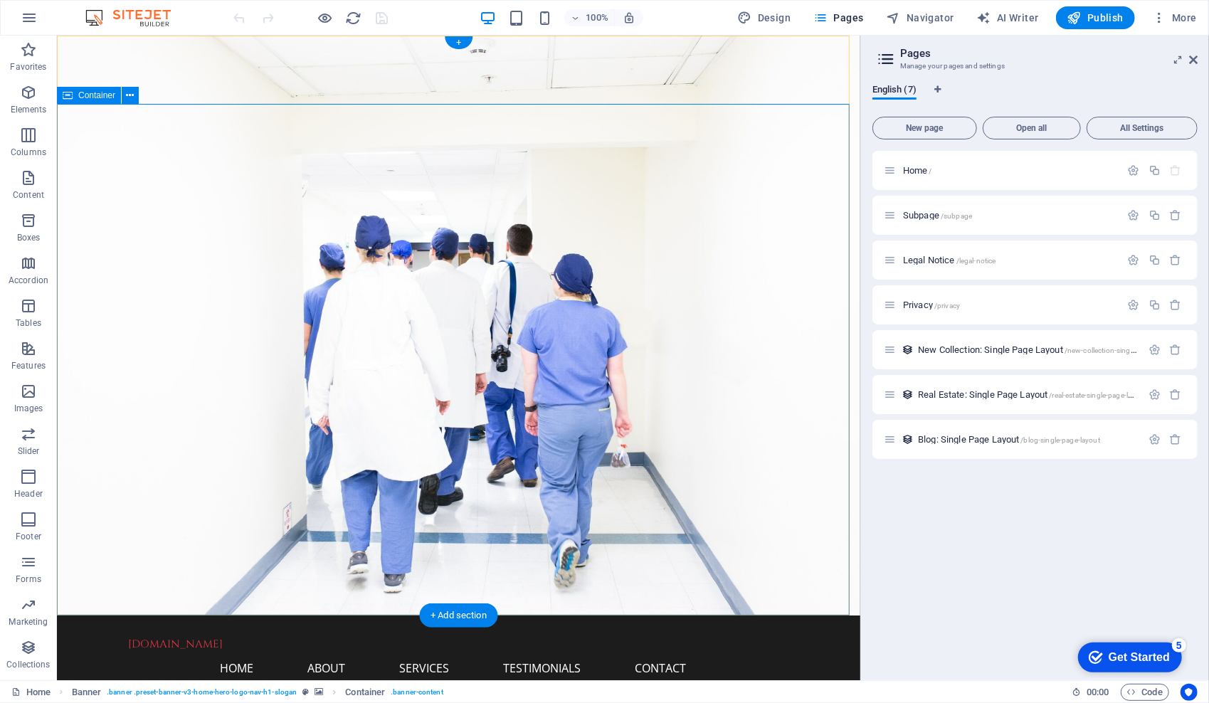
click at [931, 179] on div "Home /" at bounding box center [1034, 170] width 325 height 39
click at [893, 158] on div "Home /" at bounding box center [1034, 170] width 325 height 39
click at [882, 158] on icon at bounding box center [881, 157] width 7 height 9
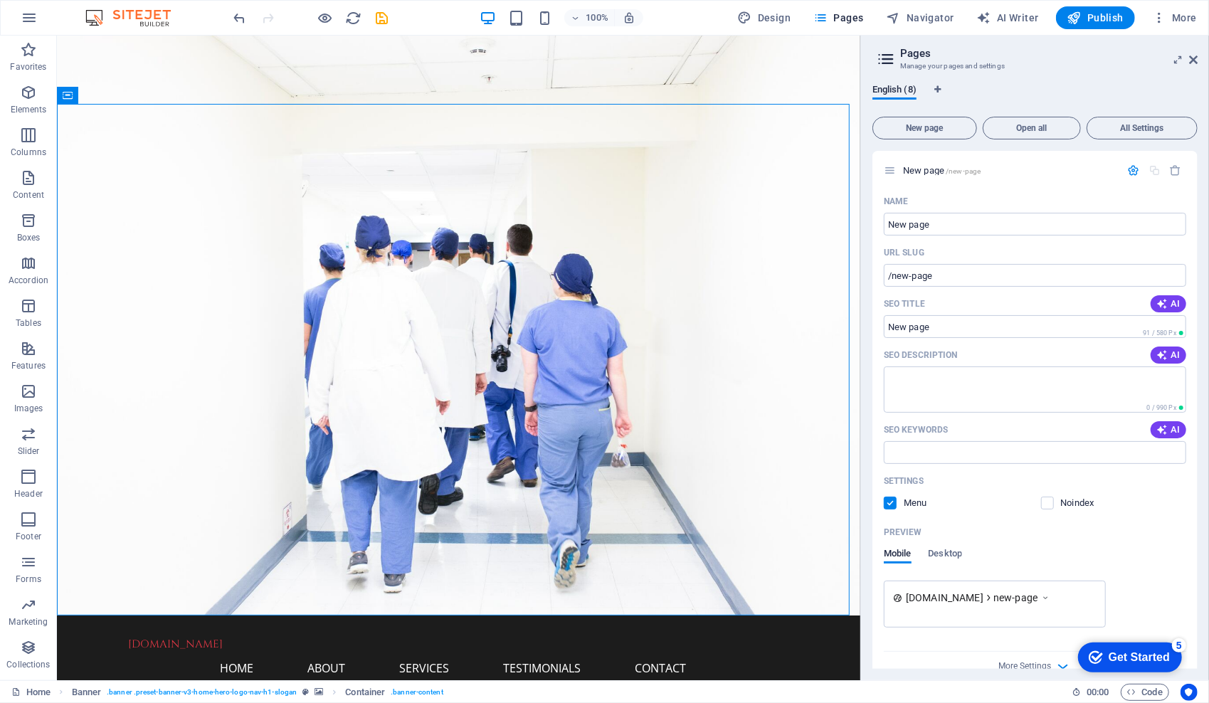
click at [0, 0] on icon at bounding box center [0, 0] width 0 height 0
click at [1189, 57] on icon at bounding box center [1193, 59] width 9 height 11
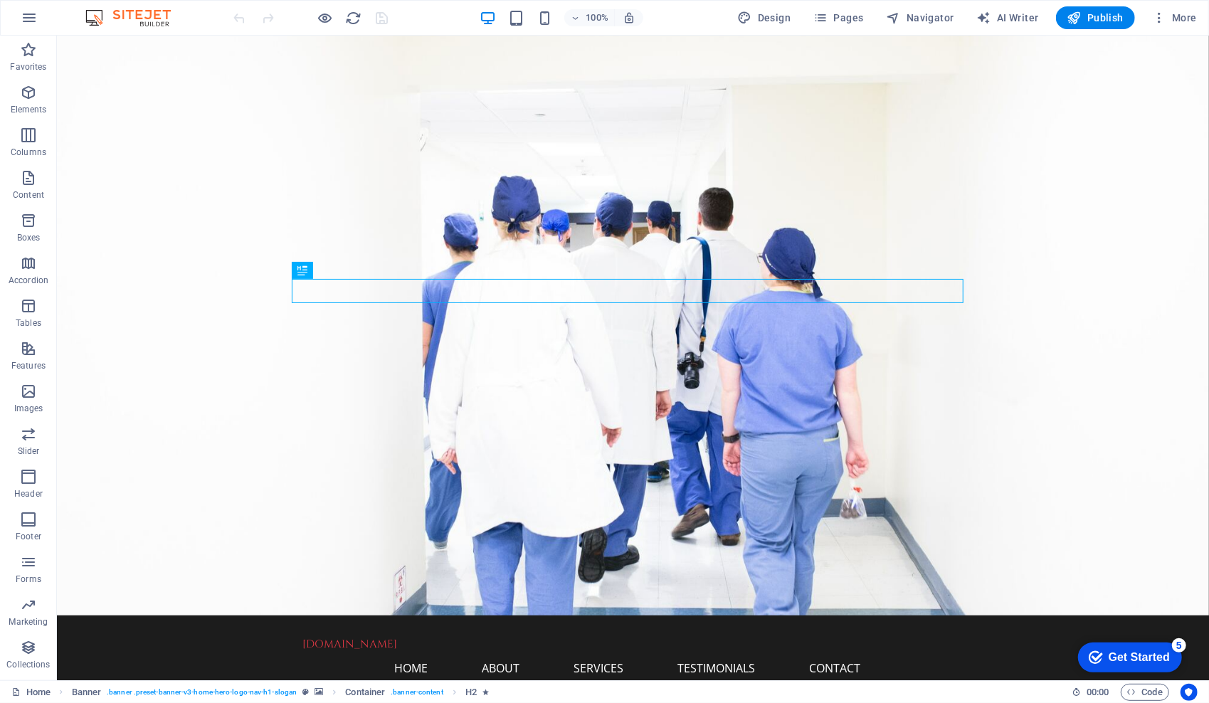
click at [1135, 663] on div "Get Started" at bounding box center [1138, 656] width 61 height 13
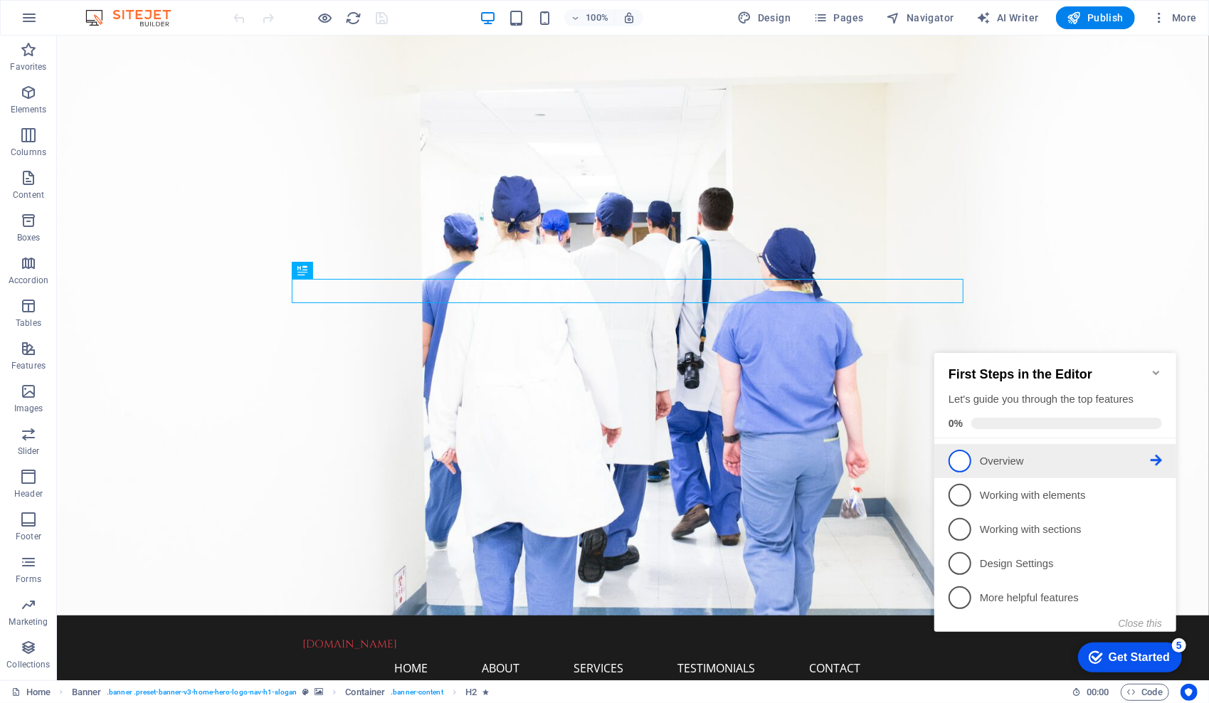
click at [1149, 458] on icon at bounding box center [1154, 459] width 11 height 11
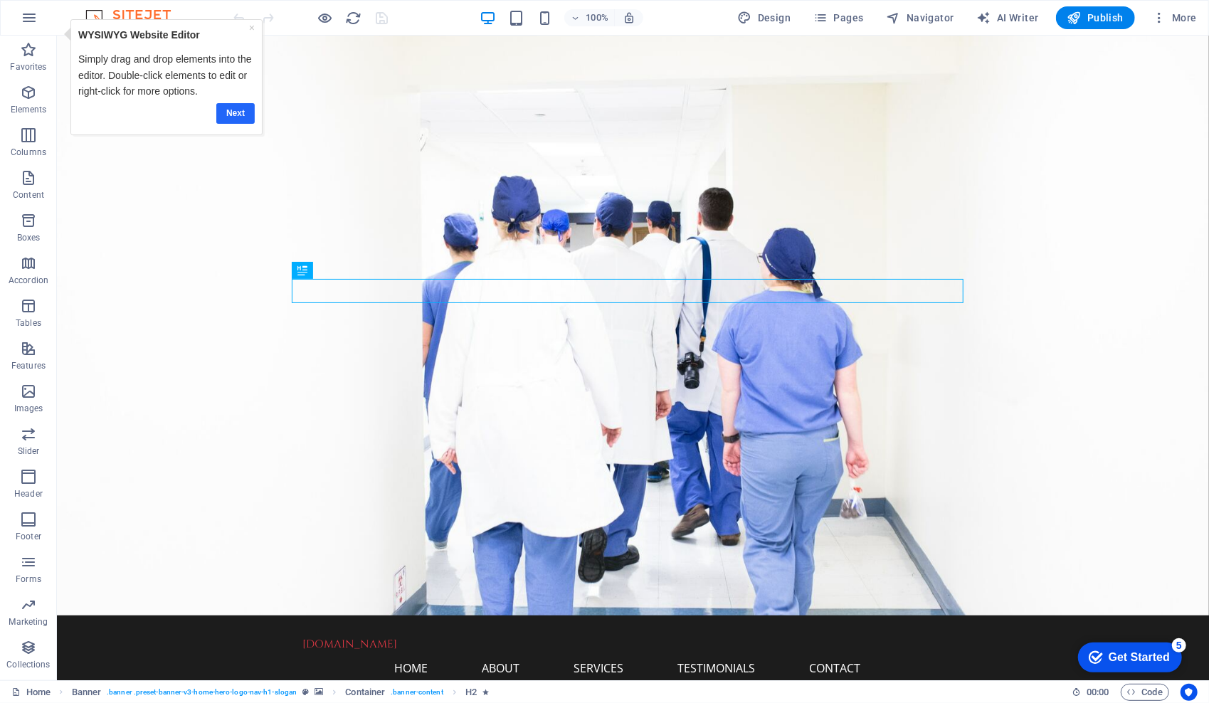
click at [231, 119] on link "Next" at bounding box center [235, 112] width 38 height 21
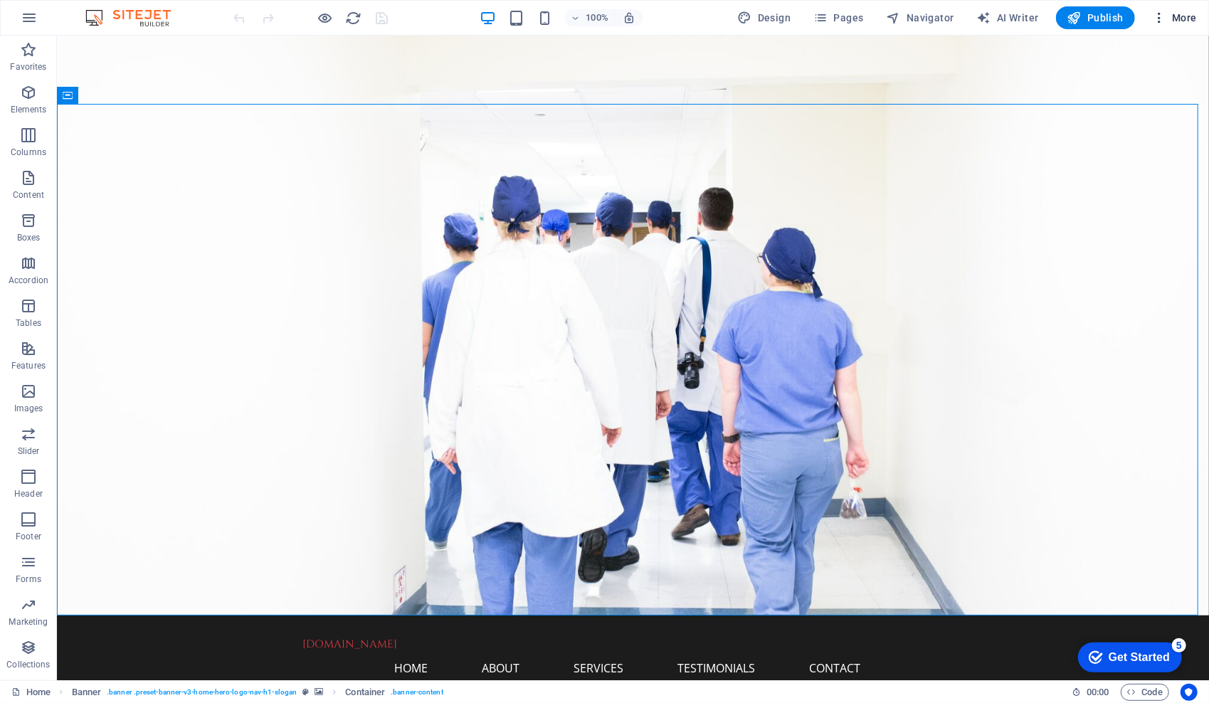
click at [1182, 16] on span "More" at bounding box center [1174, 18] width 45 height 14
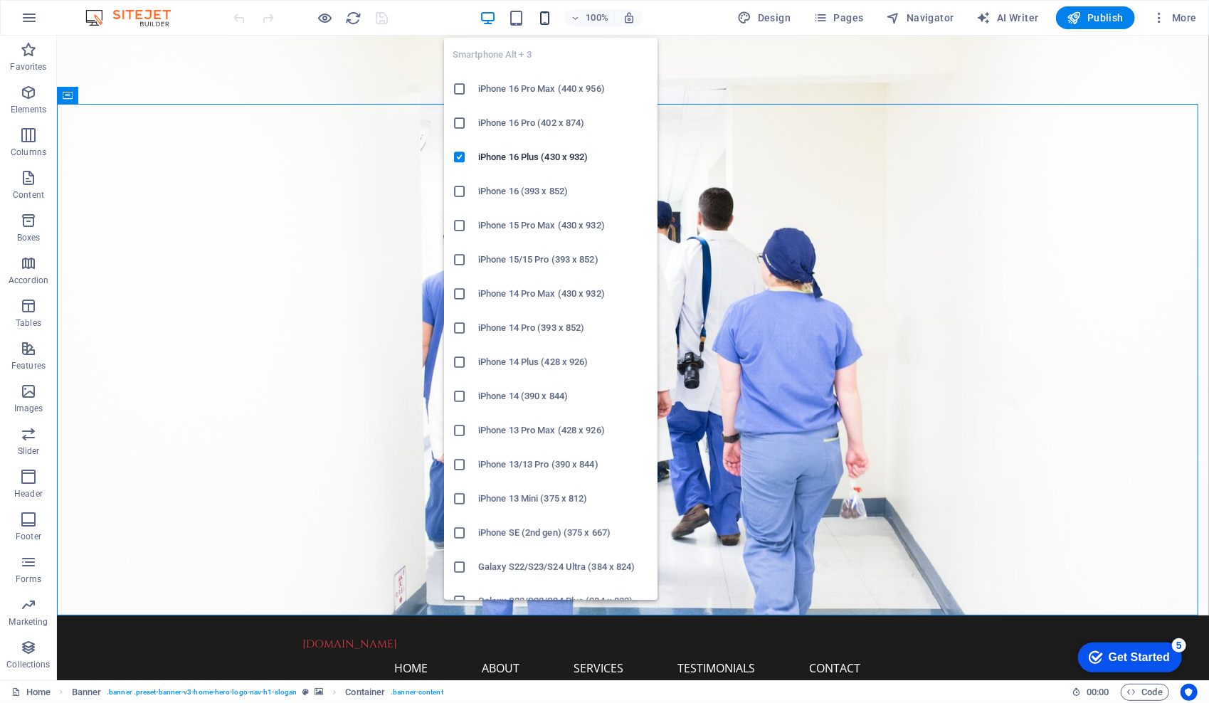
click at [548, 14] on icon "button" at bounding box center [544, 18] width 16 height 16
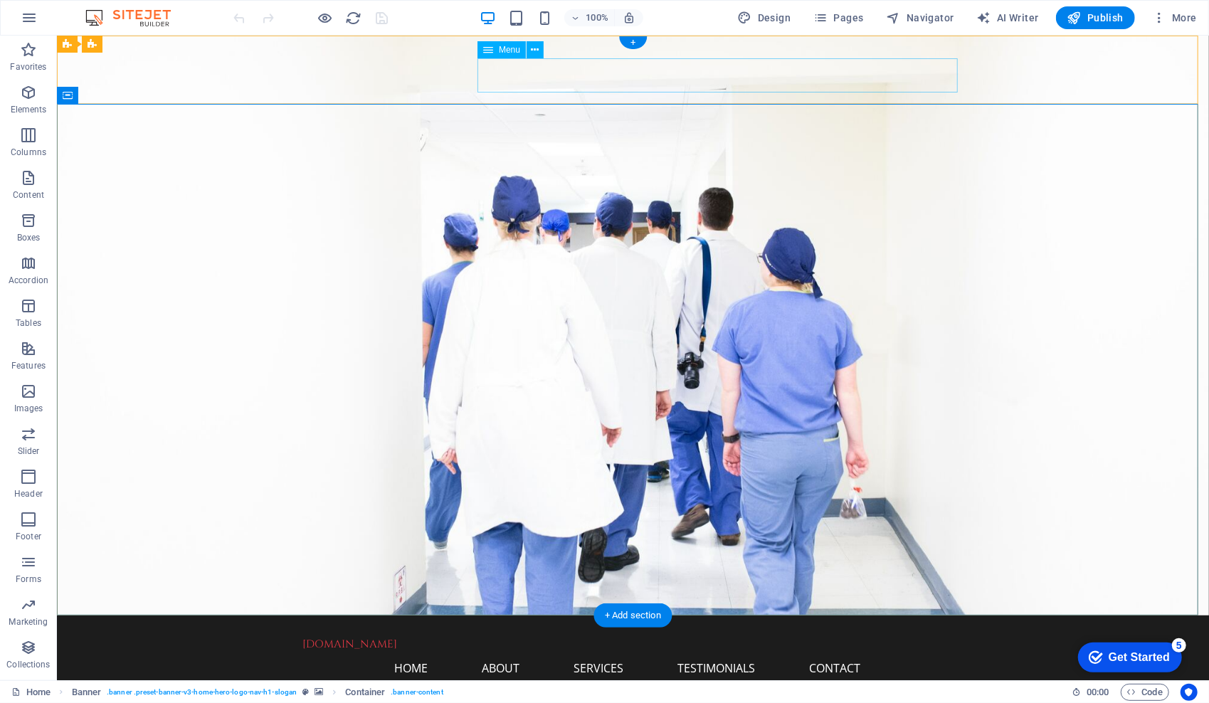
click at [571, 650] on nav "Home About Services Testimonials Contact" at bounding box center [632, 667] width 660 height 34
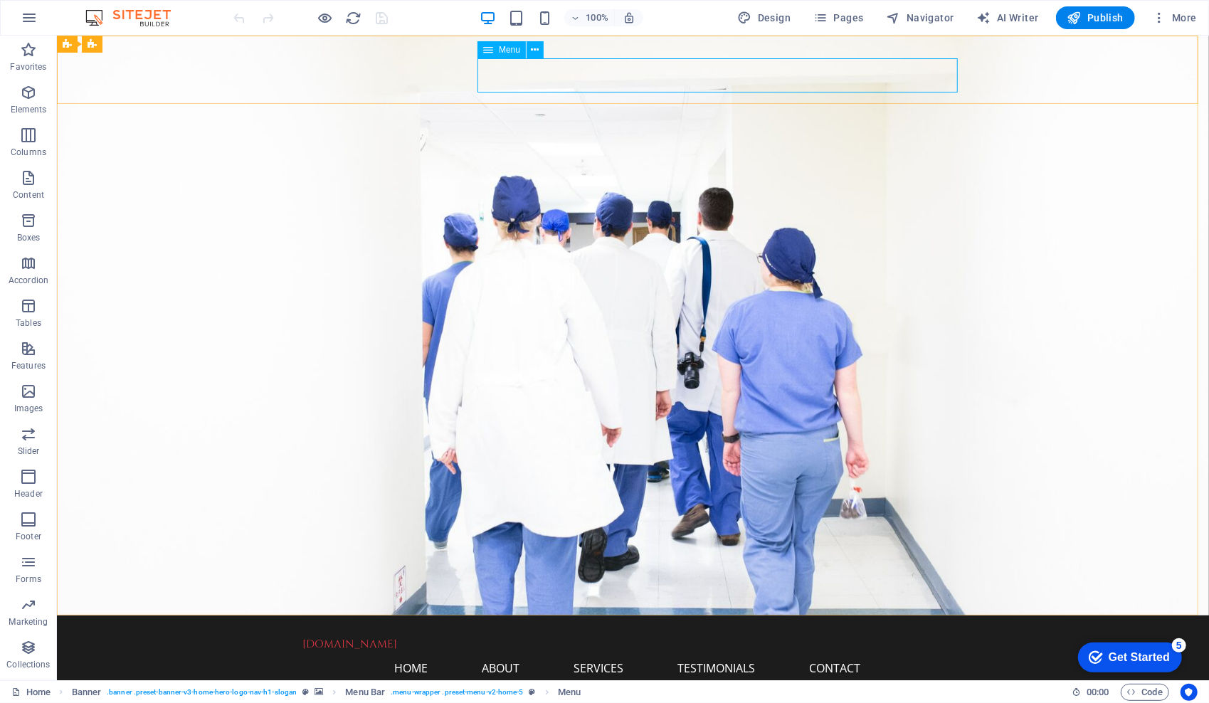
click at [508, 51] on span "Menu" at bounding box center [509, 50] width 21 height 9
click at [535, 51] on icon at bounding box center [535, 50] width 8 height 15
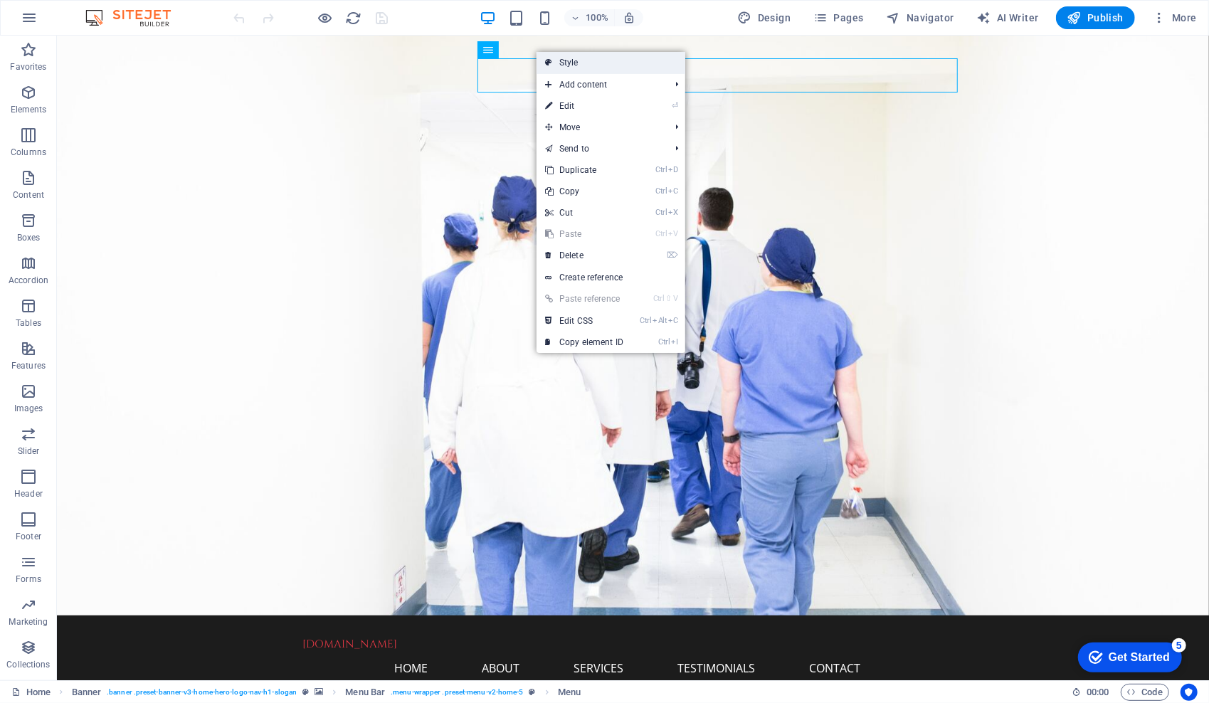
click at [574, 63] on link "Style" at bounding box center [610, 62] width 149 height 21
select select "rem"
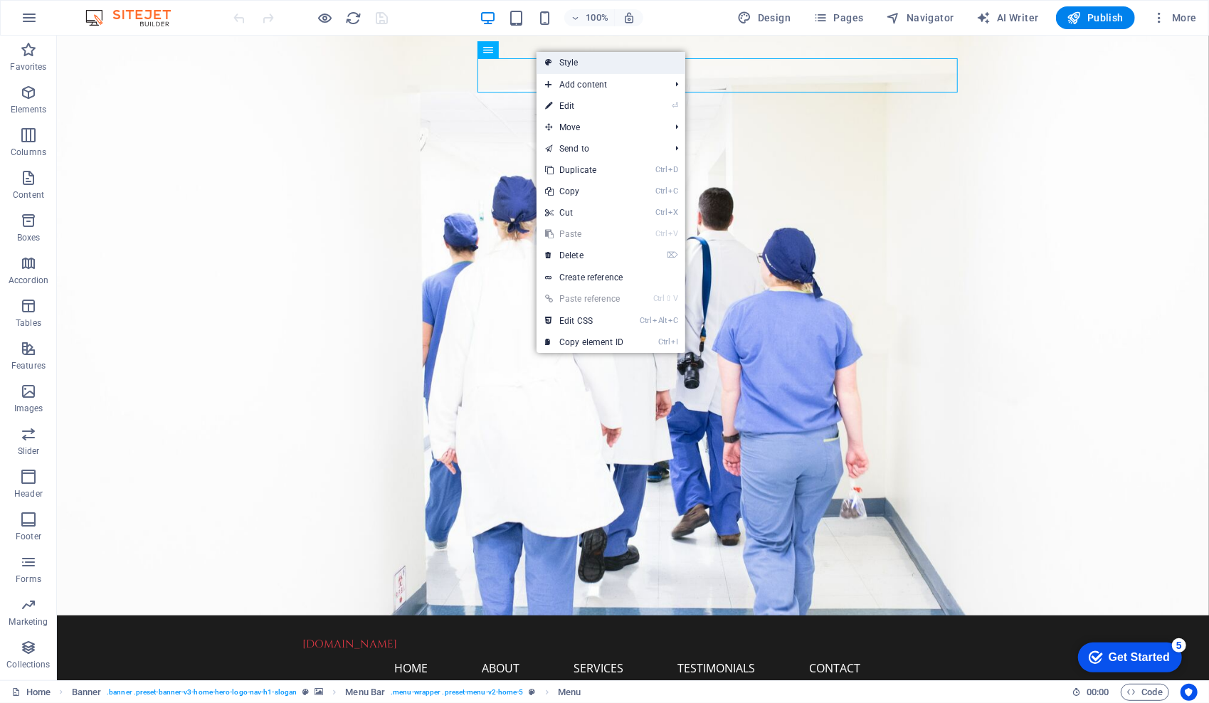
select select "preset-menu-v2-home-5"
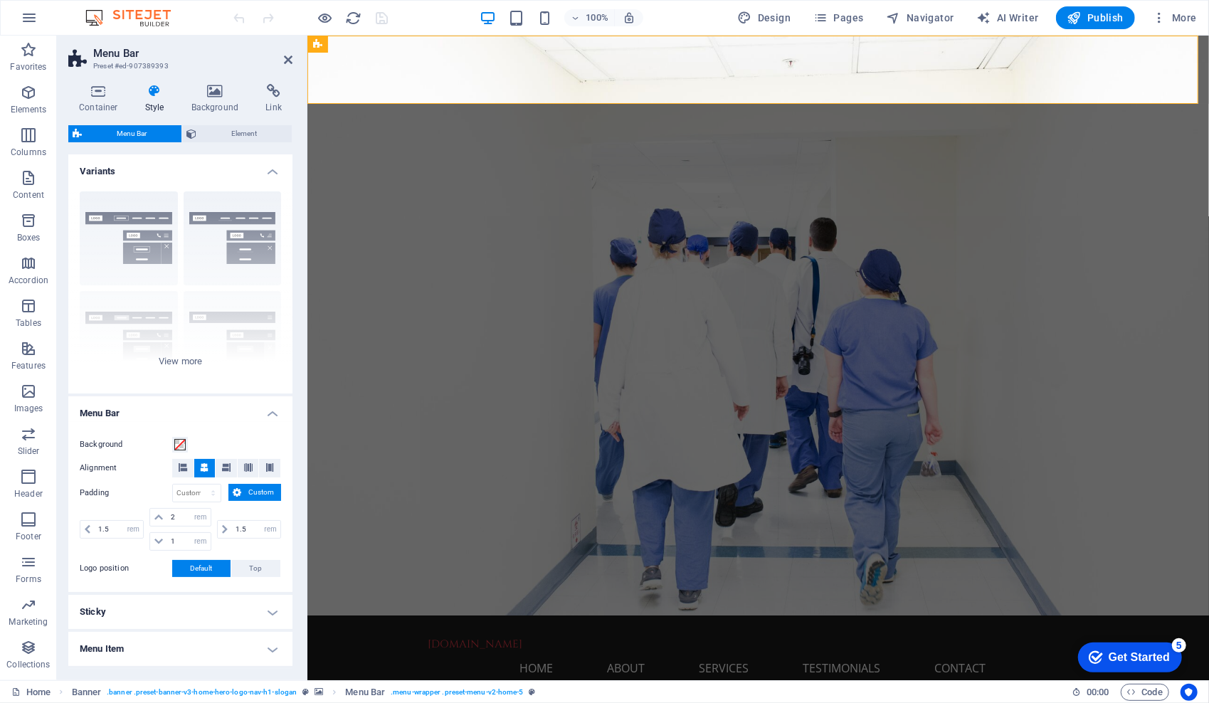
click at [158, 94] on icon at bounding box center [154, 91] width 41 height 14
click at [218, 98] on h4 "Background" at bounding box center [218, 99] width 75 height 30
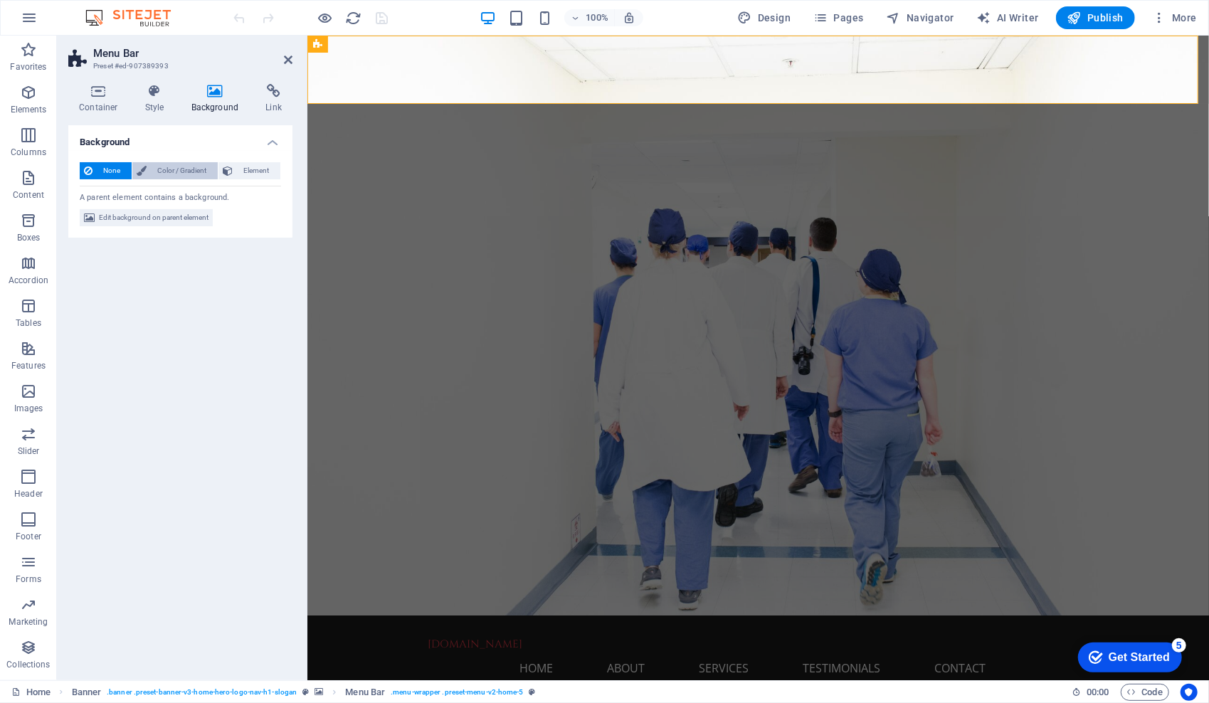
click at [168, 171] on span "Color / Gradient" at bounding box center [182, 170] width 63 height 17
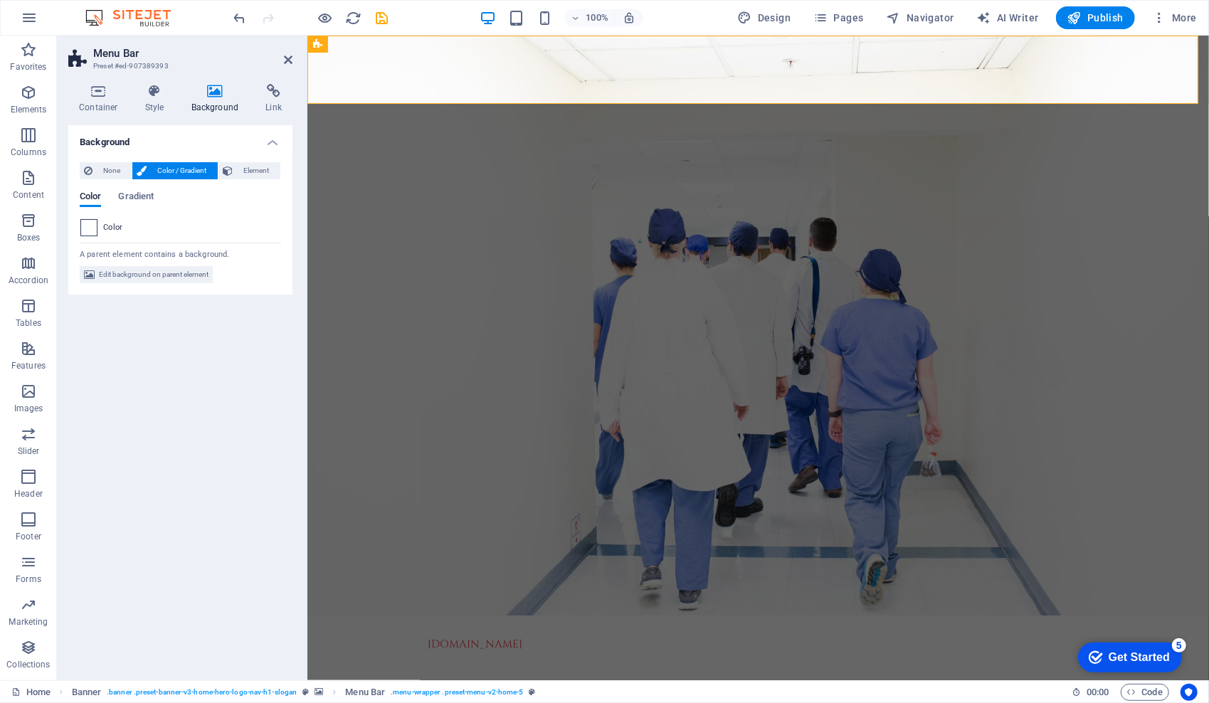
click at [85, 228] on span at bounding box center [89, 228] width 16 height 16
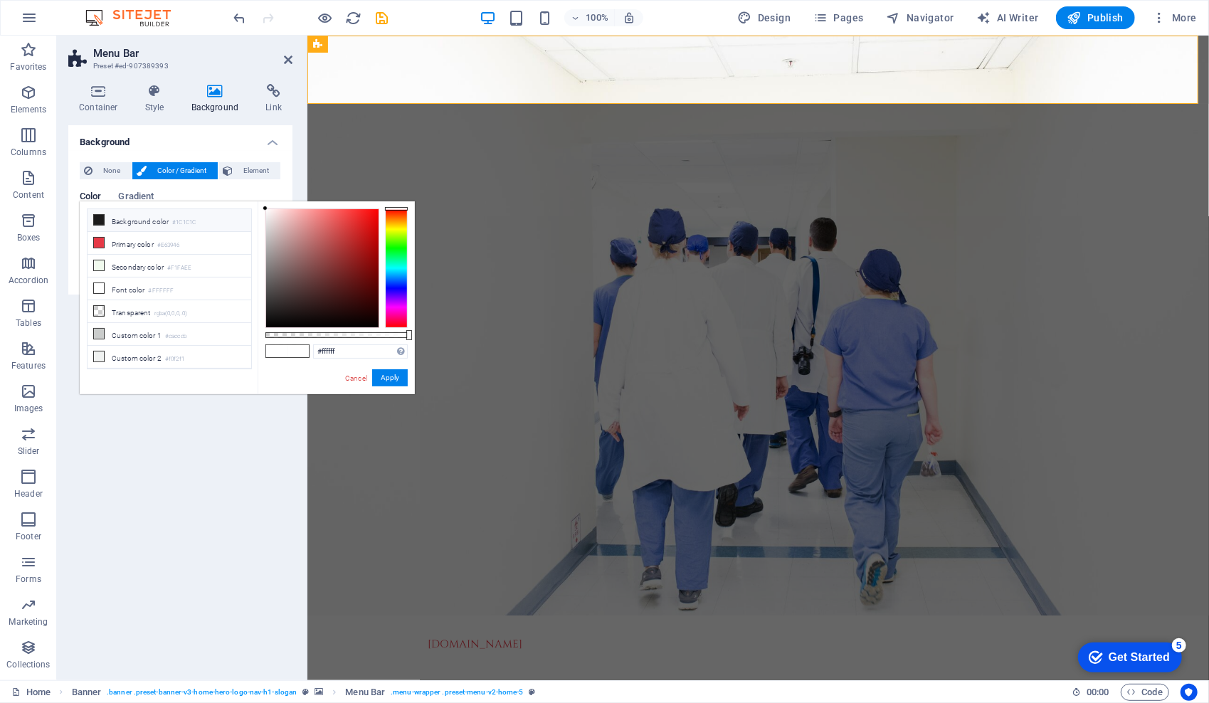
click at [95, 219] on icon at bounding box center [99, 220] width 10 height 10
type input "#1c1c1c"
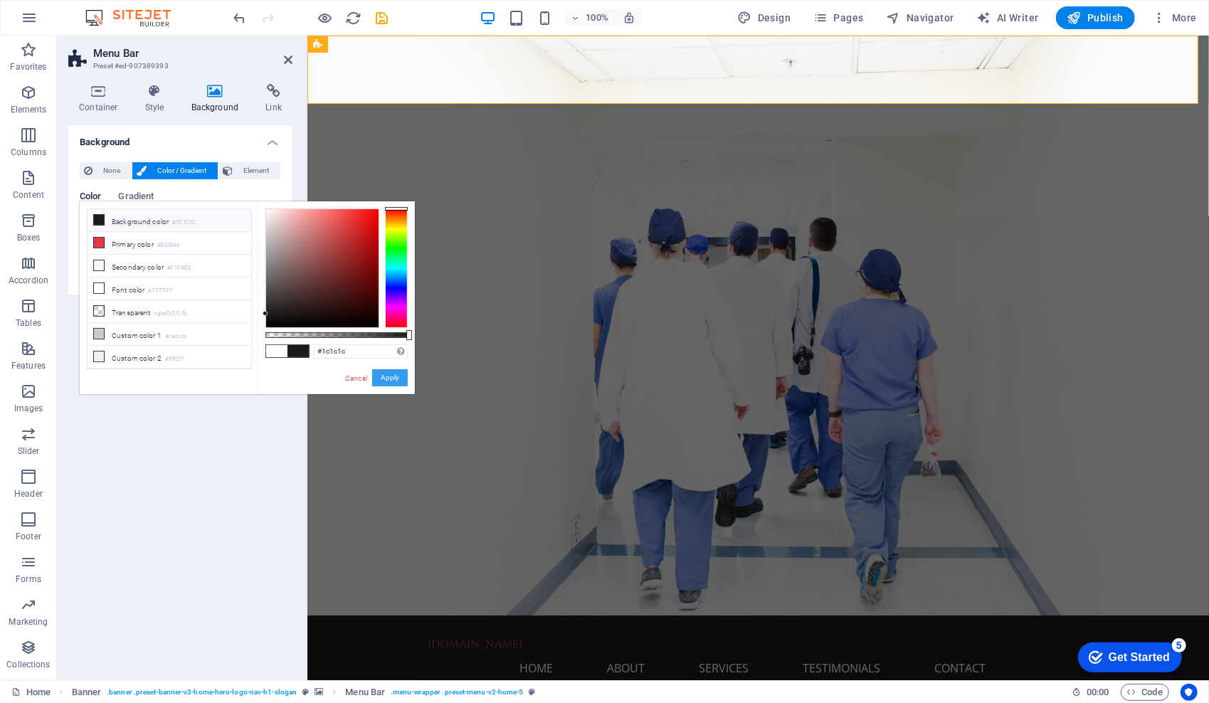
click at [386, 377] on button "Apply" at bounding box center [390, 377] width 36 height 17
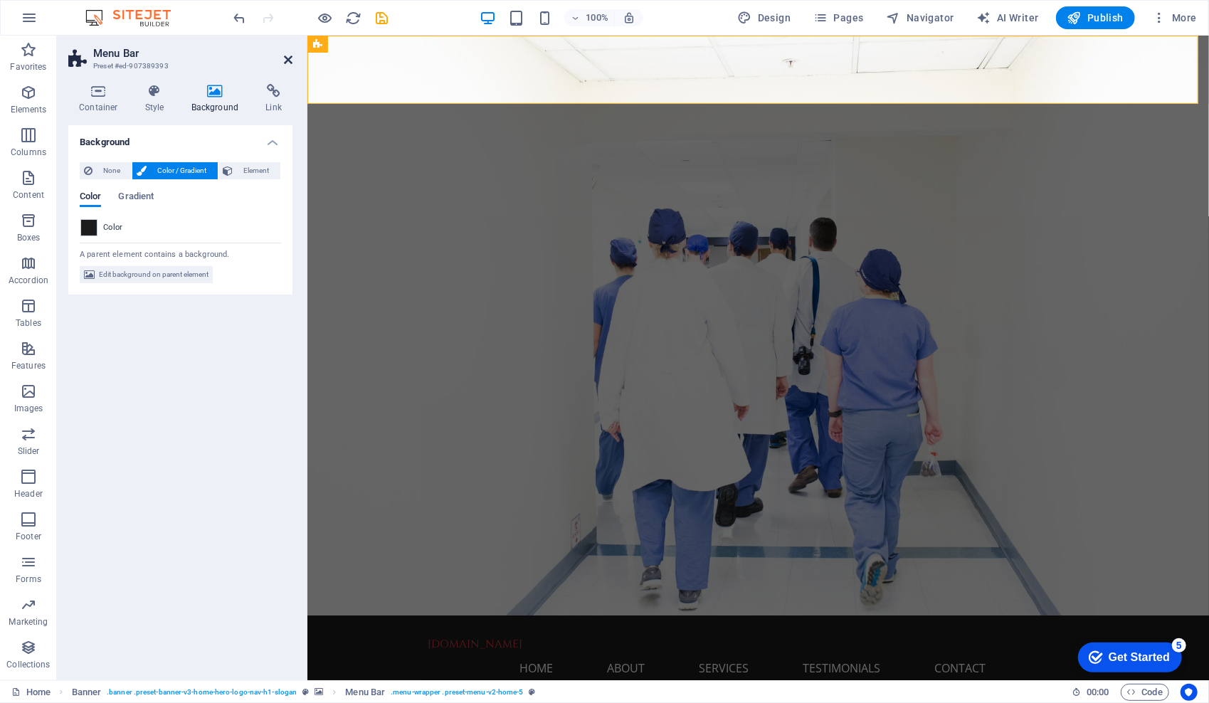
click at [288, 60] on icon at bounding box center [288, 59] width 9 height 11
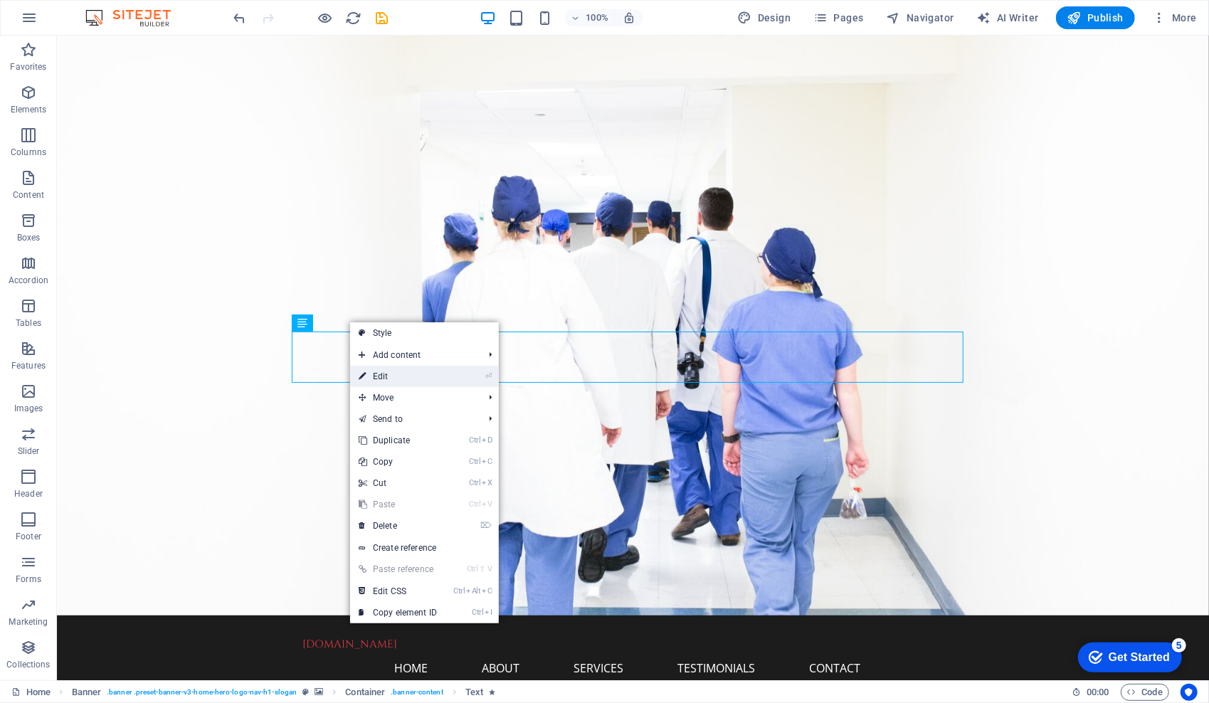
click at [403, 373] on link "⏎ Edit" at bounding box center [397, 376] width 95 height 21
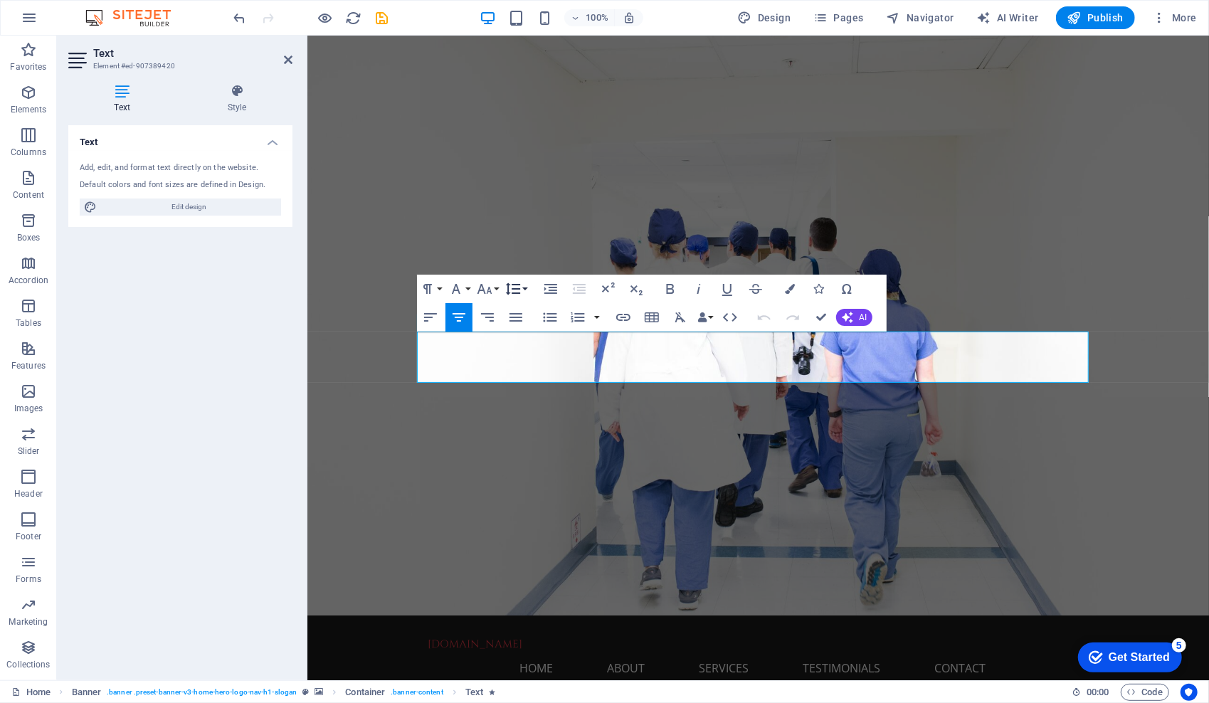
drag, startPoint x: 184, startPoint y: 208, endPoint x: 466, endPoint y: 232, distance: 283.4
click at [184, 208] on span "Edit design" at bounding box center [189, 206] width 176 height 17
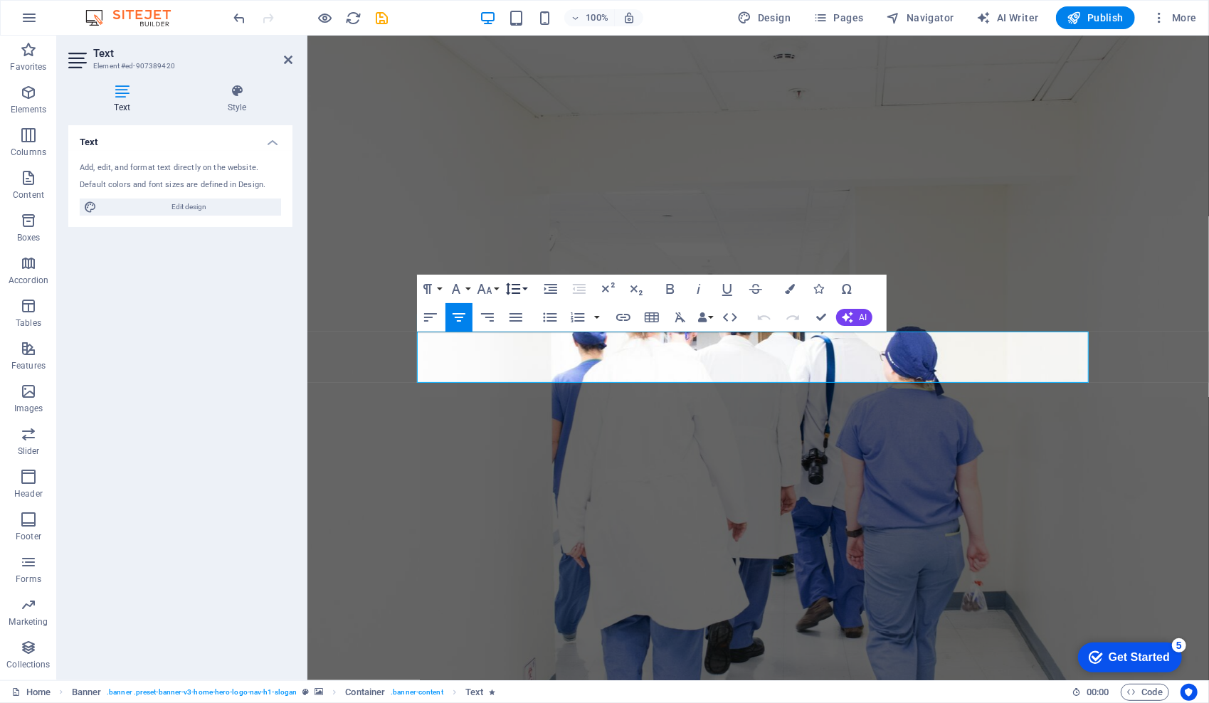
select select "px"
select select "200"
select select "px"
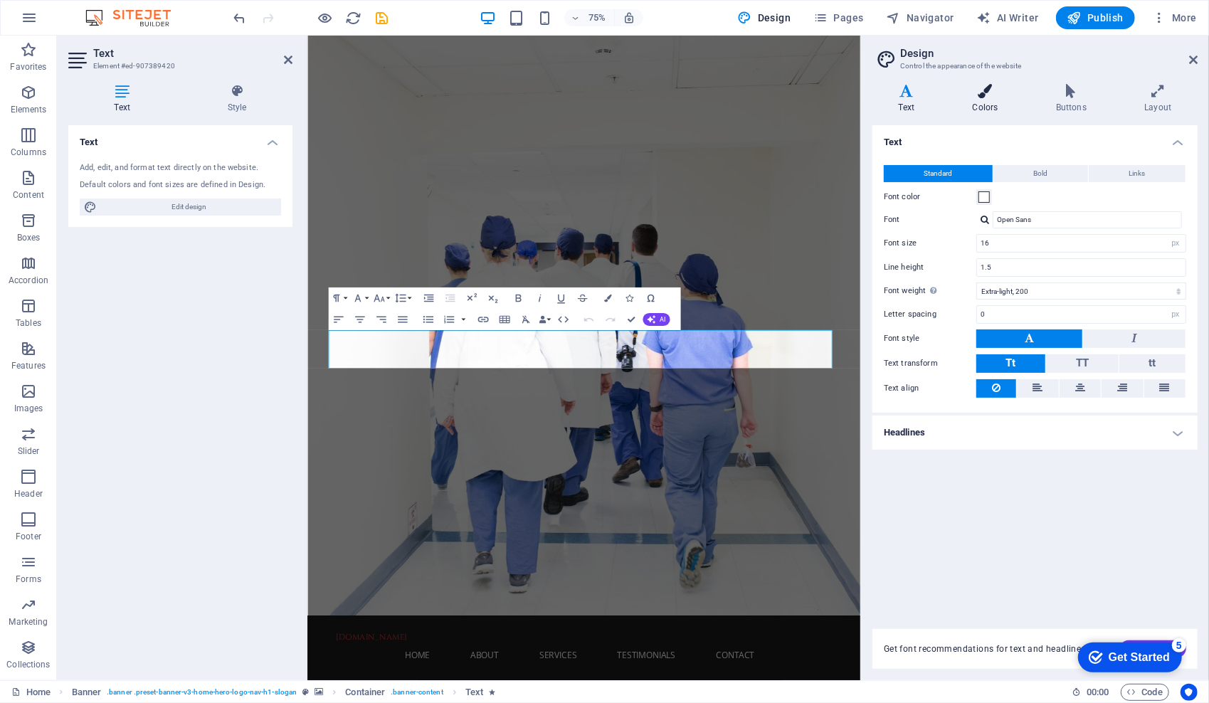
click at [979, 104] on h4 "Colors" at bounding box center [987, 99] width 83 height 30
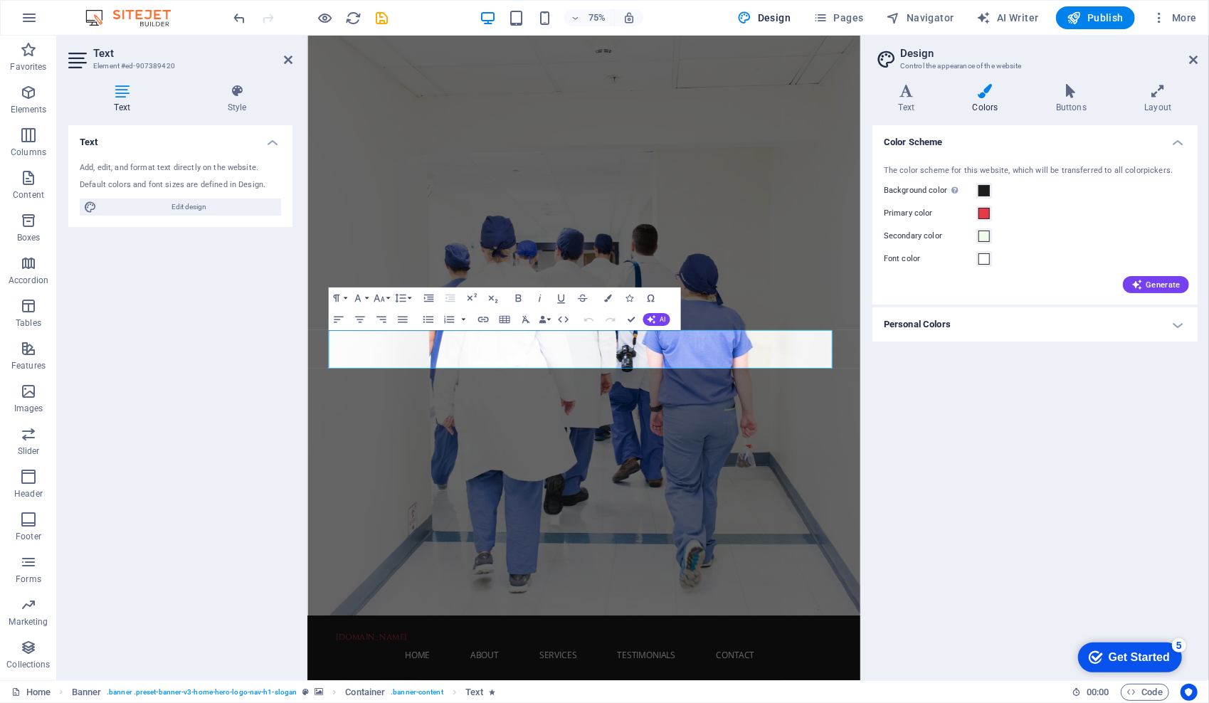
click at [1177, 326] on h4 "Personal Colors" at bounding box center [1034, 324] width 325 height 34
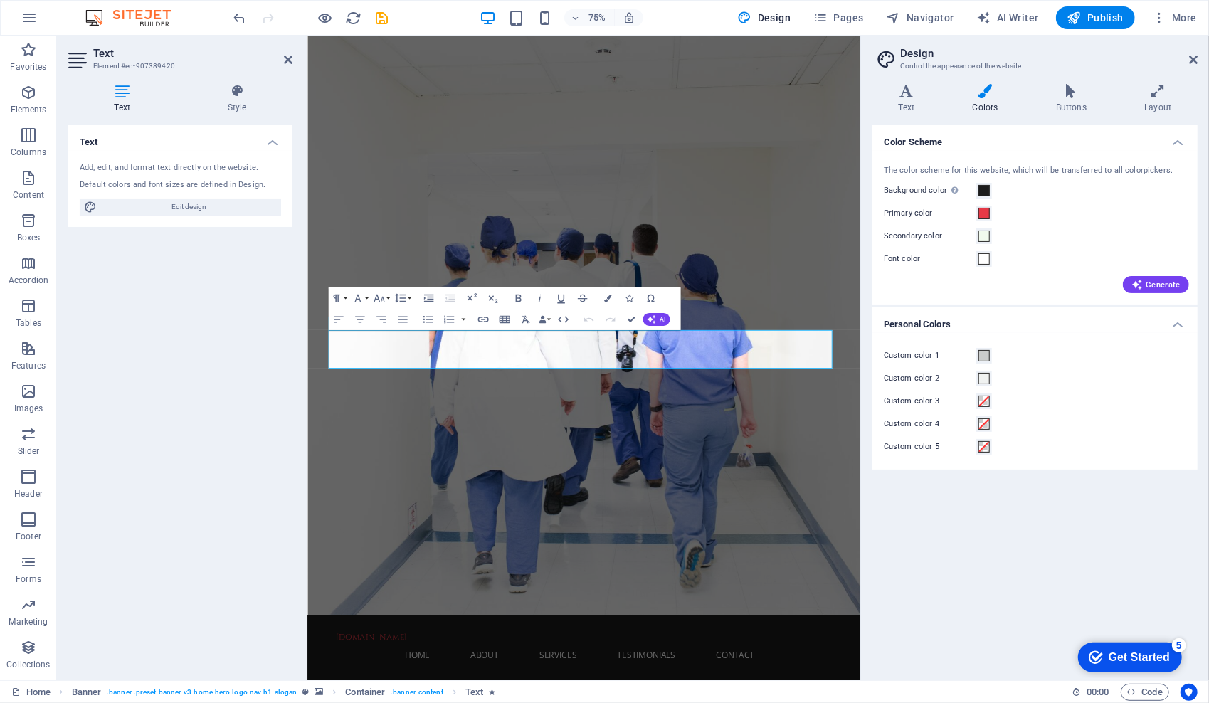
click at [992, 533] on div "Color Scheme The color scheme for this website, which will be transferred to al…" at bounding box center [1034, 396] width 325 height 543
click at [610, 300] on icon "button" at bounding box center [608, 298] width 8 height 8
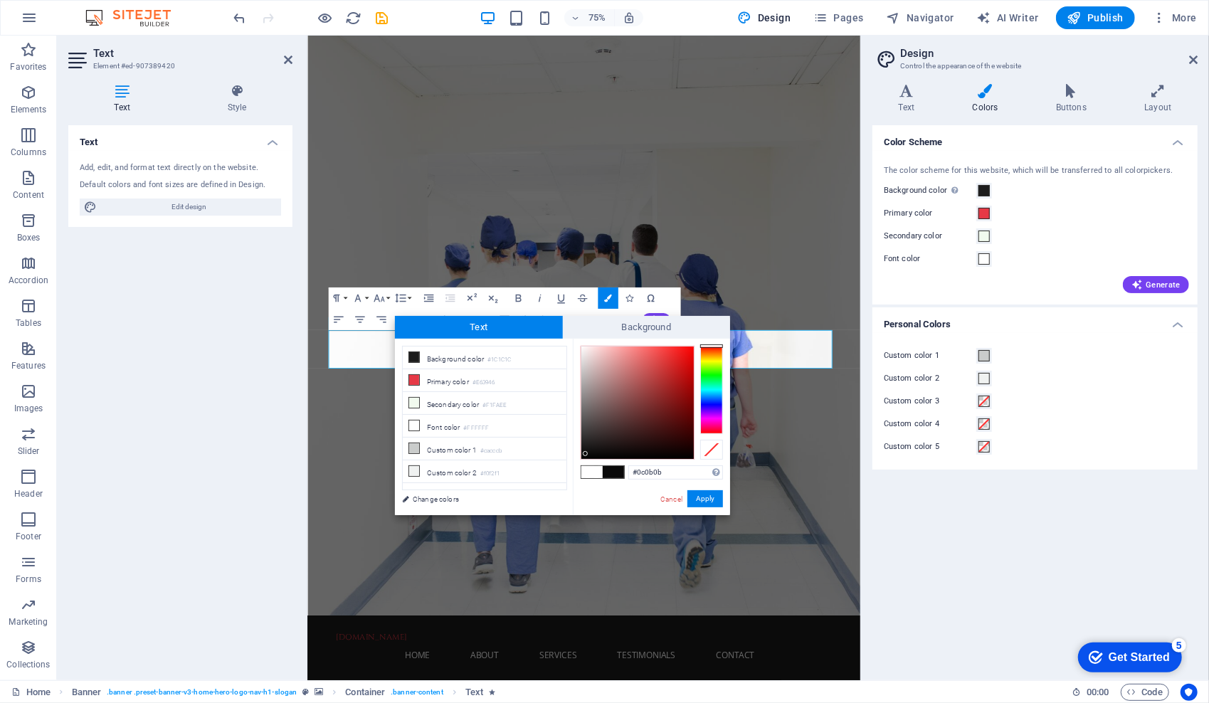
type input "#0e0d0d"
drag, startPoint x: 578, startPoint y: 345, endPoint x: 588, endPoint y: 452, distance: 107.9
click at [588, 452] on div at bounding box center [587, 452] width 5 height 5
click at [704, 497] on button "Apply" at bounding box center [705, 498] width 36 height 17
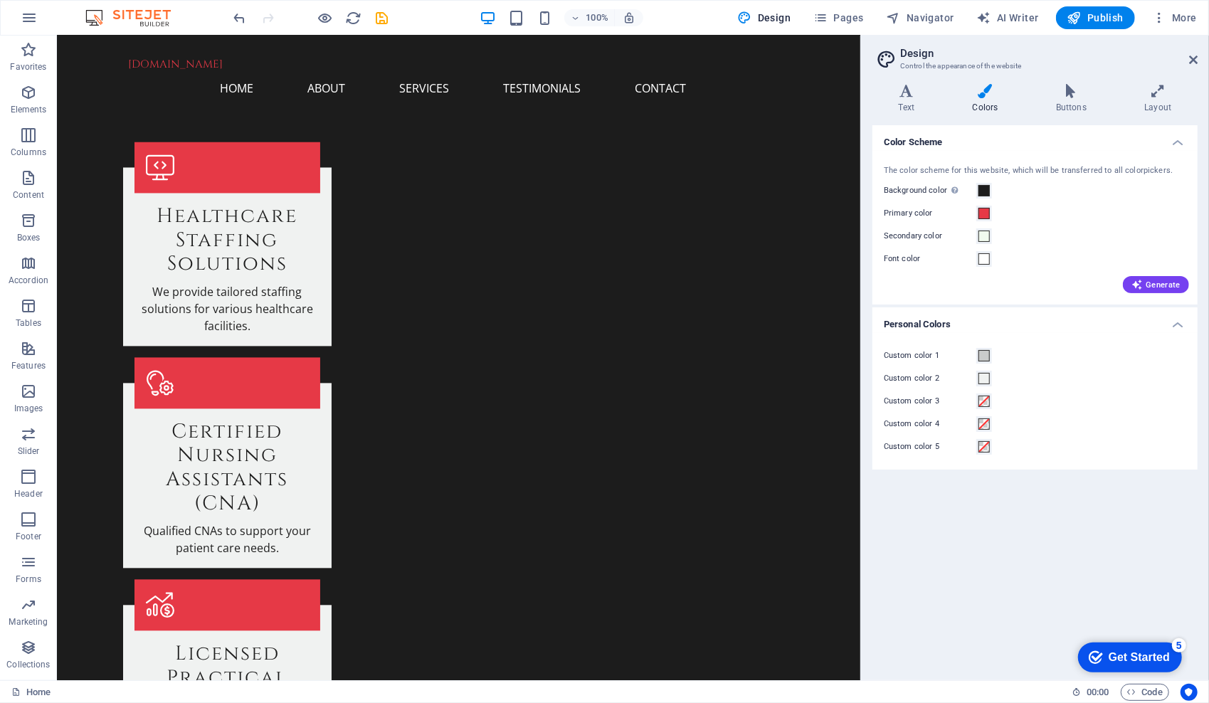
scroll to position [1926, 0]
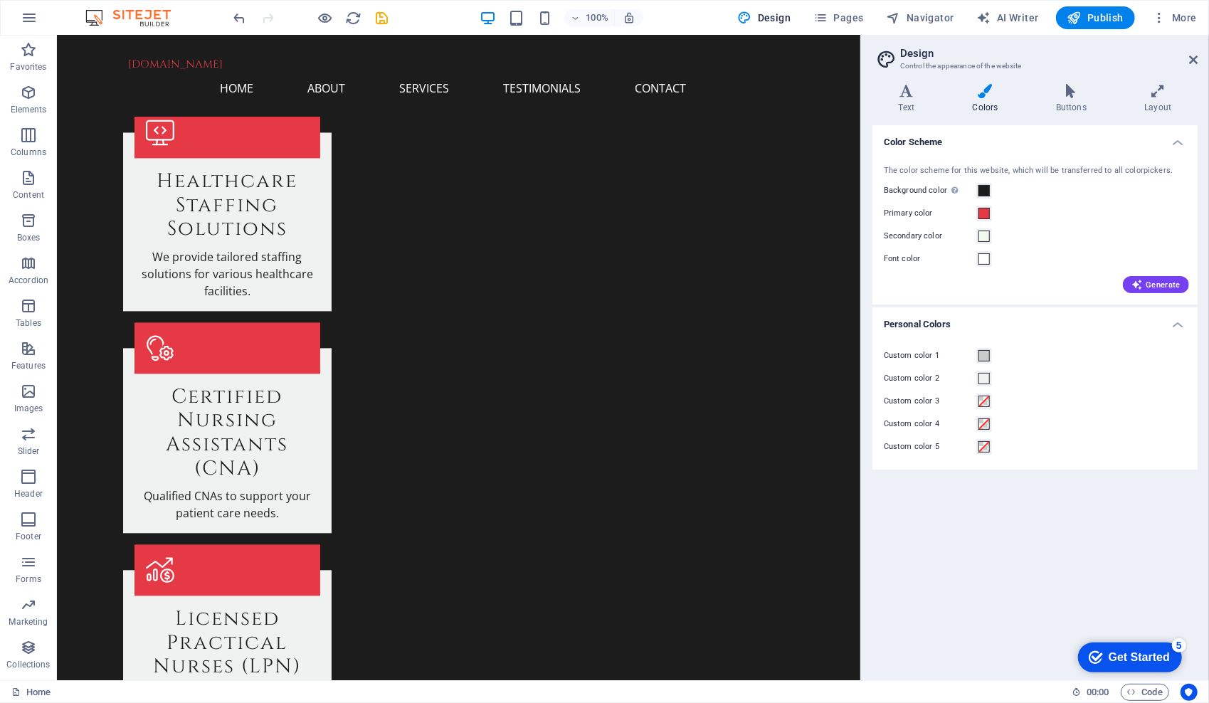
drag, startPoint x: 853, startPoint y: 89, endPoint x: 934, endPoint y: 312, distance: 237.6
click at [1189, 60] on icon at bounding box center [1193, 59] width 9 height 11
